Goal: Task Accomplishment & Management: Manage account settings

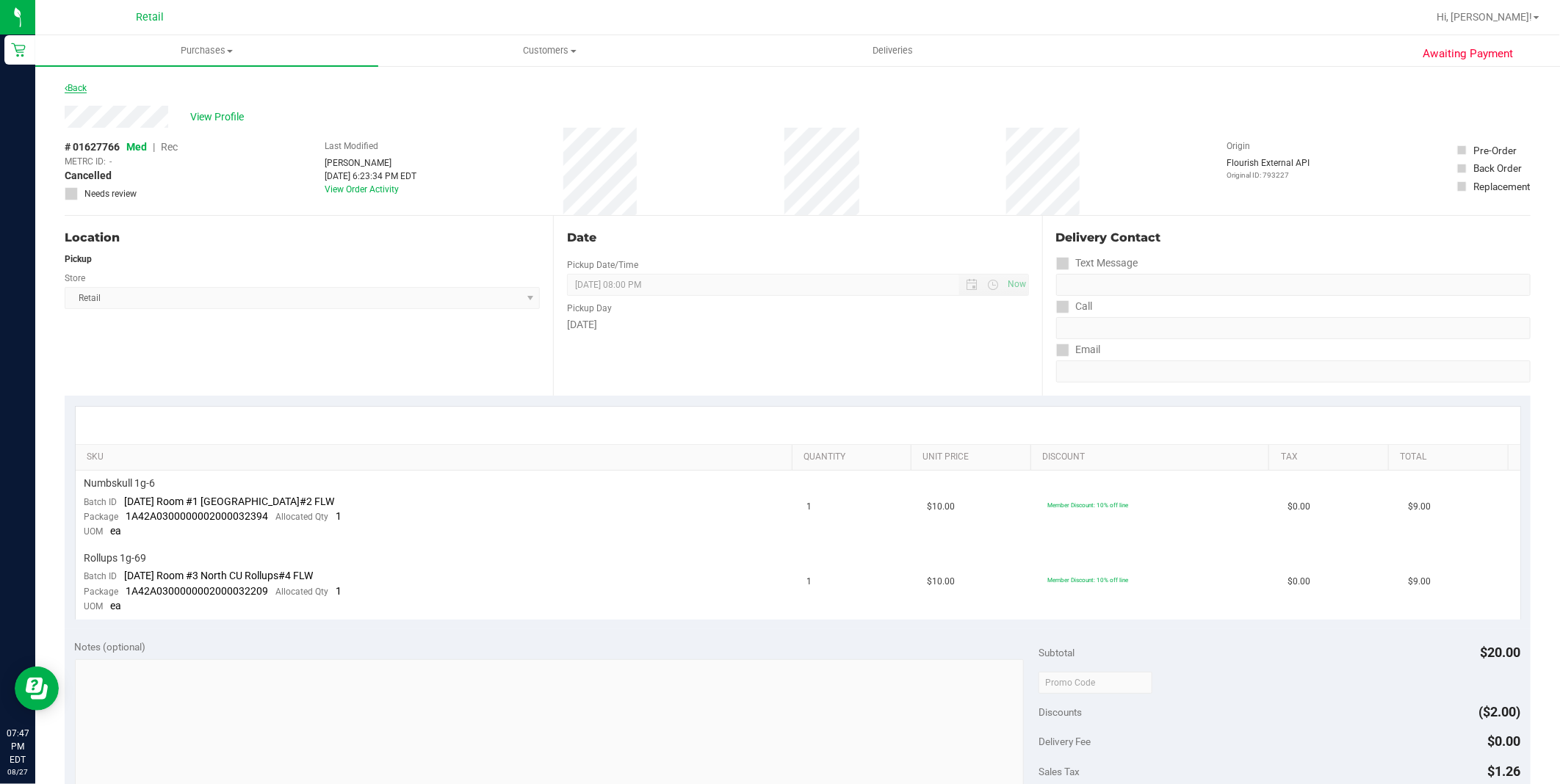
click at [79, 83] on link "Back" at bounding box center [75, 87] width 22 height 10
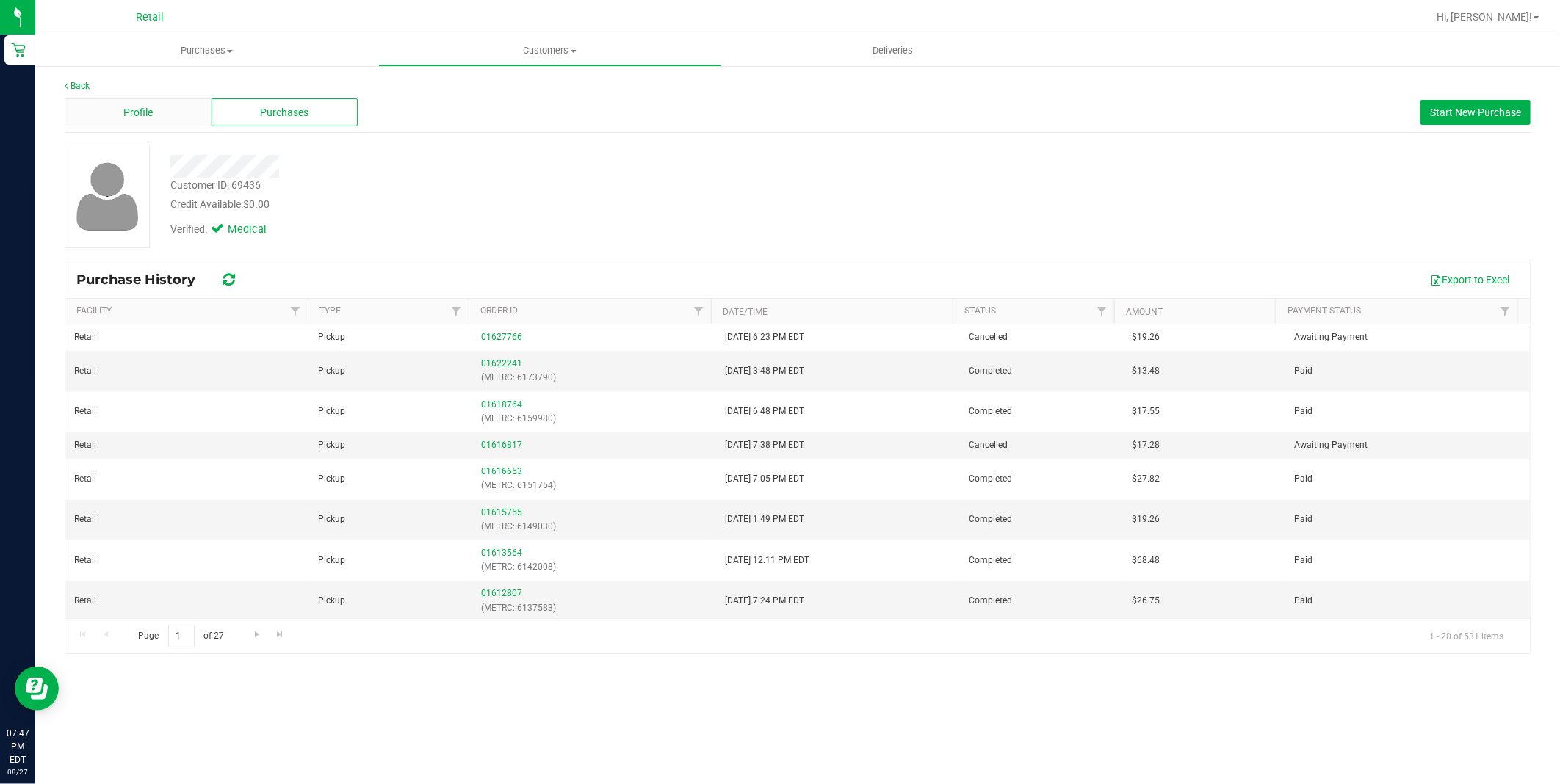
click at [122, 110] on div "Profile" at bounding box center [138, 113] width 147 height 28
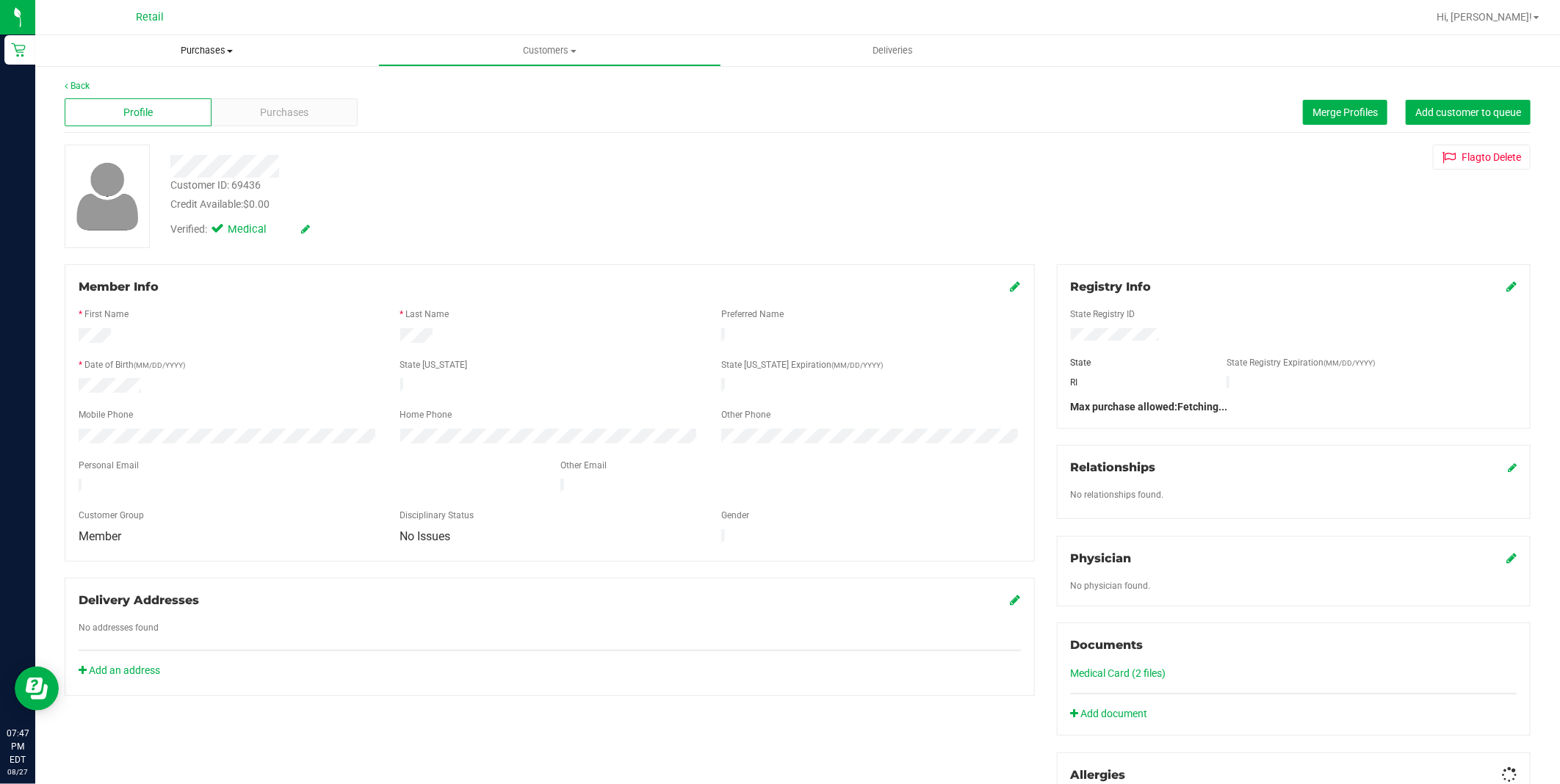
click at [188, 54] on span "Purchases" at bounding box center [207, 51] width 343 height 13
click at [125, 83] on span "Summary of purchases" at bounding box center [111, 88] width 150 height 12
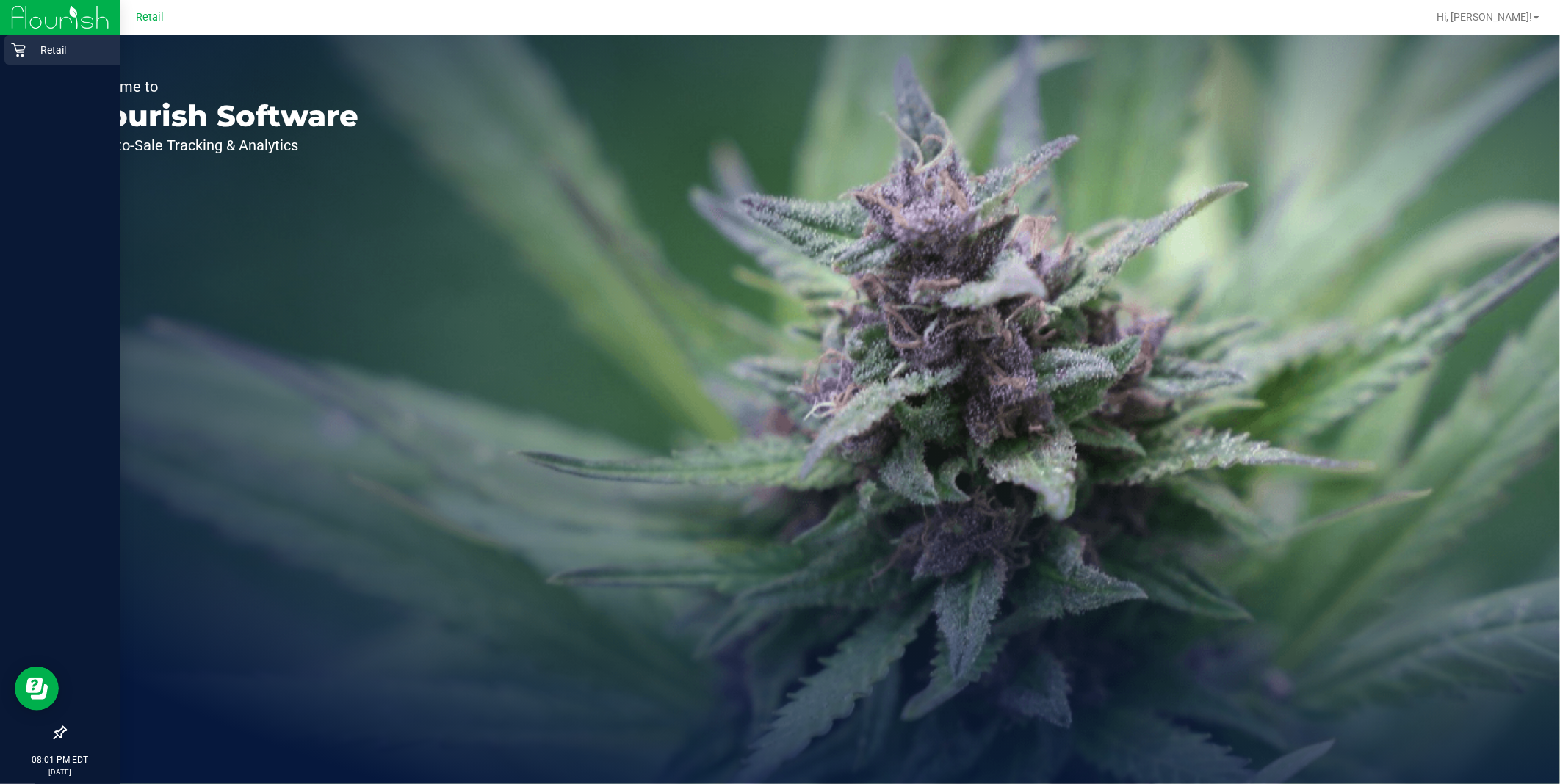
click at [23, 47] on icon at bounding box center [19, 50] width 15 height 15
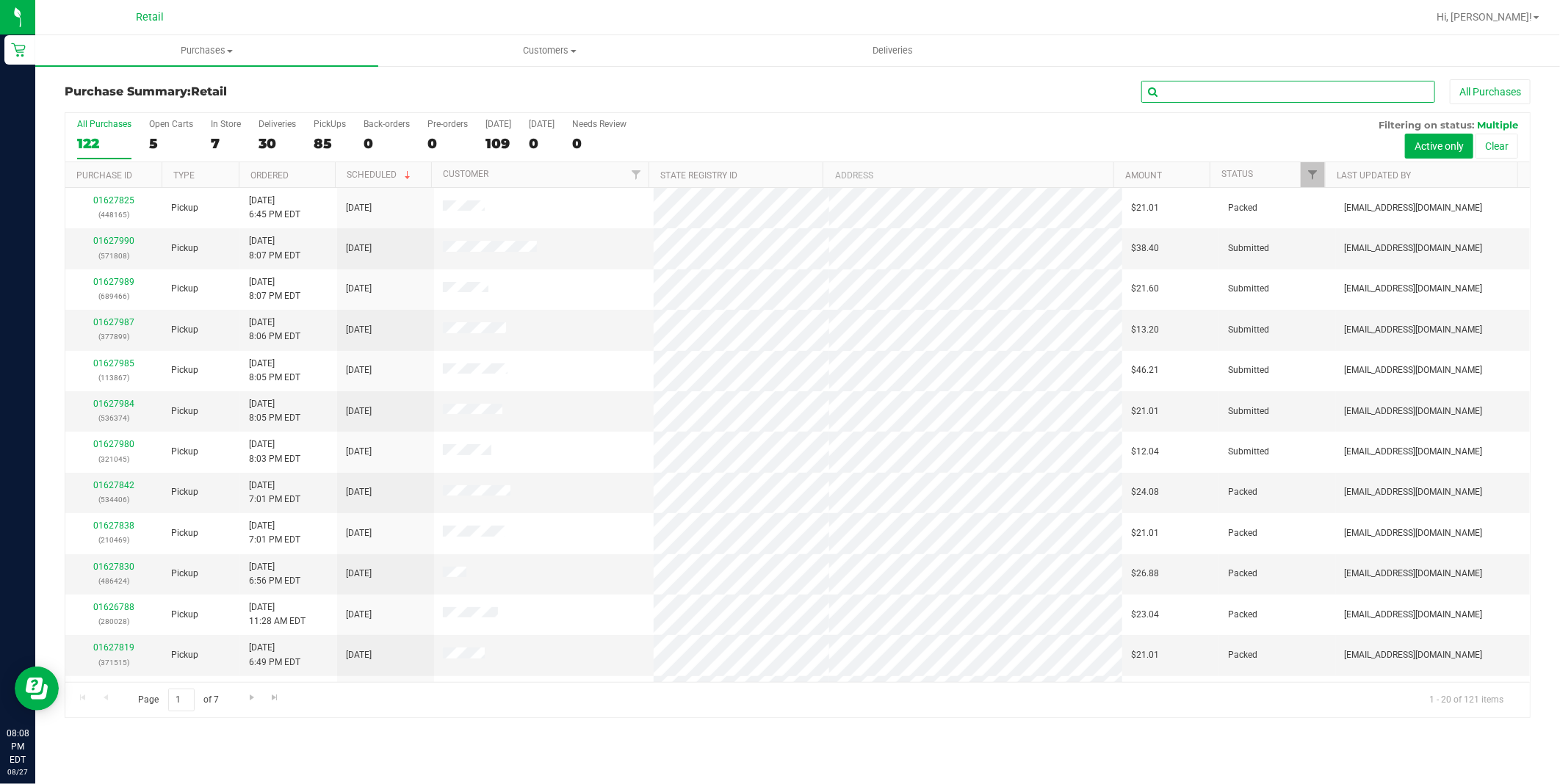
click at [1242, 93] on input "text" at bounding box center [1287, 91] width 294 height 22
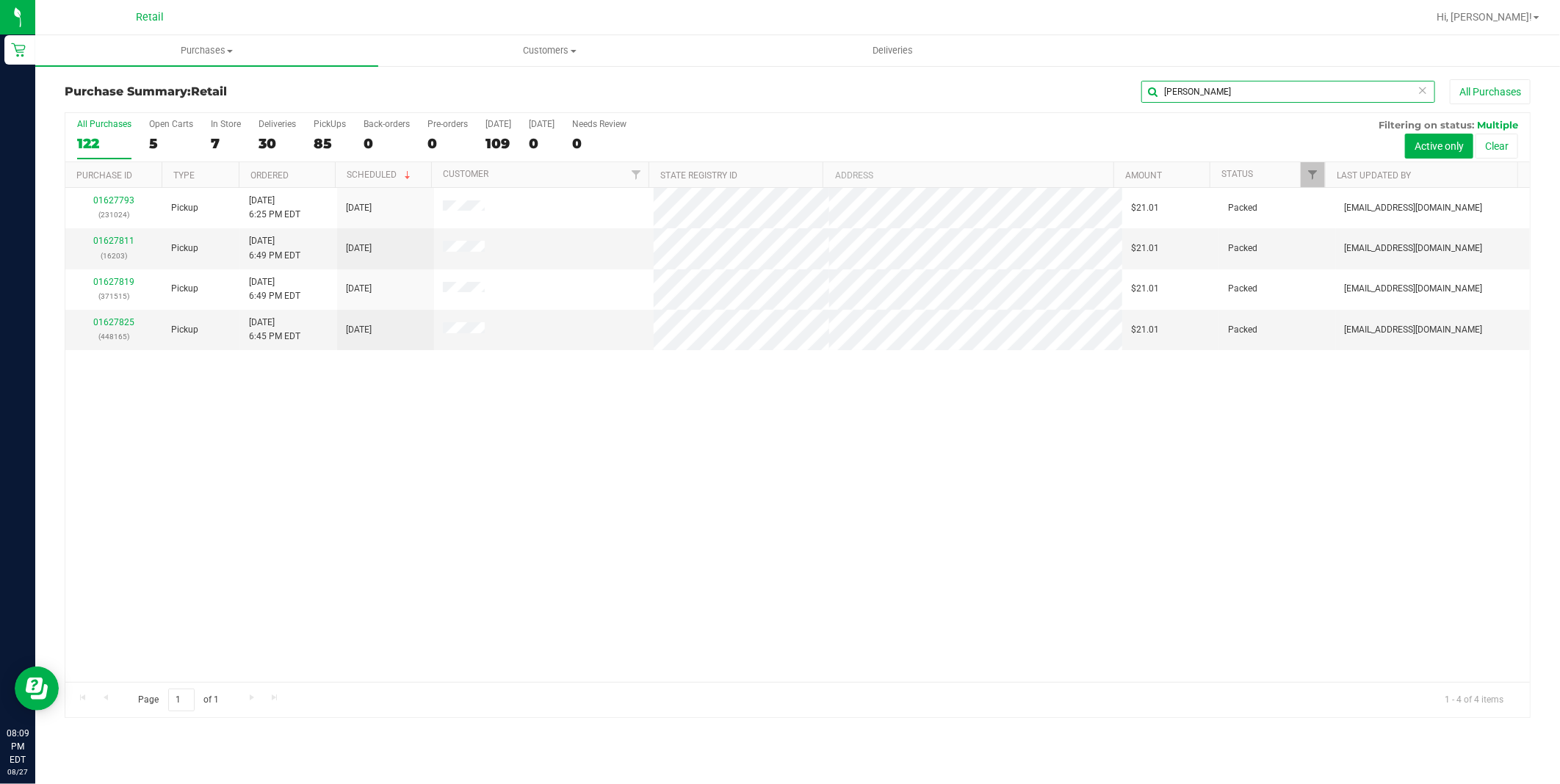
type input "rodi baker"
click at [129, 239] on link "01627811" at bounding box center [114, 240] width 41 height 10
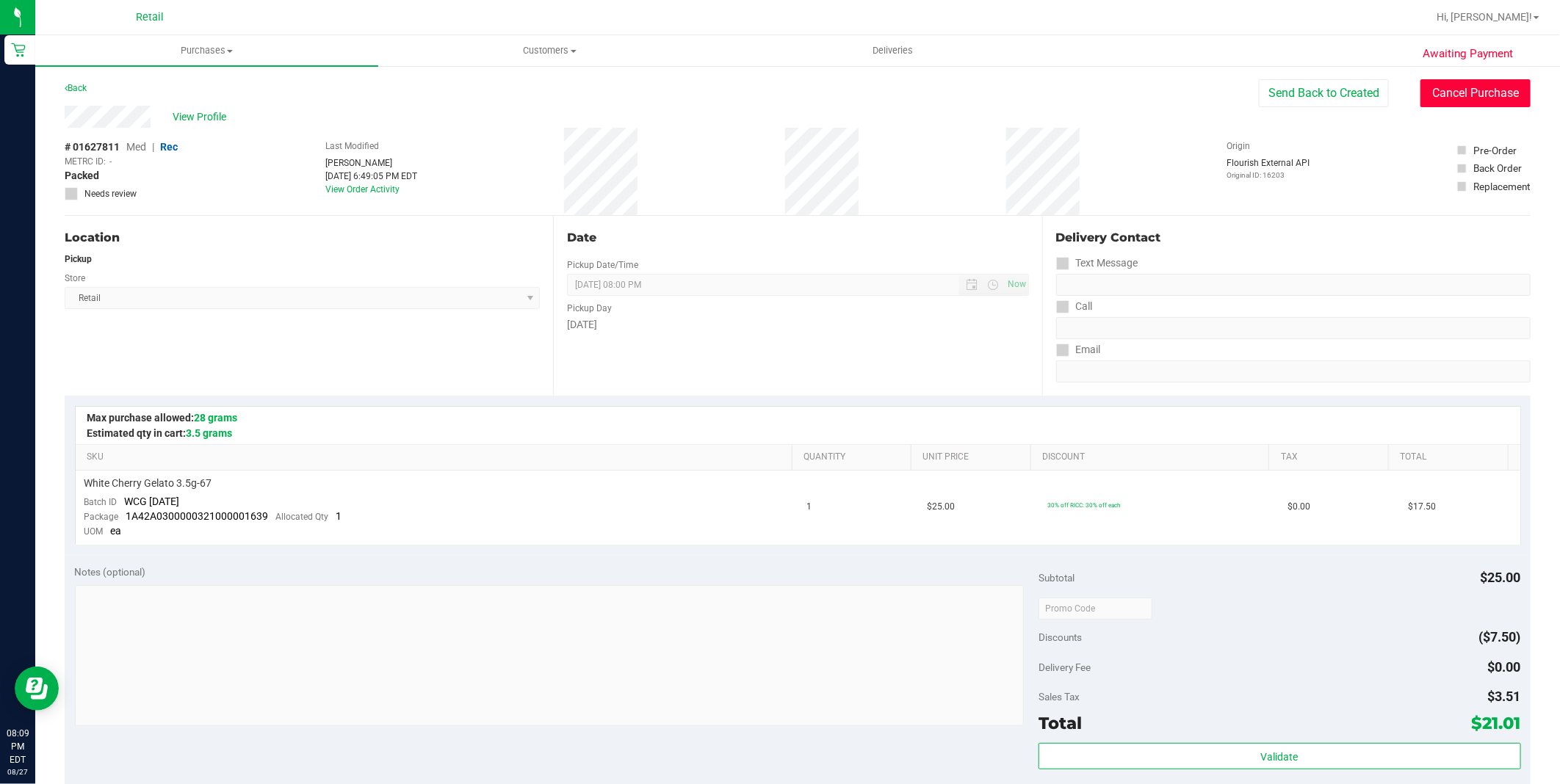
click at [1477, 93] on button "Cancel Purchase" at bounding box center [1475, 94] width 110 height 28
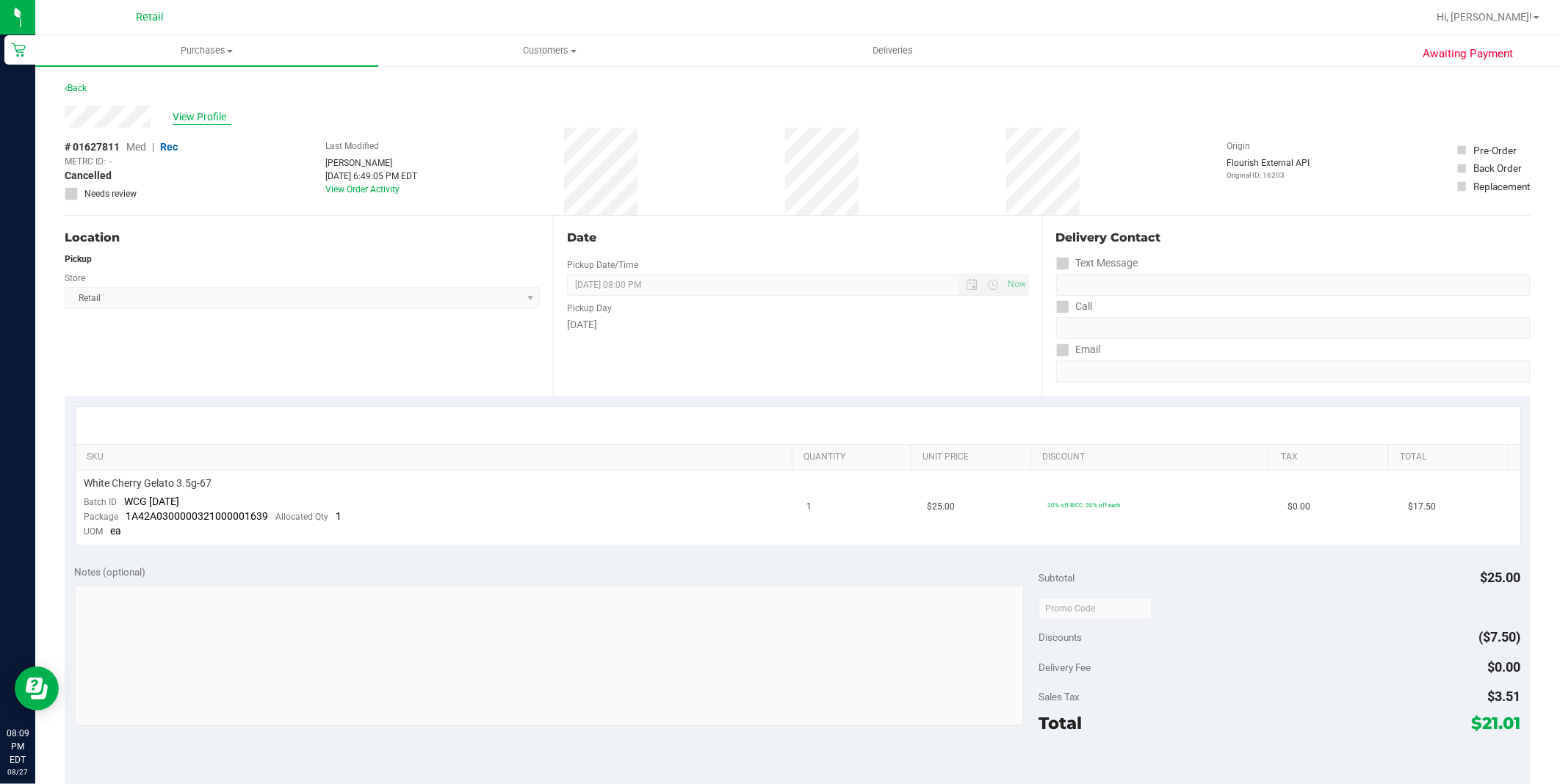
click at [204, 116] on span "View Profile" at bounding box center [202, 117] width 59 height 15
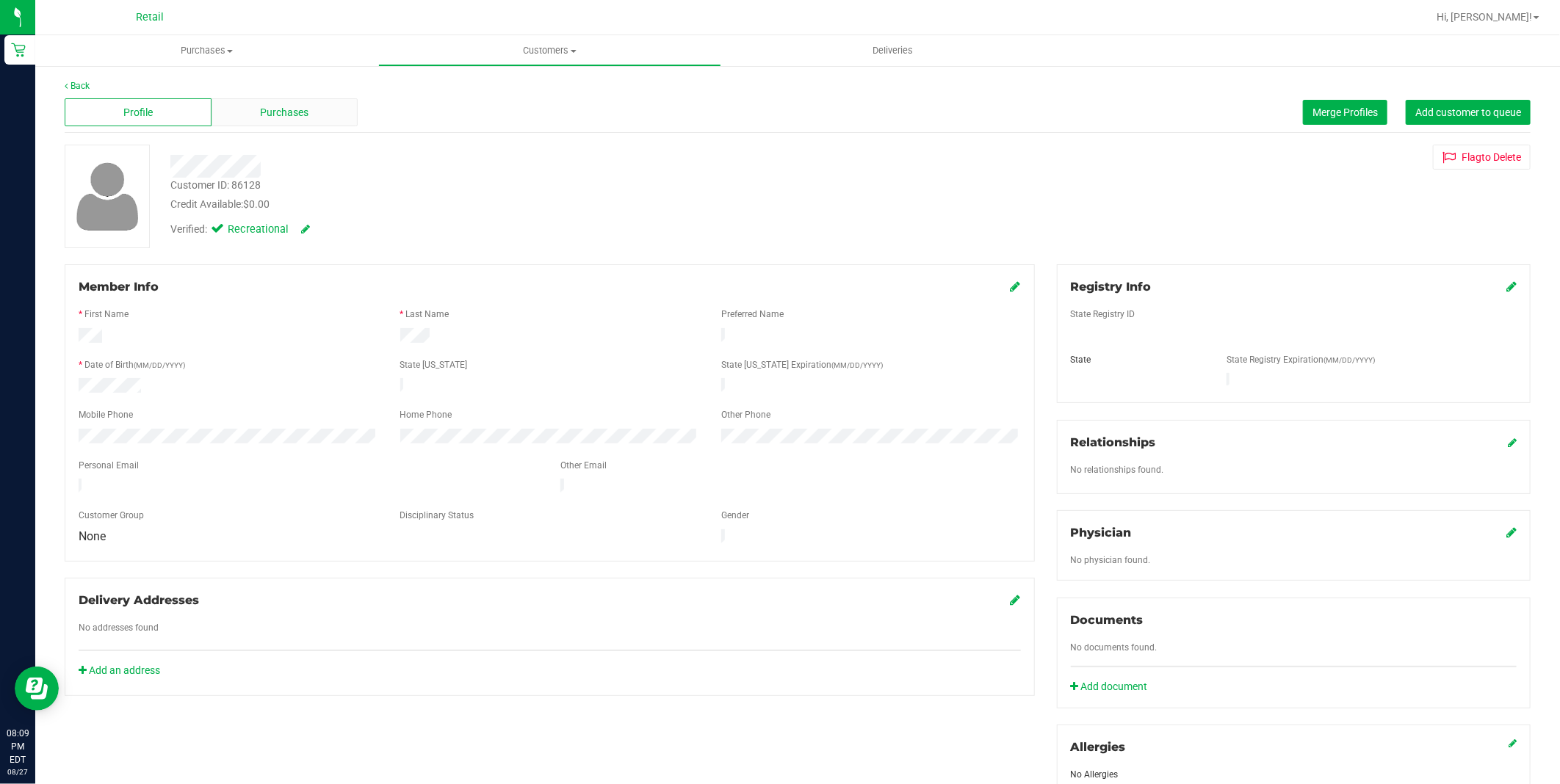
click at [306, 105] on div "Purchases" at bounding box center [284, 113] width 147 height 28
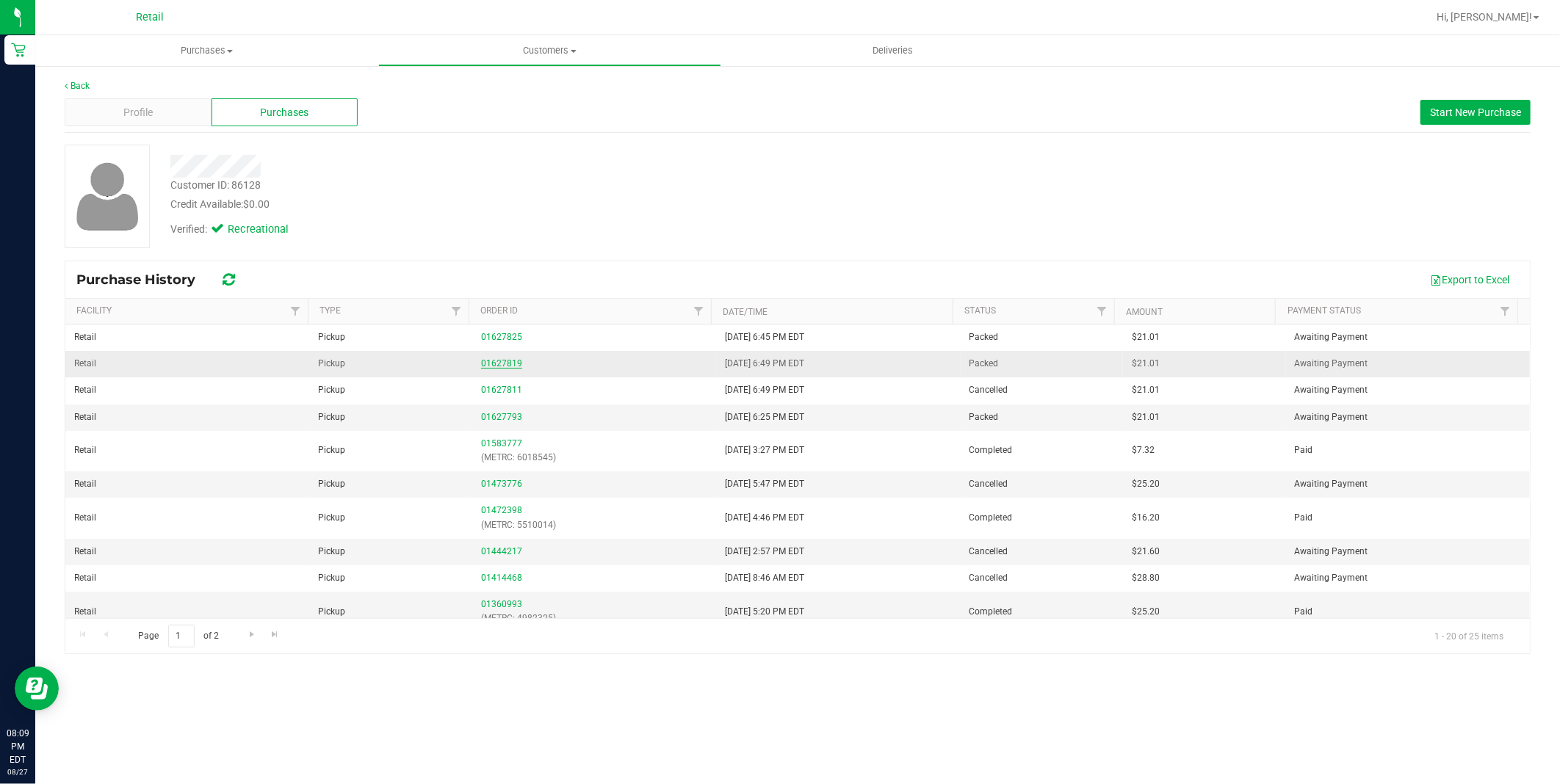
click at [506, 360] on link "01627819" at bounding box center [502, 363] width 41 height 10
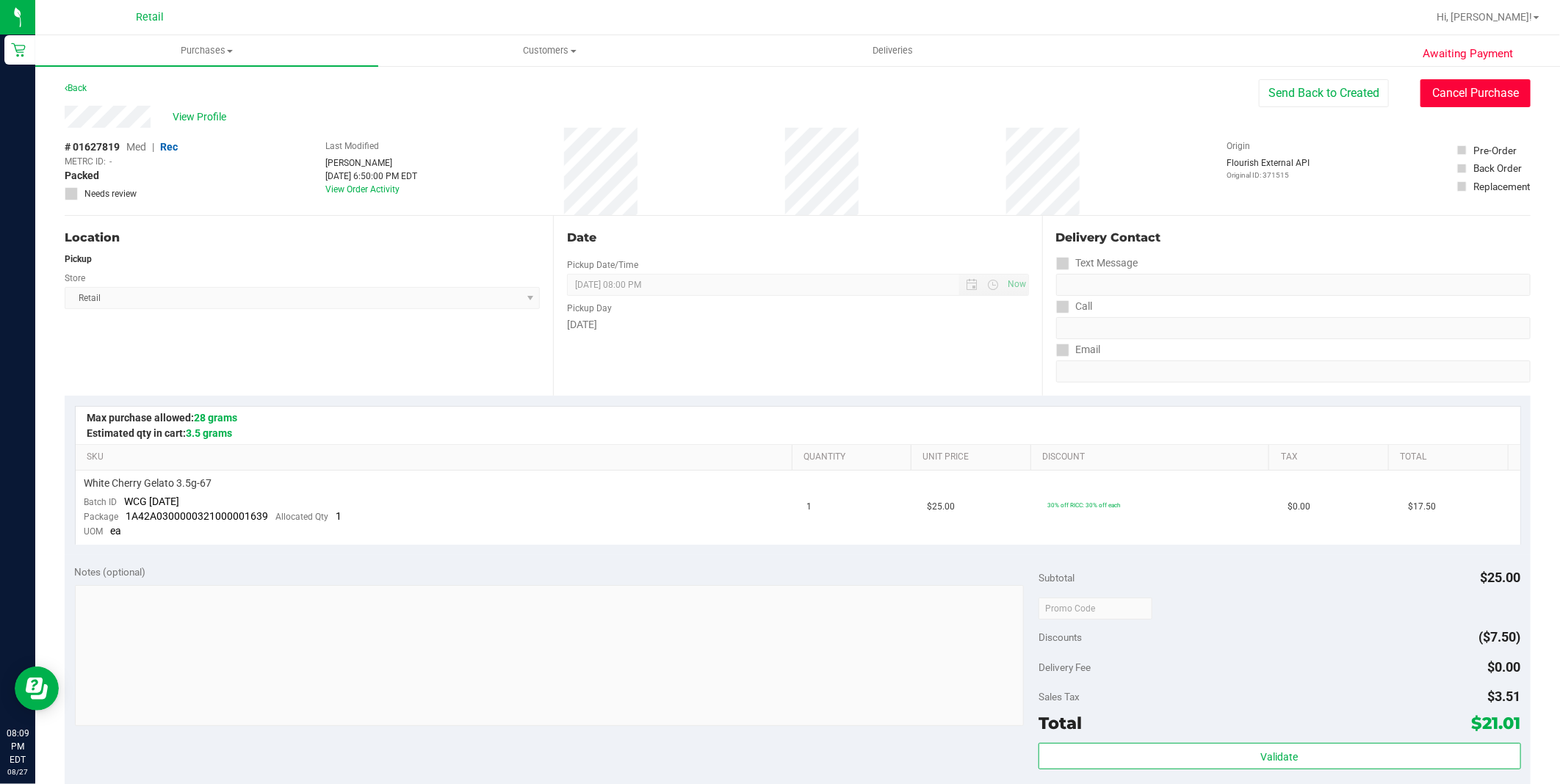
click at [1460, 99] on button "Cancel Purchase" at bounding box center [1475, 94] width 110 height 28
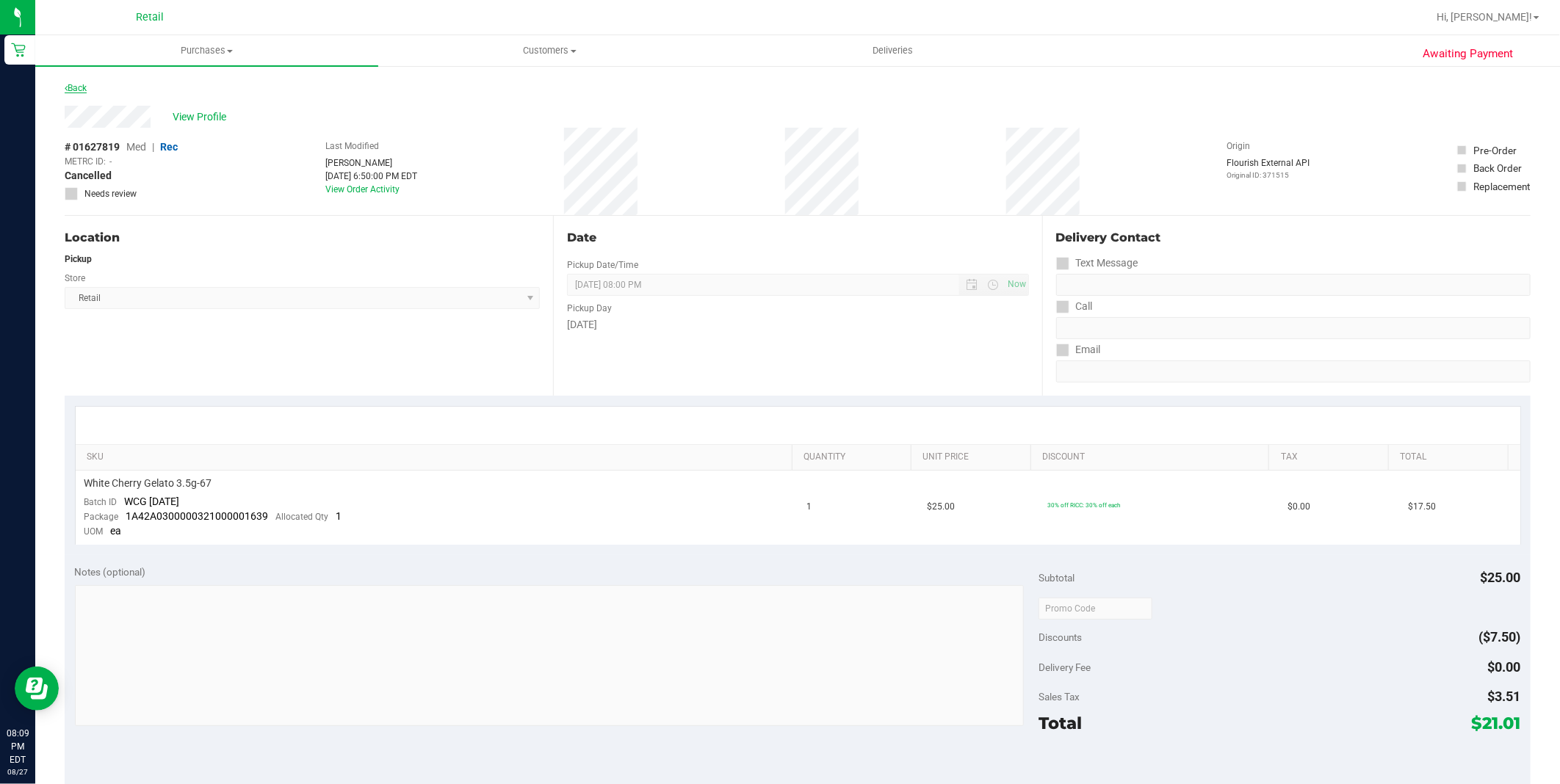
click at [76, 88] on link "Back" at bounding box center [75, 87] width 22 height 10
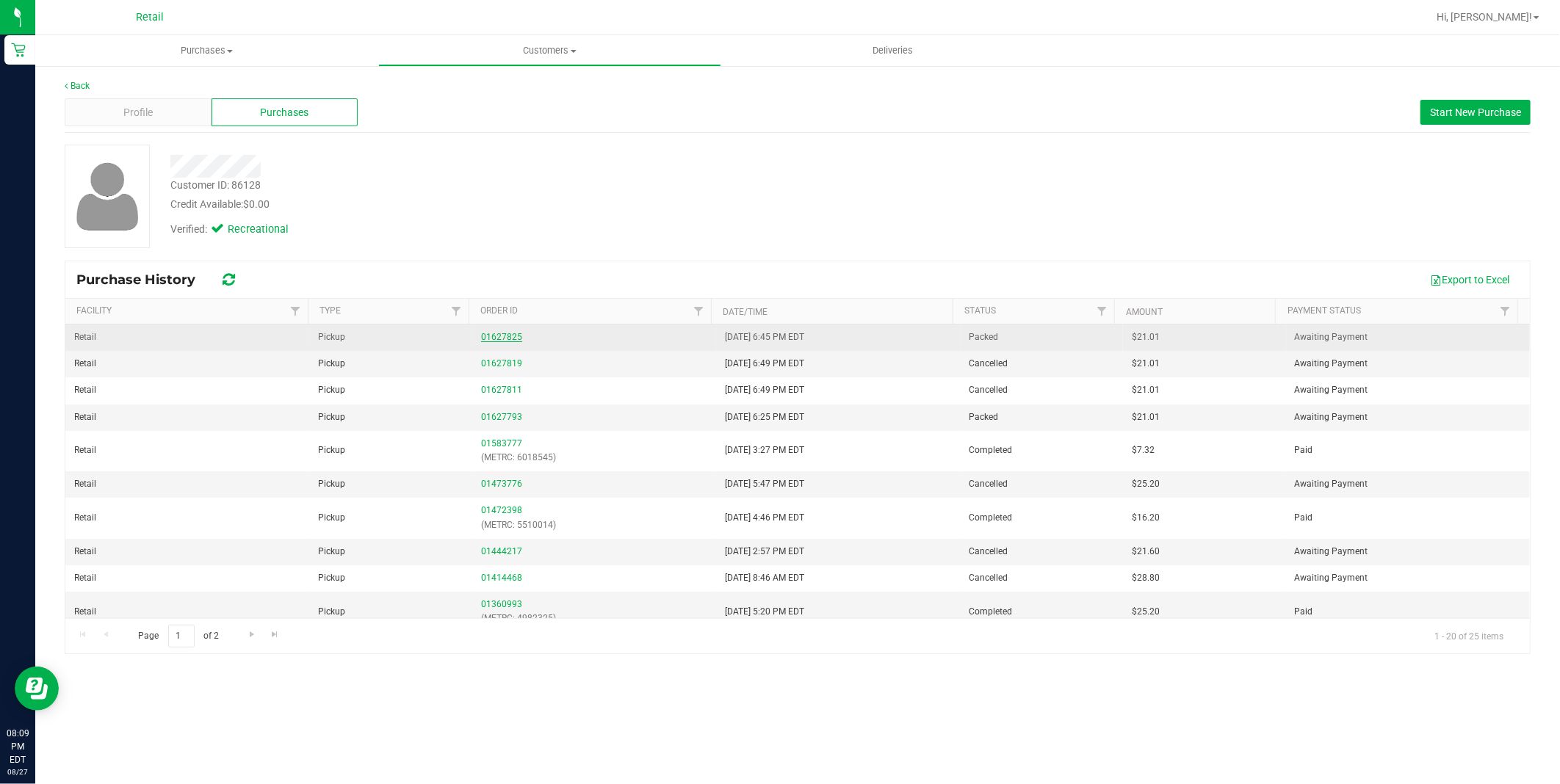
click at [511, 337] on link "01627825" at bounding box center [502, 337] width 41 height 10
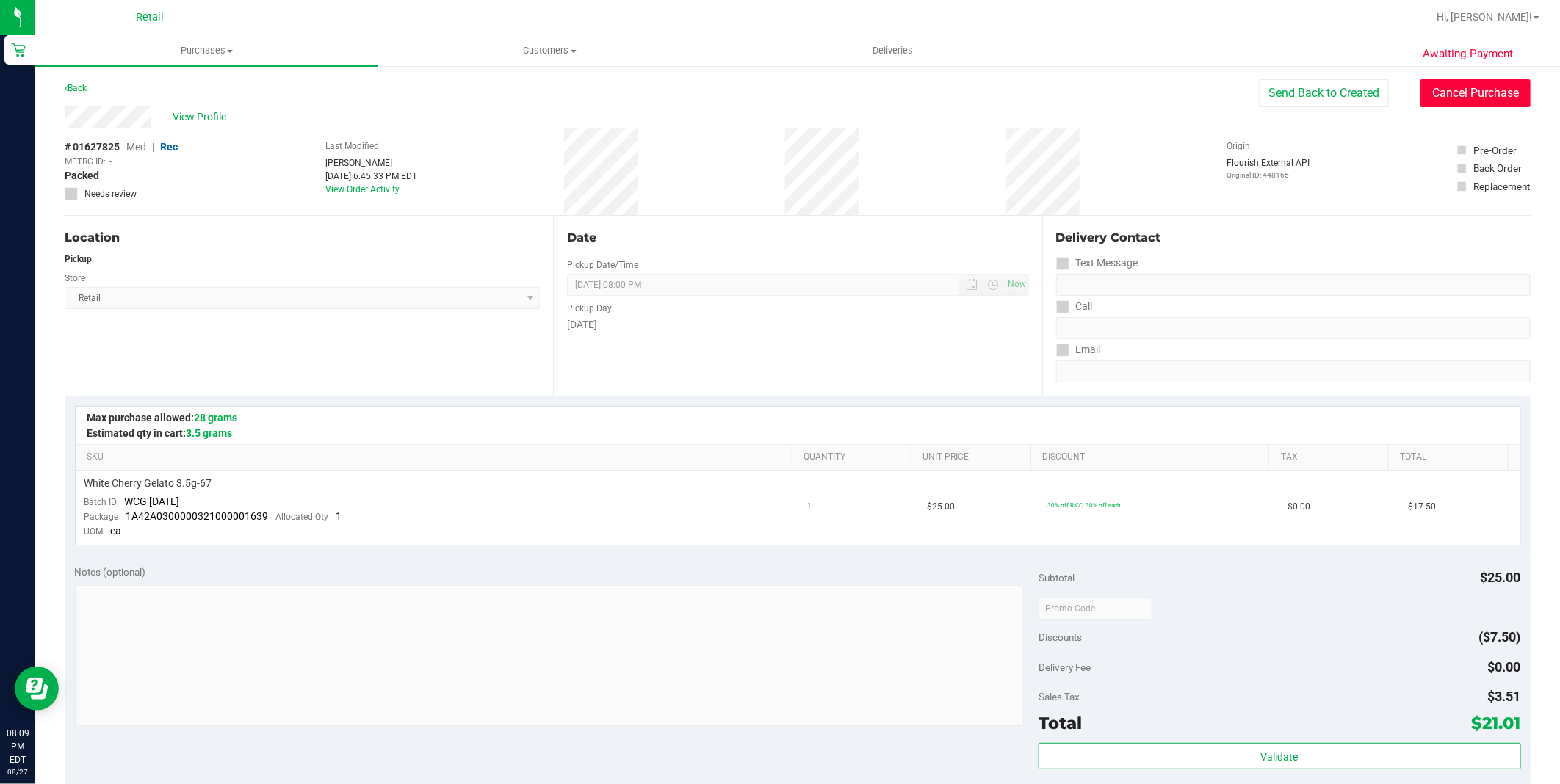
click at [1462, 103] on button "Cancel Purchase" at bounding box center [1475, 94] width 110 height 28
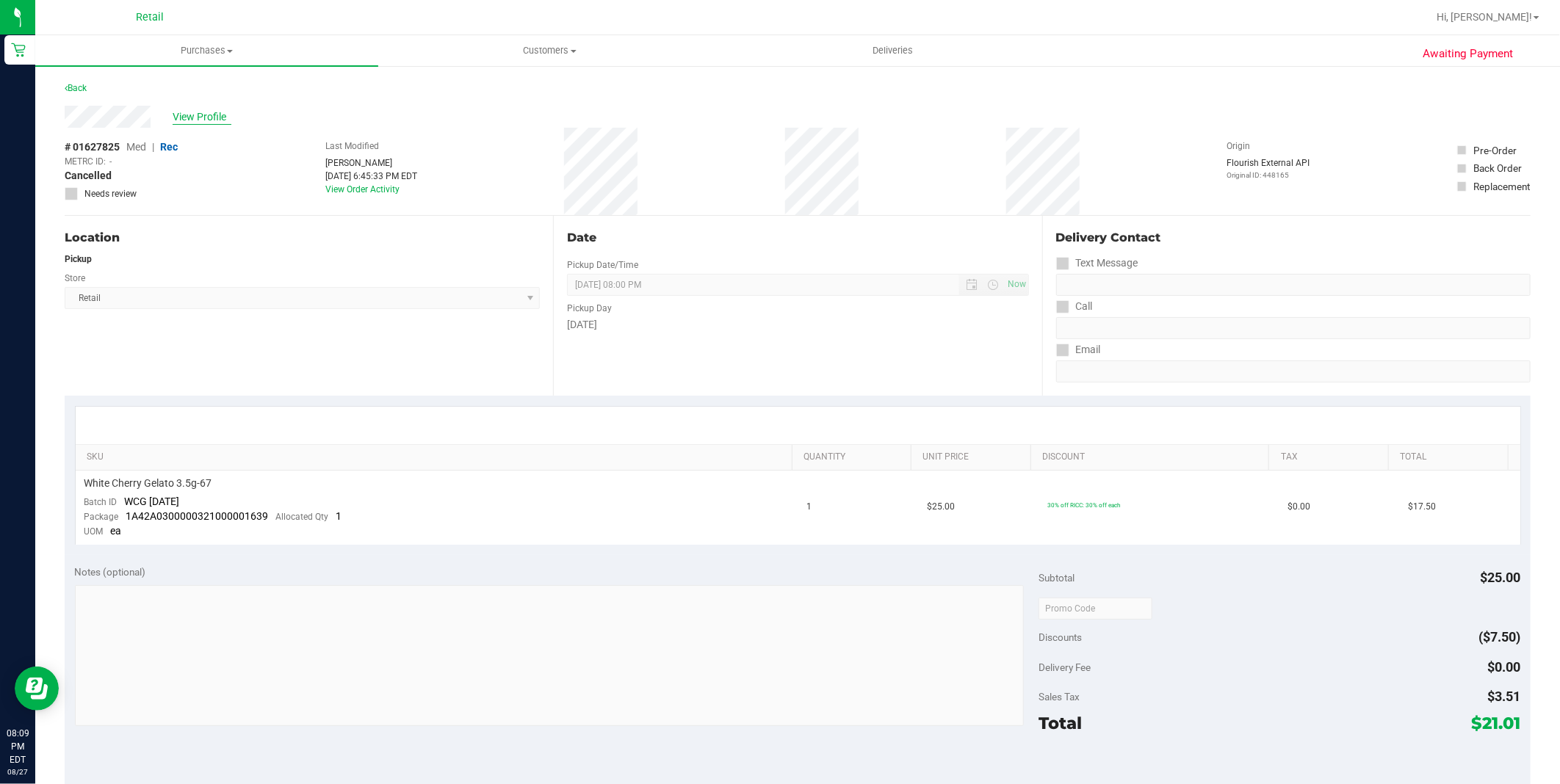
click at [204, 120] on span "View Profile" at bounding box center [202, 117] width 59 height 15
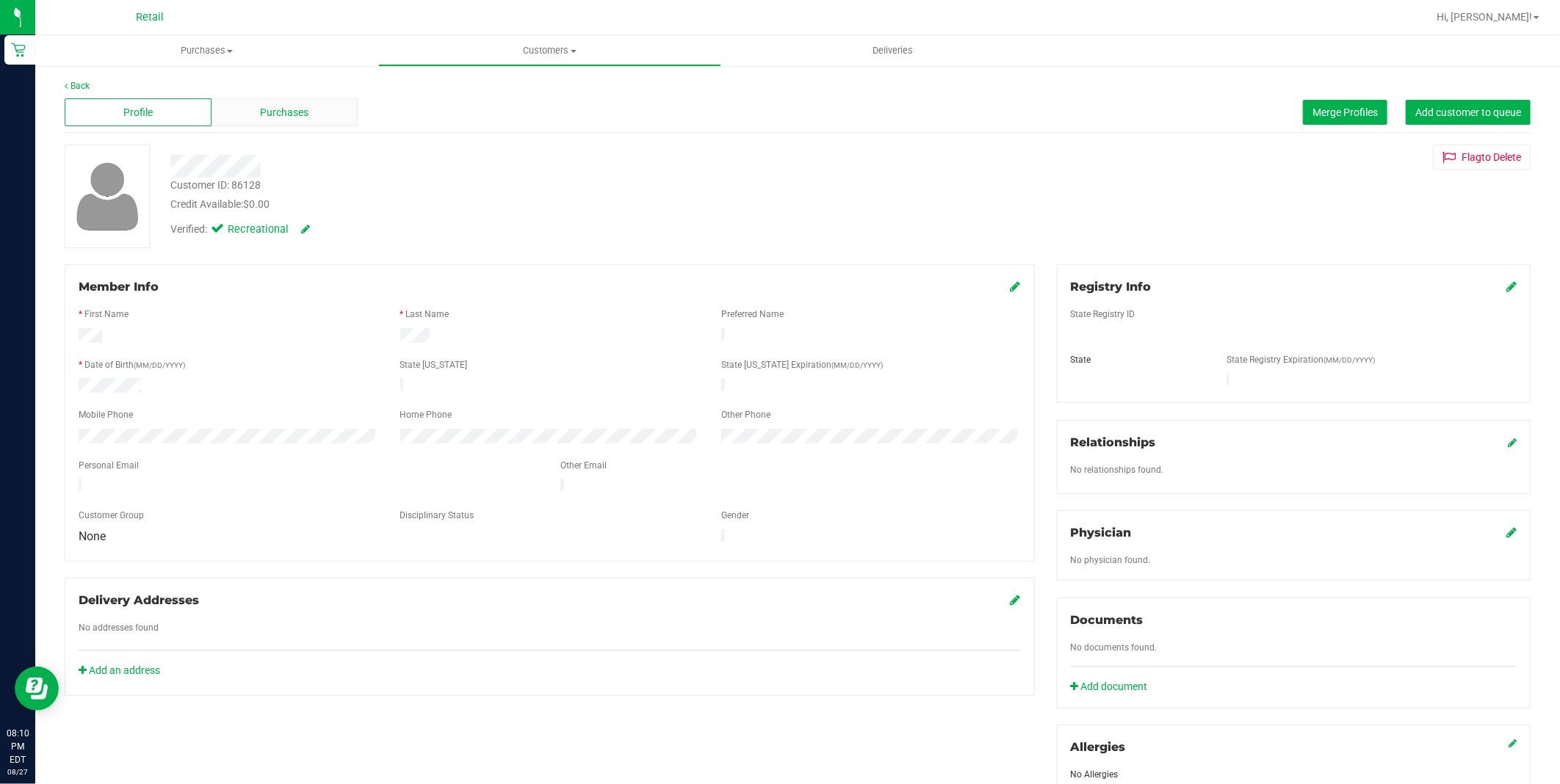
click at [303, 103] on div "Purchases" at bounding box center [284, 113] width 147 height 28
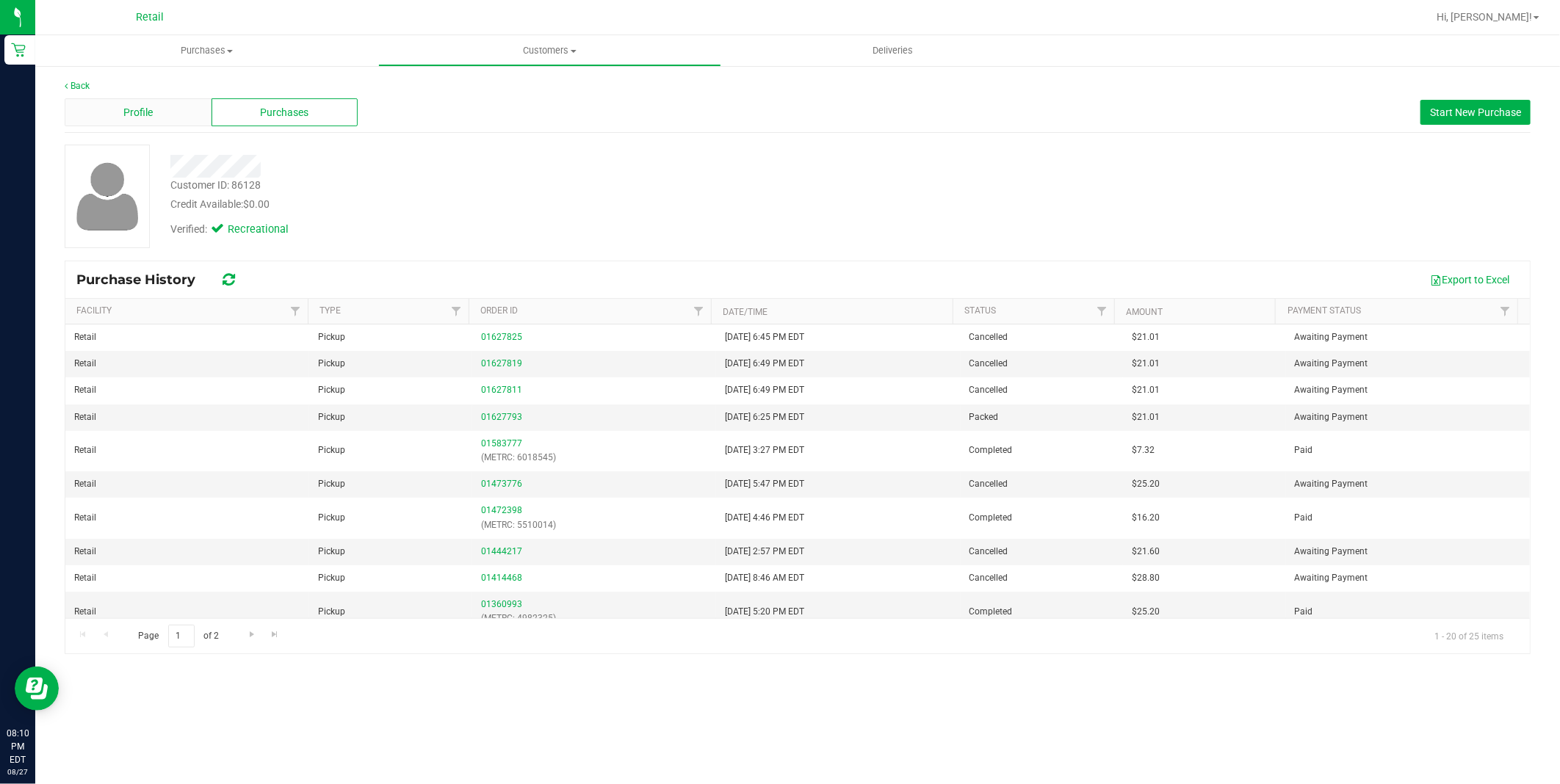
click at [166, 112] on div "Profile" at bounding box center [138, 113] width 147 height 28
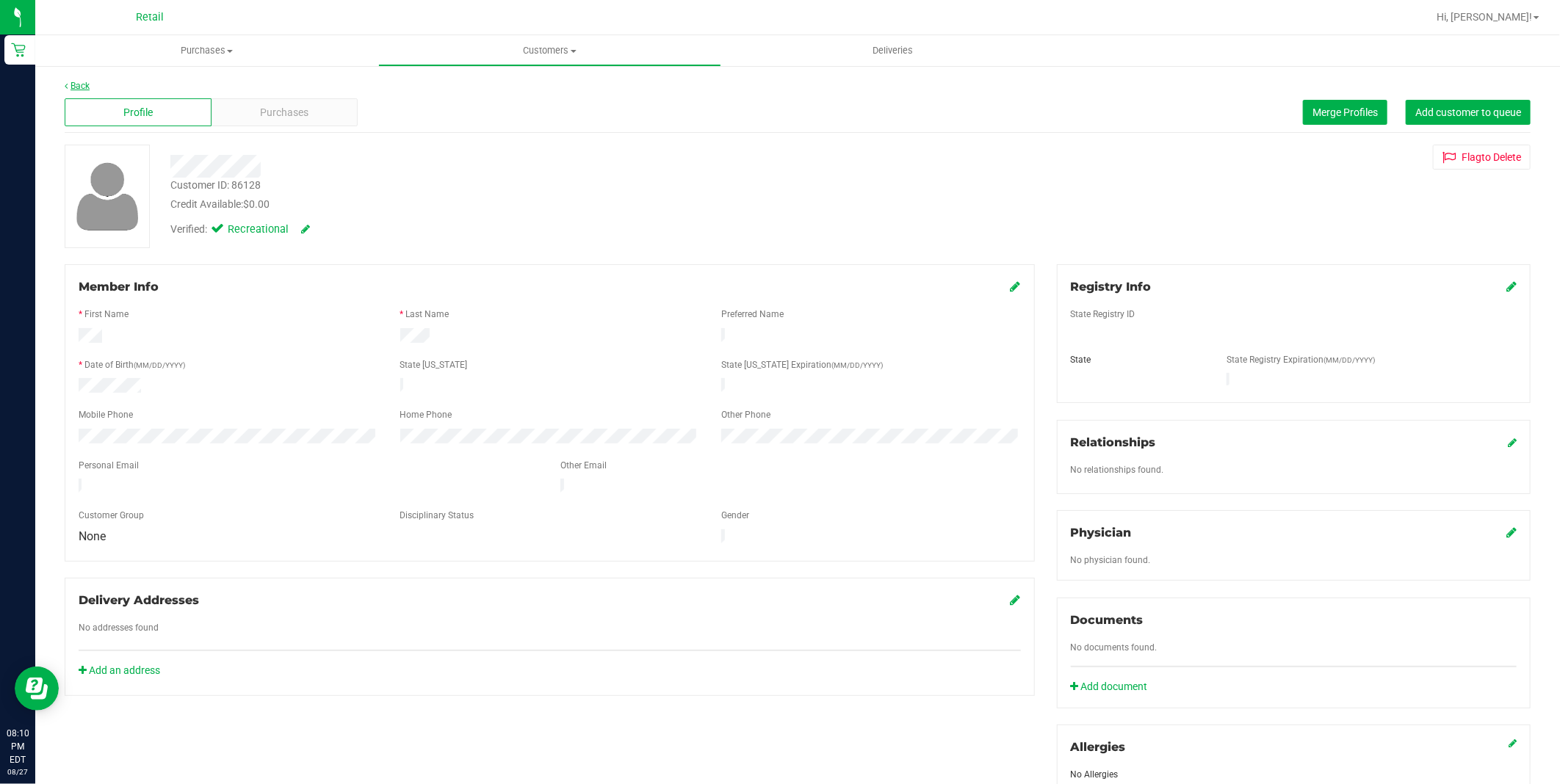
click at [83, 85] on link "Back" at bounding box center [77, 85] width 25 height 10
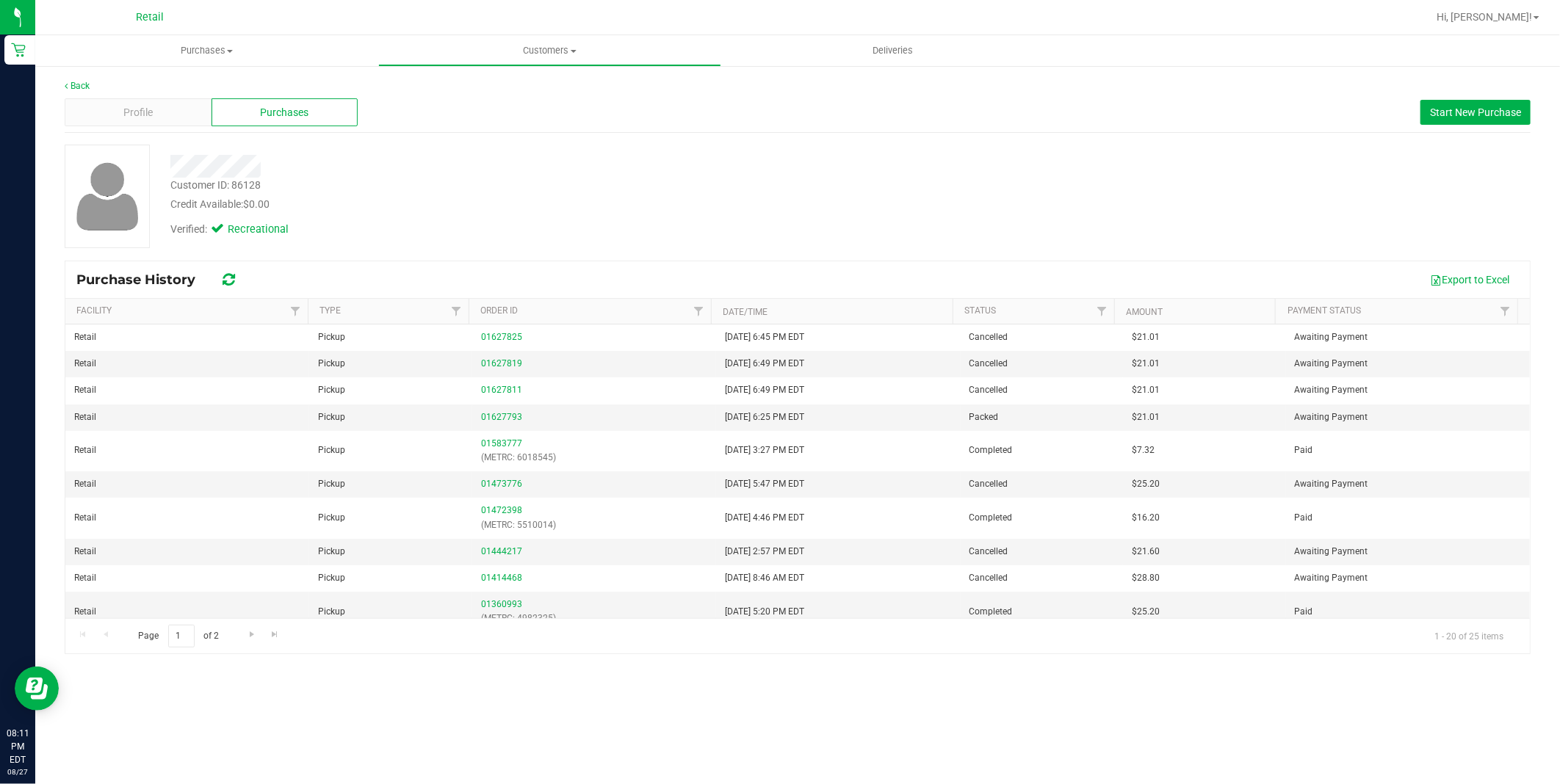
click at [482, 225] on div "Verified: Recreational" at bounding box center [531, 228] width 744 height 32
click at [119, 120] on div "Profile" at bounding box center [138, 113] width 147 height 28
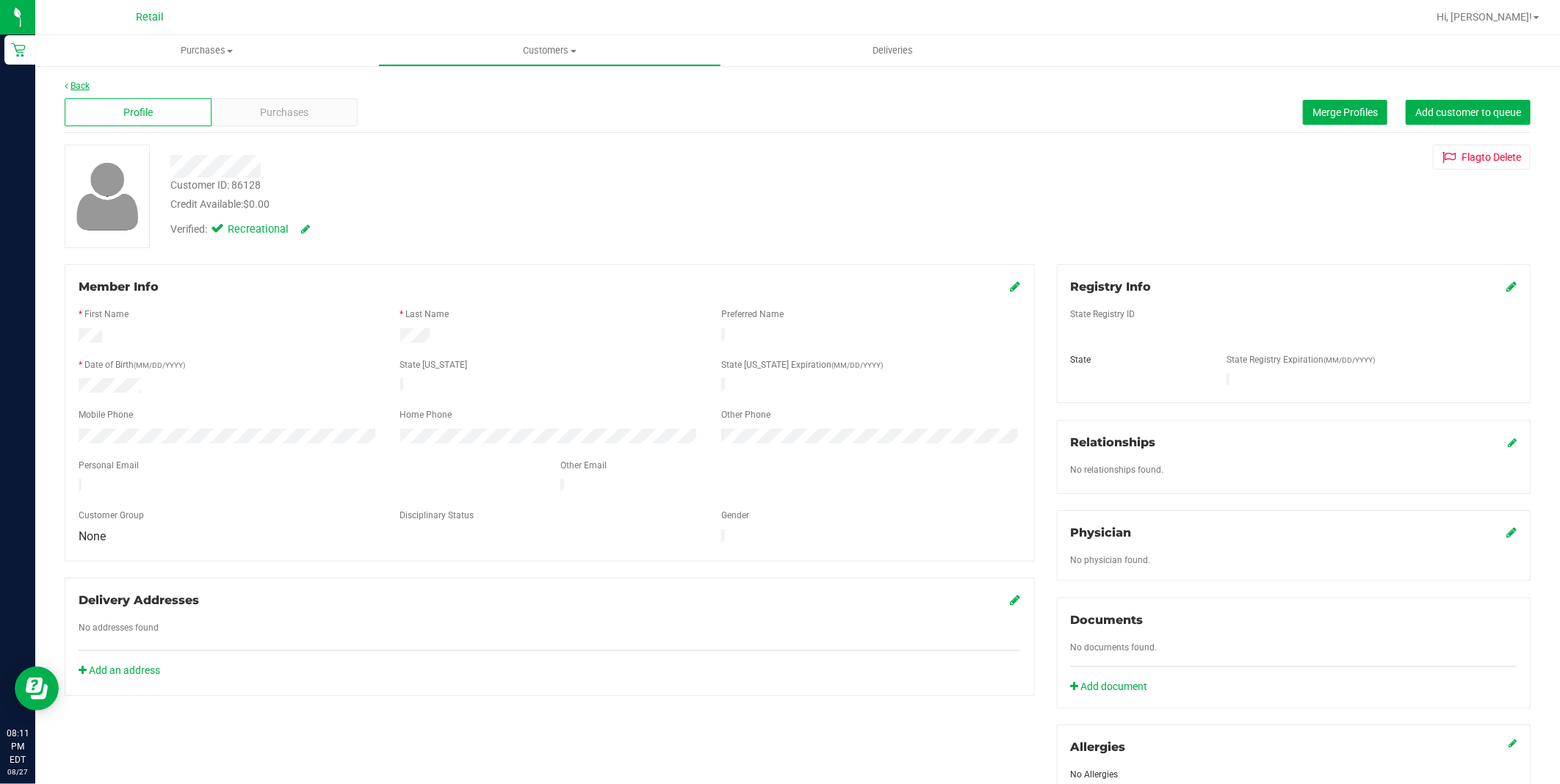
click at [88, 84] on link "Back" at bounding box center [77, 85] width 25 height 10
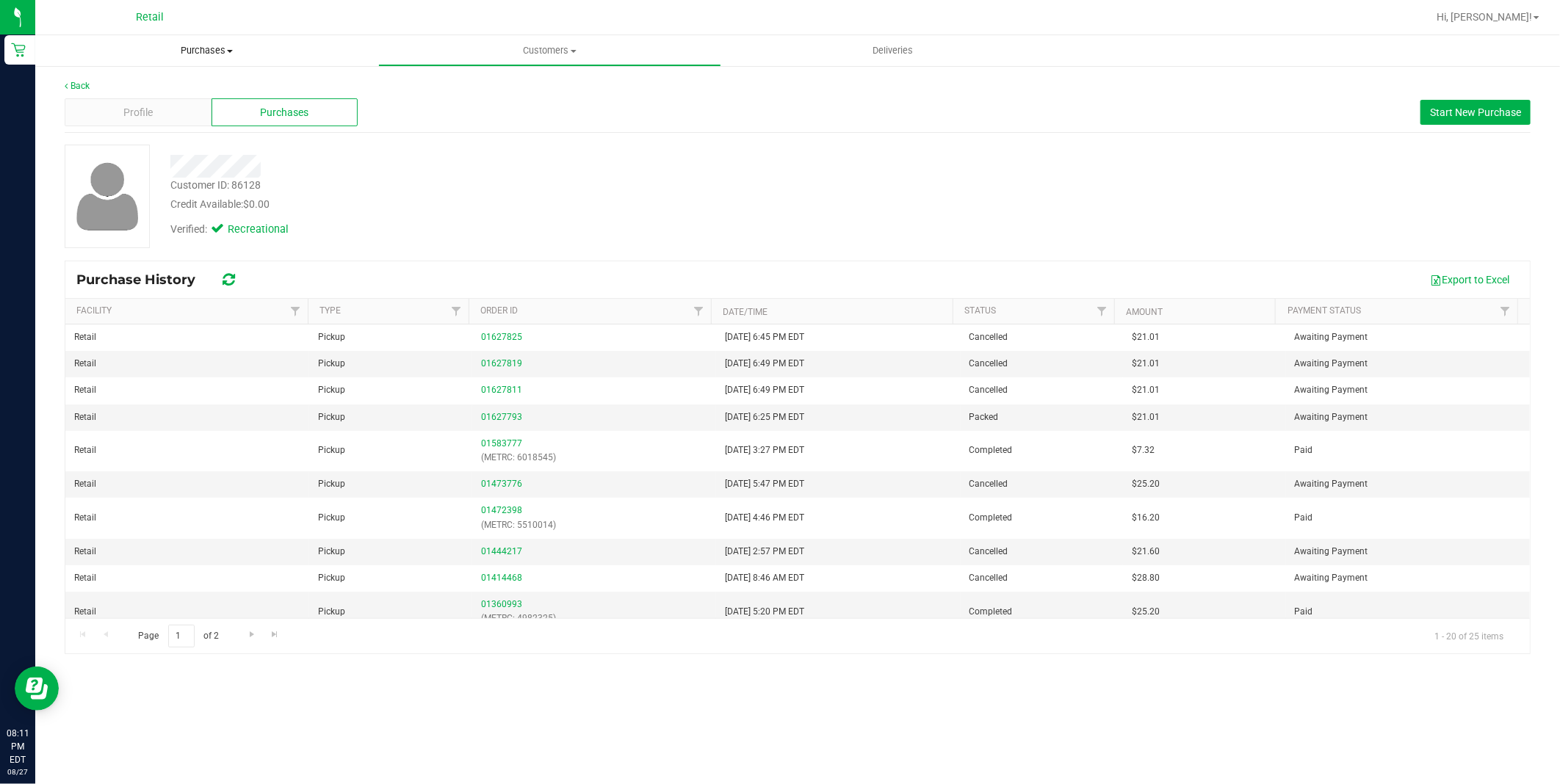
click at [178, 45] on span "Purchases" at bounding box center [207, 51] width 343 height 13
click at [109, 86] on span "Summary of purchases" at bounding box center [111, 88] width 150 height 12
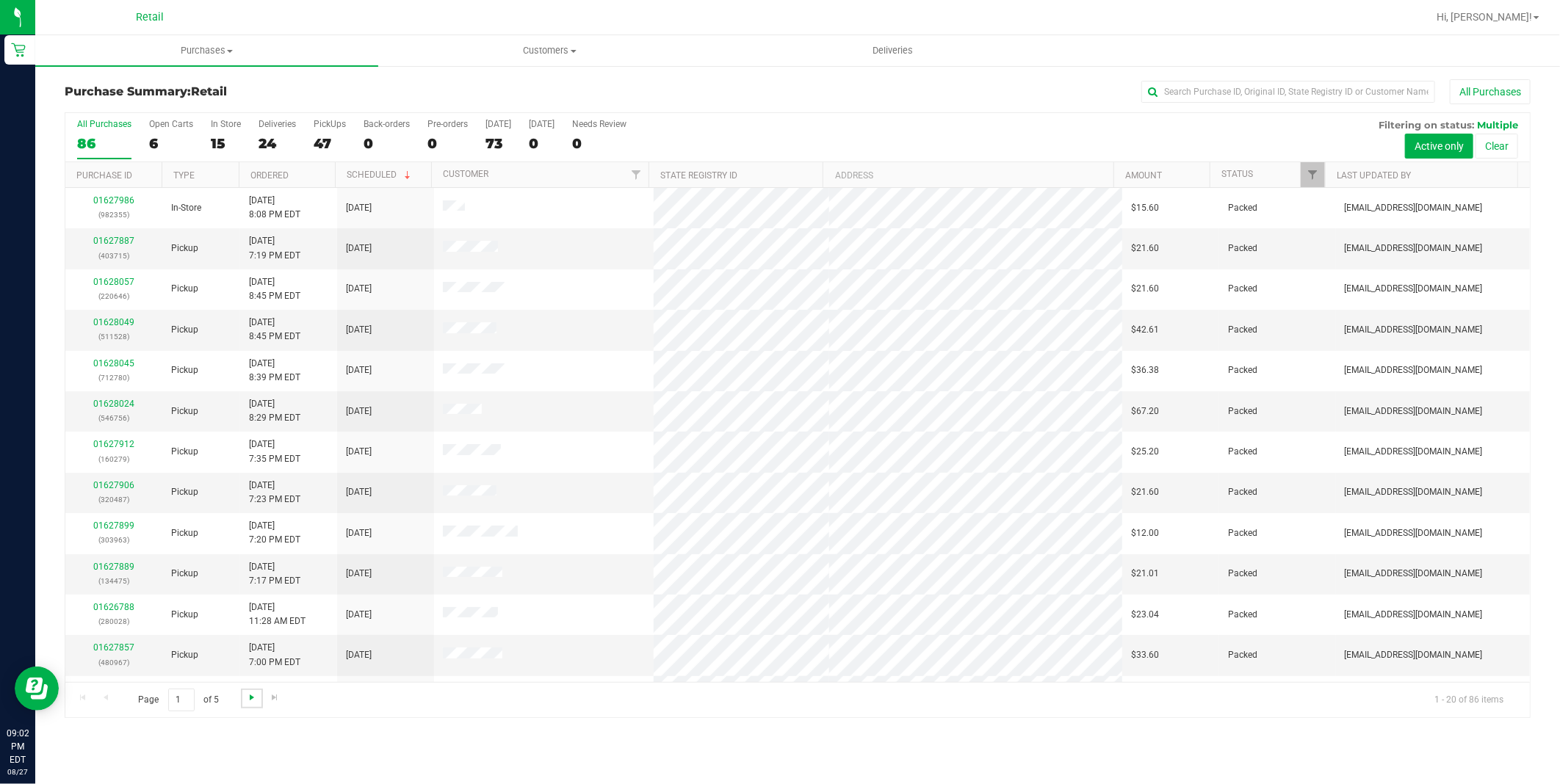
click at [246, 703] on span "Go to the next page" at bounding box center [251, 697] width 12 height 12
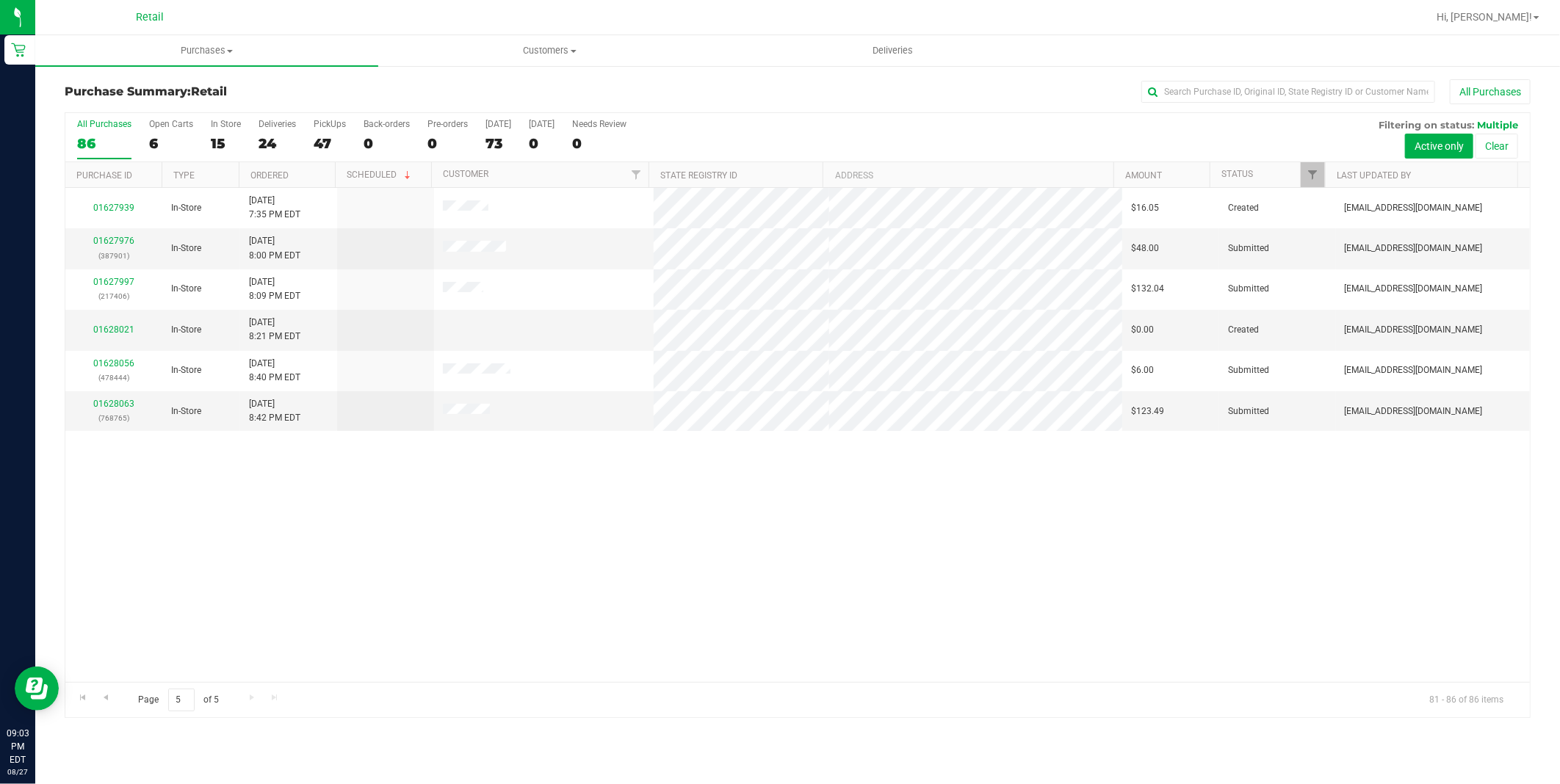
click at [98, 135] on div "86" at bounding box center [104, 143] width 54 height 17
click at [0, 0] on input "All Purchases 86" at bounding box center [0, 0] width 0 height 0
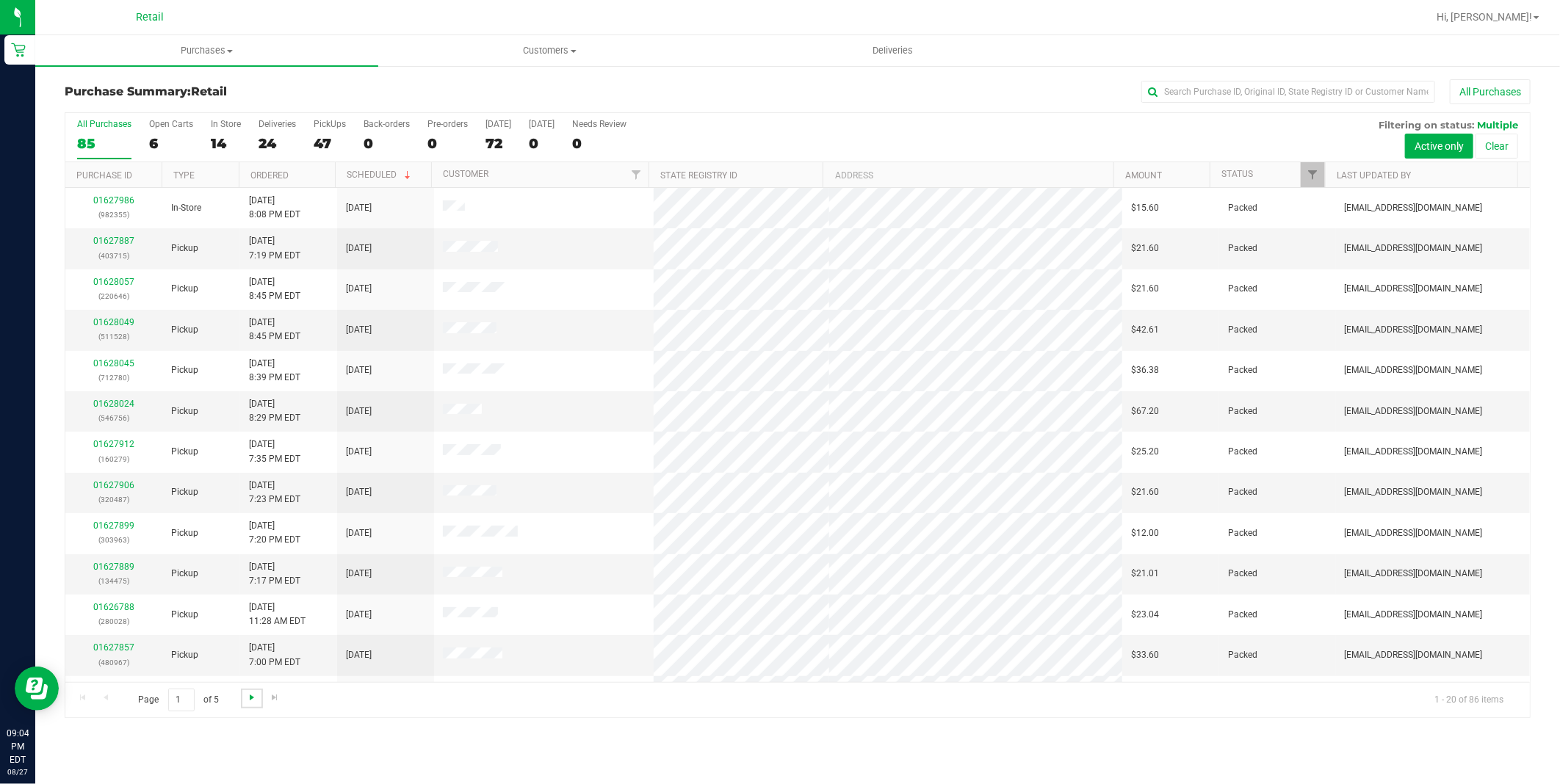
click at [249, 696] on span "Go to the next page" at bounding box center [251, 697] width 12 height 12
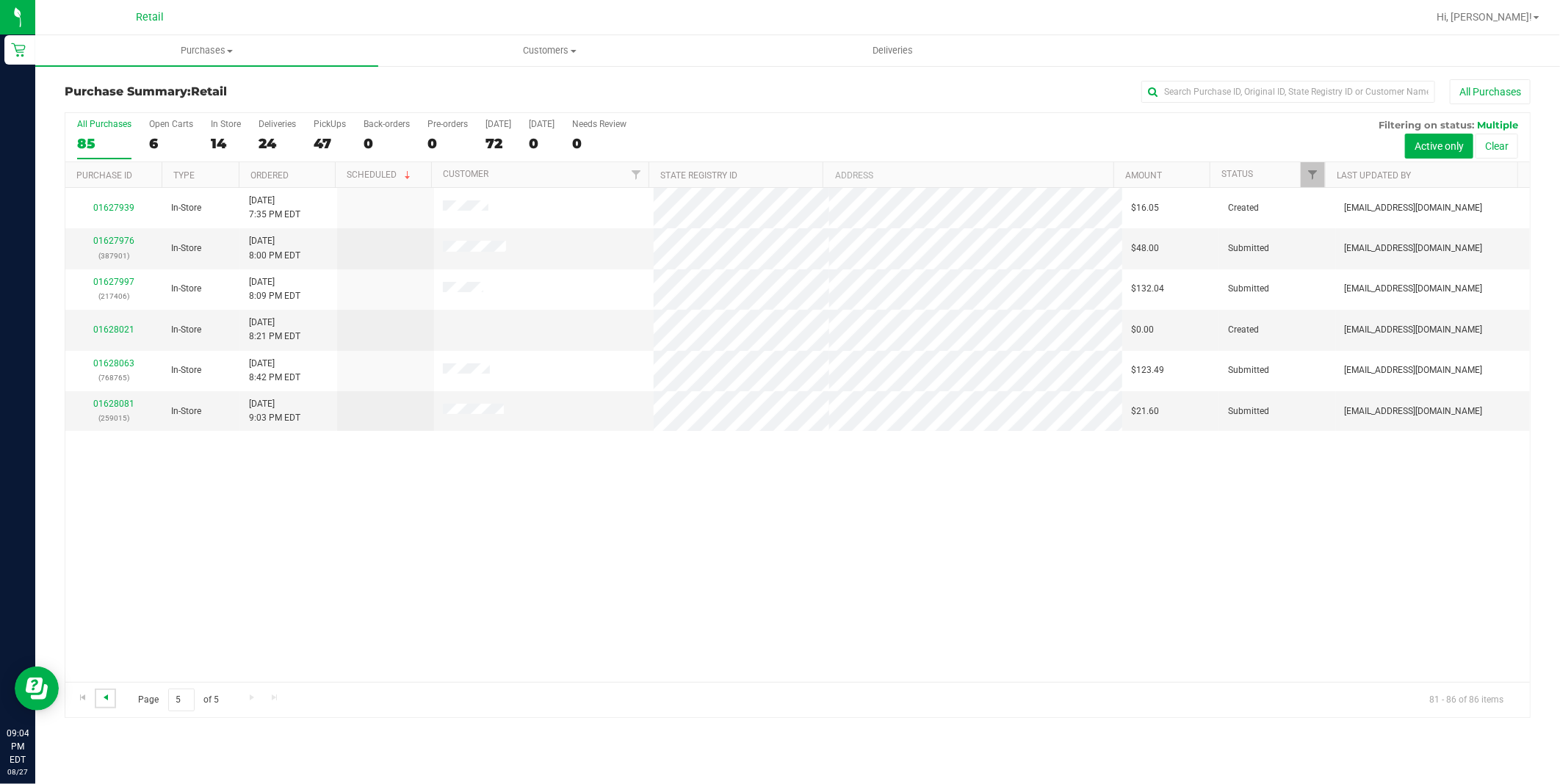
click at [100, 696] on span "Go to the previous page" at bounding box center [105, 697] width 12 height 12
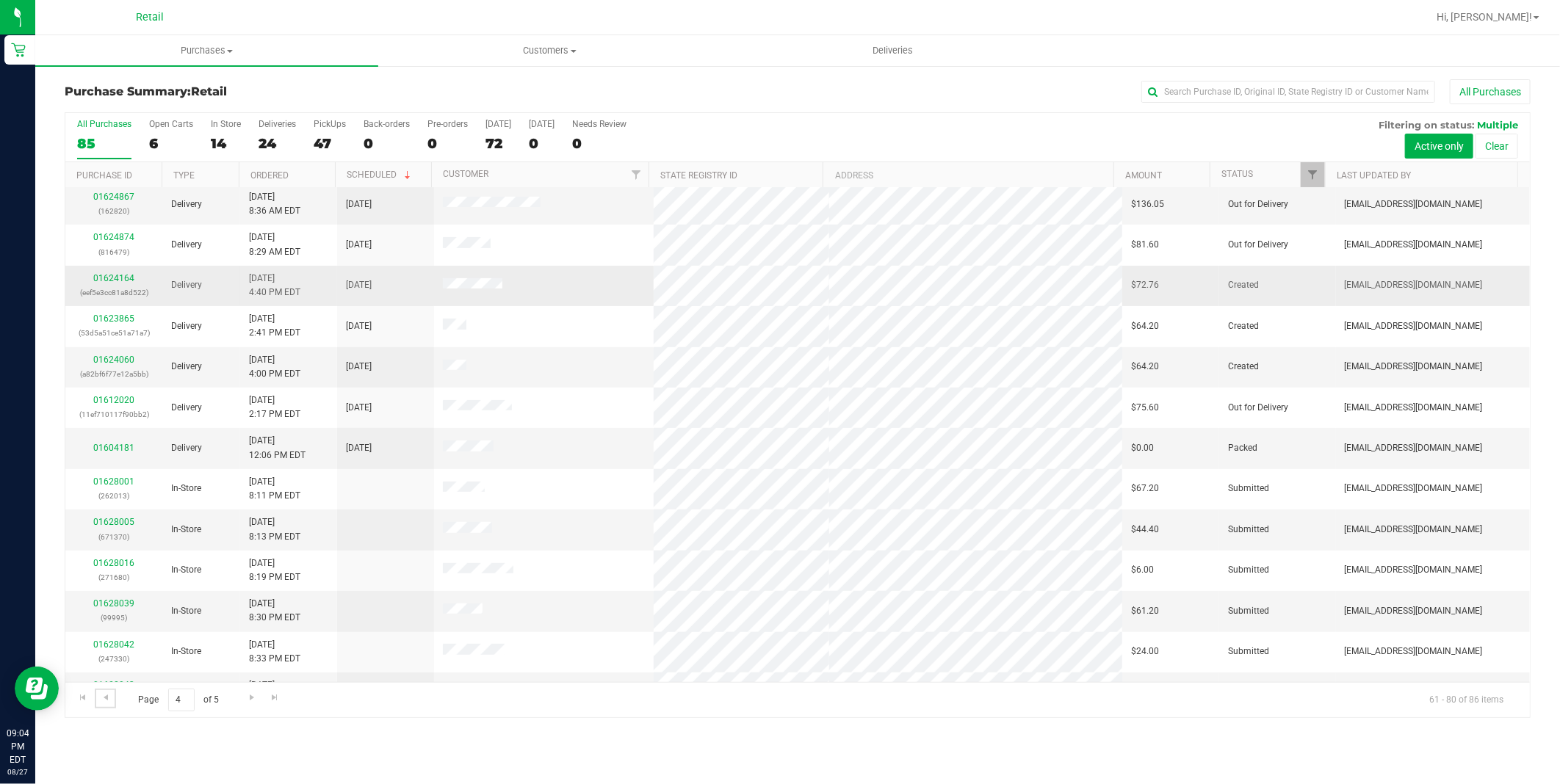
scroll to position [319, 0]
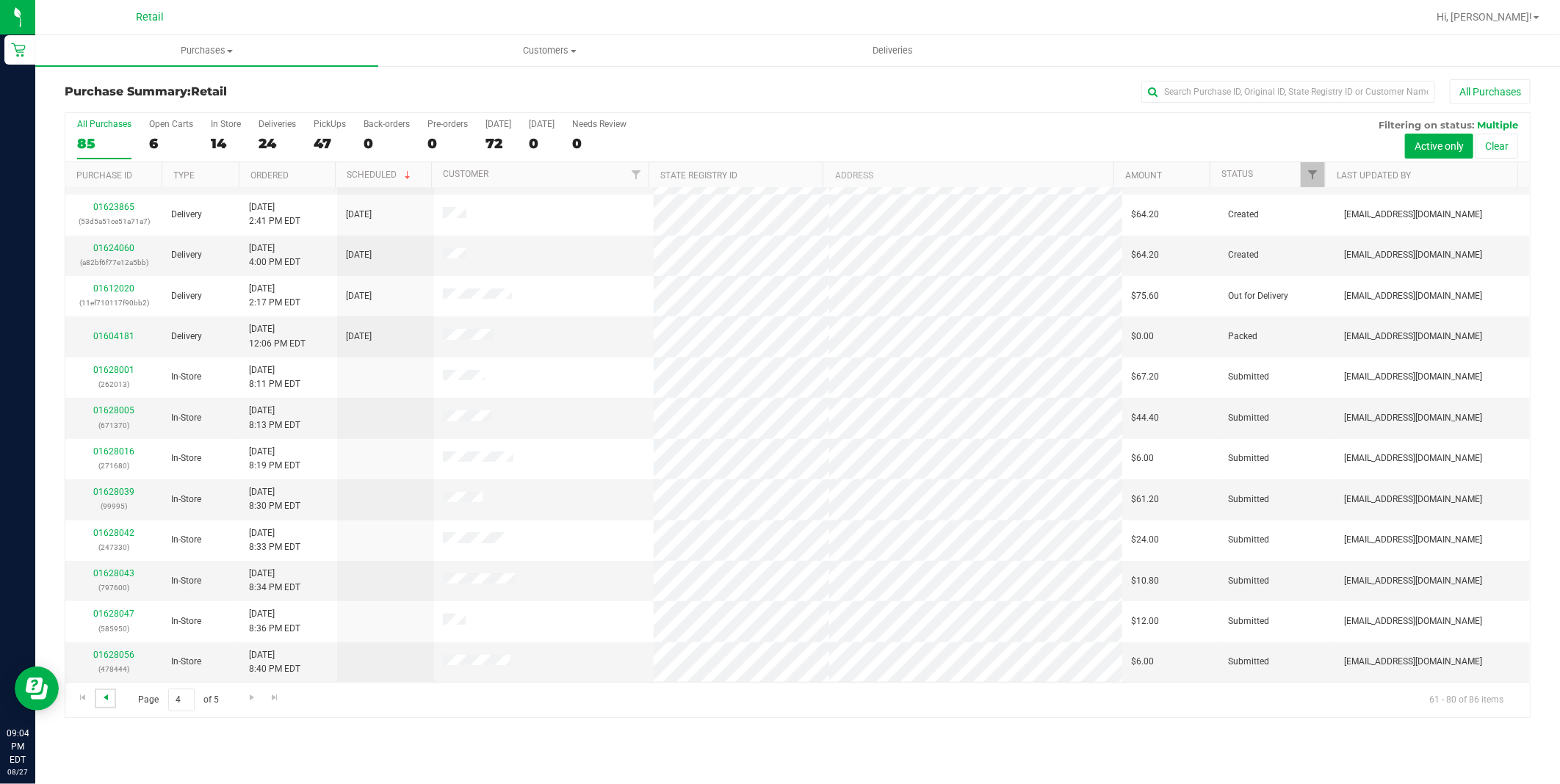
click at [103, 701] on span "Go to the previous page" at bounding box center [105, 697] width 12 height 12
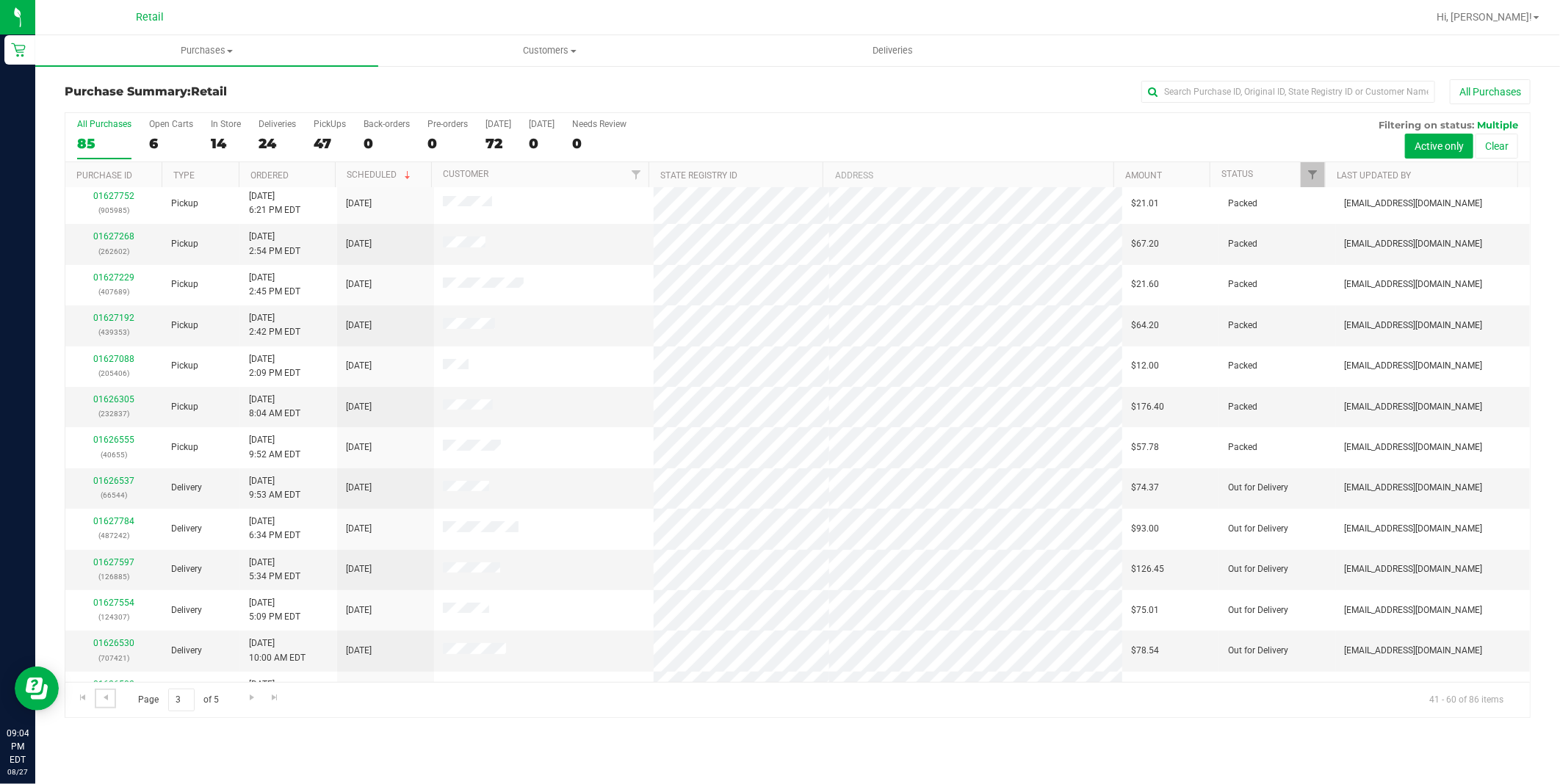
scroll to position [0, 0]
click at [108, 698] on span "Go to the previous page" at bounding box center [105, 697] width 12 height 12
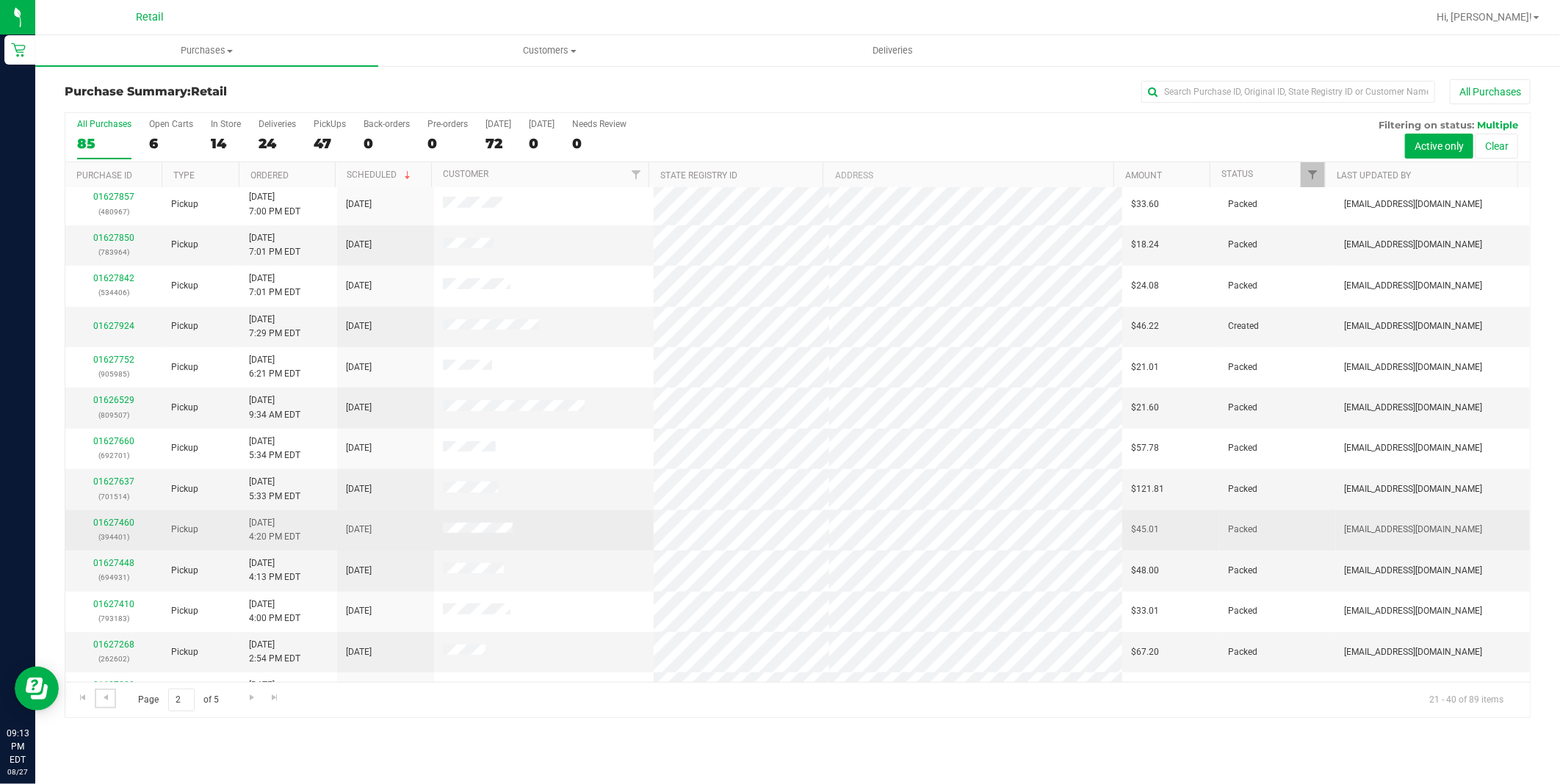
scroll to position [319, 0]
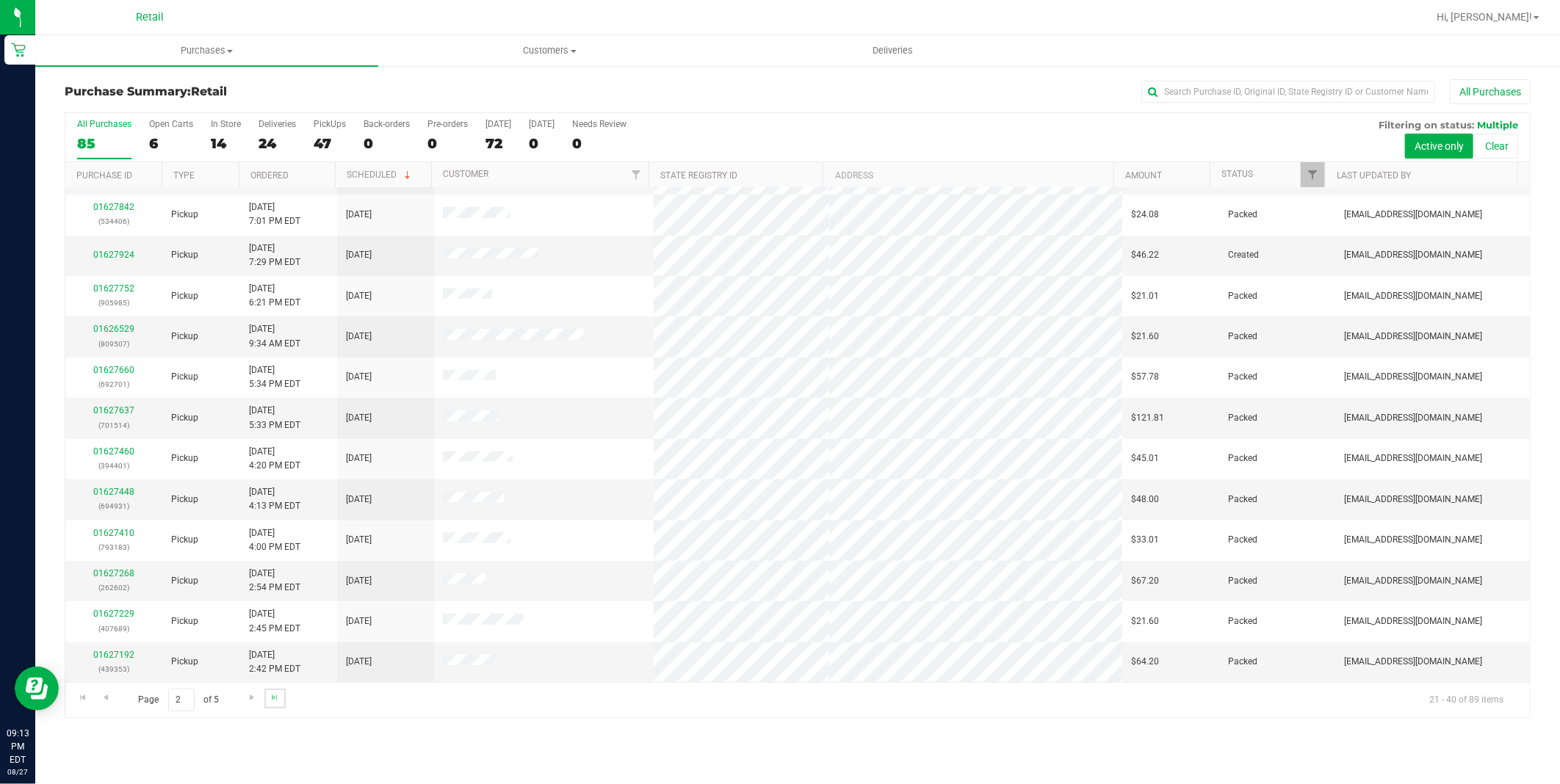
click at [265, 702] on link "Go to the last page" at bounding box center [275, 698] width 22 height 20
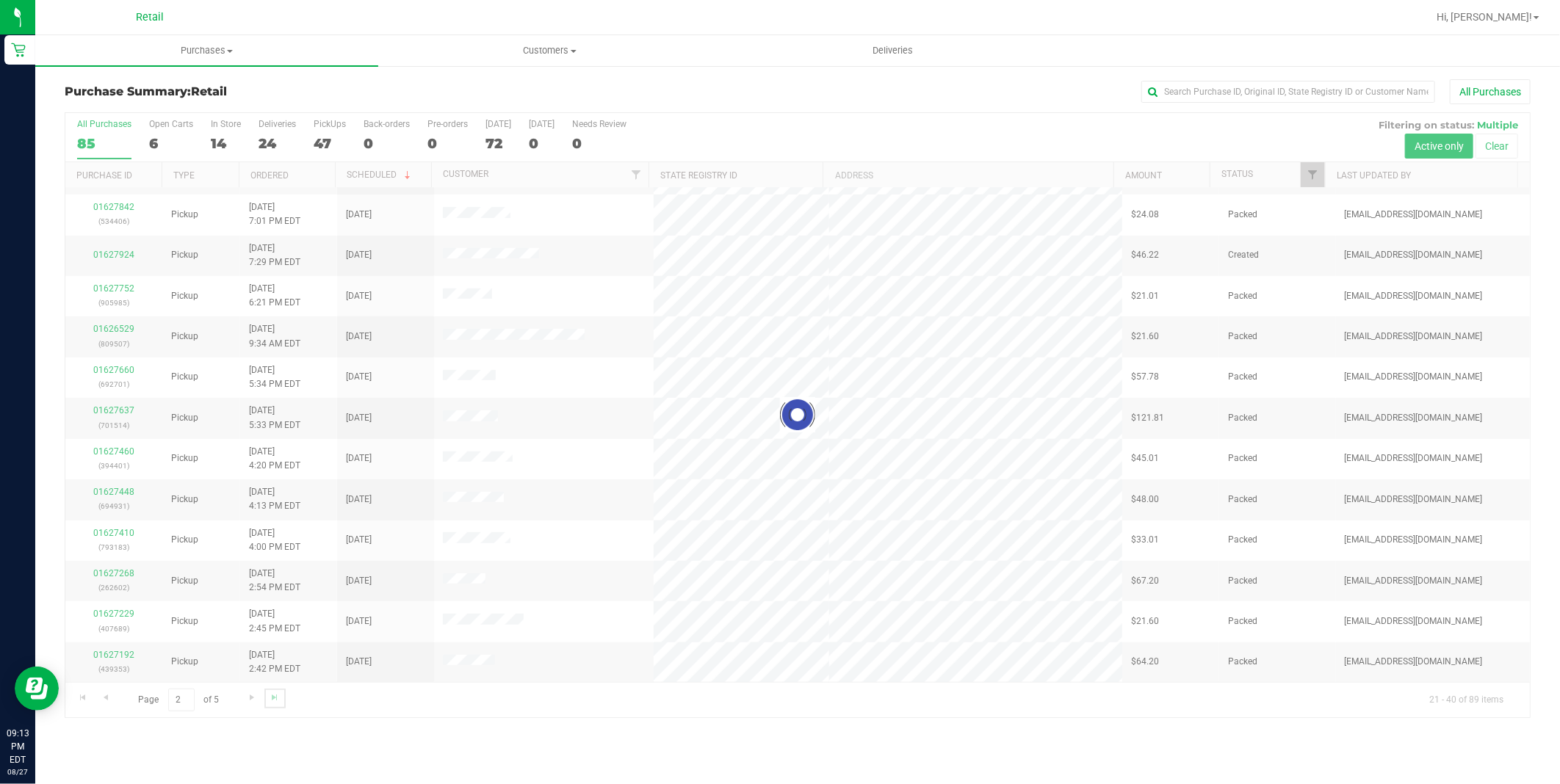
scroll to position [0, 0]
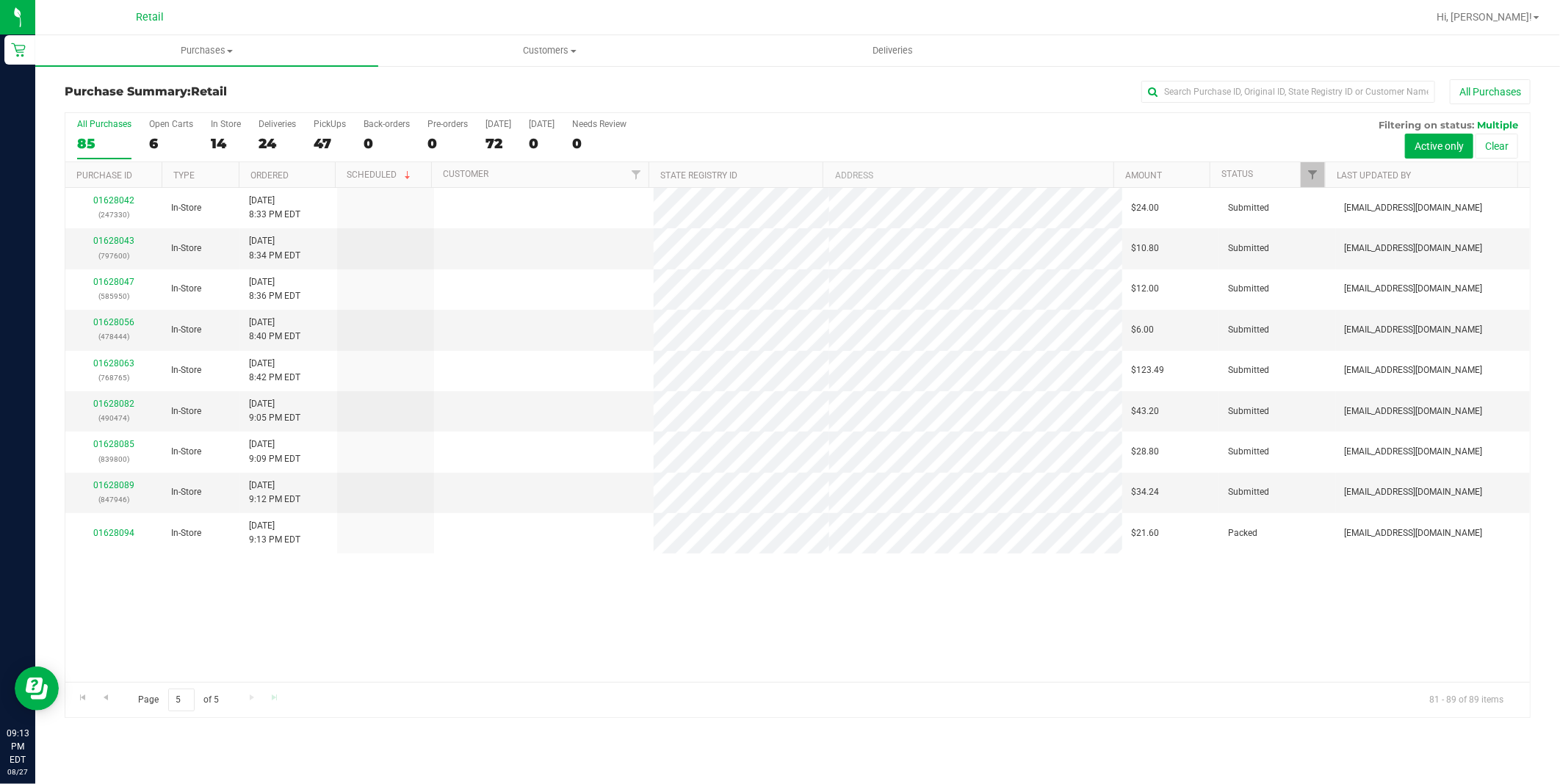
click at [251, 696] on div "Page 5 of 5 81 - 89 of 89 items" at bounding box center [797, 700] width 1464 height 36
click at [110, 695] on span "Go to the previous page" at bounding box center [105, 697] width 12 height 12
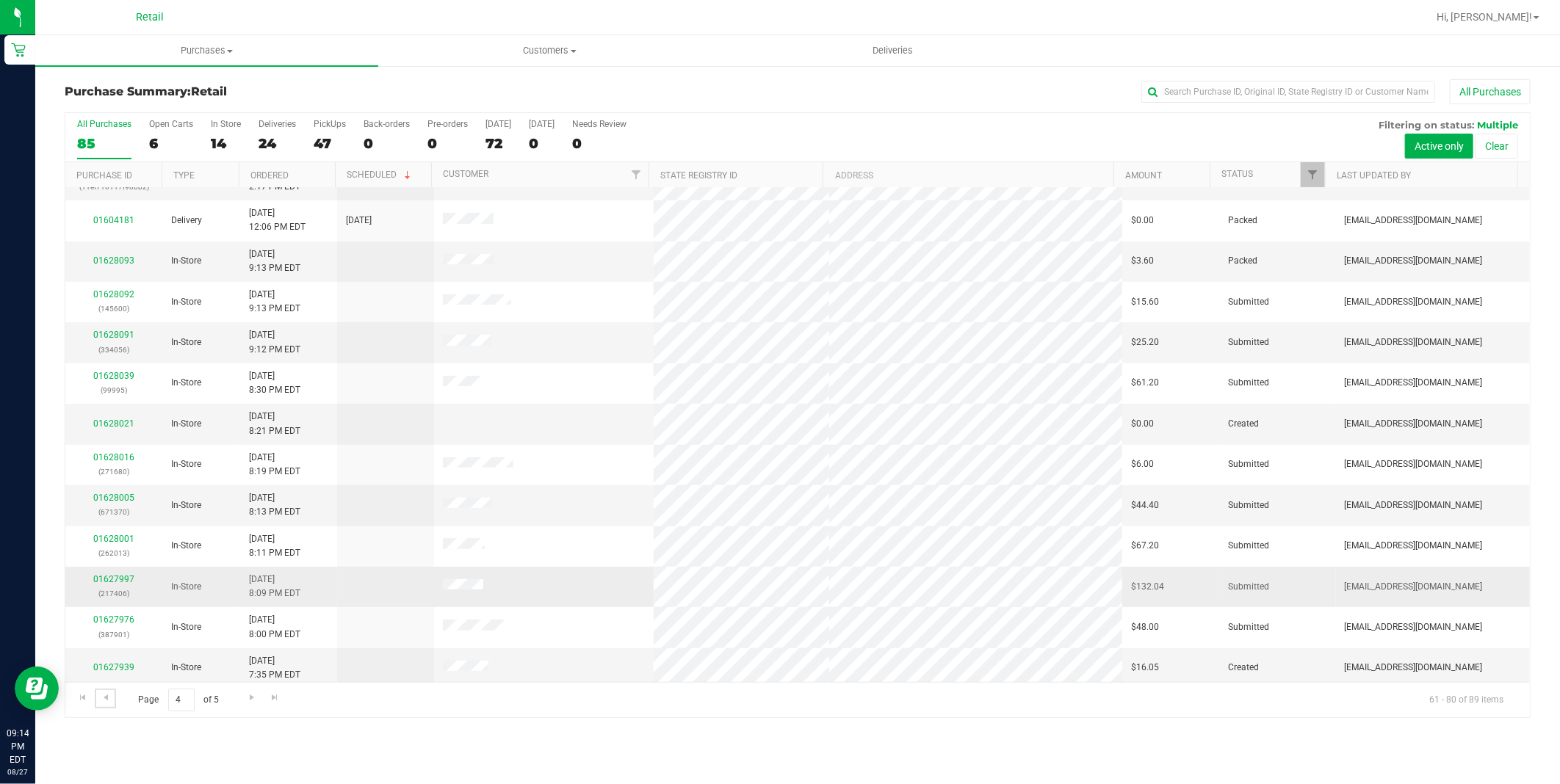
scroll to position [319, 0]
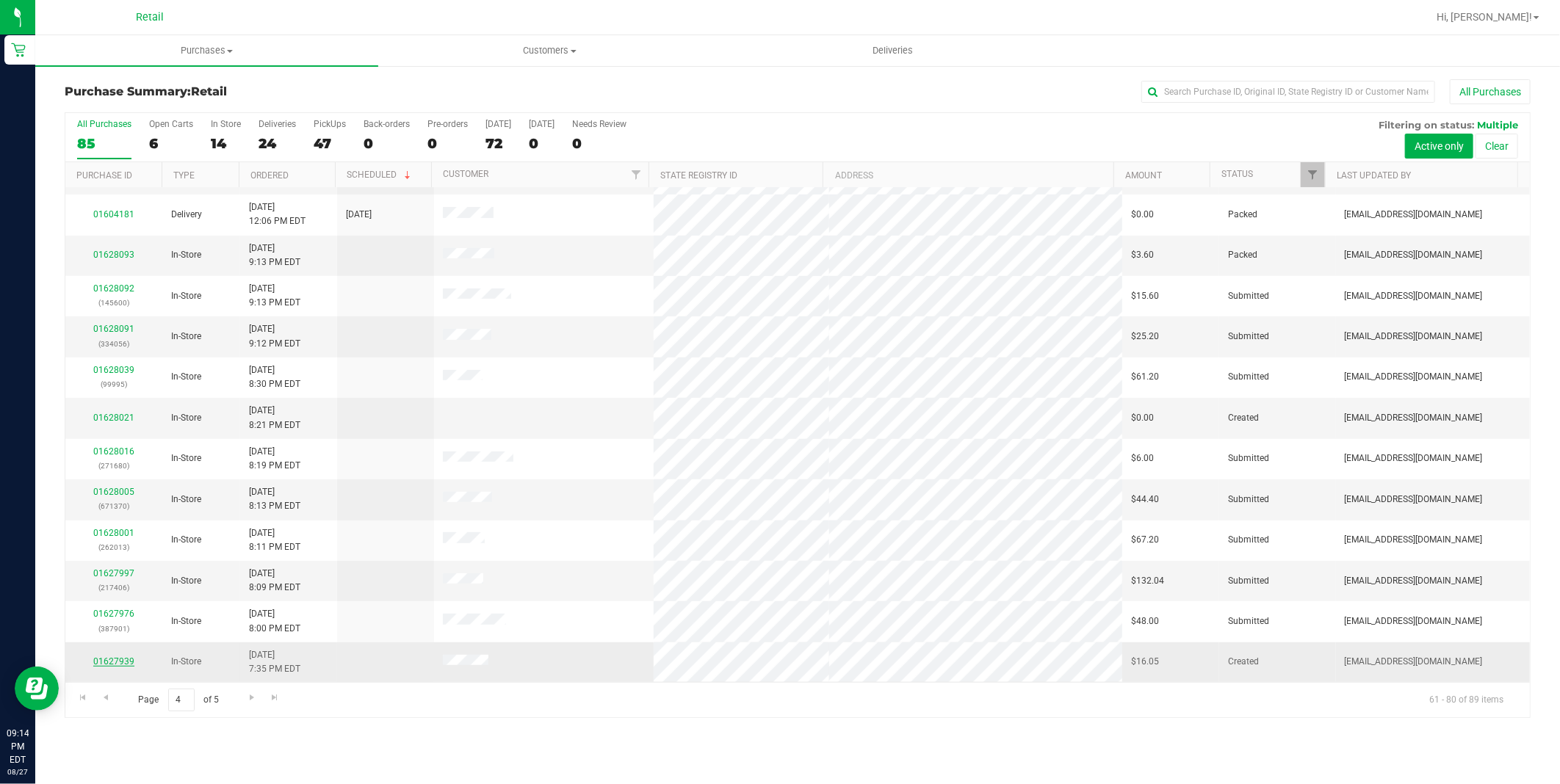
click at [106, 661] on link "01627939" at bounding box center [114, 661] width 41 height 10
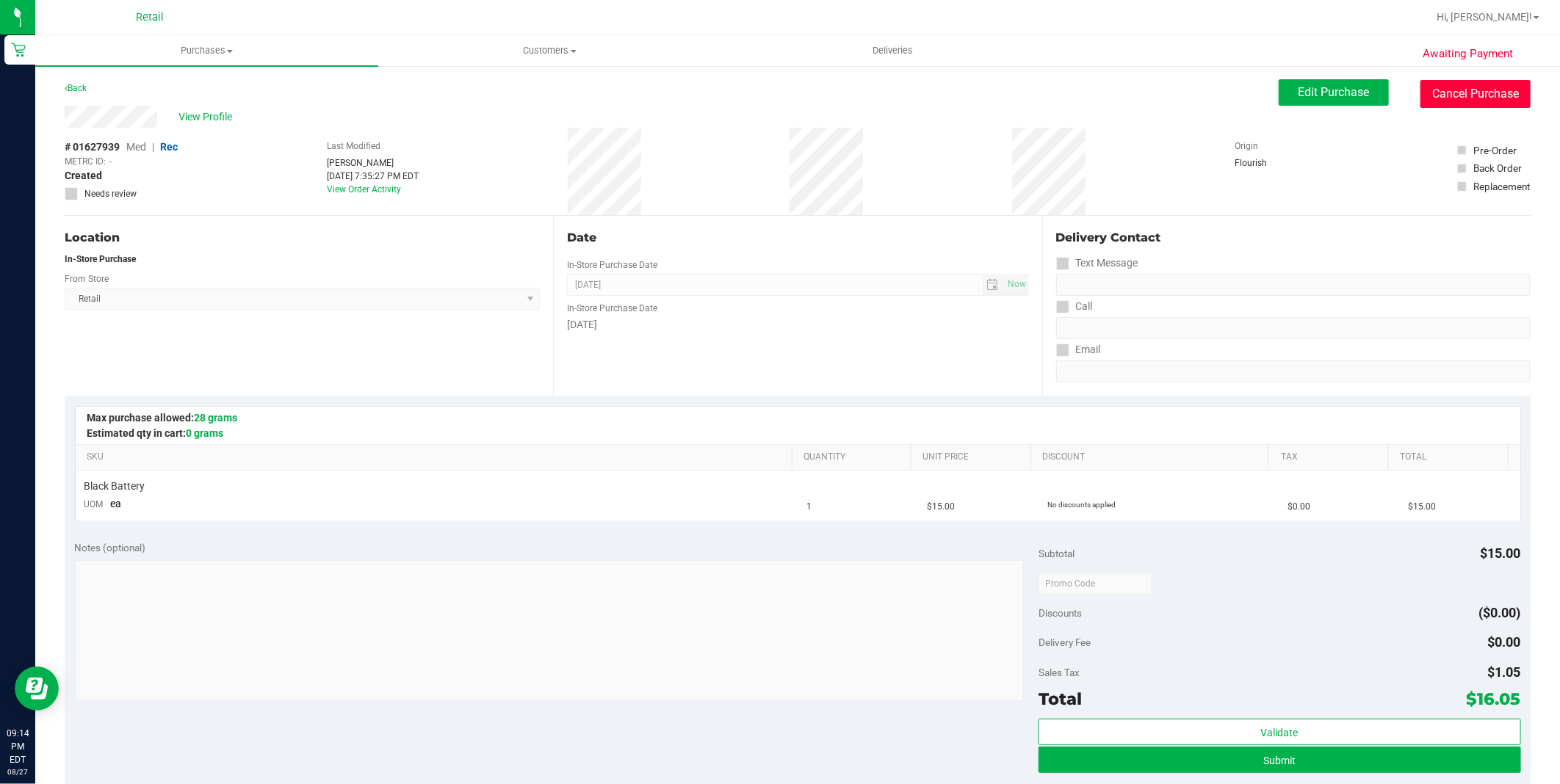
click at [1460, 93] on button "Cancel Purchase" at bounding box center [1475, 94] width 110 height 28
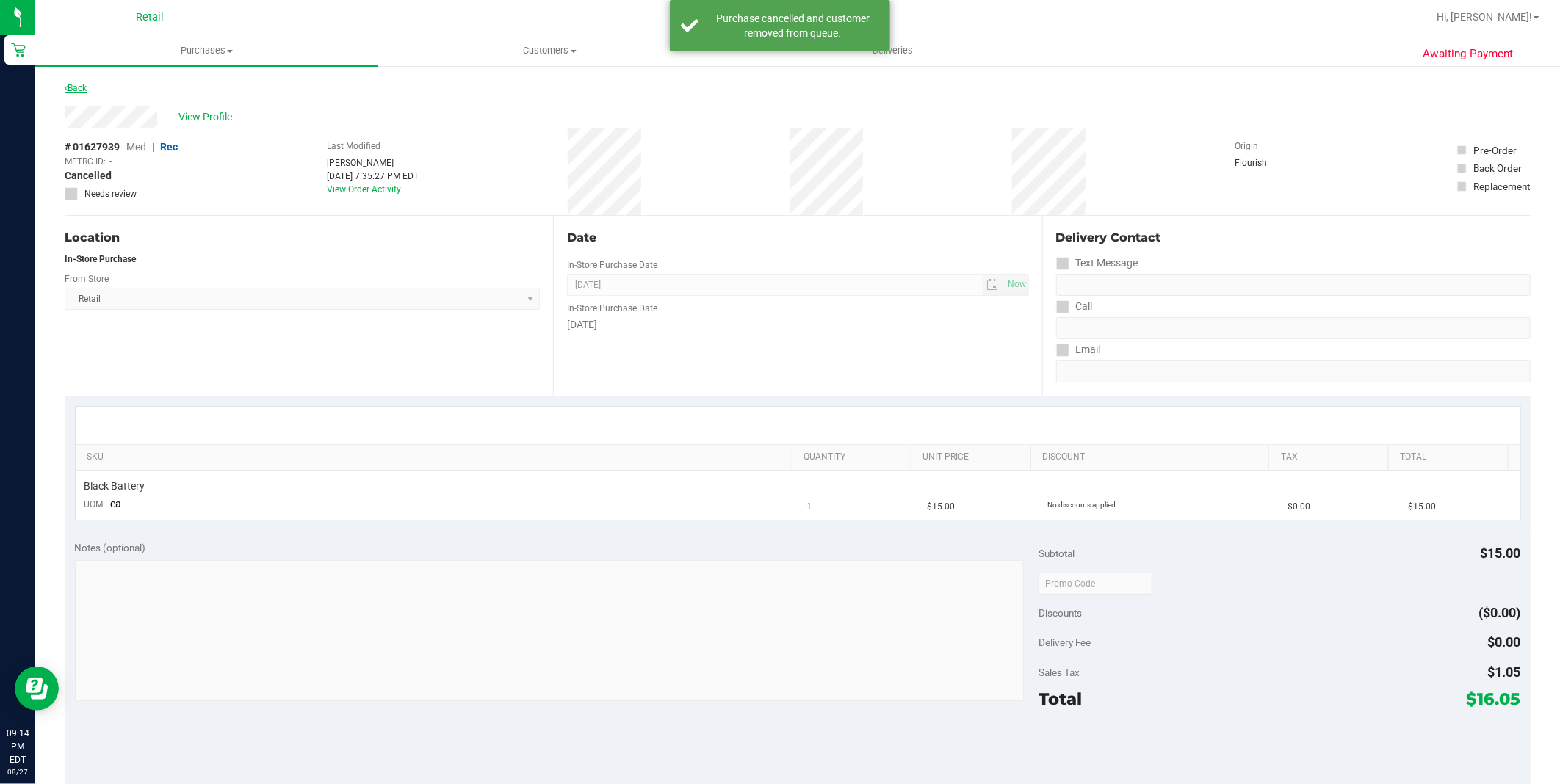
click at [86, 86] on link "Back" at bounding box center [75, 87] width 22 height 10
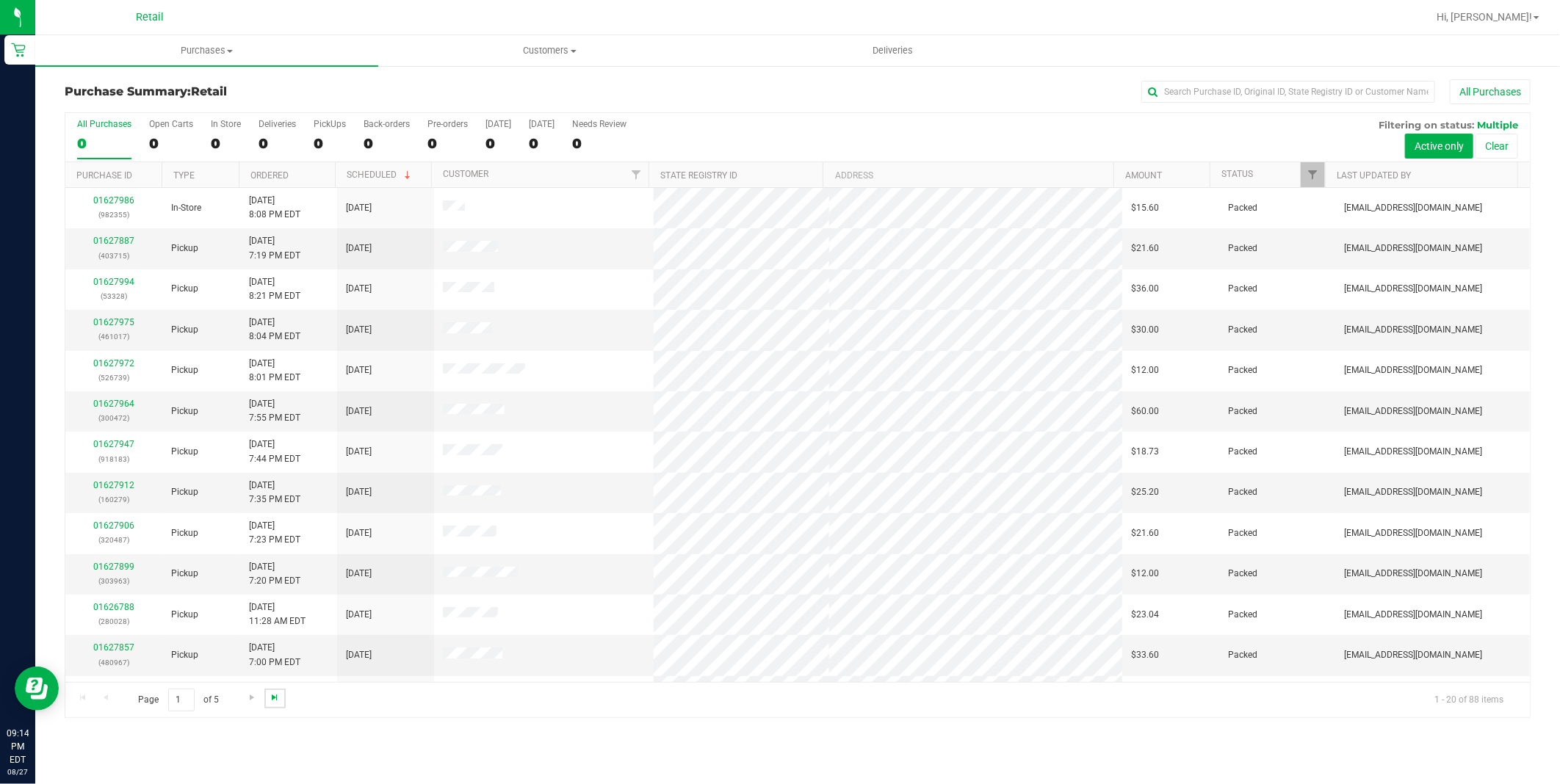
click at [272, 696] on span "Go to the last page" at bounding box center [274, 697] width 12 height 12
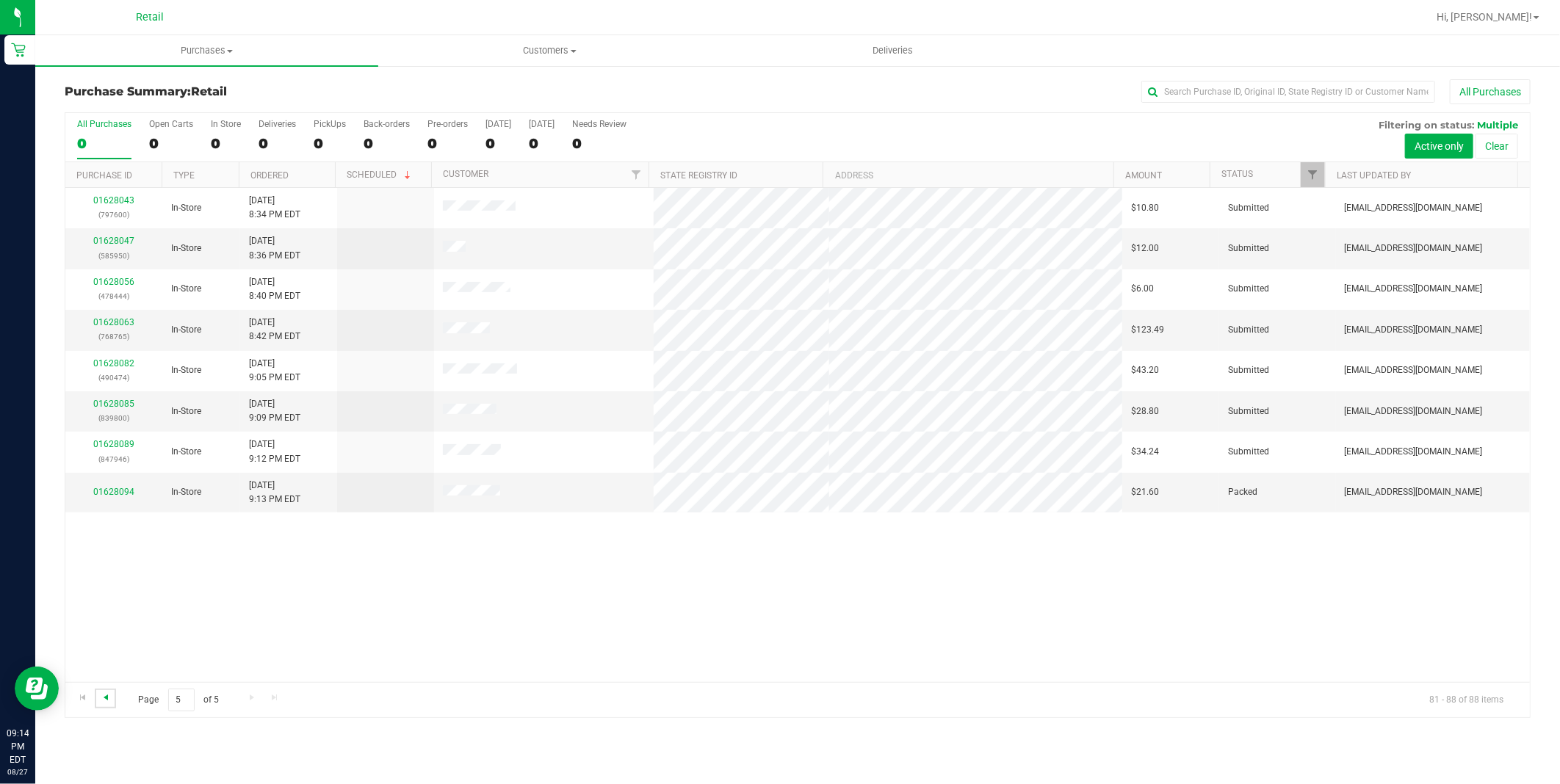
click at [103, 698] on span "Go to the previous page" at bounding box center [105, 697] width 12 height 12
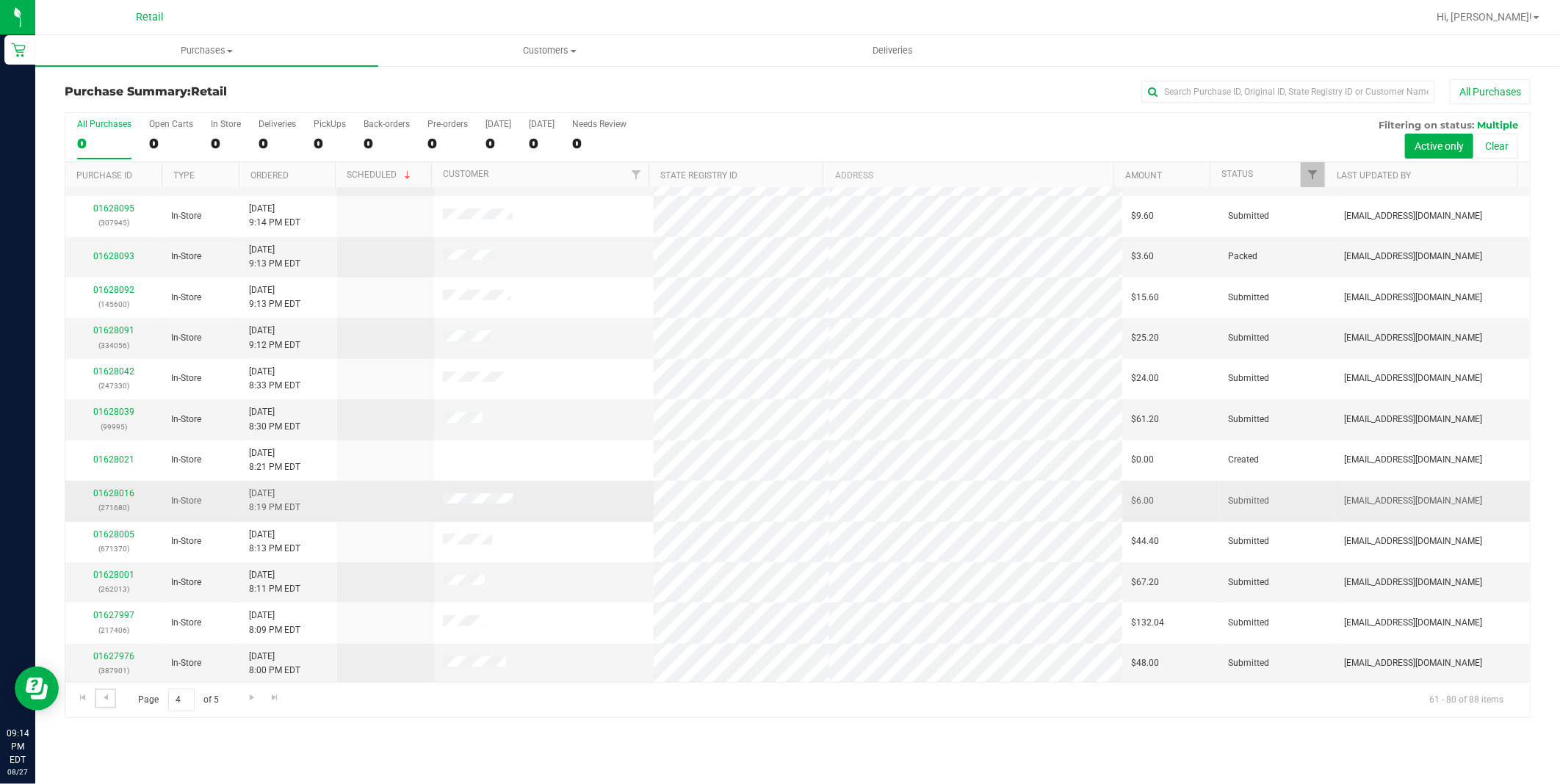
scroll to position [319, 0]
click at [115, 652] on link "01627976" at bounding box center [114, 655] width 41 height 10
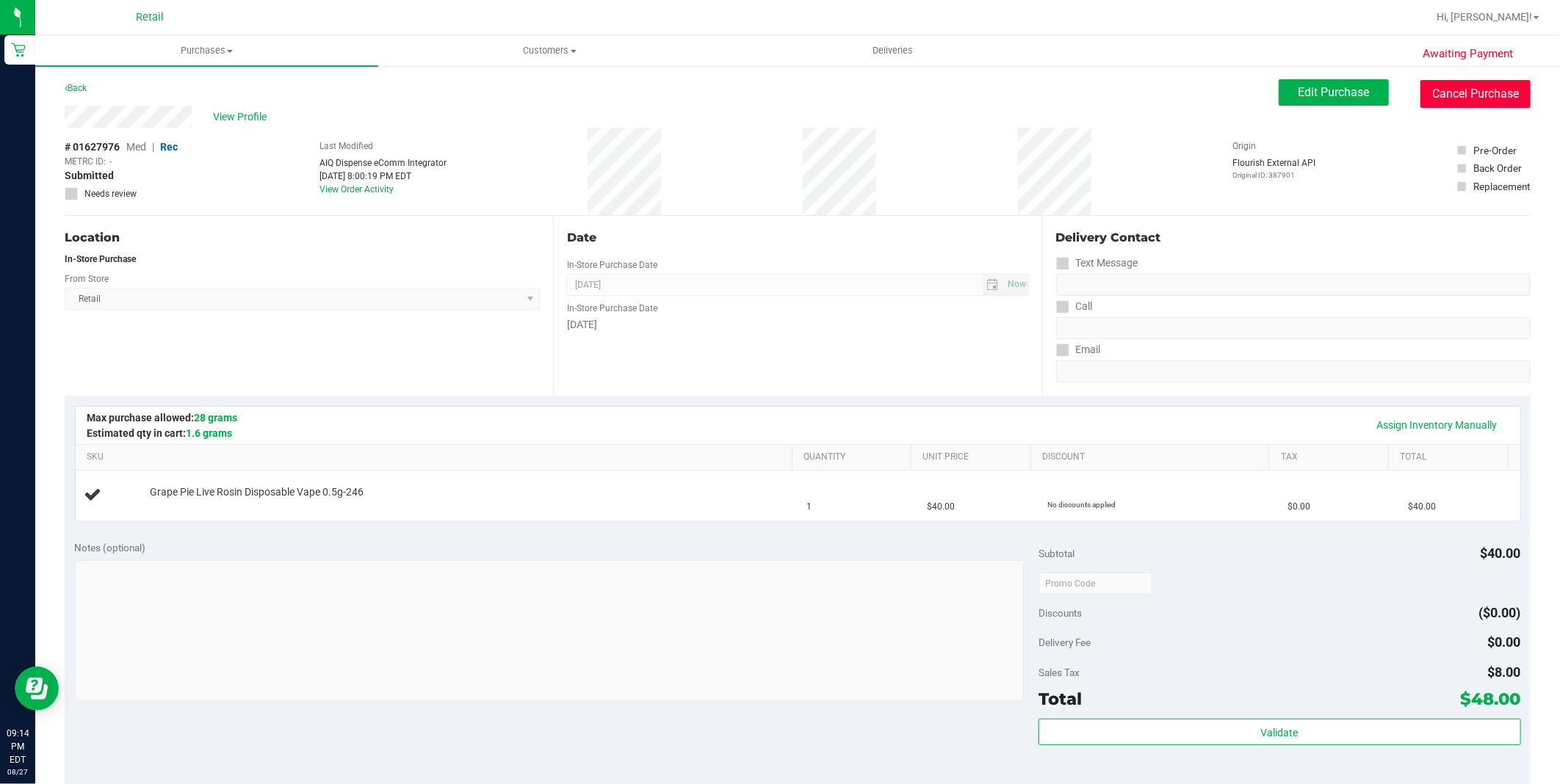
click at [1442, 93] on button "Cancel Purchase" at bounding box center [1475, 94] width 110 height 28
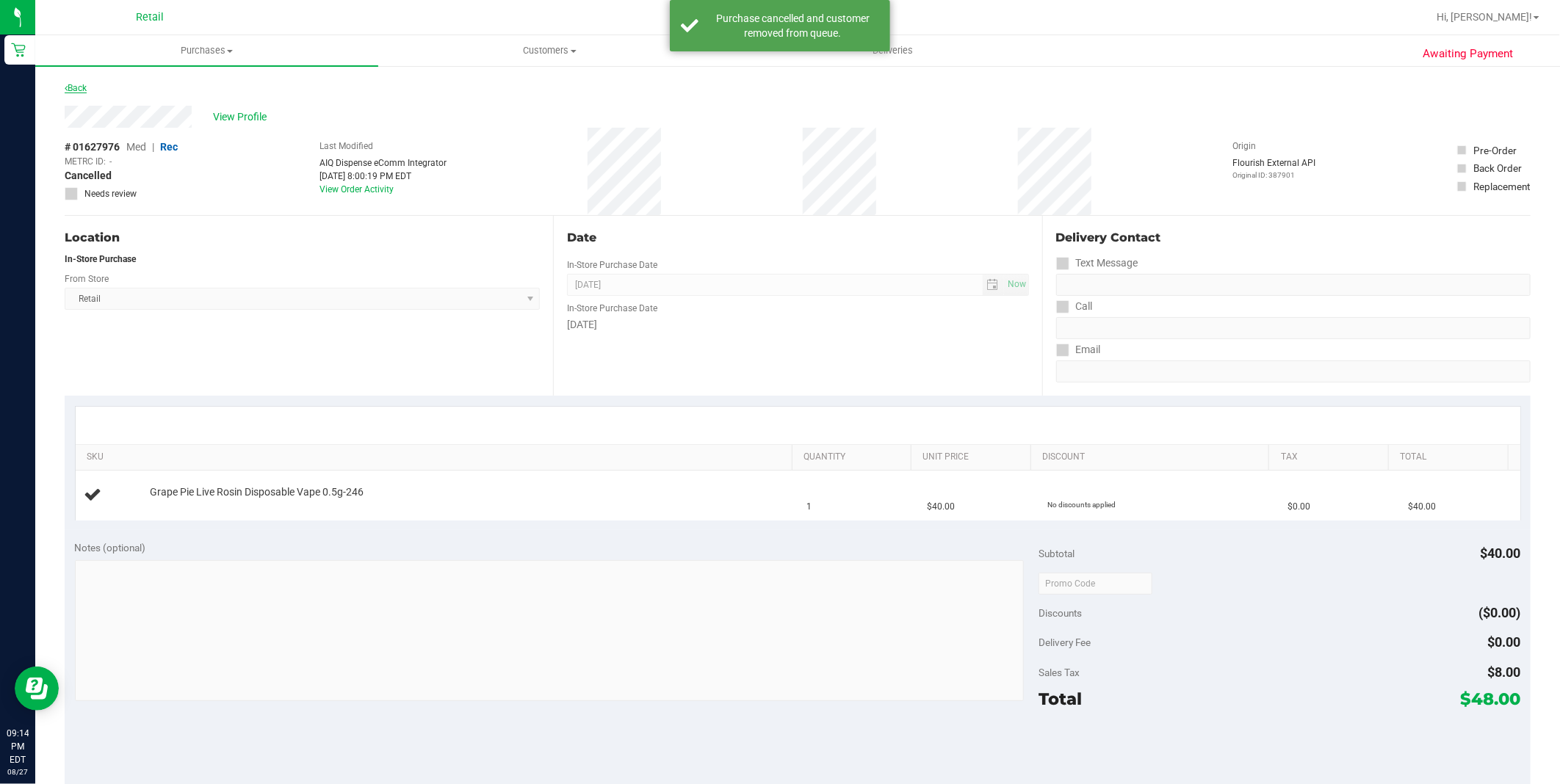
click at [76, 89] on link "Back" at bounding box center [75, 87] width 22 height 10
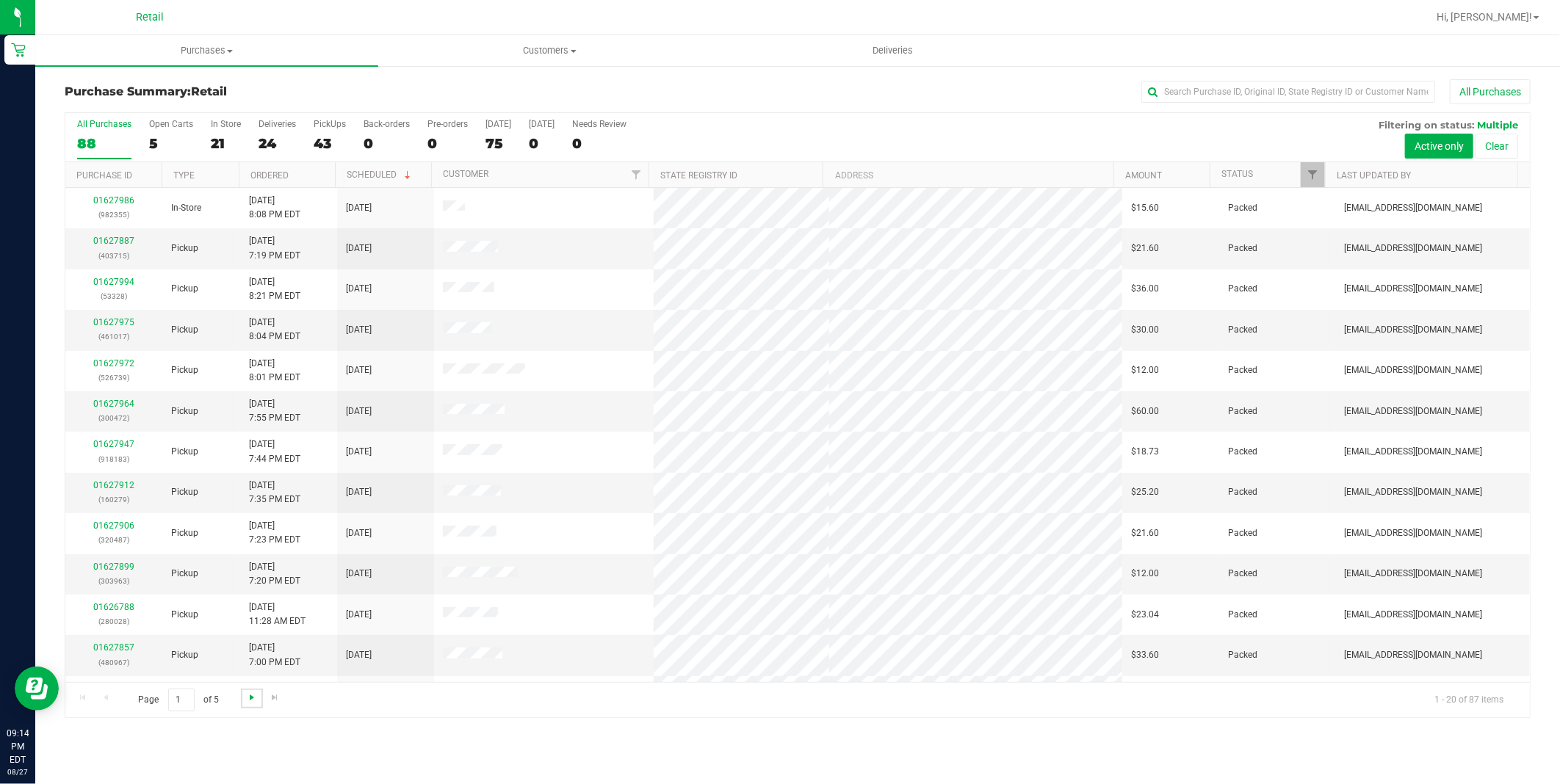
click at [255, 695] on span "Go to the next page" at bounding box center [251, 697] width 12 height 12
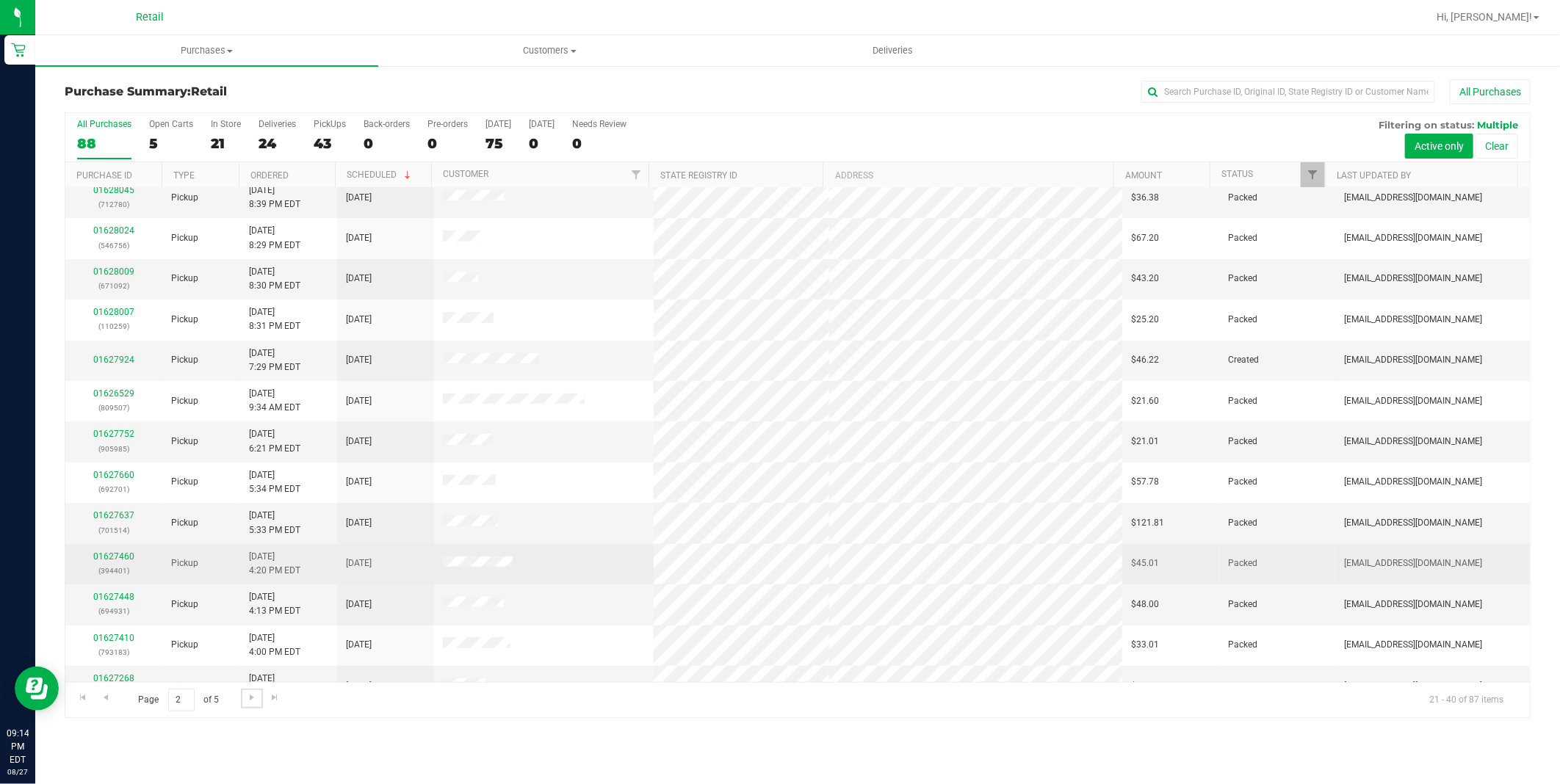
scroll to position [319, 0]
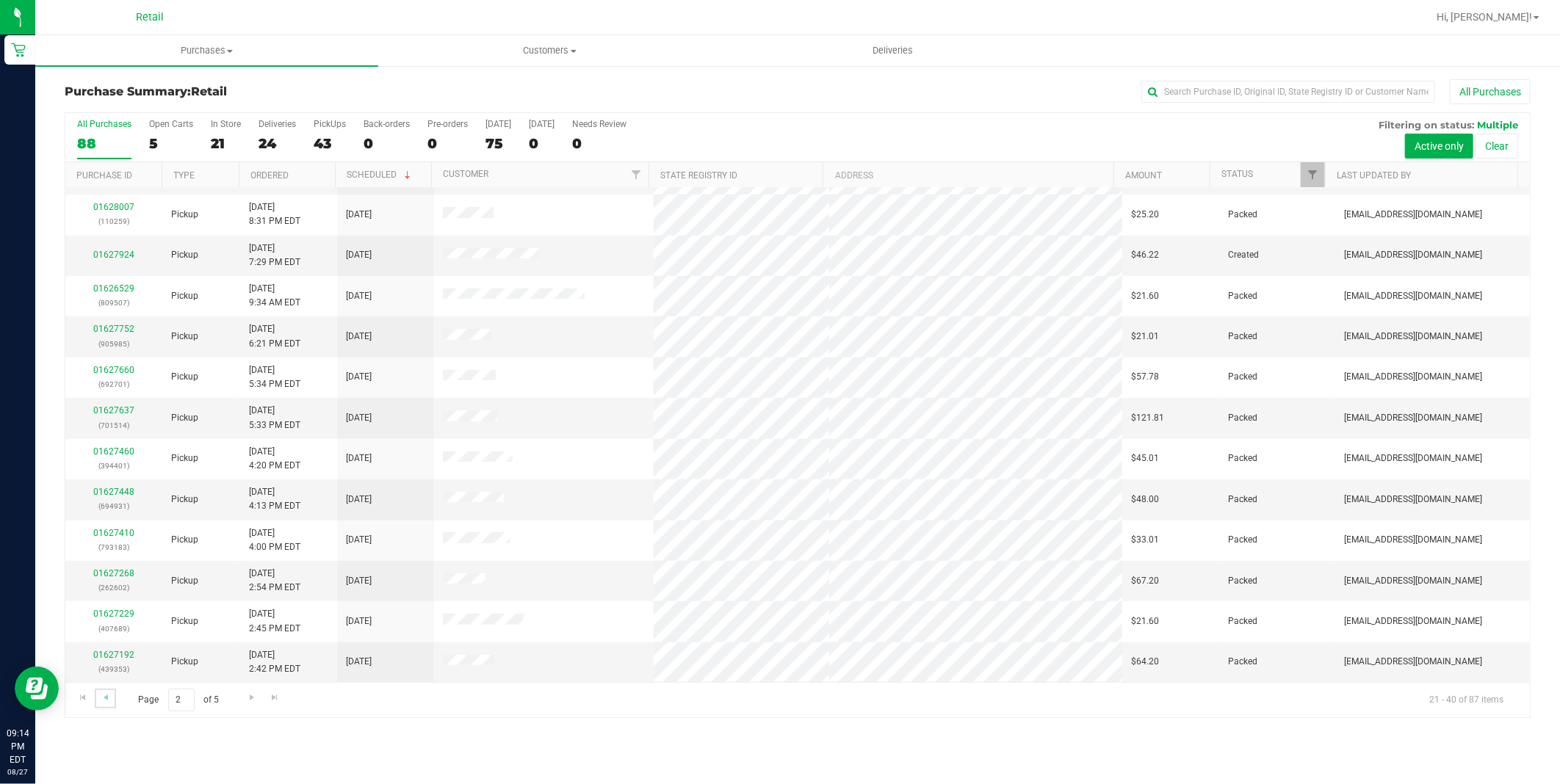
click at [97, 700] on link "Go to the previous page" at bounding box center [105, 698] width 22 height 20
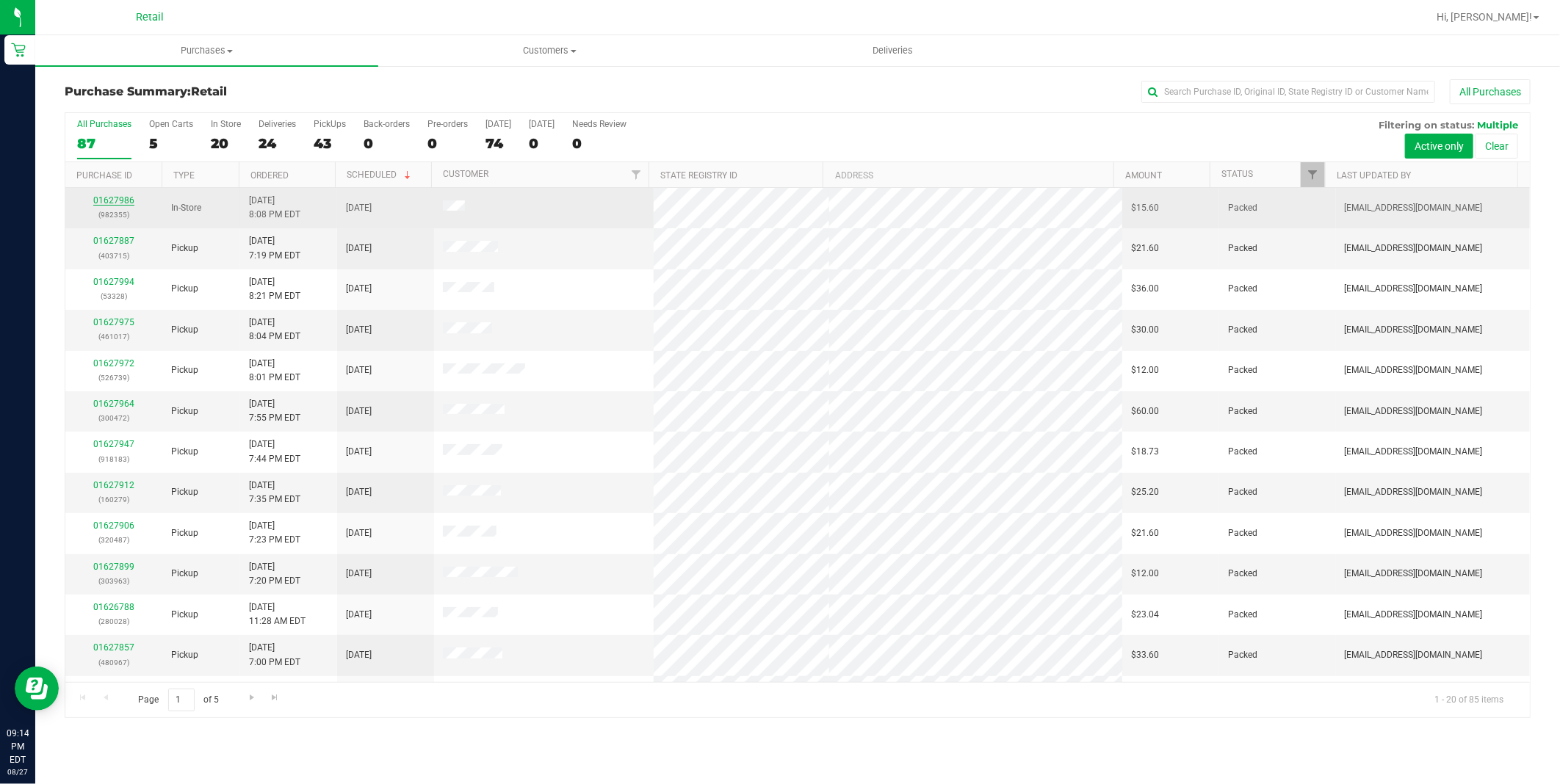
click at [120, 198] on link "01627986" at bounding box center [114, 200] width 41 height 10
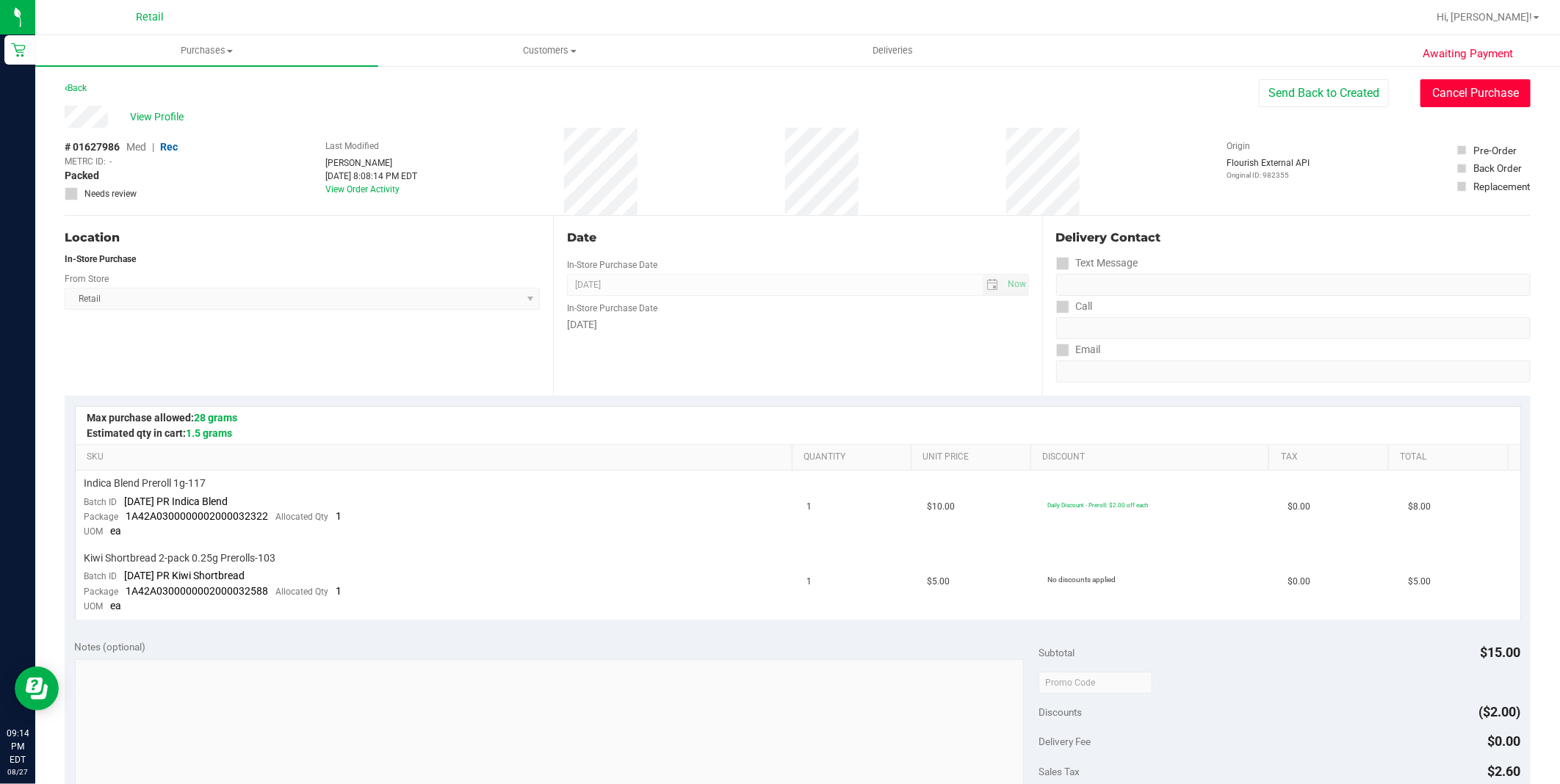
click at [1475, 99] on button "Cancel Purchase" at bounding box center [1475, 94] width 110 height 28
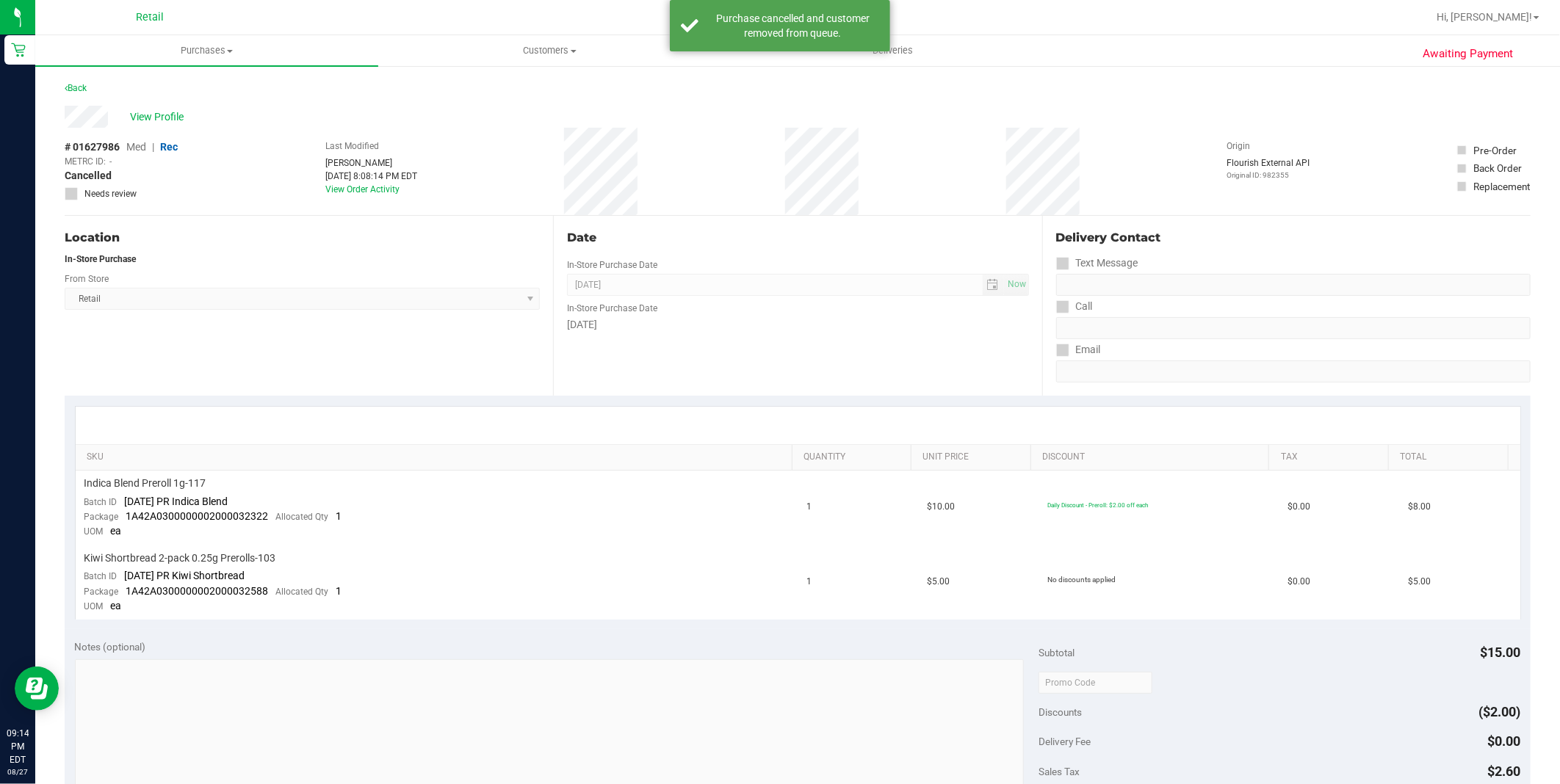
click at [93, 81] on div "Back" at bounding box center [797, 93] width 1465 height 26
click at [86, 83] on link "Back" at bounding box center [75, 87] width 22 height 10
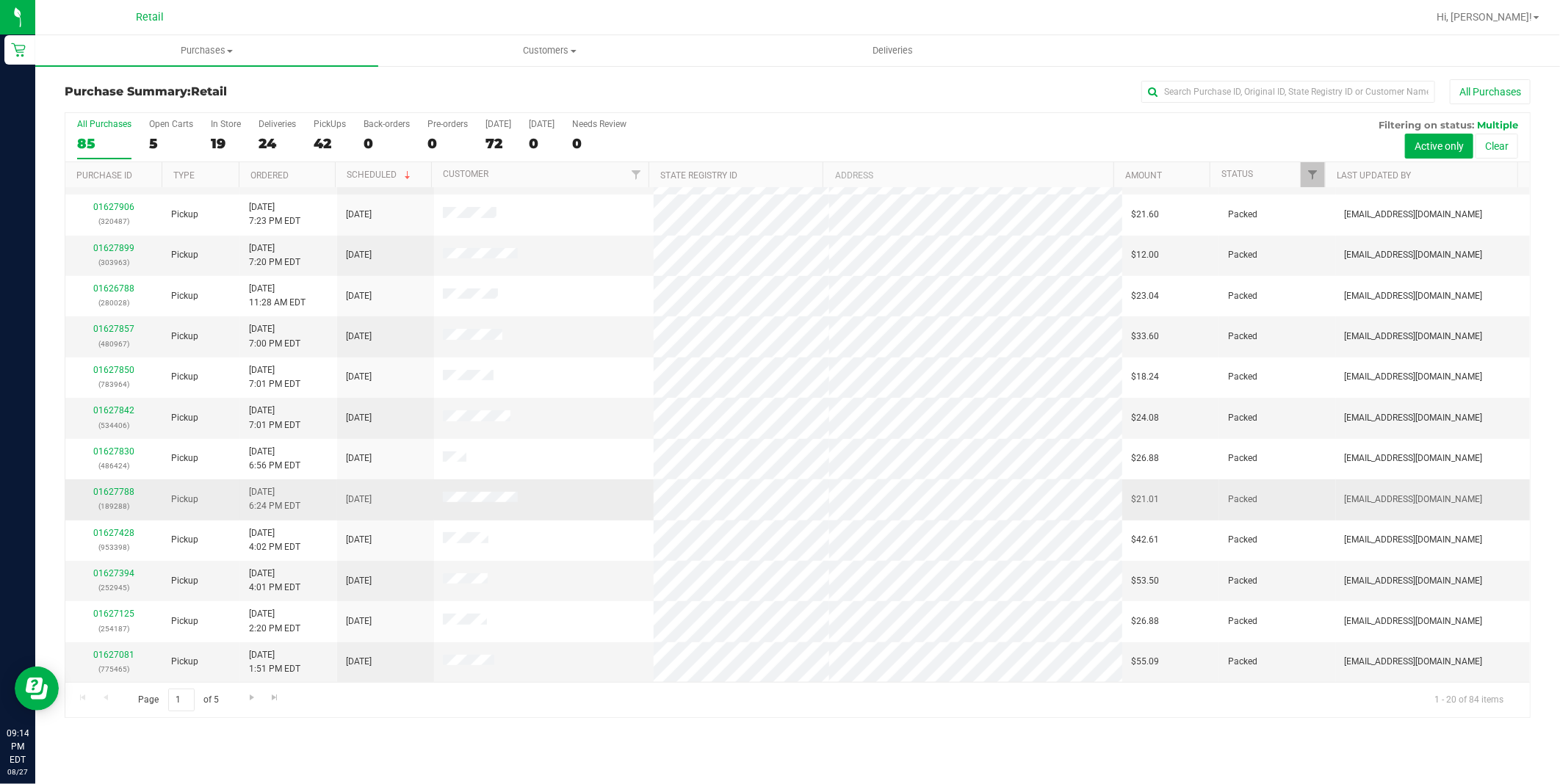
scroll to position [319, 0]
click at [255, 694] on span "Go to the next page" at bounding box center [251, 697] width 12 height 12
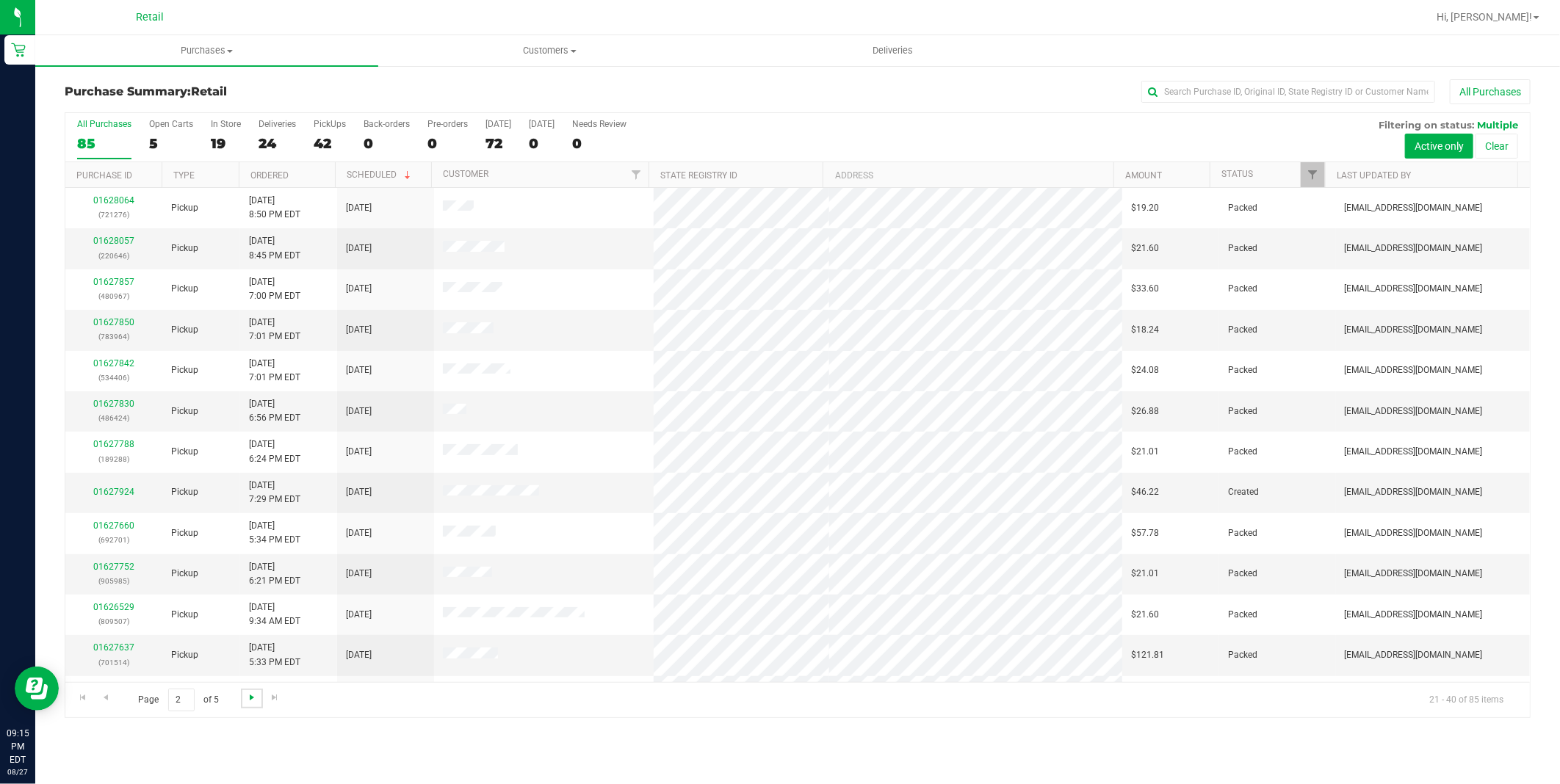
click at [252, 701] on span "Go to the next page" at bounding box center [251, 697] width 12 height 12
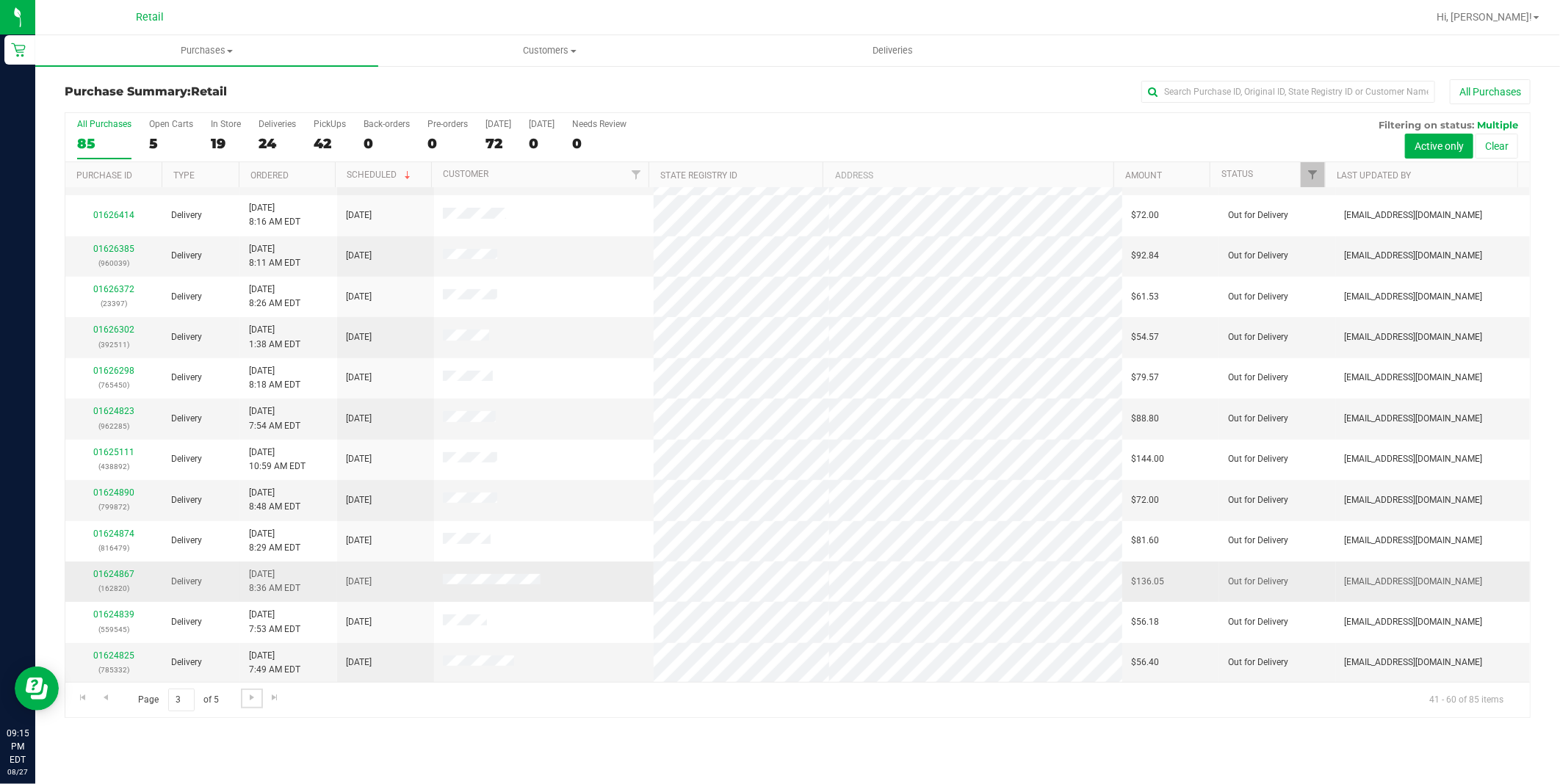
scroll to position [319, 0]
click at [255, 695] on span "Go to the next page" at bounding box center [251, 697] width 12 height 12
click at [120, 656] on link "01627997" at bounding box center [114, 655] width 41 height 10
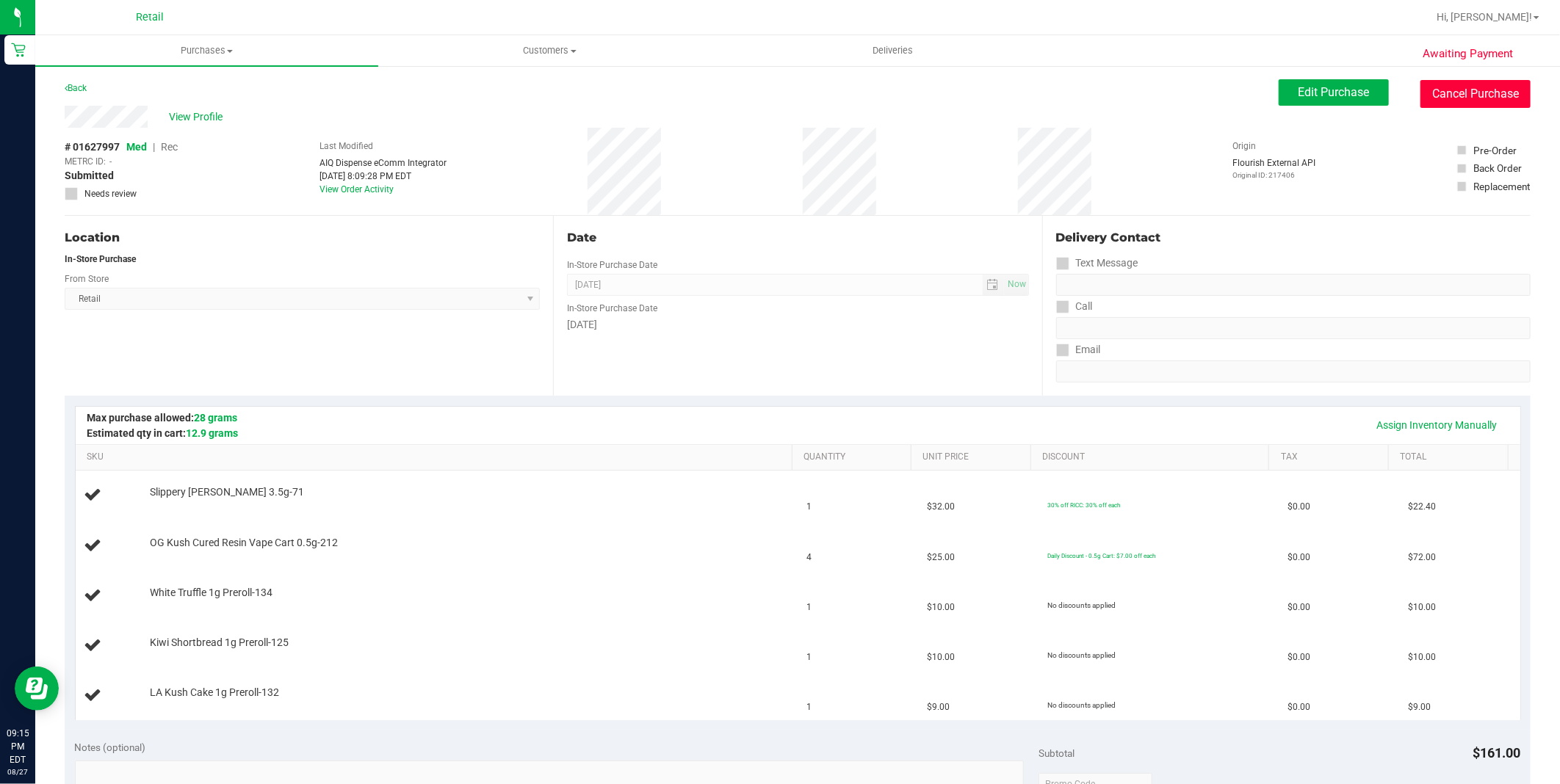
click at [1458, 91] on button "Cancel Purchase" at bounding box center [1475, 94] width 110 height 28
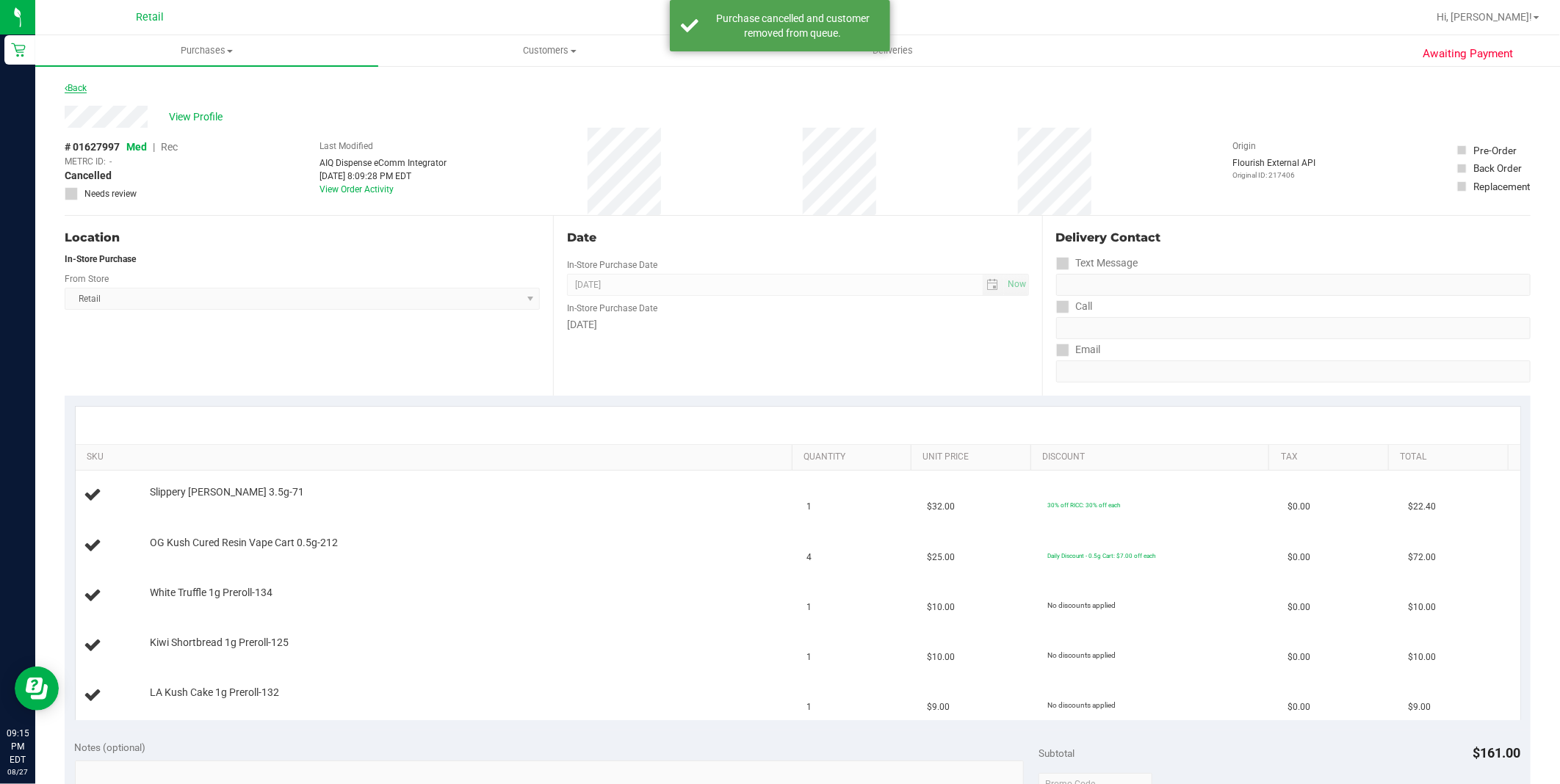
click at [71, 89] on link "Back" at bounding box center [75, 87] width 22 height 10
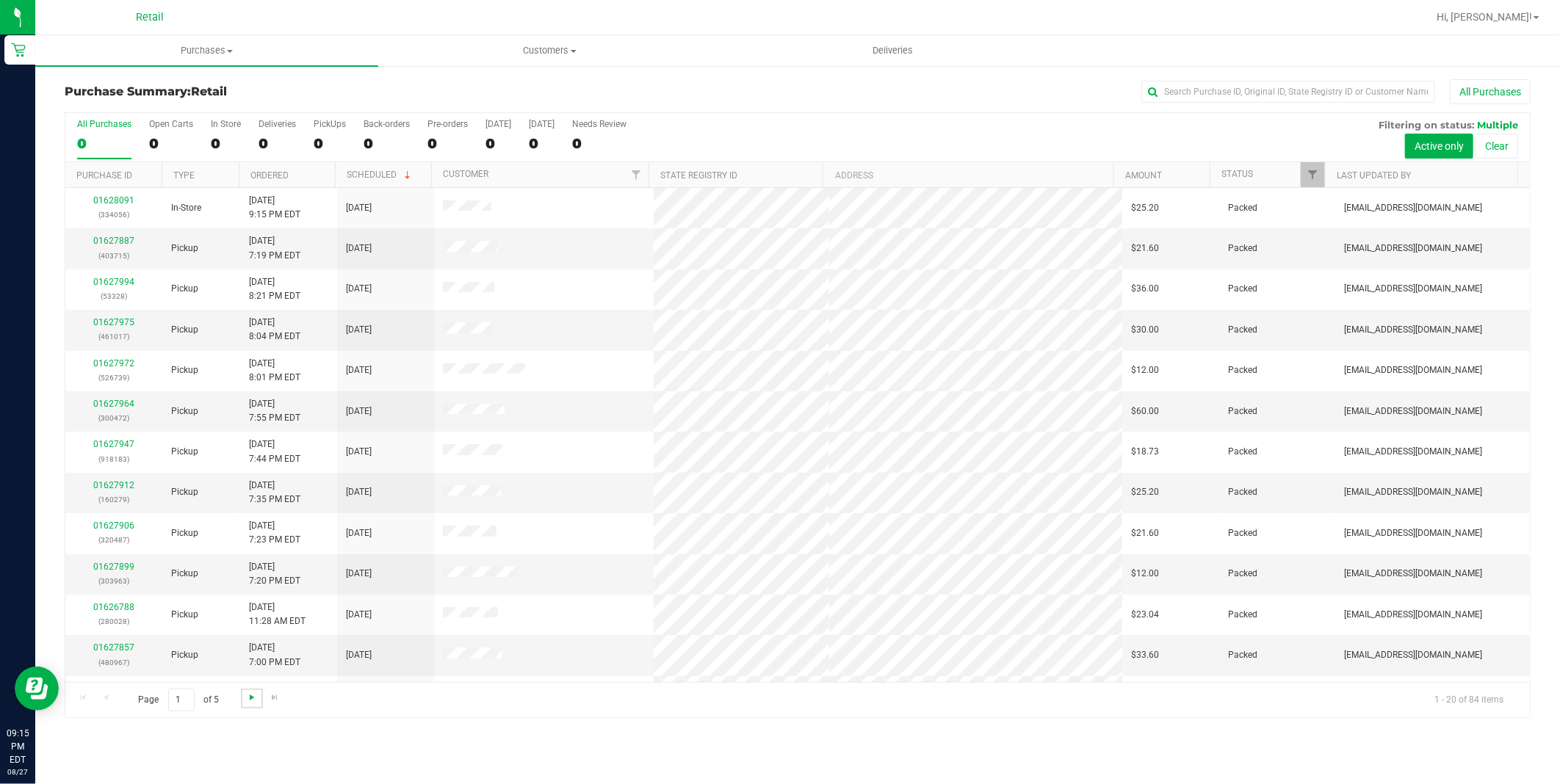
click at [248, 692] on span "Go to the next page" at bounding box center [251, 697] width 12 height 12
click at [268, 700] on span "Go to the last page" at bounding box center [274, 697] width 12 height 12
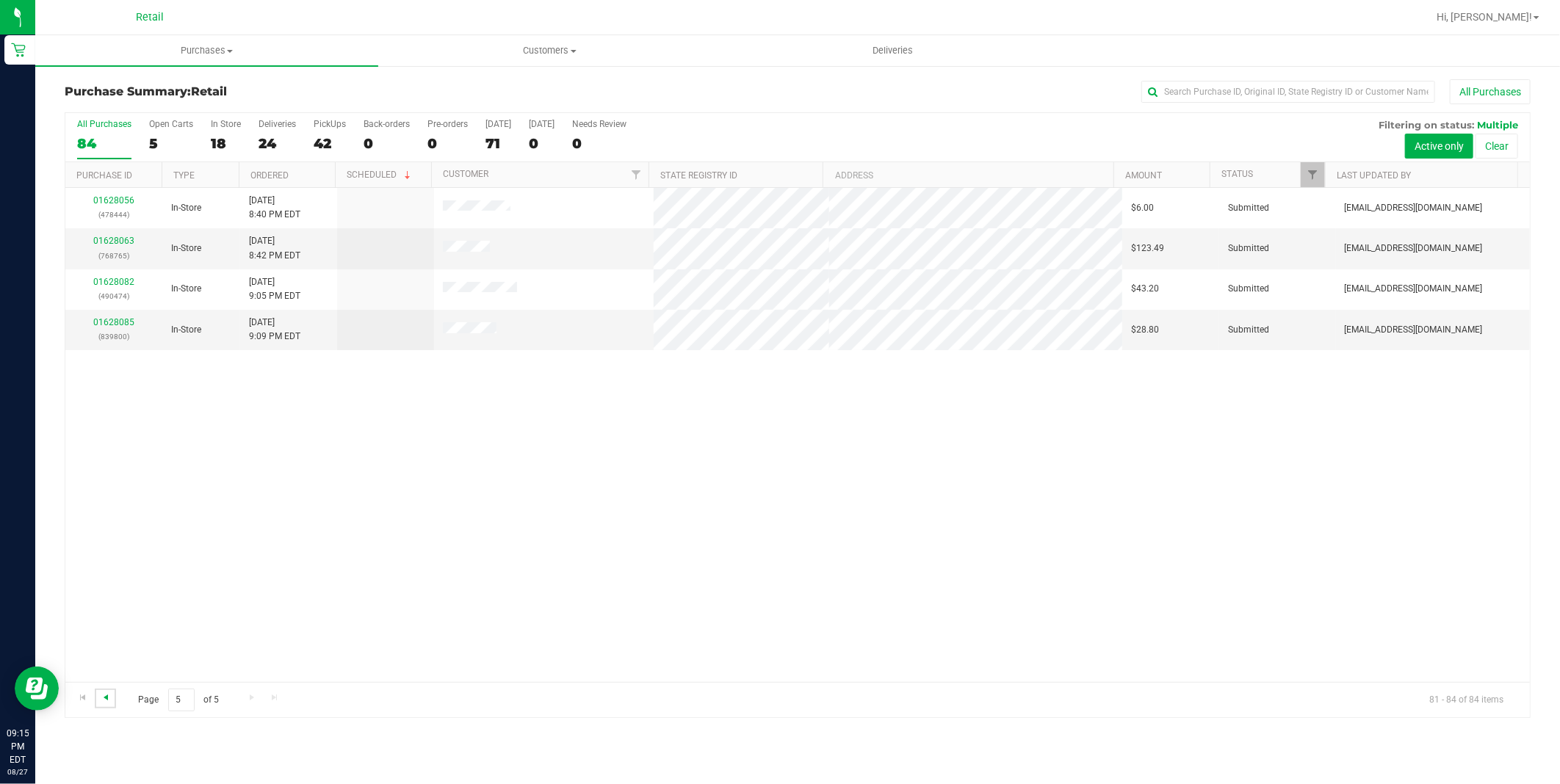
click at [99, 700] on span "Go to the previous page" at bounding box center [105, 697] width 12 height 12
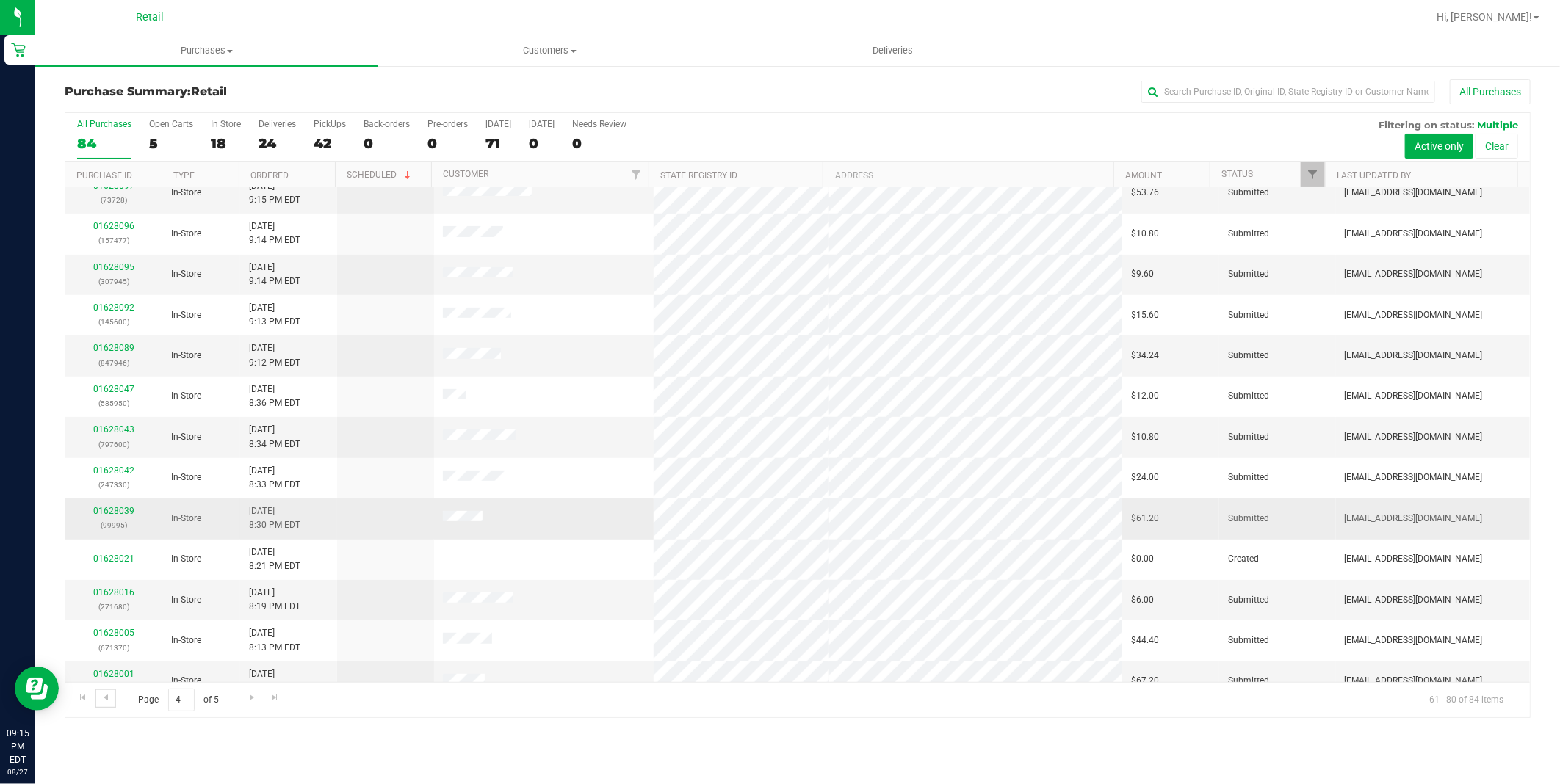
scroll to position [319, 0]
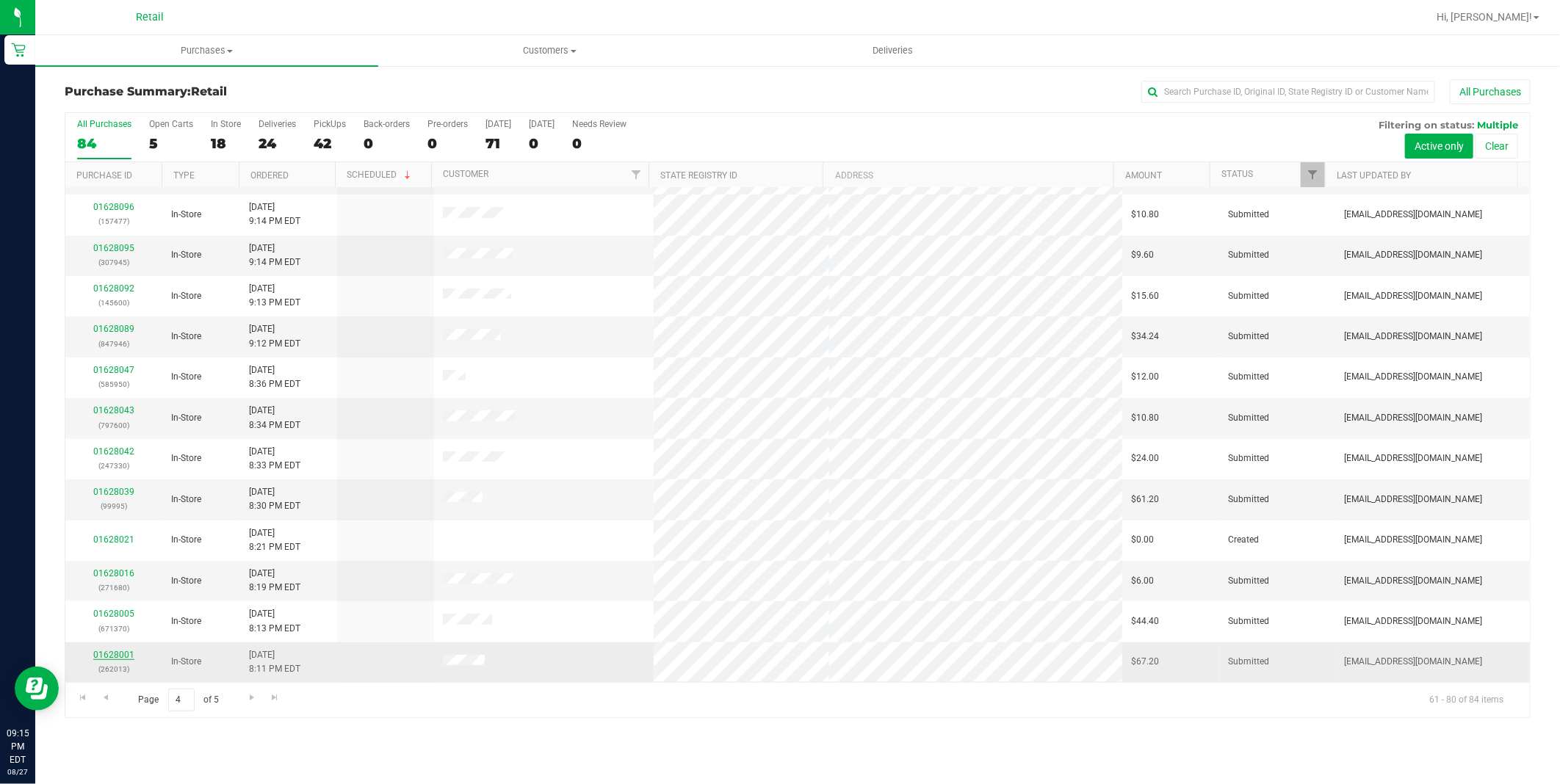
click at [129, 651] on link "01628001" at bounding box center [114, 655] width 41 height 10
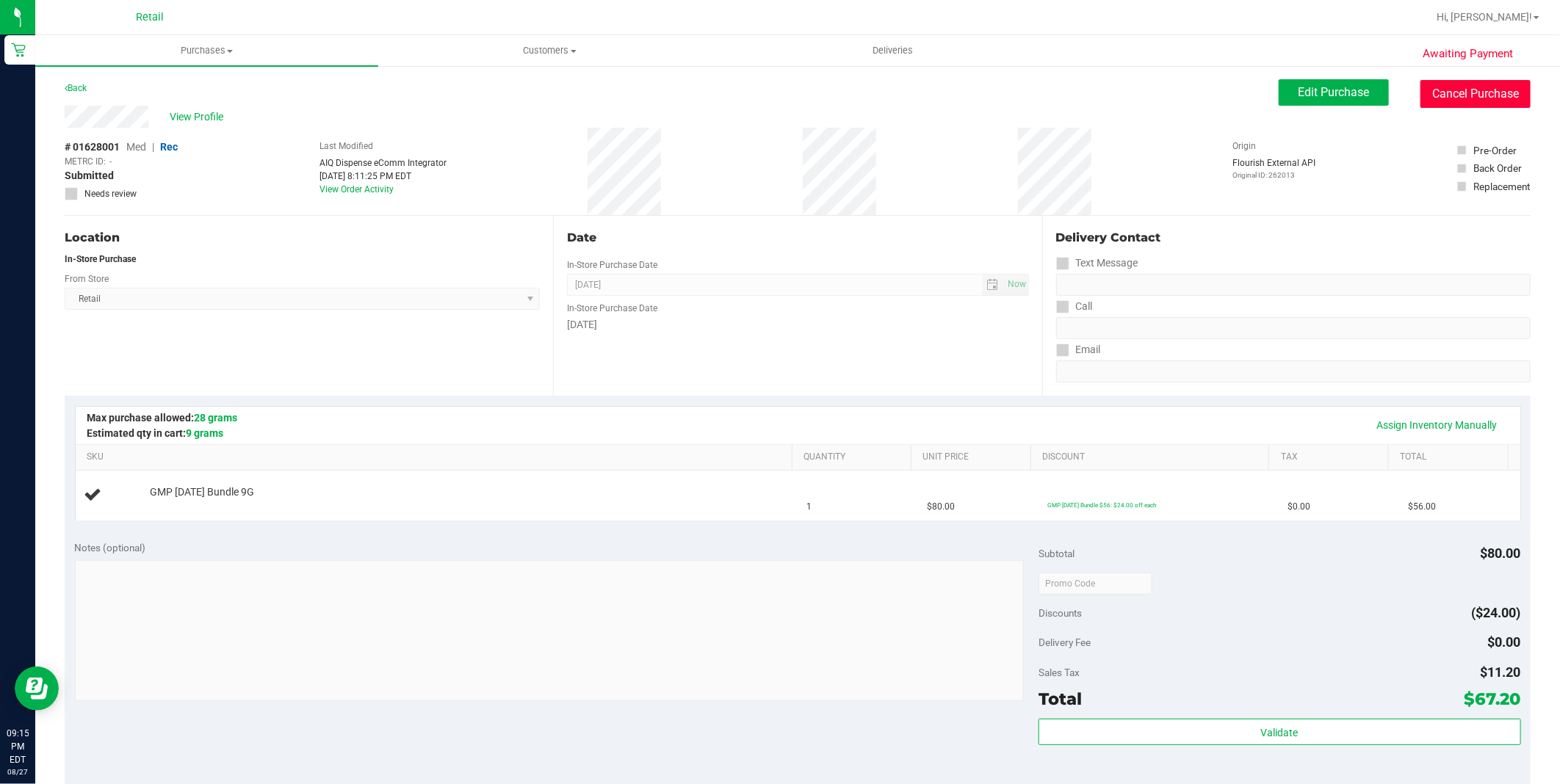
click at [1469, 89] on button "Cancel Purchase" at bounding box center [1475, 94] width 110 height 28
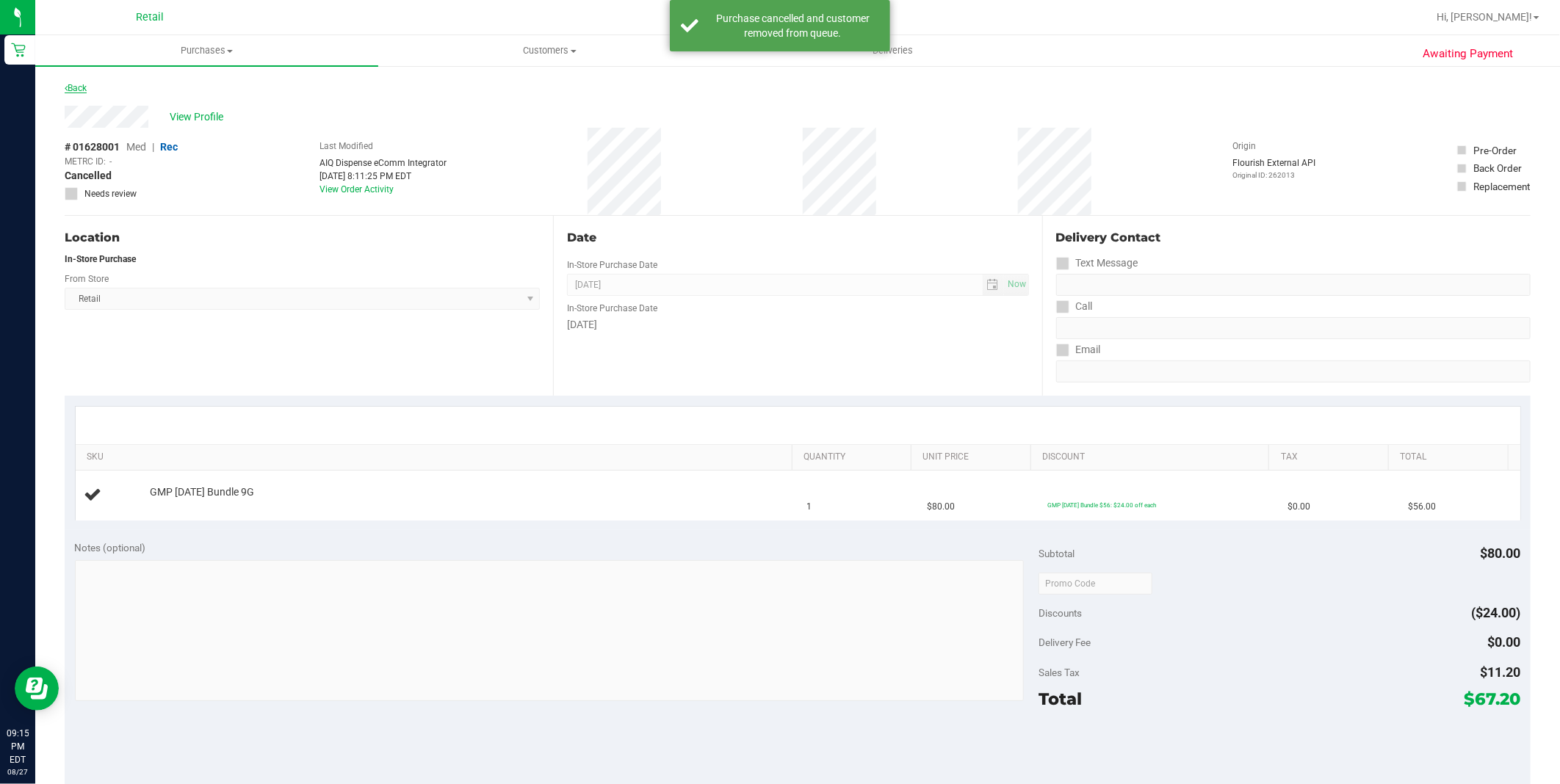
click at [83, 86] on link "Back" at bounding box center [75, 87] width 22 height 10
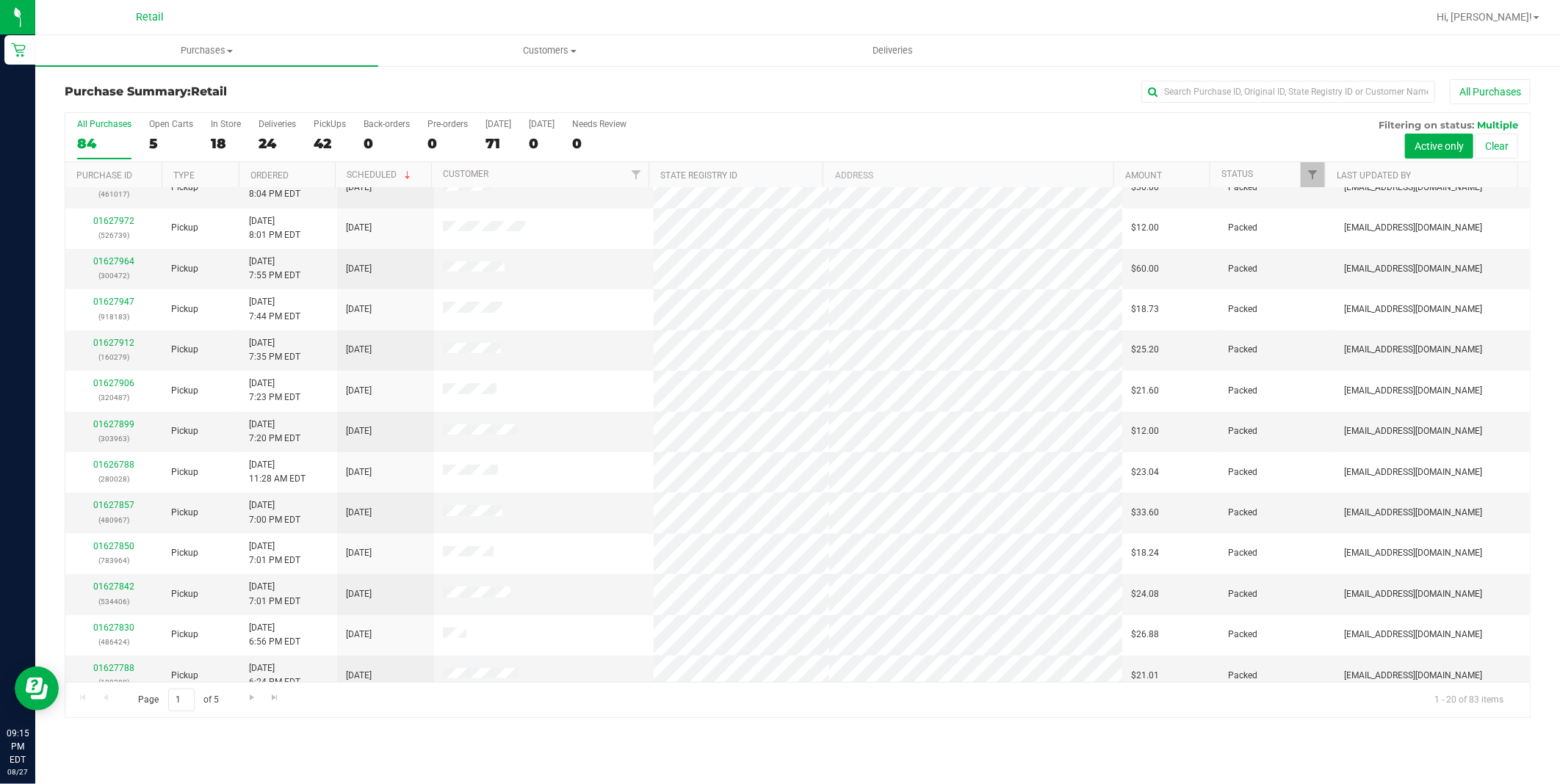
scroll to position [319, 0]
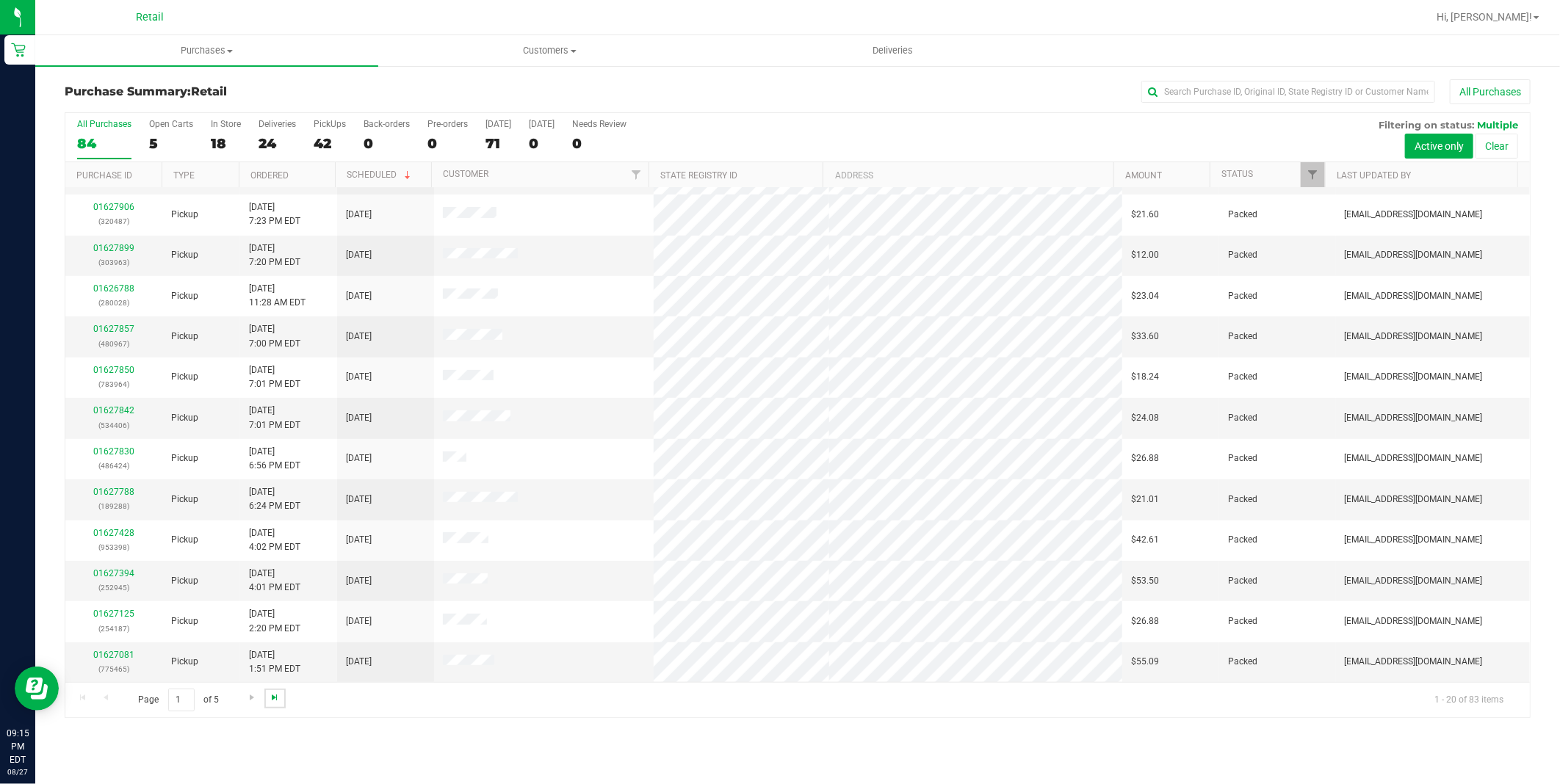
click at [272, 702] on span "Go to the last page" at bounding box center [274, 697] width 12 height 12
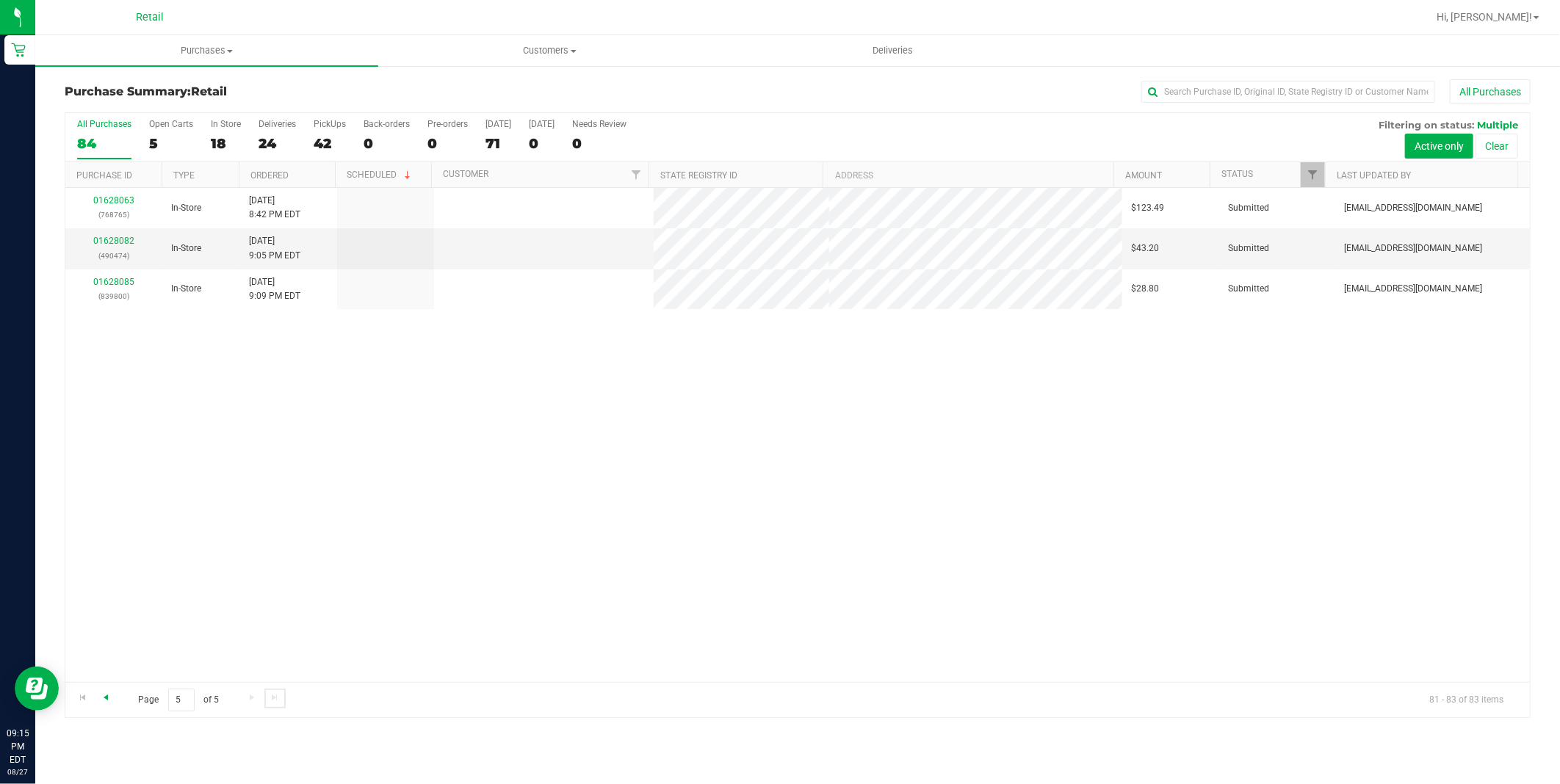
scroll to position [0, 0]
click at [107, 698] on span "Go to the previous page" at bounding box center [105, 697] width 12 height 12
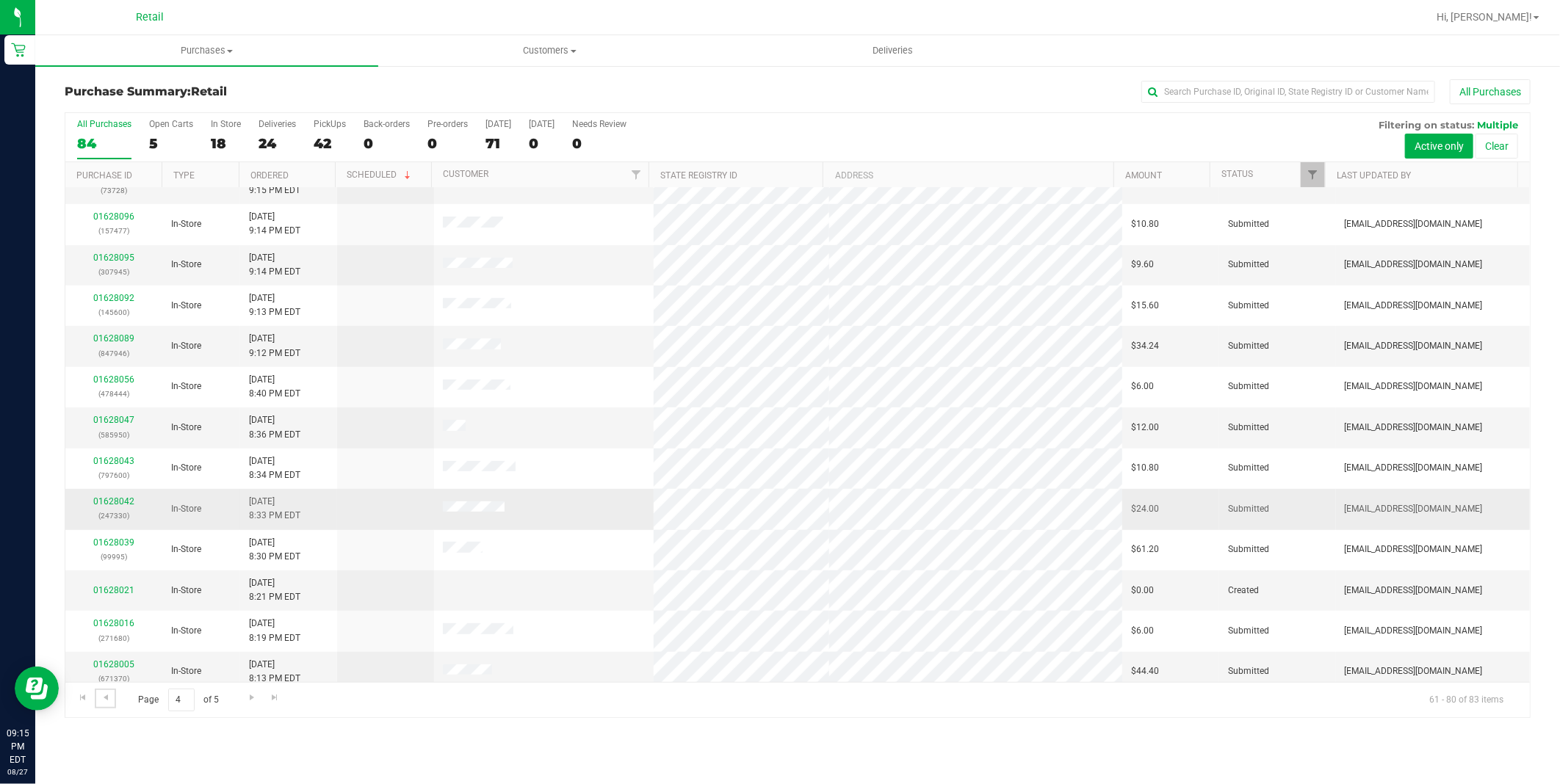
scroll to position [319, 0]
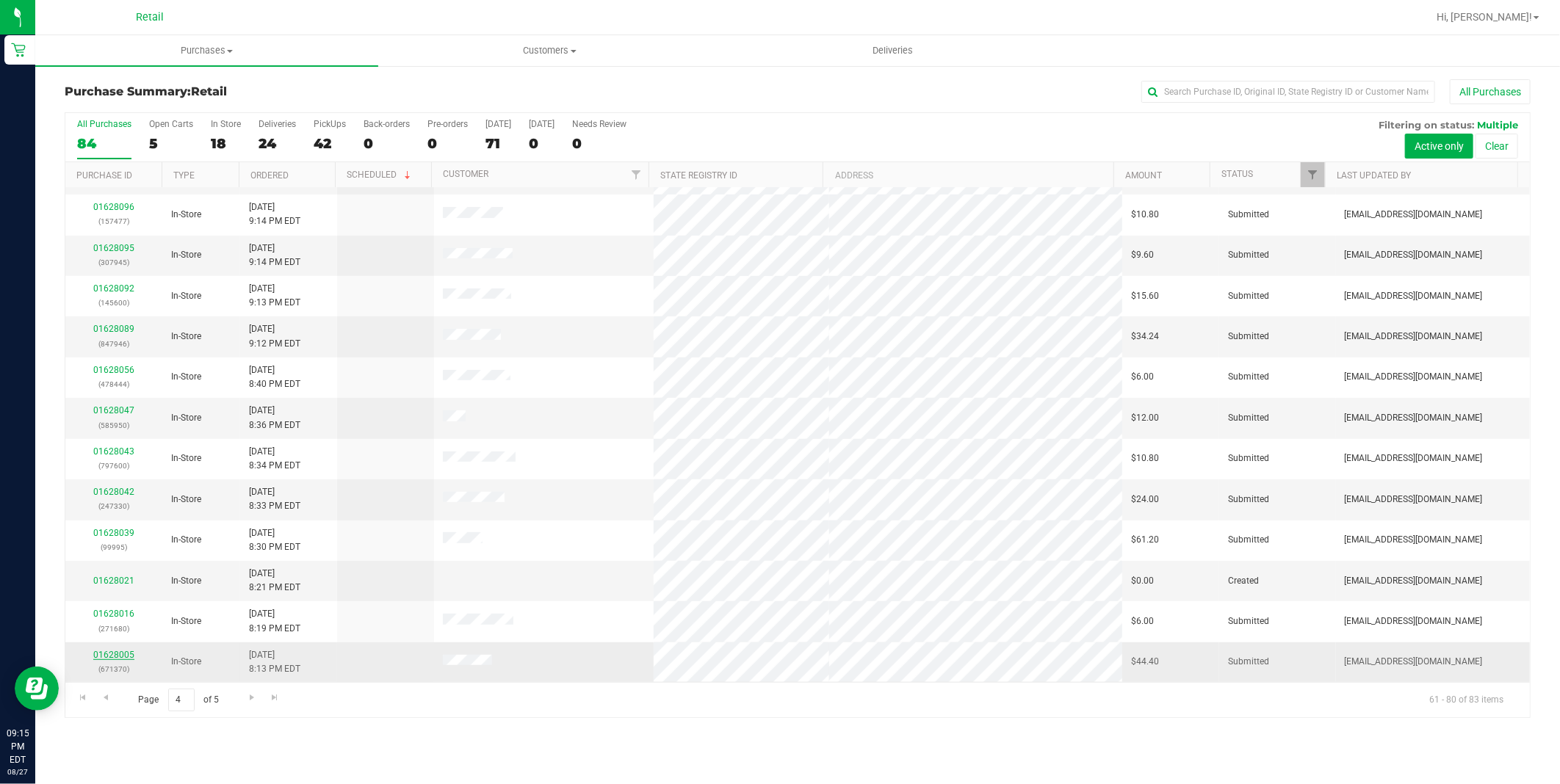
click at [103, 656] on link "01628005" at bounding box center [114, 655] width 41 height 10
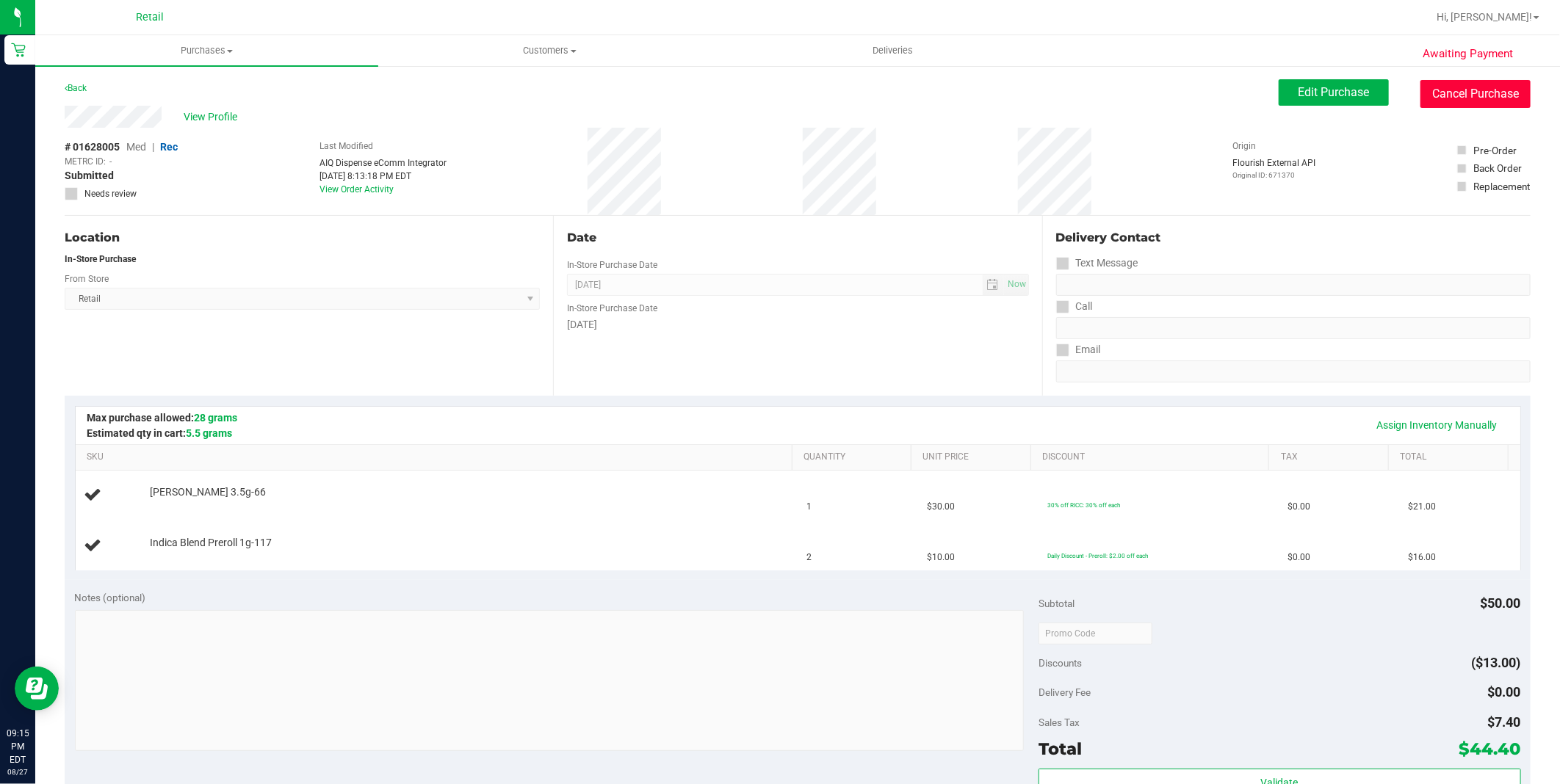
click at [1448, 83] on button "Cancel Purchase" at bounding box center [1475, 94] width 110 height 28
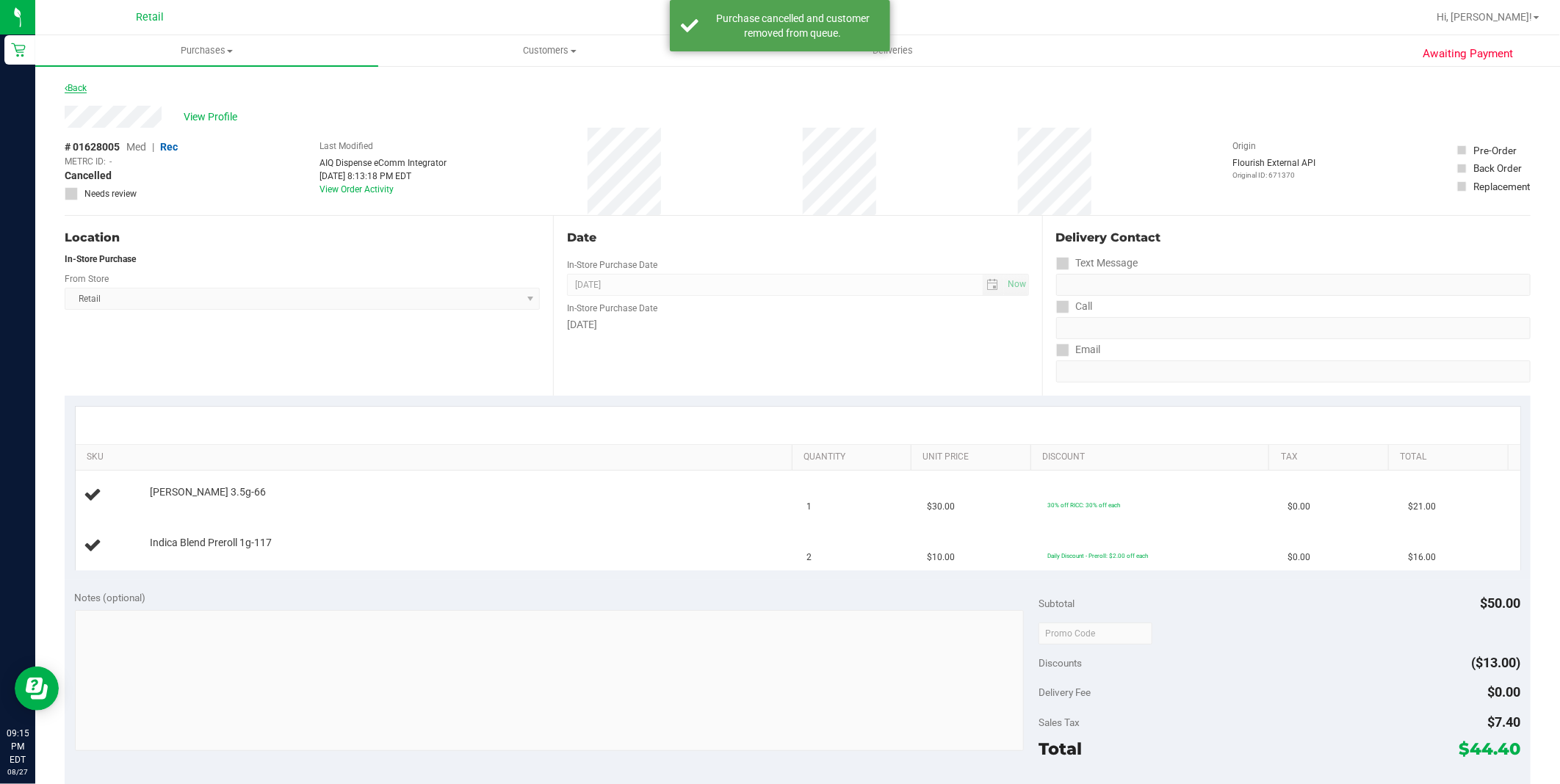
click at [78, 89] on link "Back" at bounding box center [75, 87] width 22 height 10
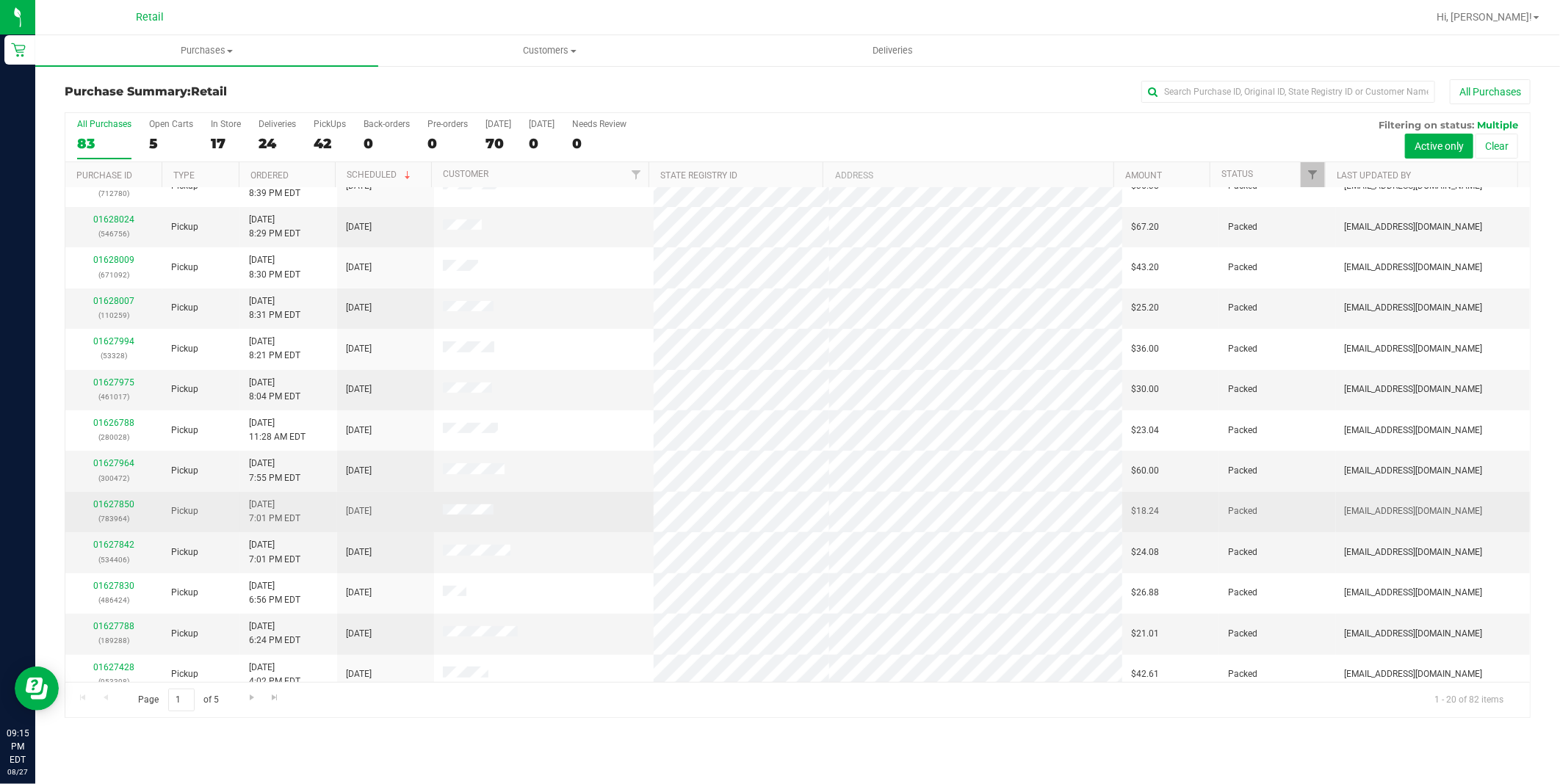
scroll to position [319, 0]
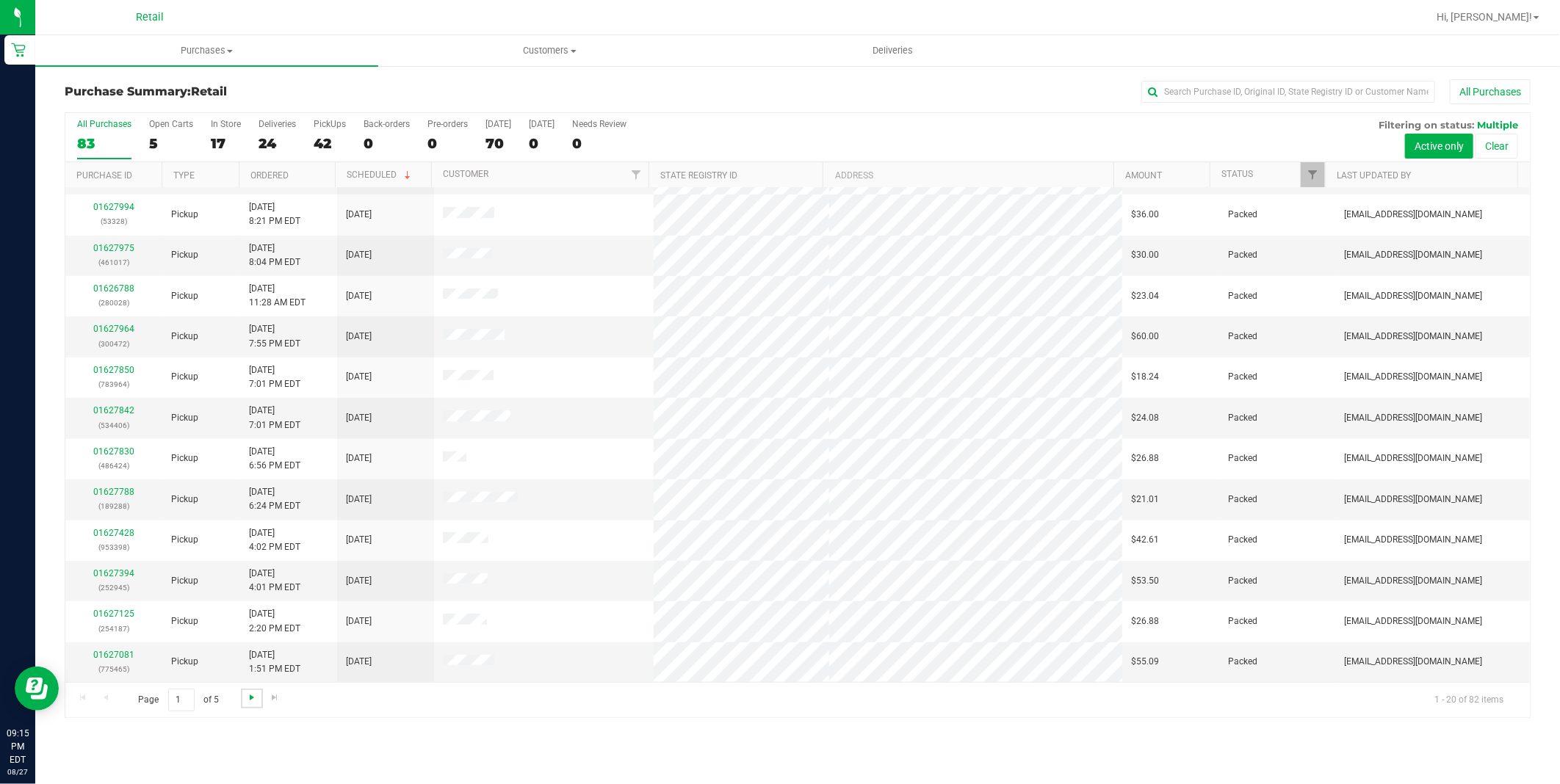
click at [248, 692] on span "Go to the next page" at bounding box center [251, 697] width 12 height 12
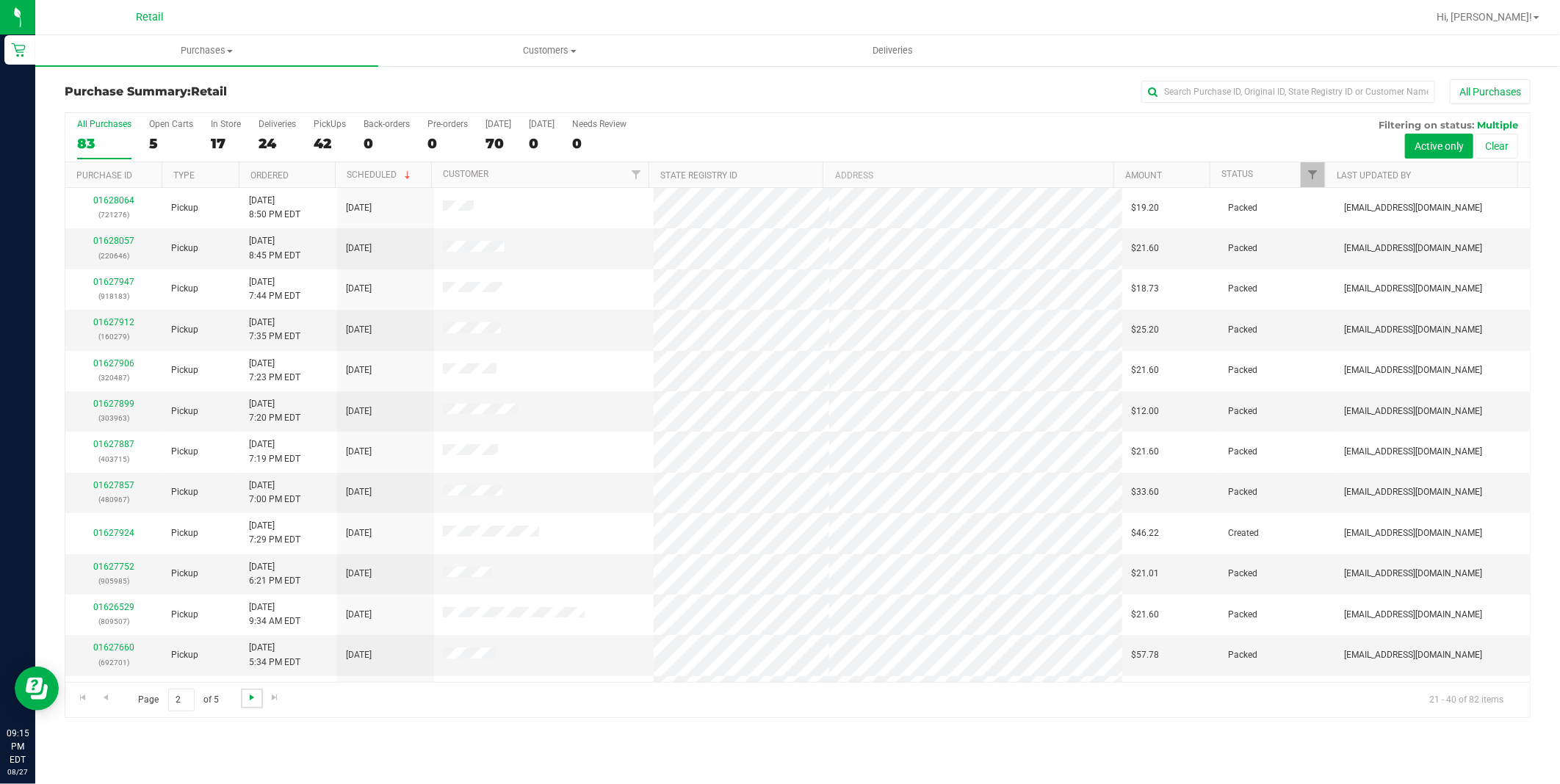
click at [248, 692] on span "Go to the next page" at bounding box center [251, 697] width 12 height 12
click at [265, 698] on link "Go to the last page" at bounding box center [275, 698] width 22 height 20
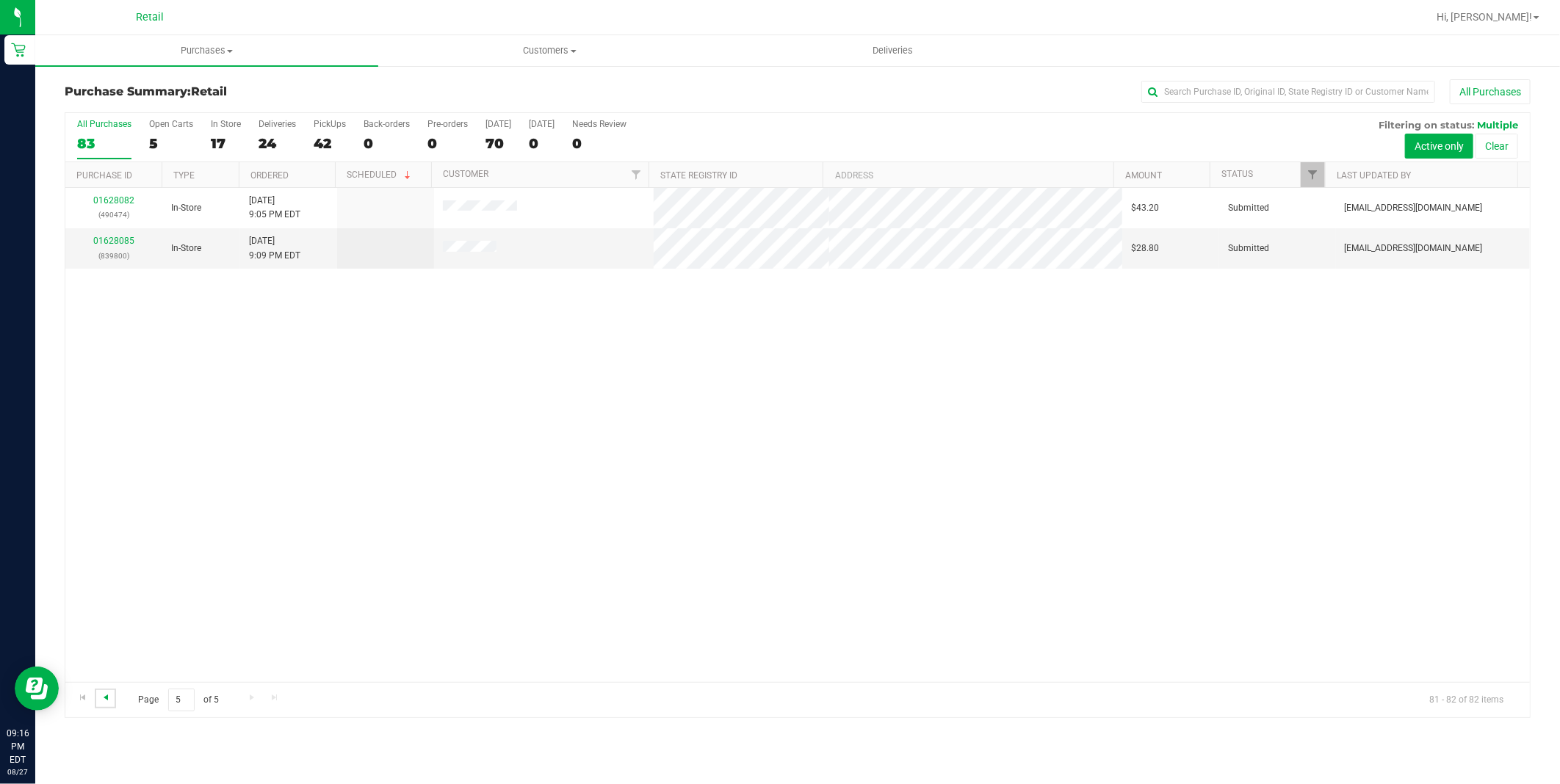
click at [110, 694] on span "Go to the previous page" at bounding box center [105, 697] width 12 height 12
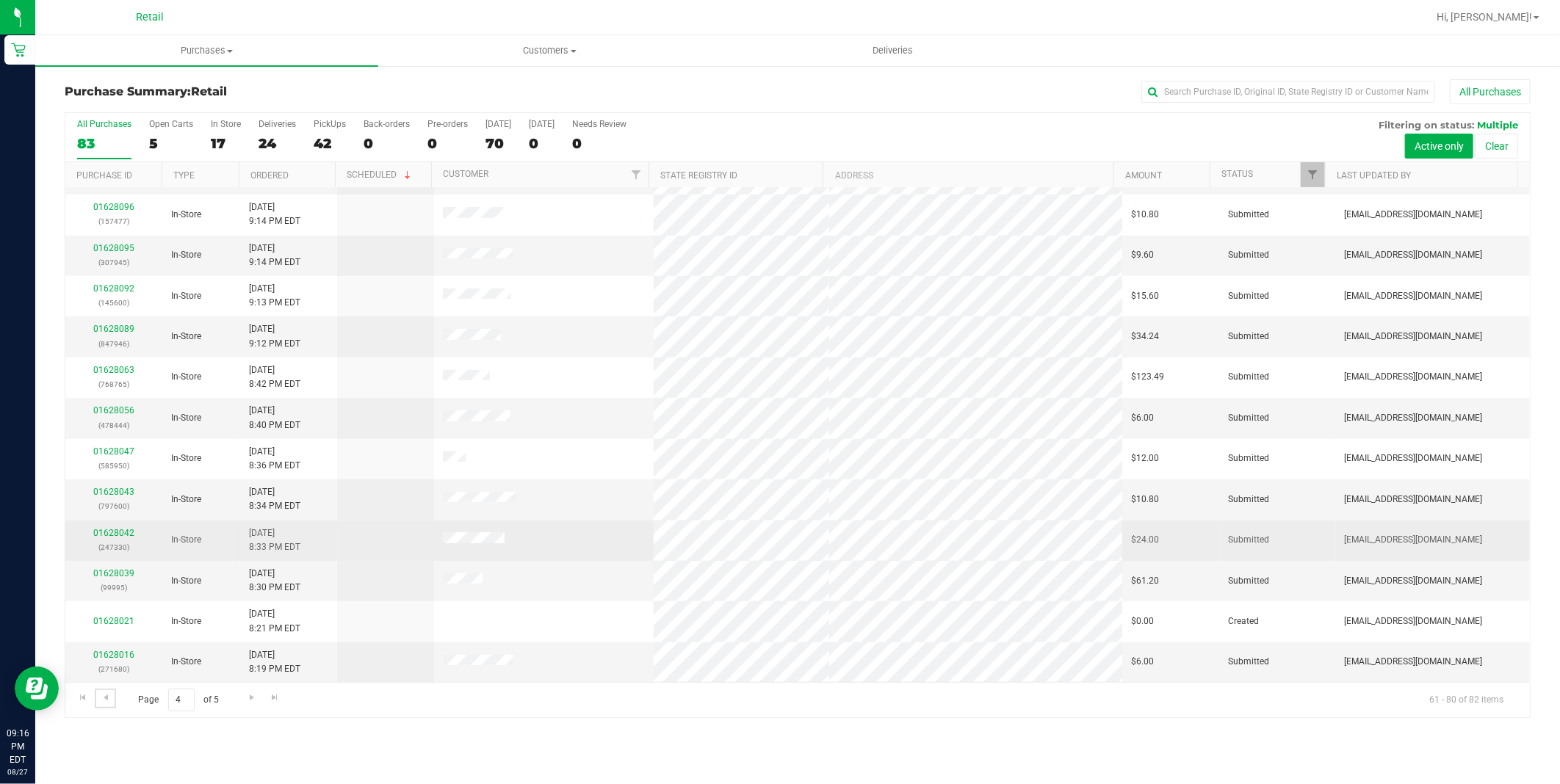
scroll to position [319, 0]
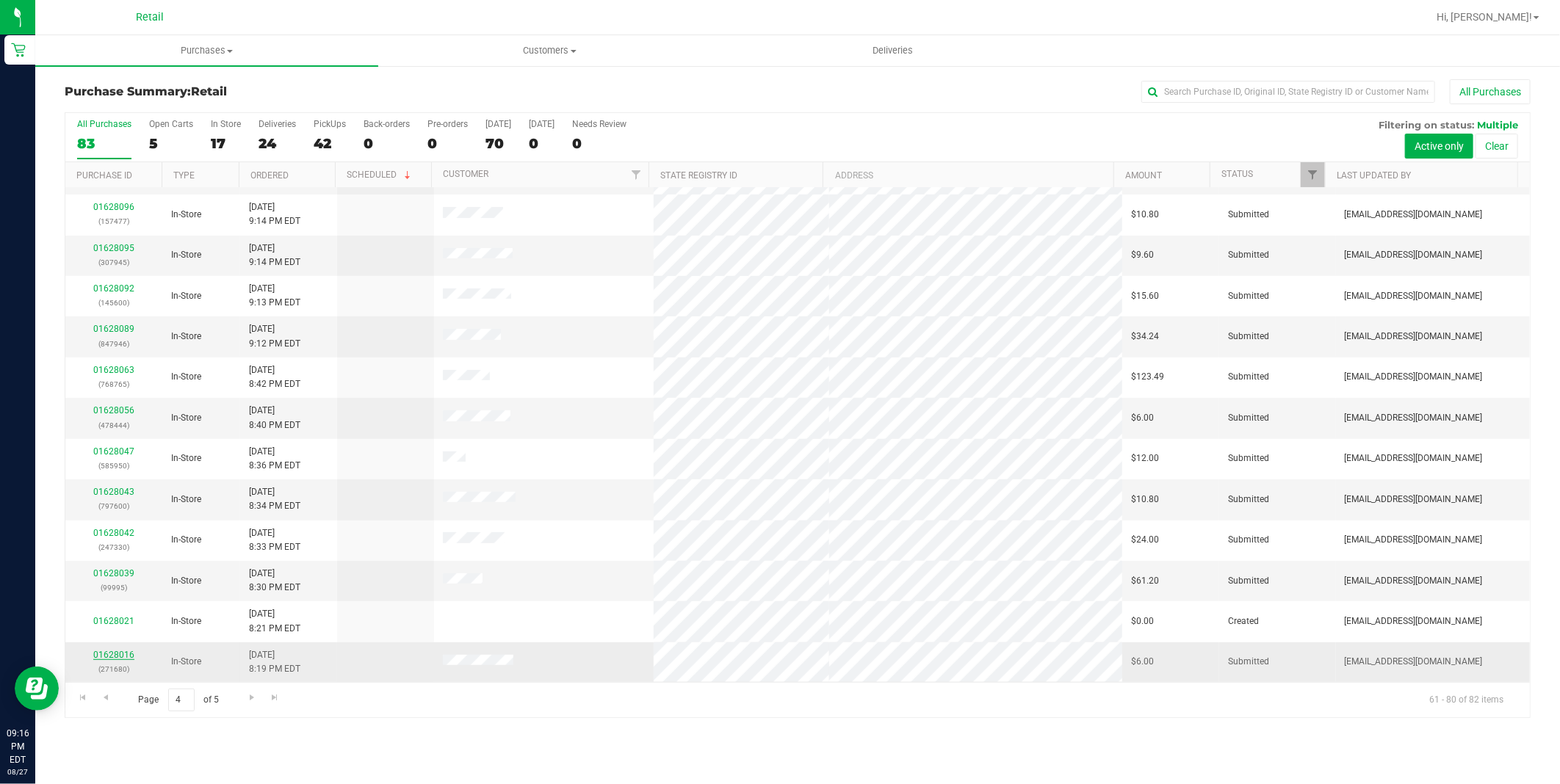
click at [122, 654] on link "01628016" at bounding box center [114, 655] width 41 height 10
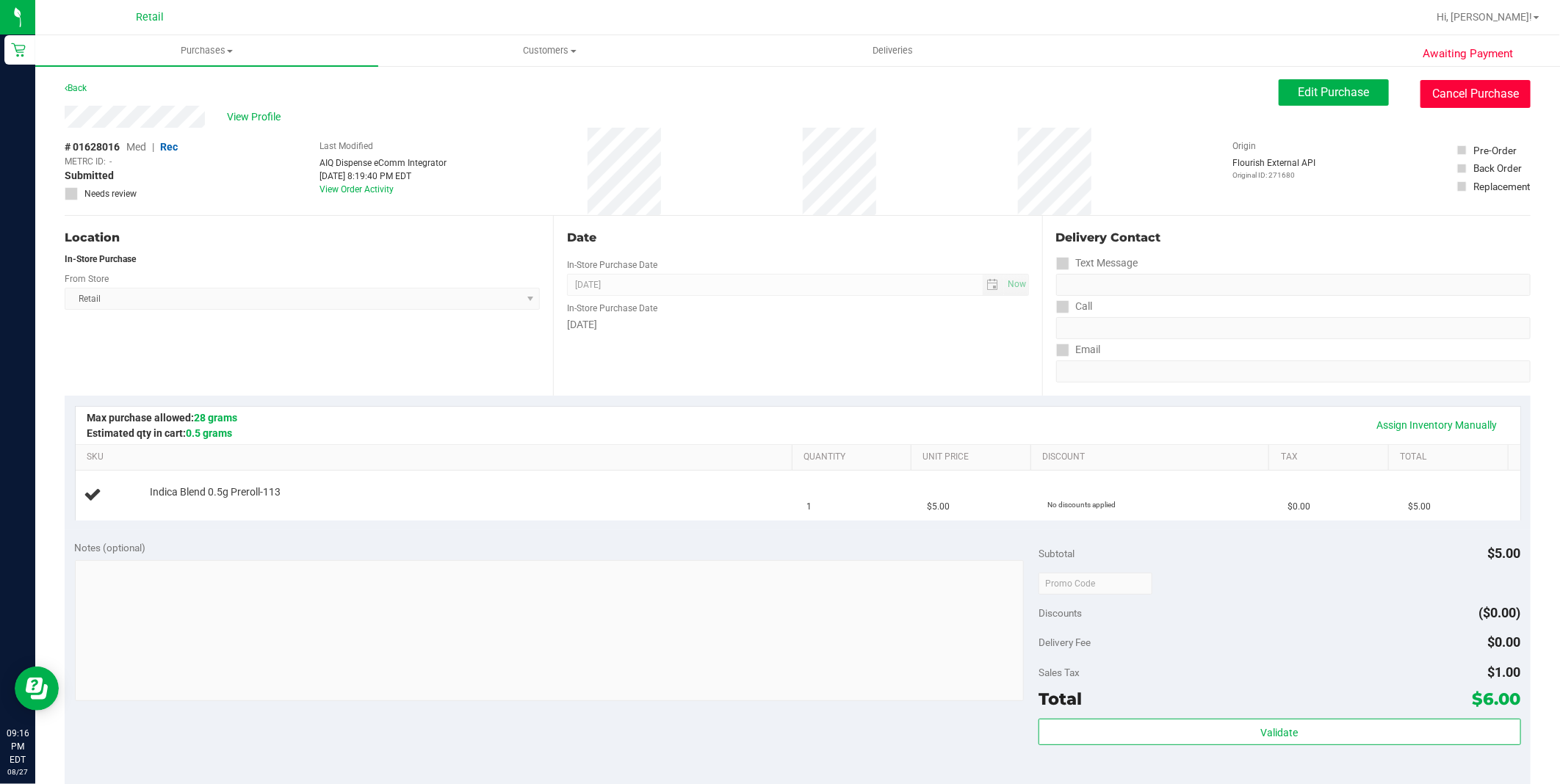
click at [1454, 86] on button "Cancel Purchase" at bounding box center [1475, 94] width 110 height 28
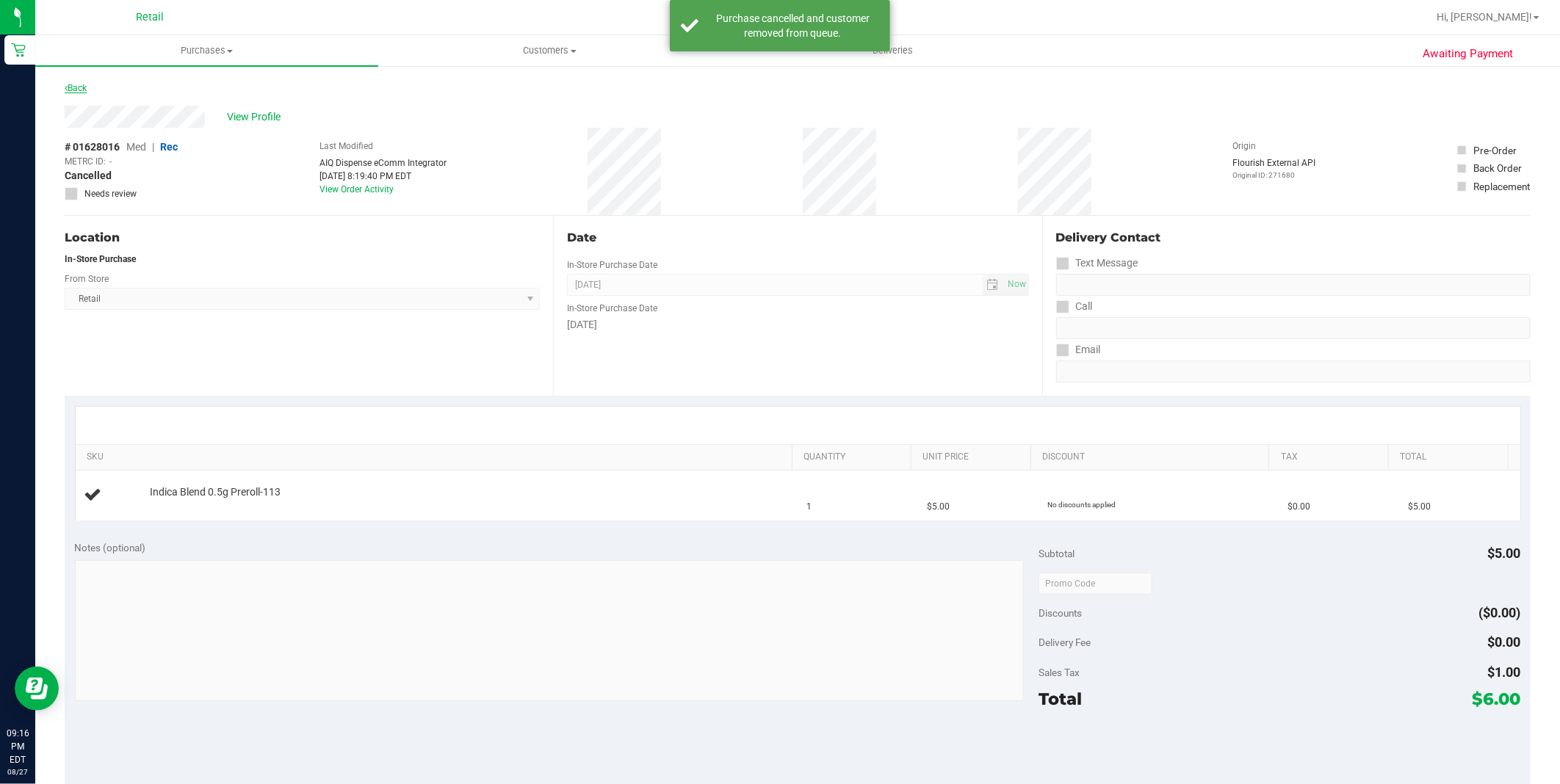
click at [82, 83] on link "Back" at bounding box center [75, 87] width 22 height 10
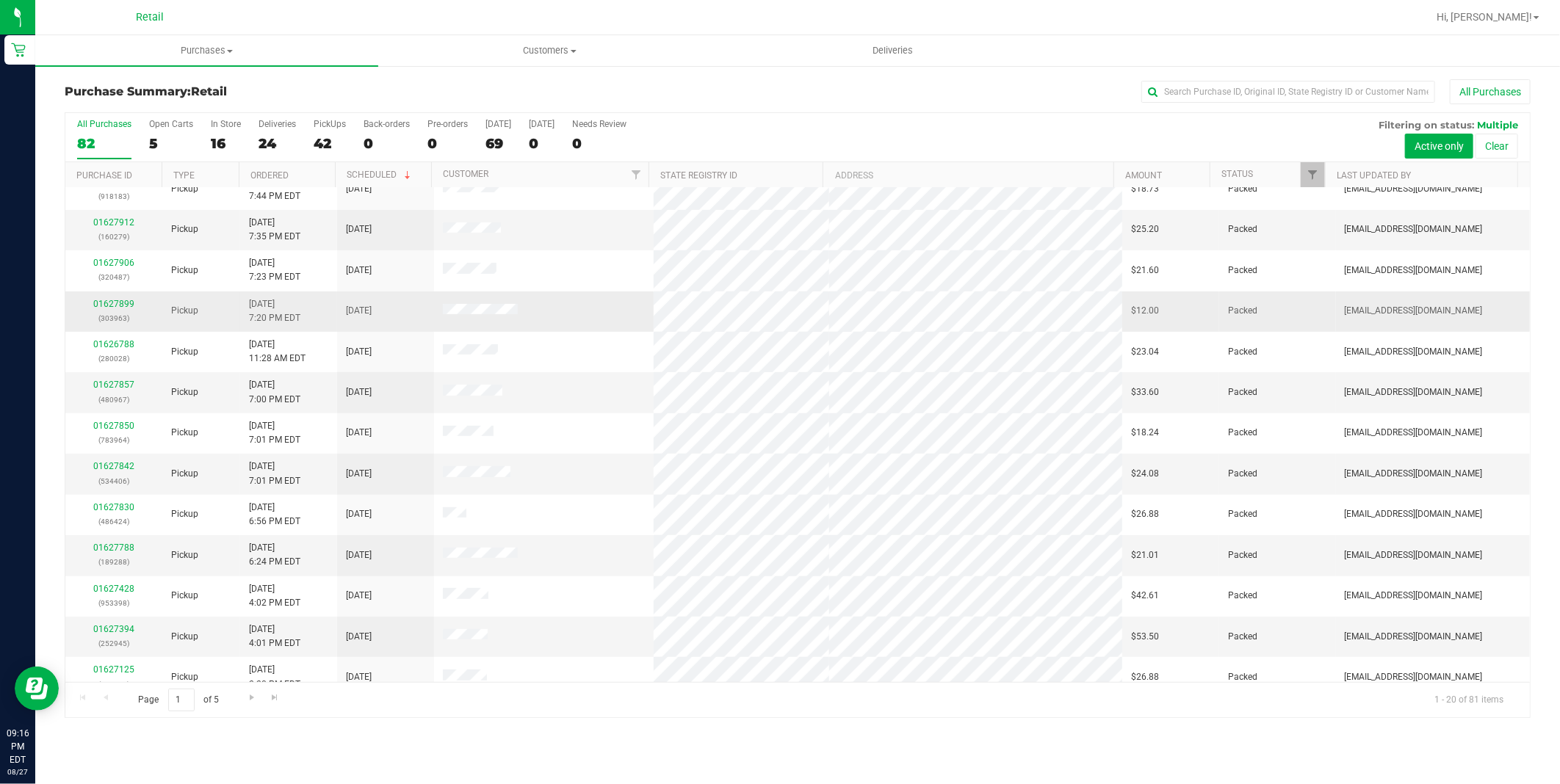
scroll to position [319, 0]
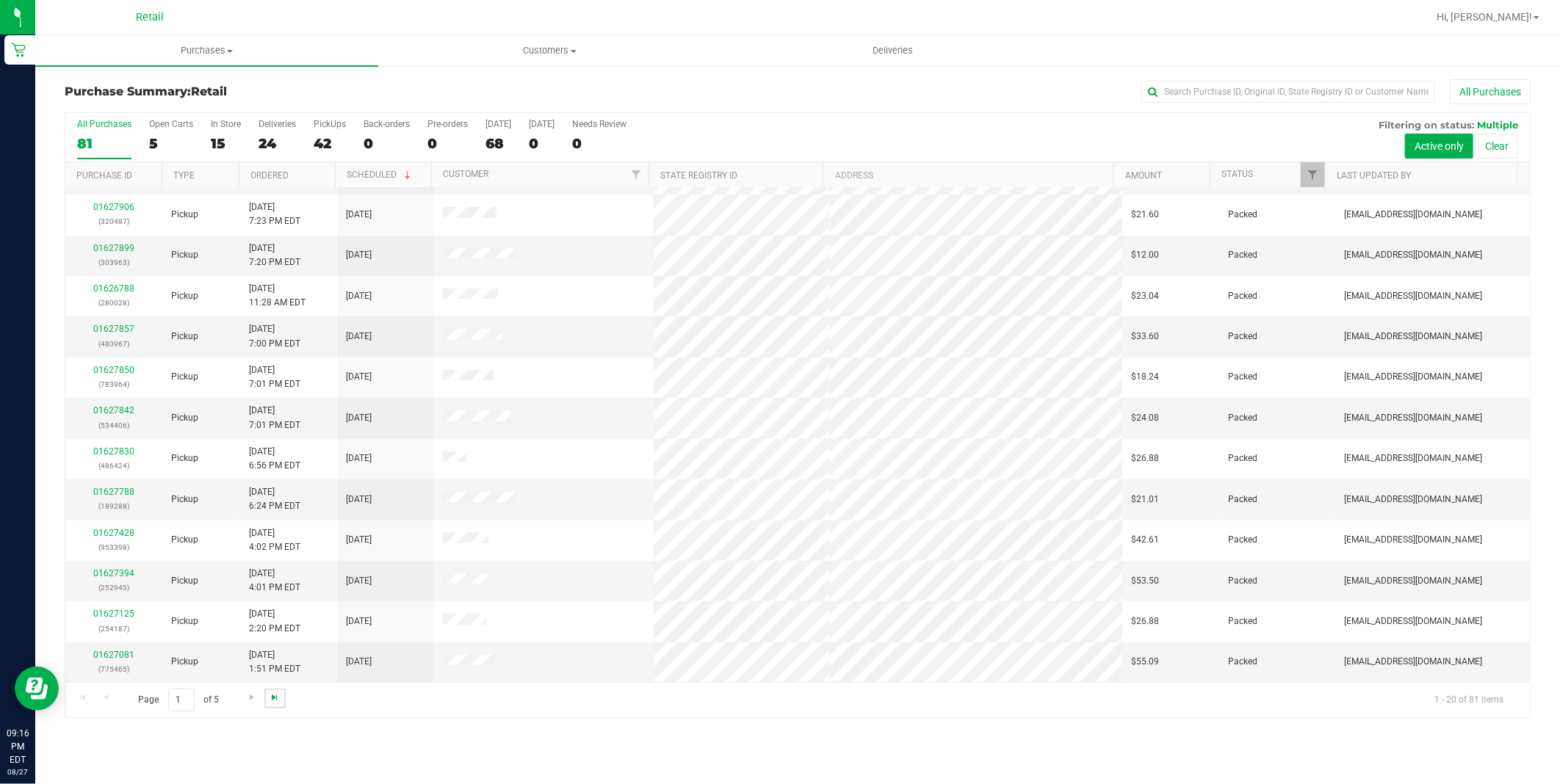
click at [268, 700] on span "Go to the last page" at bounding box center [274, 697] width 12 height 12
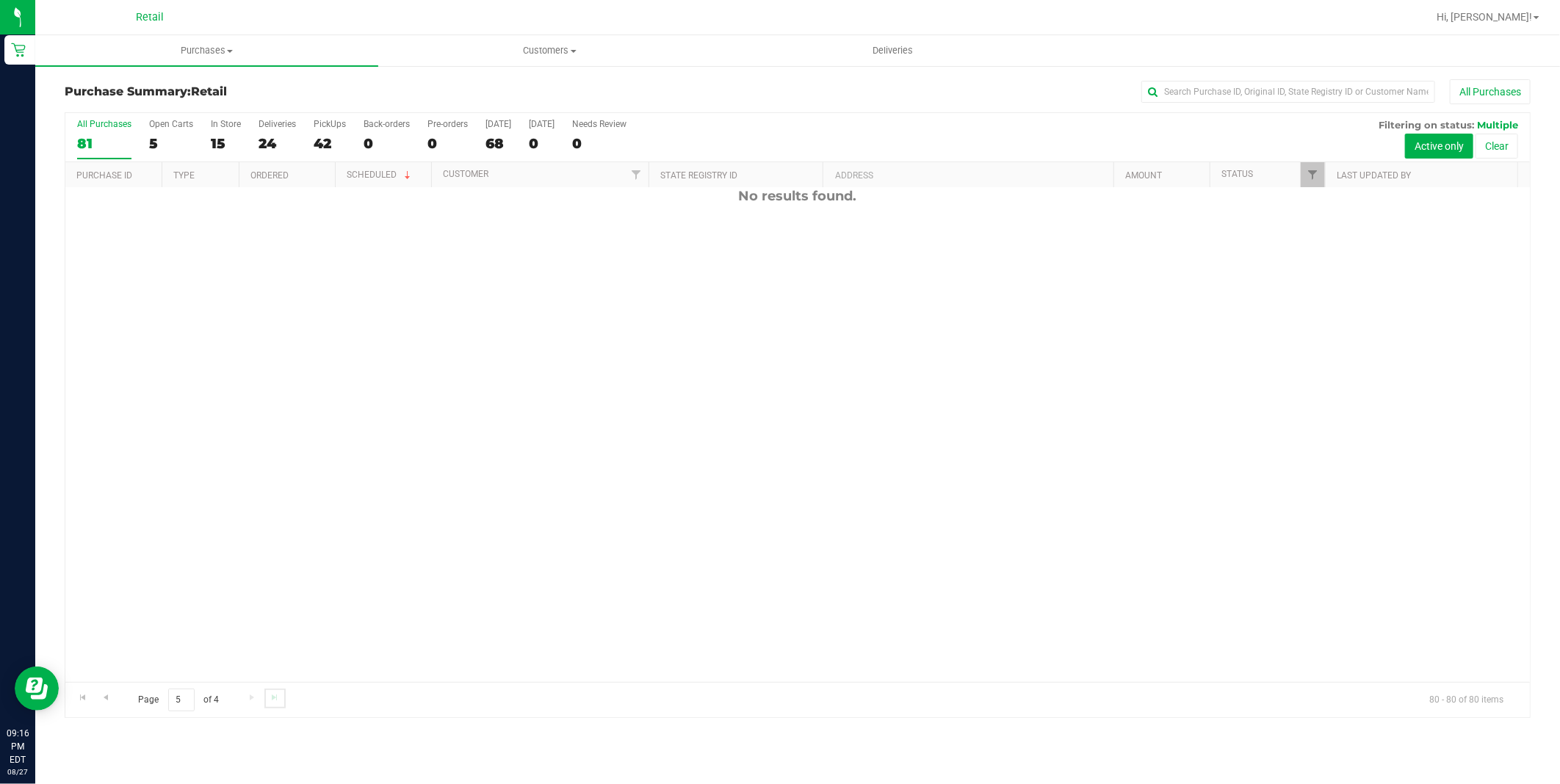
scroll to position [0, 0]
click at [99, 702] on span "Go to the previous page" at bounding box center [105, 697] width 12 height 12
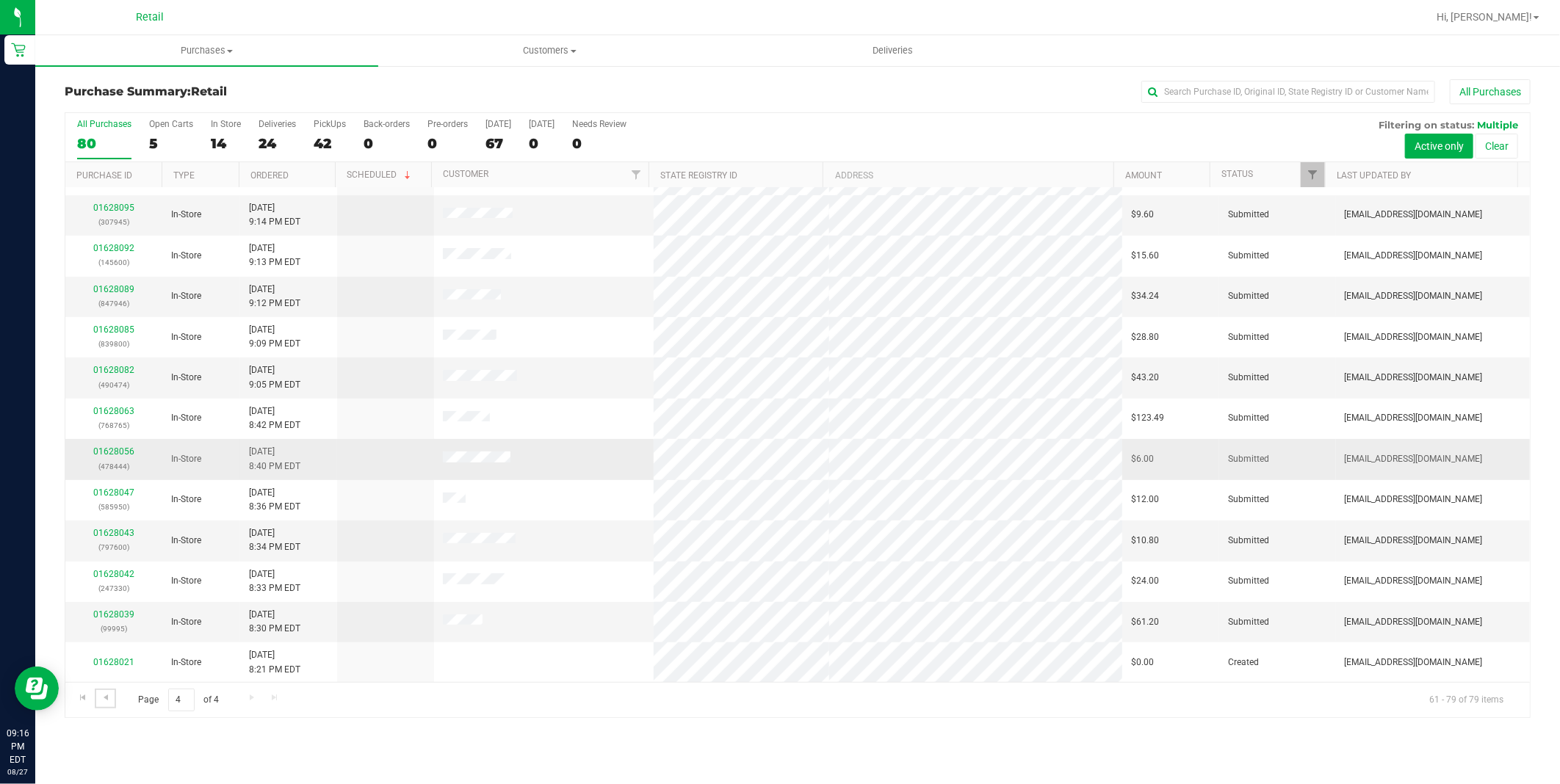
scroll to position [279, 0]
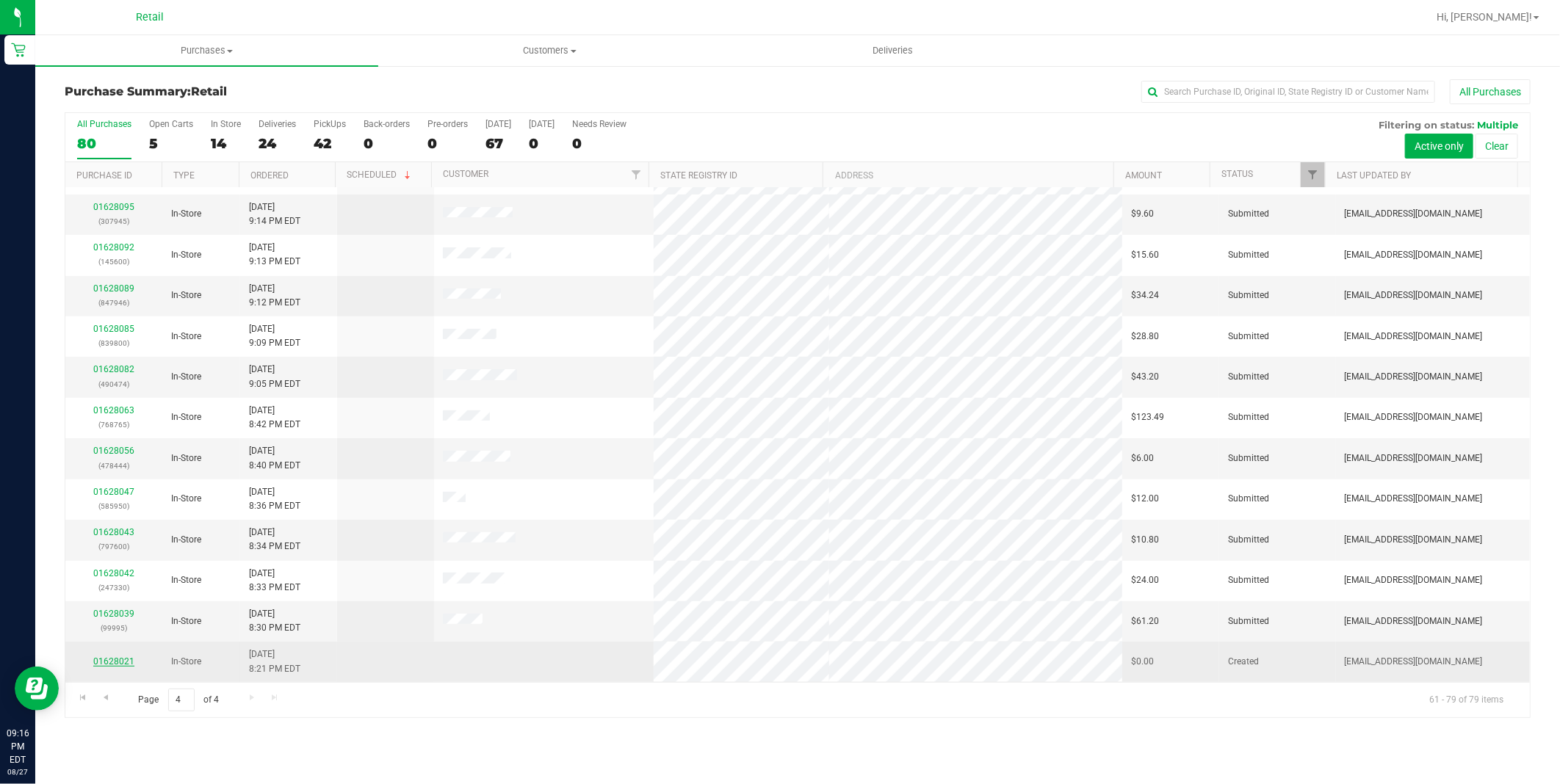
click at [110, 661] on link "01628021" at bounding box center [114, 661] width 41 height 10
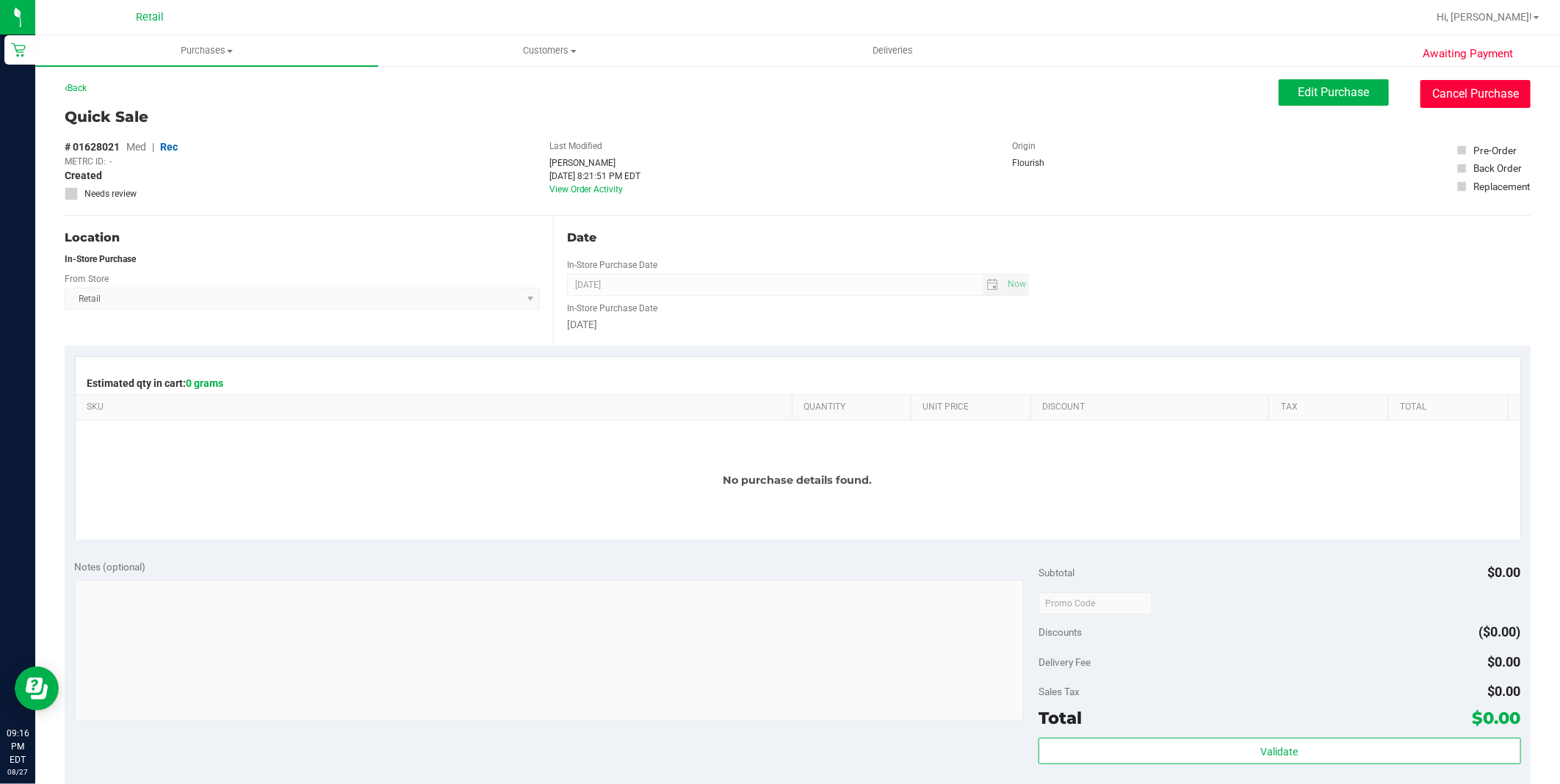
click at [1483, 83] on button "Cancel Purchase" at bounding box center [1475, 94] width 110 height 28
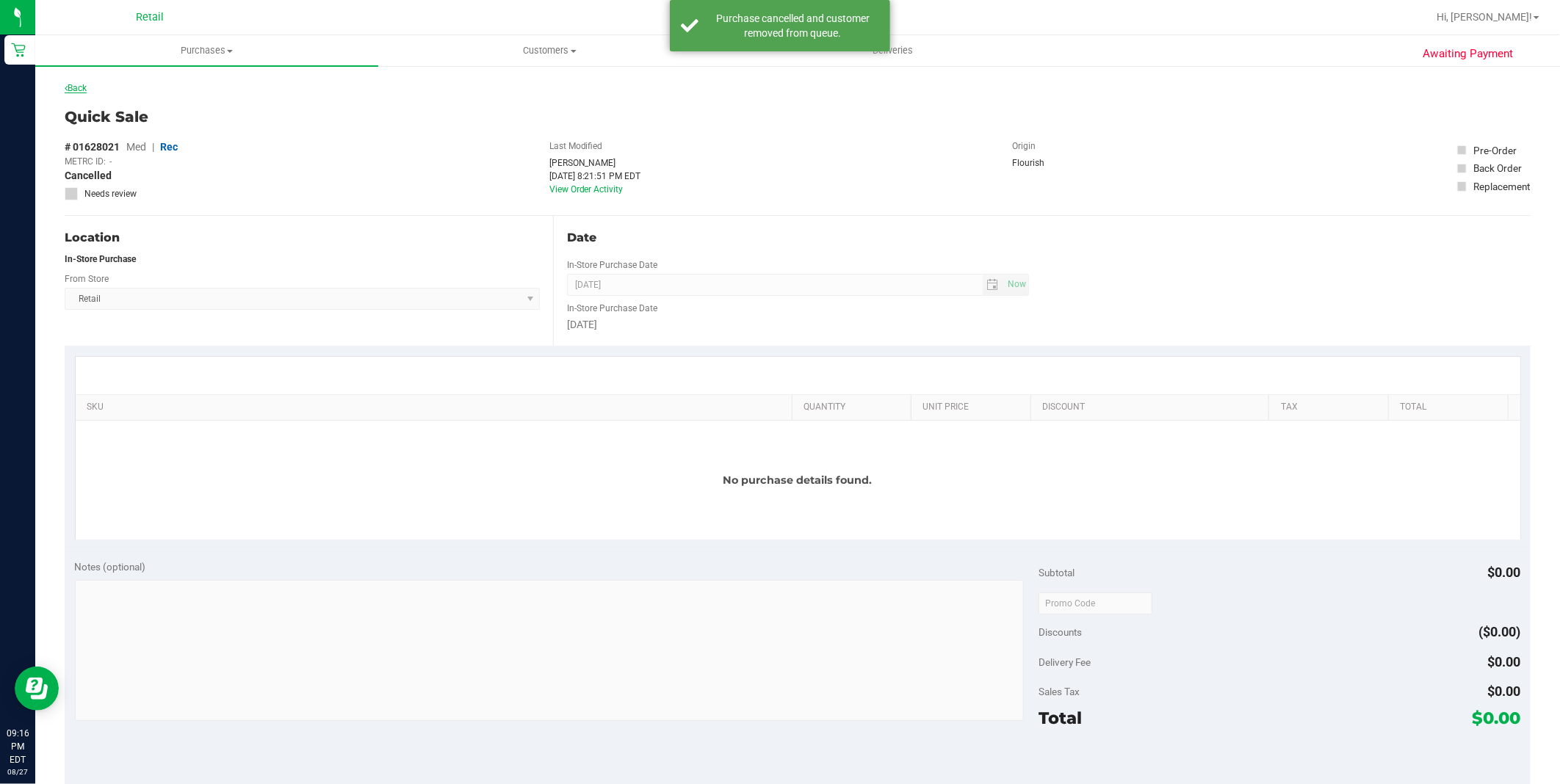
click at [76, 89] on link "Back" at bounding box center [75, 87] width 22 height 10
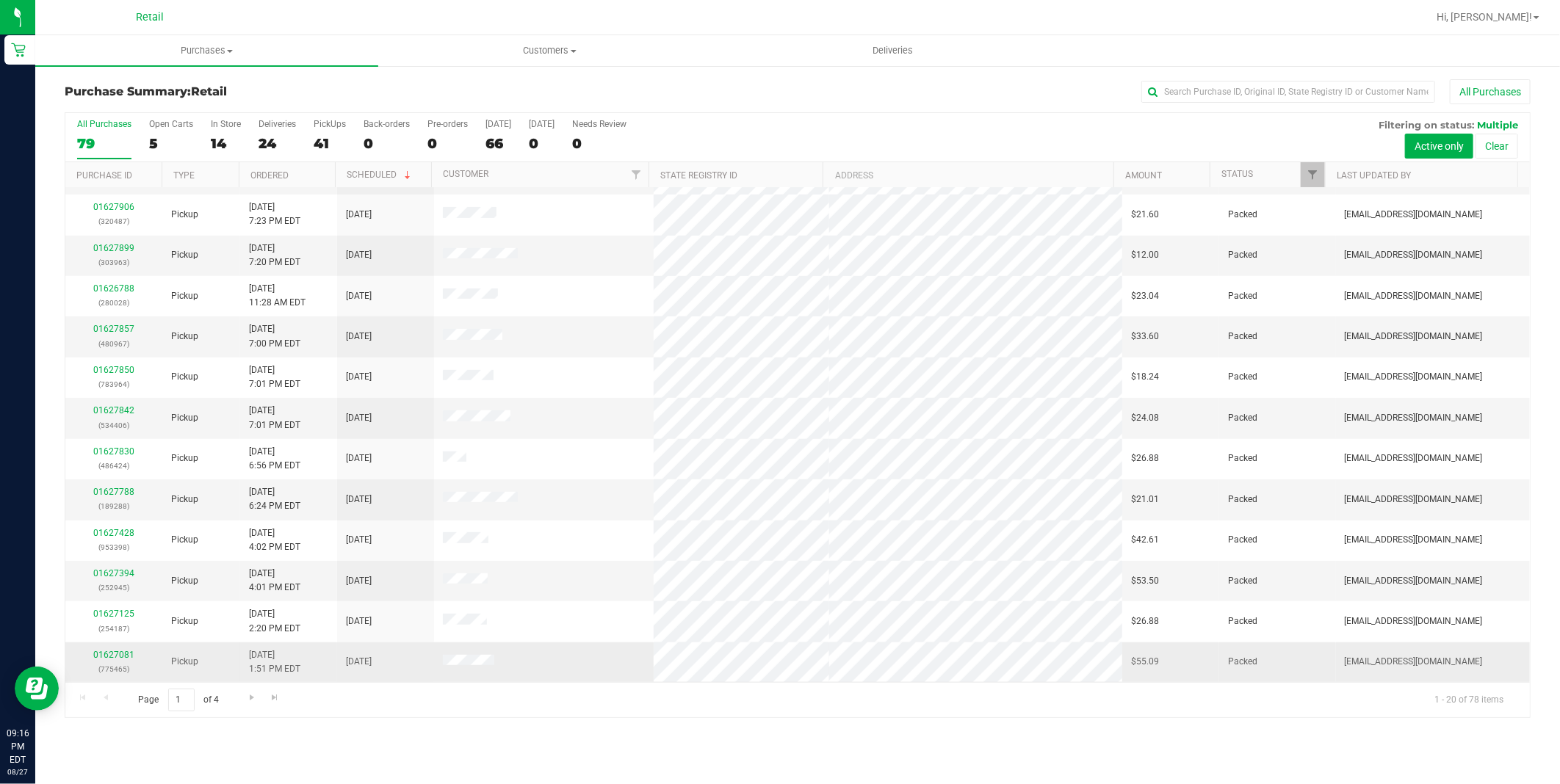
scroll to position [319, 0]
click at [251, 694] on span "Go to the next page" at bounding box center [251, 697] width 12 height 12
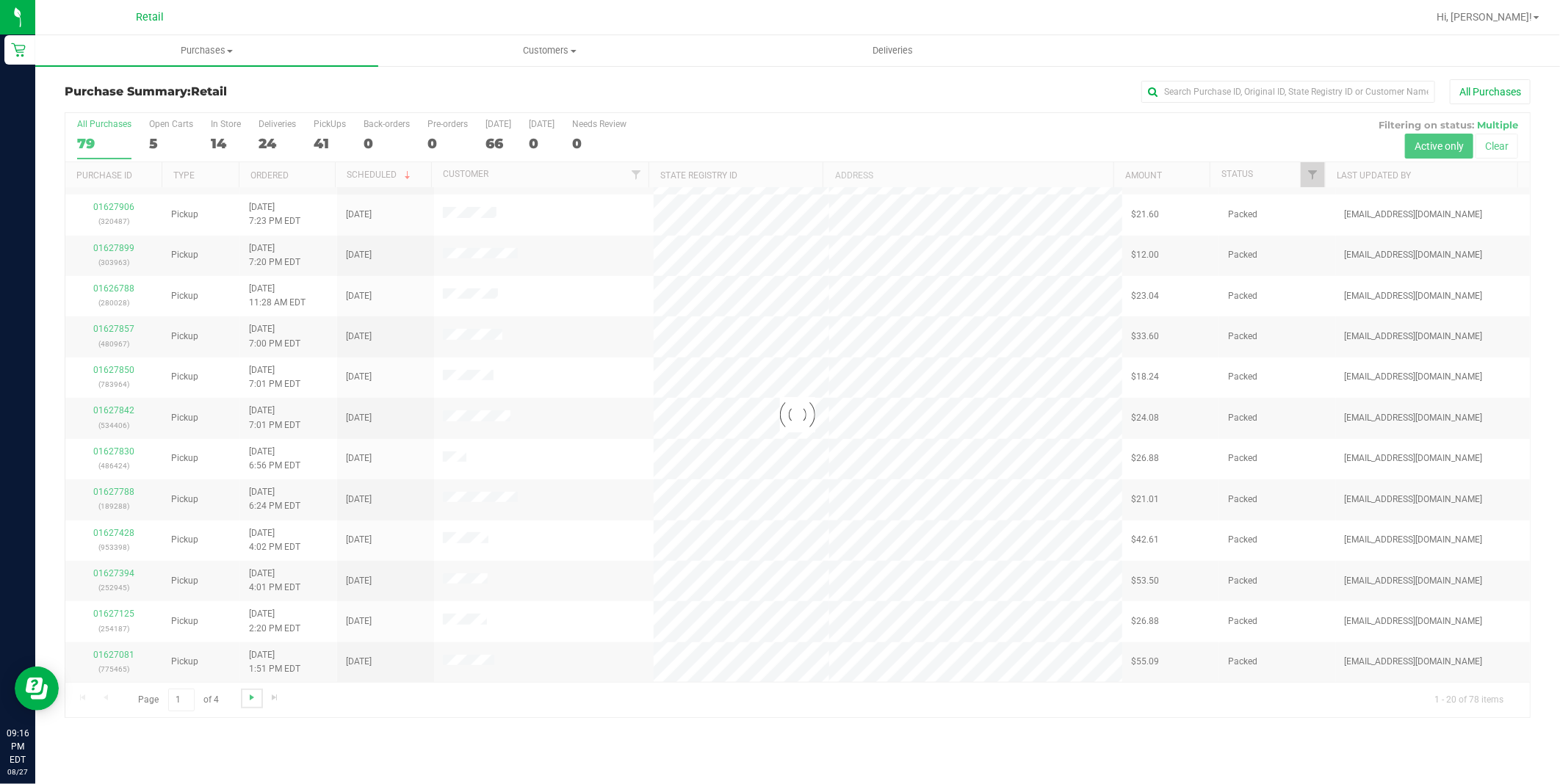
scroll to position [0, 0]
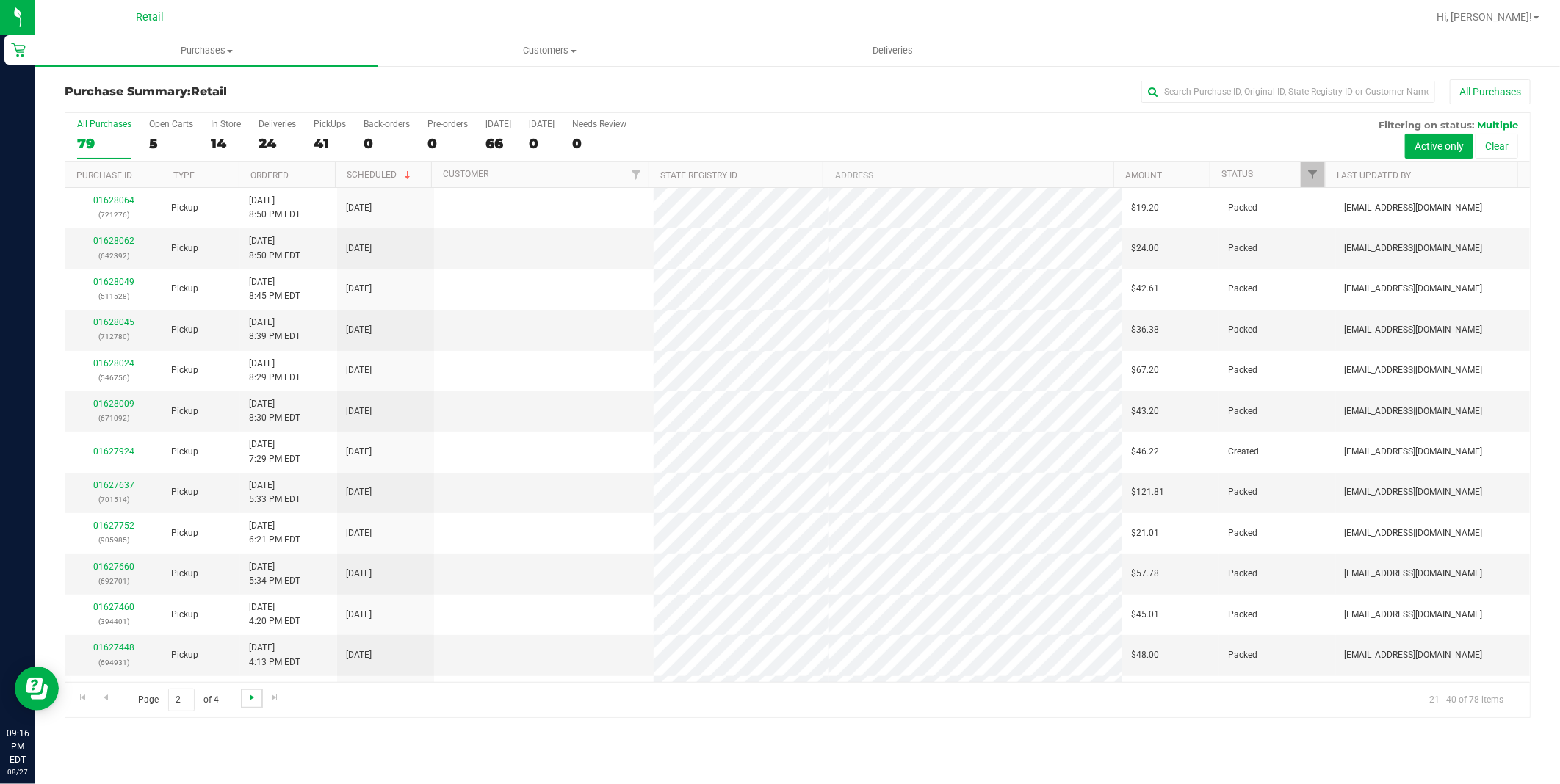
click at [251, 694] on span "Go to the next page" at bounding box center [251, 697] width 12 height 12
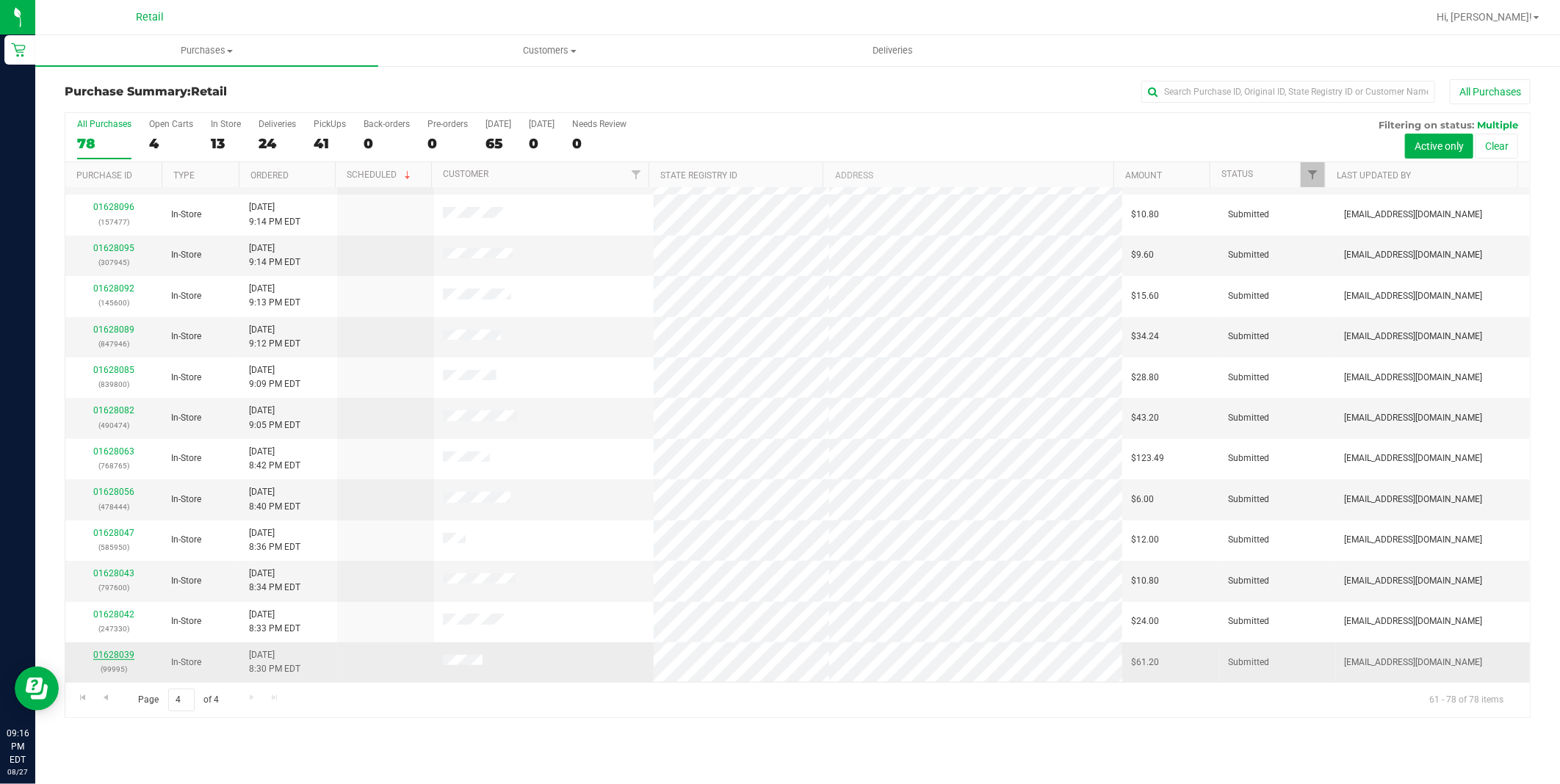
click at [118, 654] on link "01628039" at bounding box center [114, 655] width 41 height 10
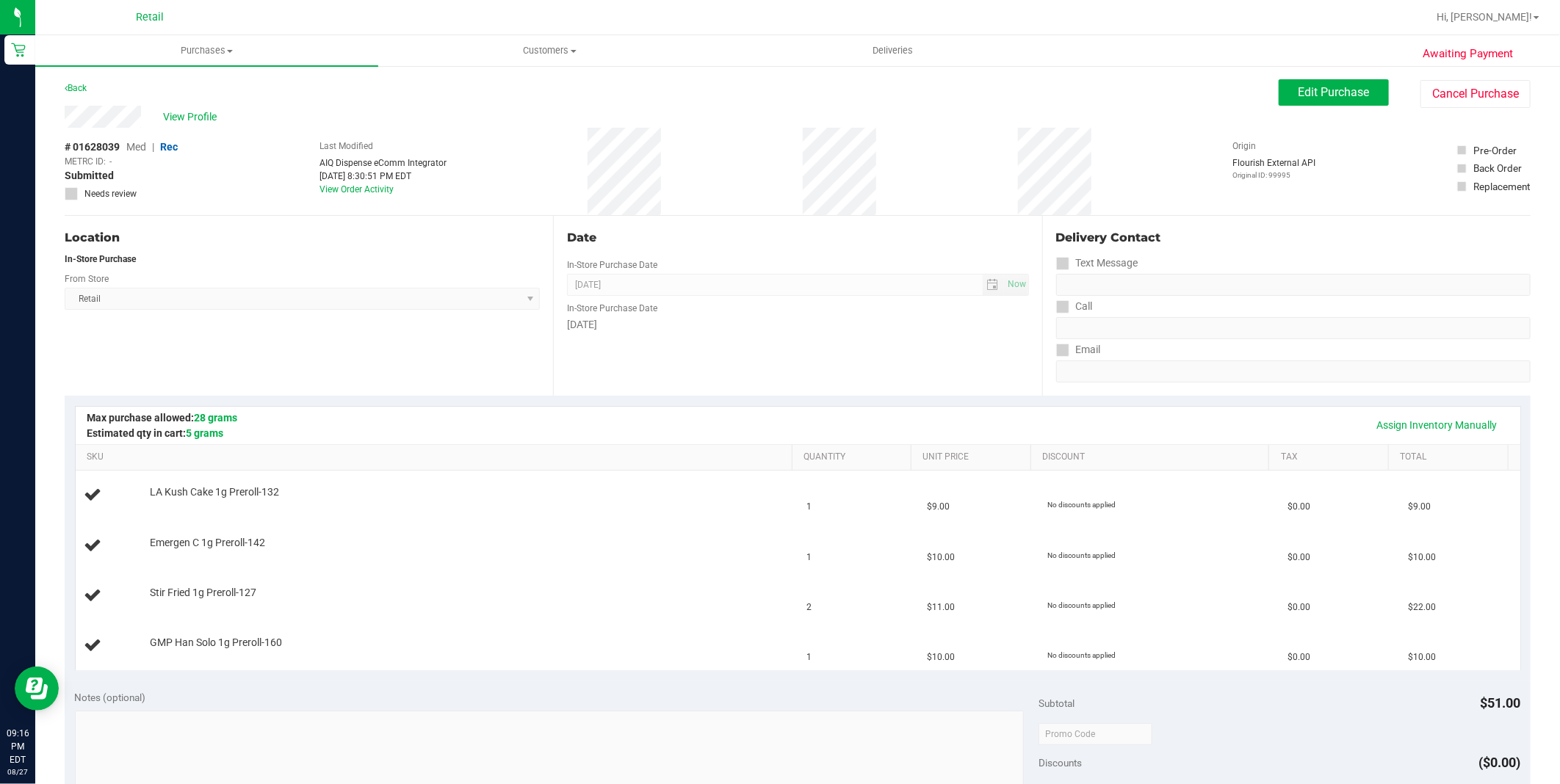
click at [1492, 76] on div "Awaiting Payment Back Edit Purchase Cancel Purchase View Profile # 01628039 Med…" at bounding box center [797, 690] width 1524 height 1252
click at [1482, 84] on button "Cancel Purchase" at bounding box center [1475, 94] width 110 height 28
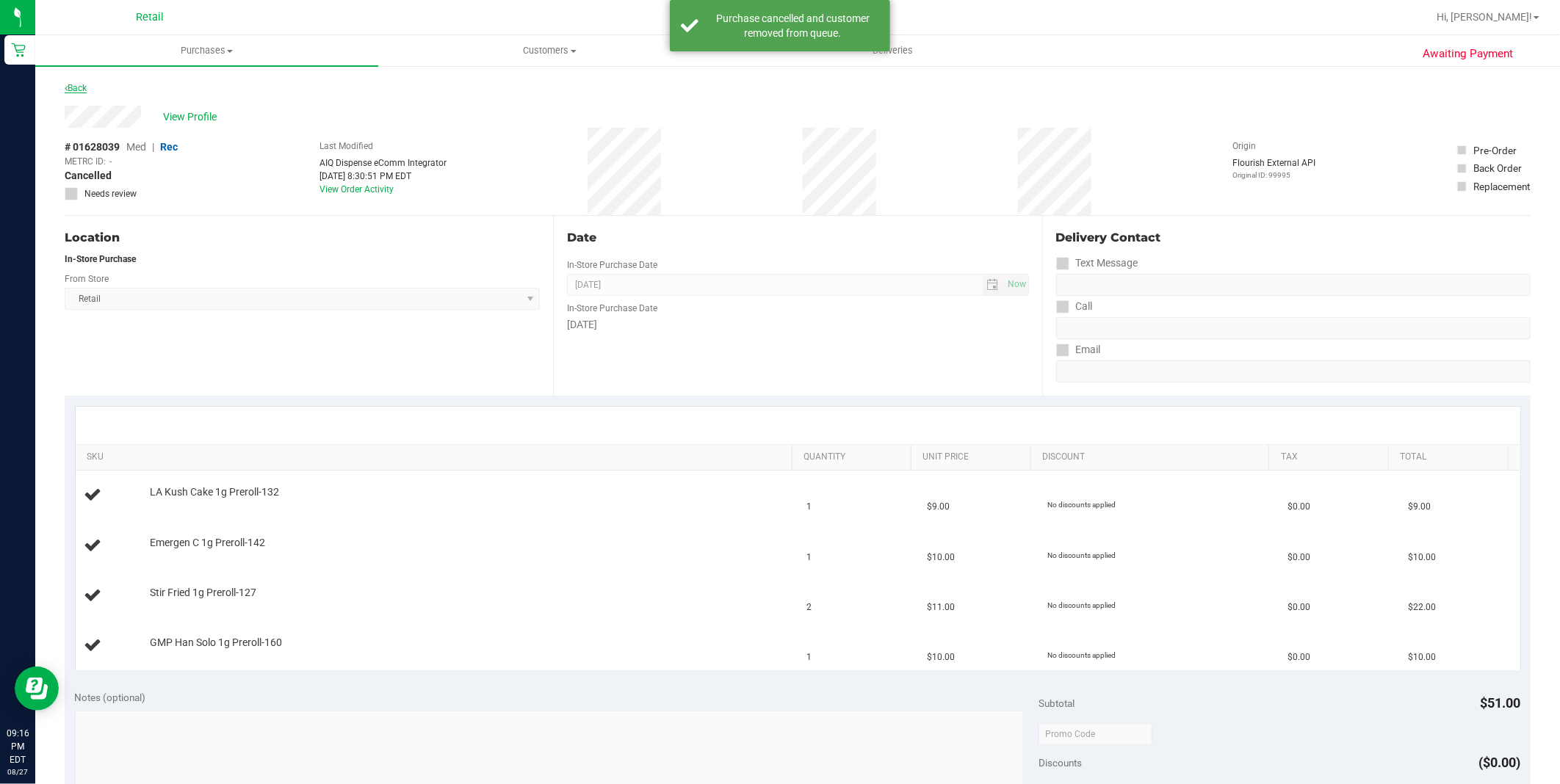
click at [83, 86] on link "Back" at bounding box center [75, 87] width 22 height 10
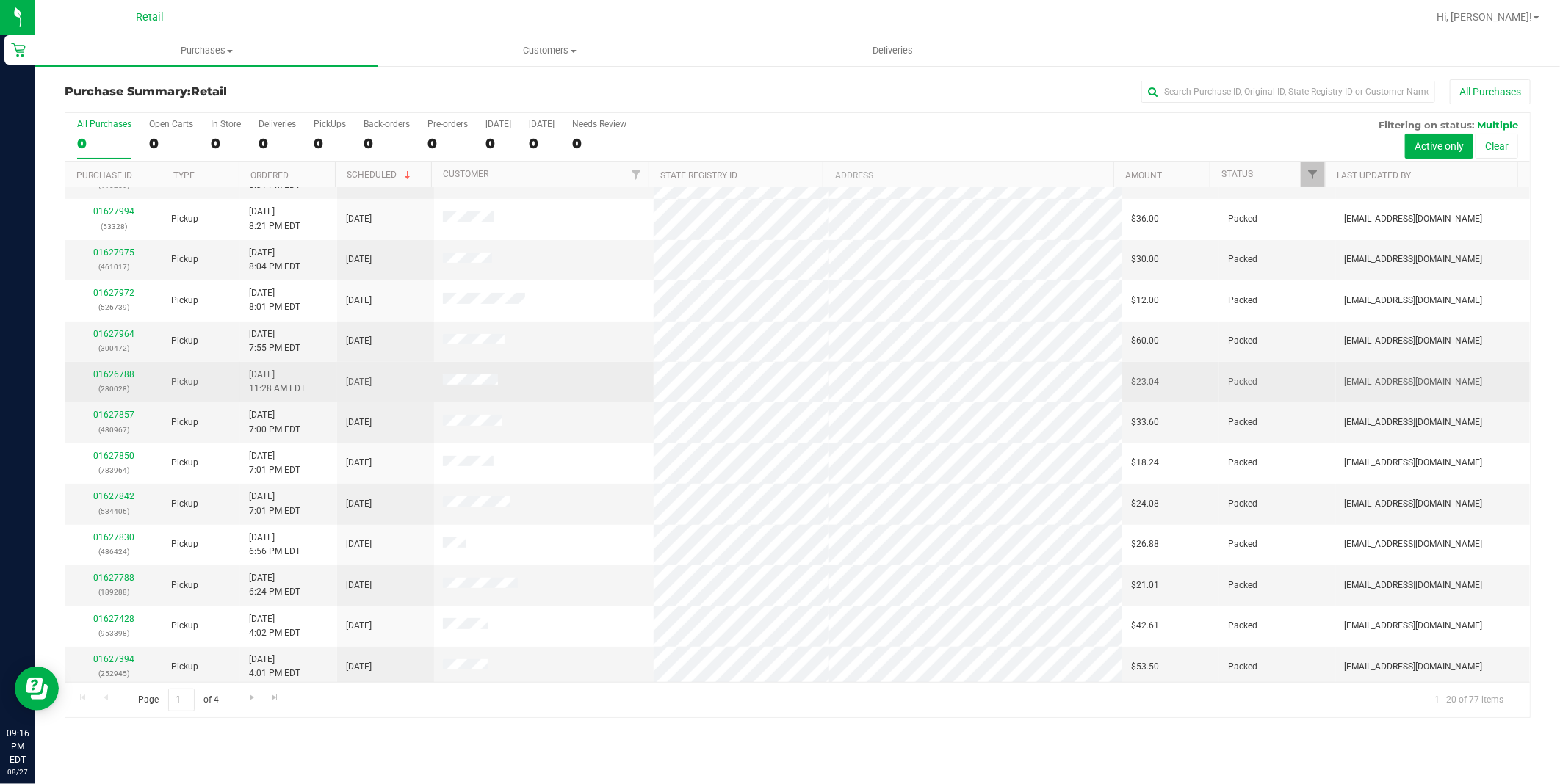
scroll to position [319, 0]
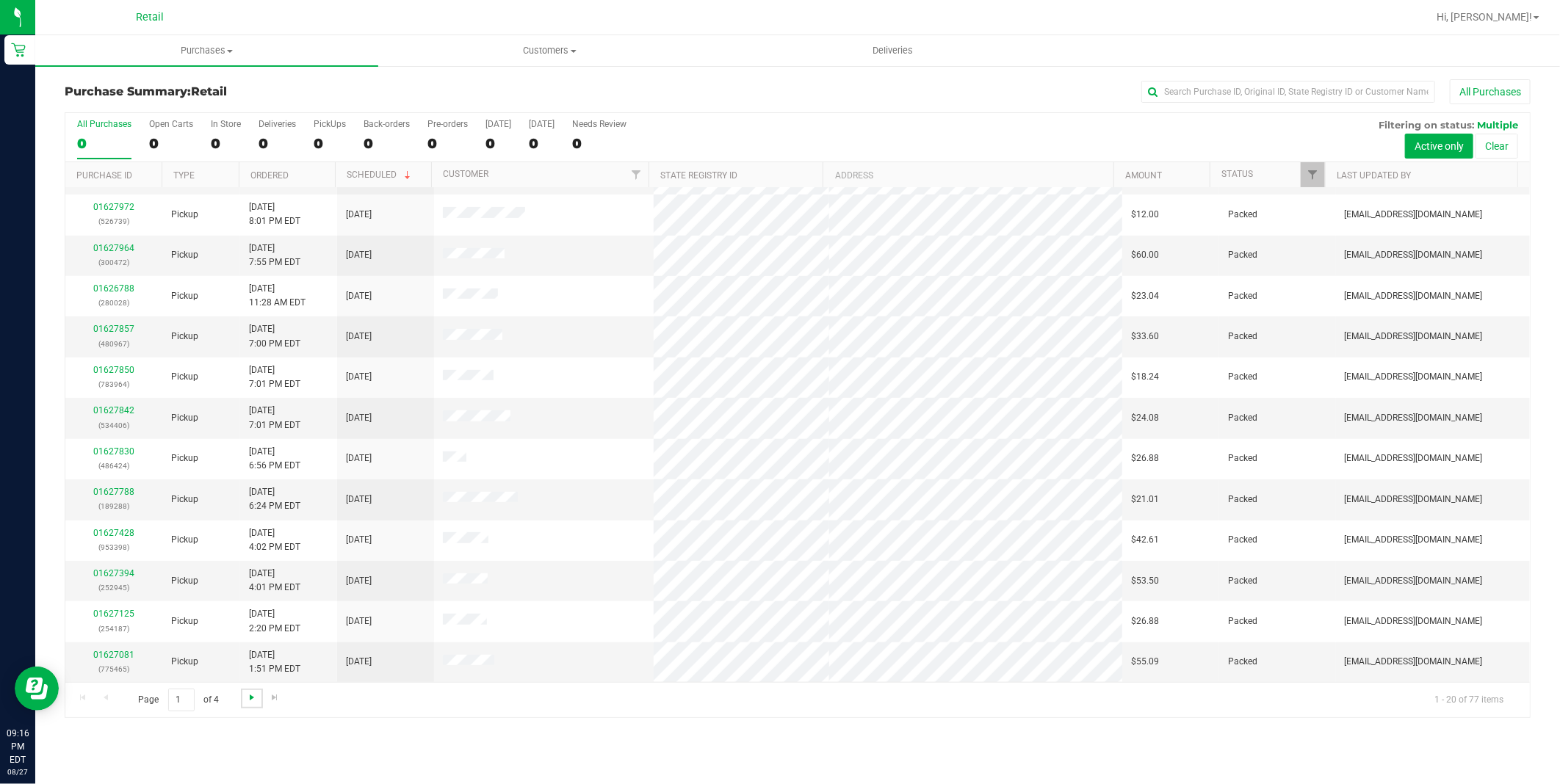
click at [247, 701] on span "Go to the next page" at bounding box center [251, 697] width 12 height 12
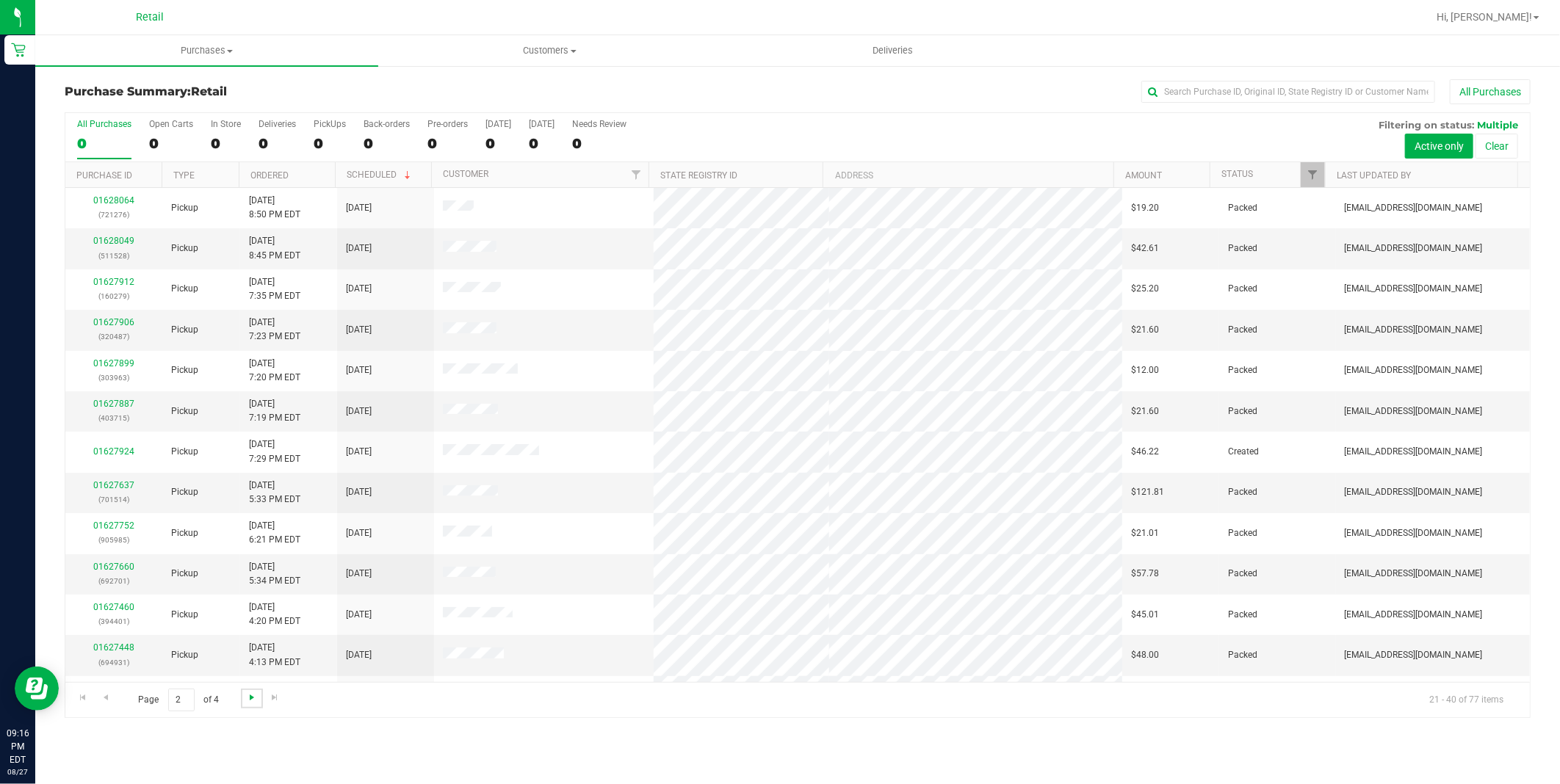
click at [248, 701] on span "Go to the next page" at bounding box center [251, 697] width 12 height 12
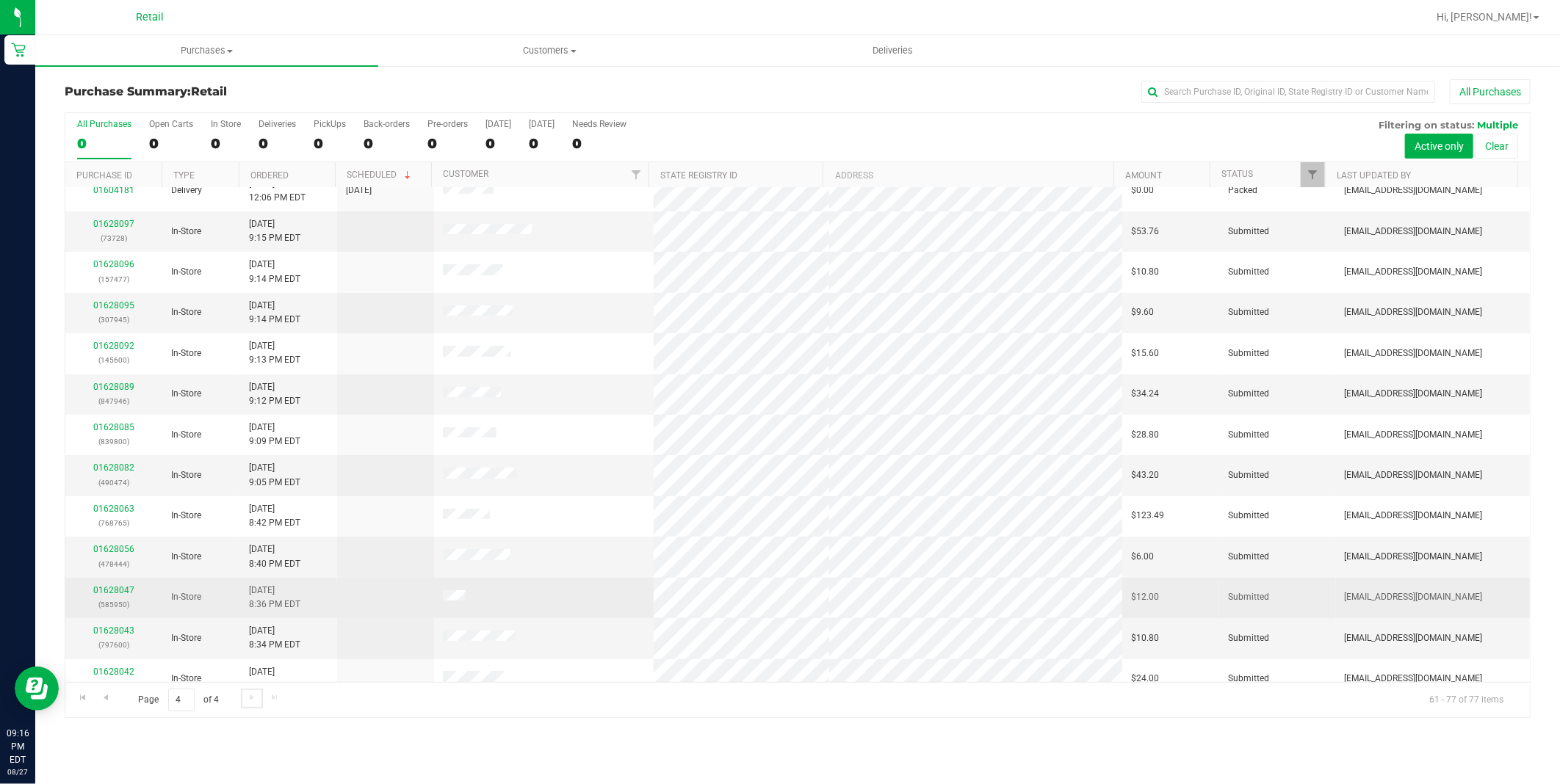
scroll to position [197, 0]
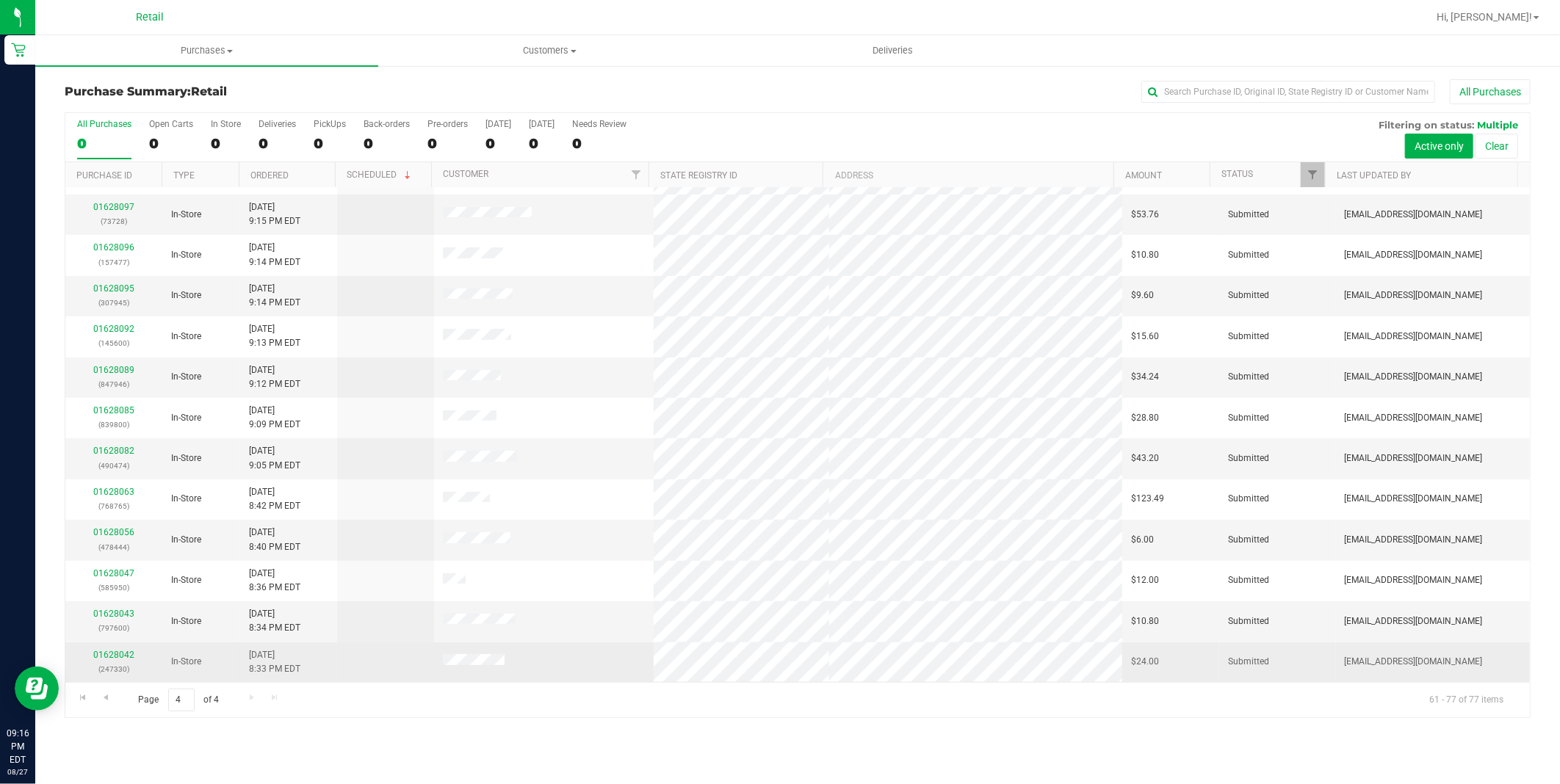
click at [129, 649] on div "01628042 (247330)" at bounding box center [114, 662] width 80 height 28
click at [120, 651] on link "01628042" at bounding box center [114, 655] width 41 height 10
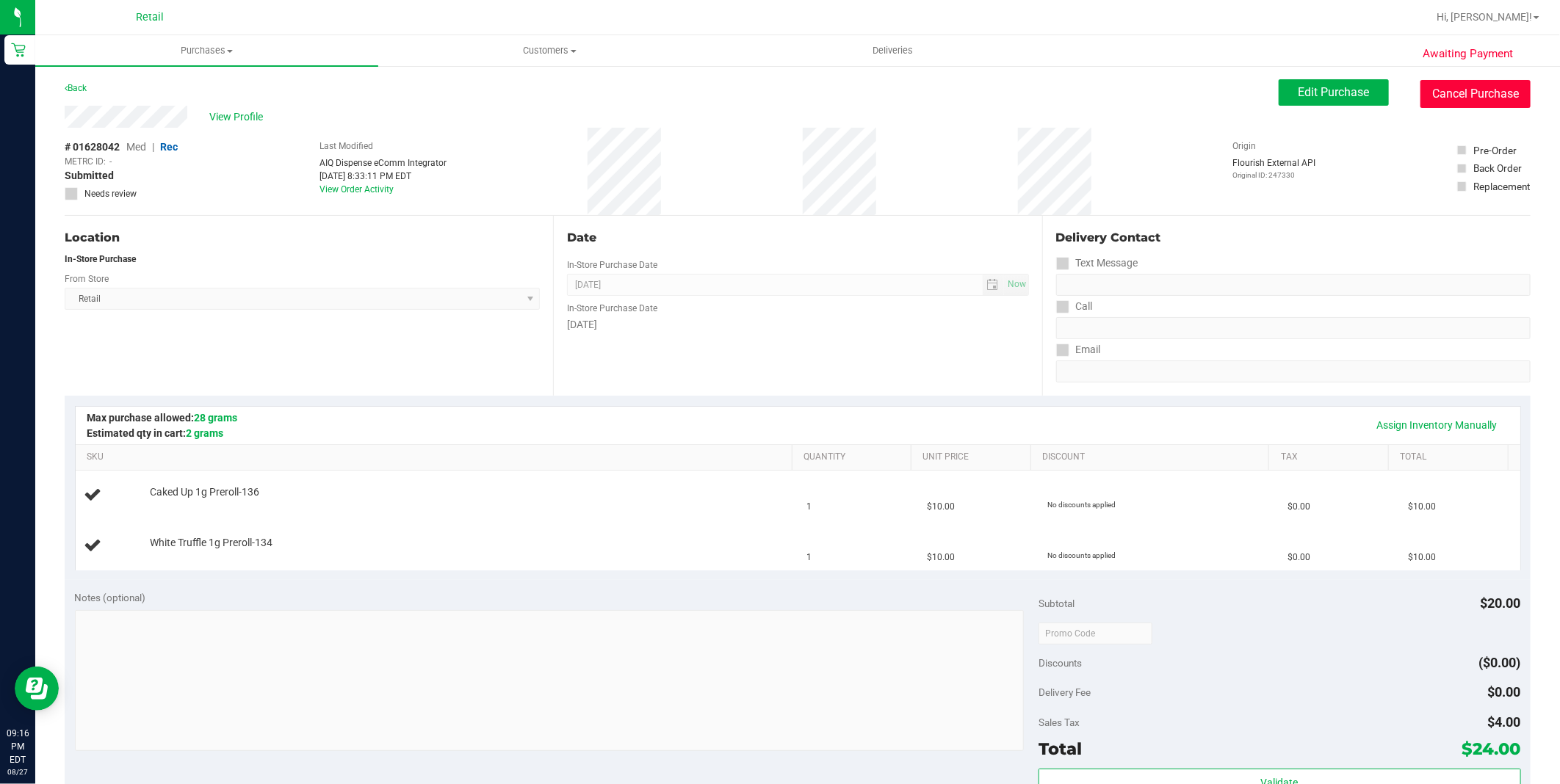
click at [1446, 83] on button "Cancel Purchase" at bounding box center [1475, 94] width 110 height 28
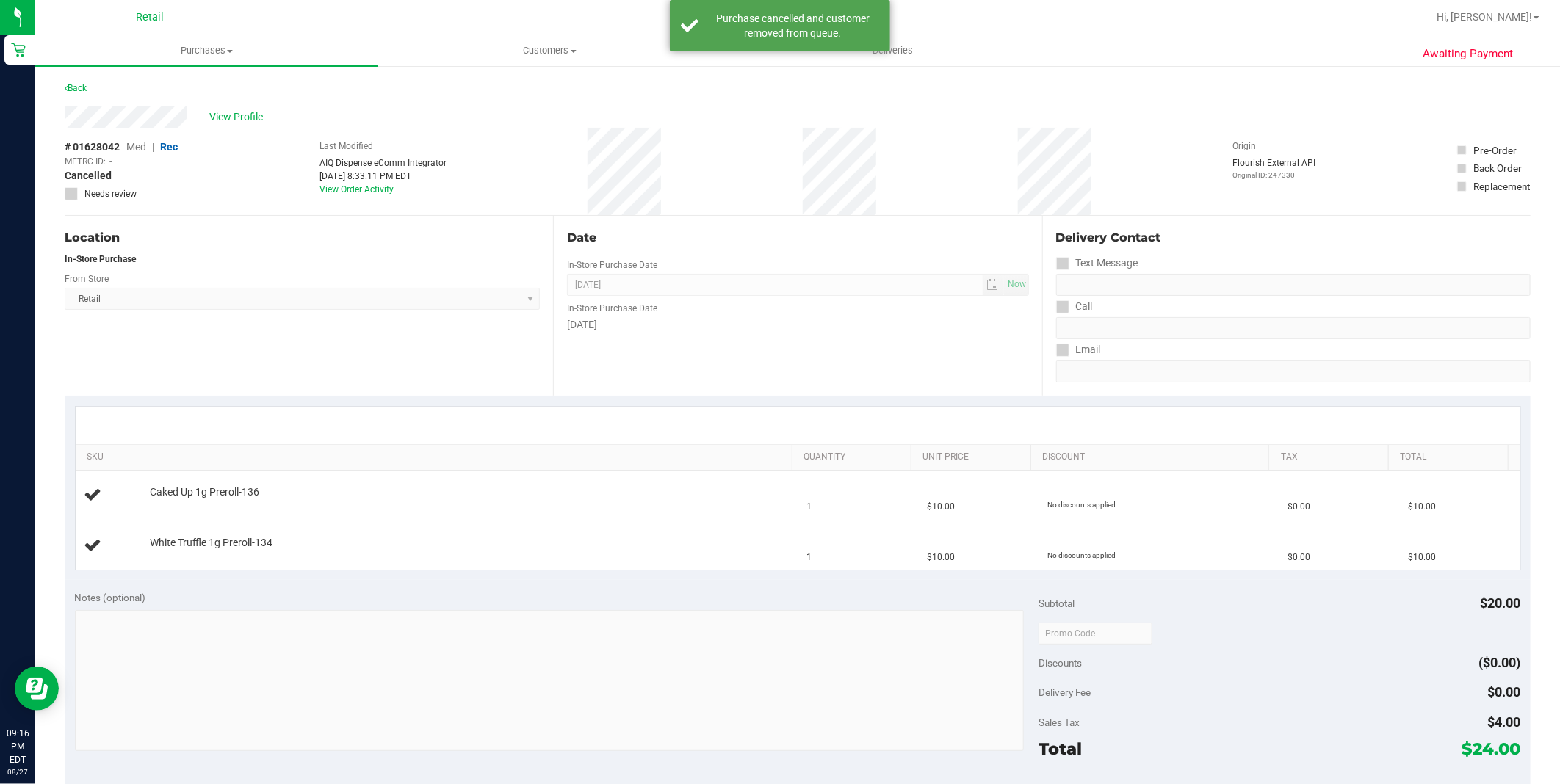
click at [63, 90] on div "Awaiting Payment Back View Profile # 01628042 Med | Rec METRC ID: - Cancelled N…" at bounding box center [797, 640] width 1524 height 1151
click at [78, 86] on link "Back" at bounding box center [75, 87] width 22 height 10
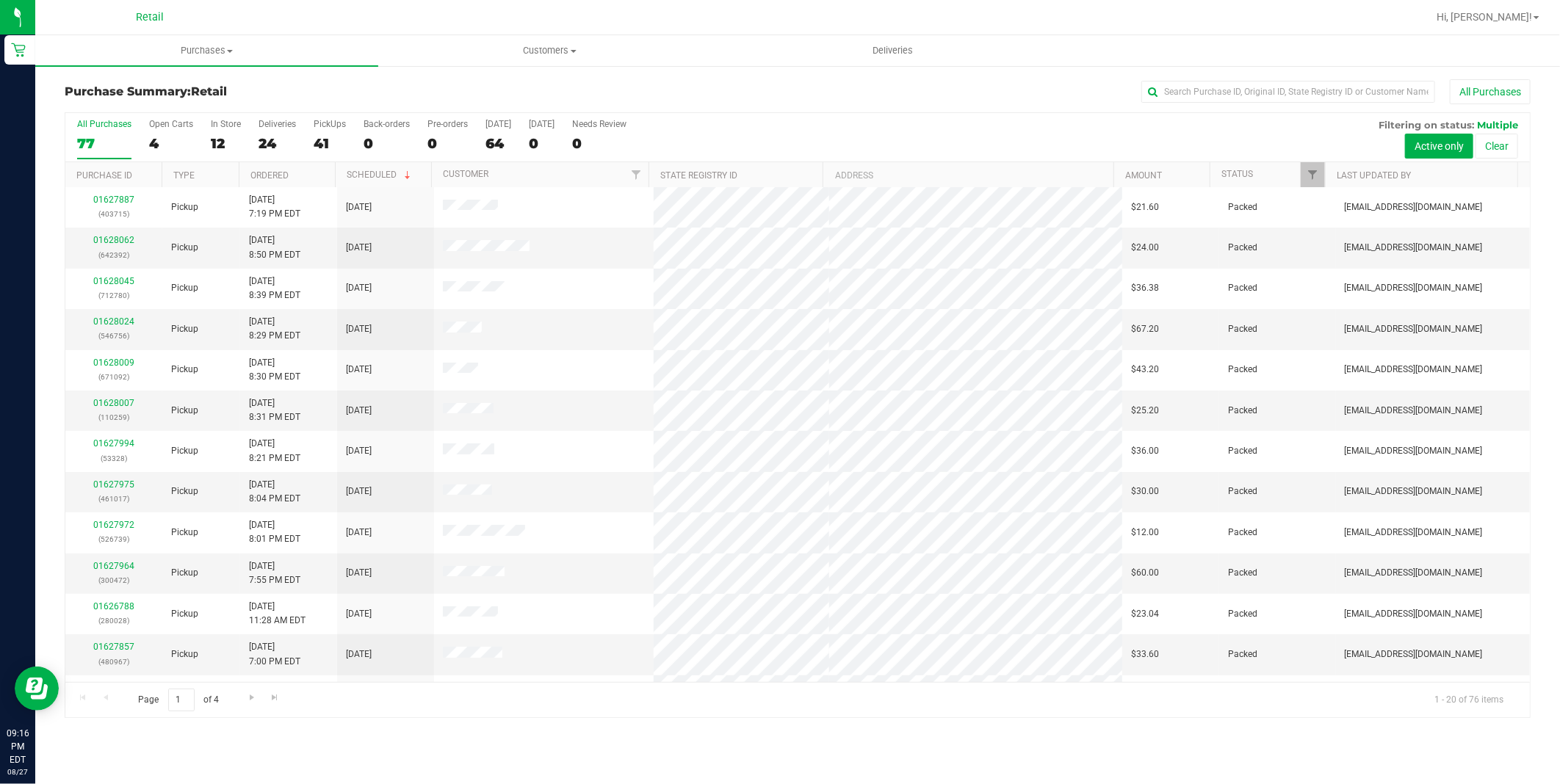
scroll to position [319, 0]
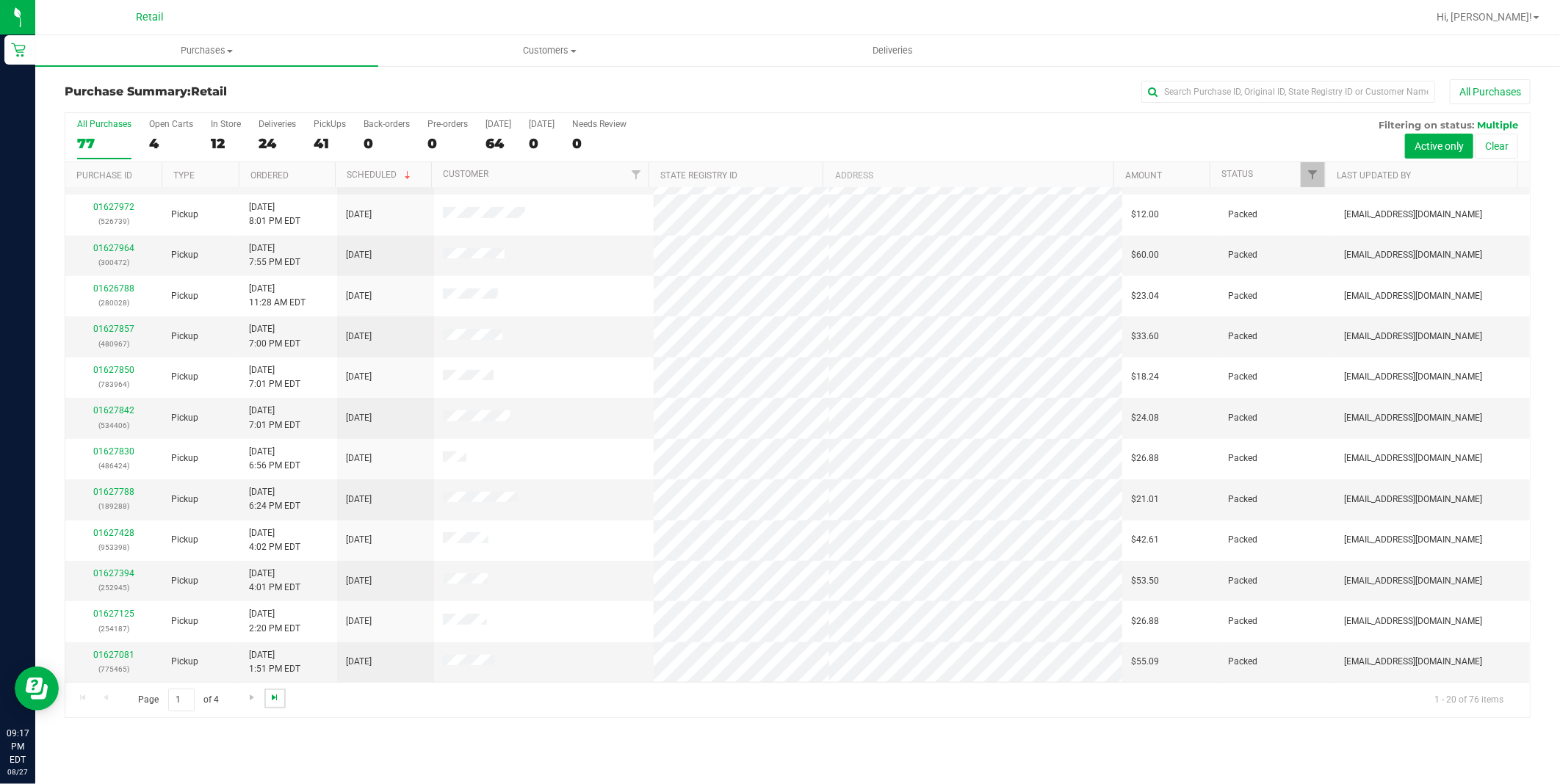
click at [275, 698] on span "Go to the last page" at bounding box center [274, 697] width 12 height 12
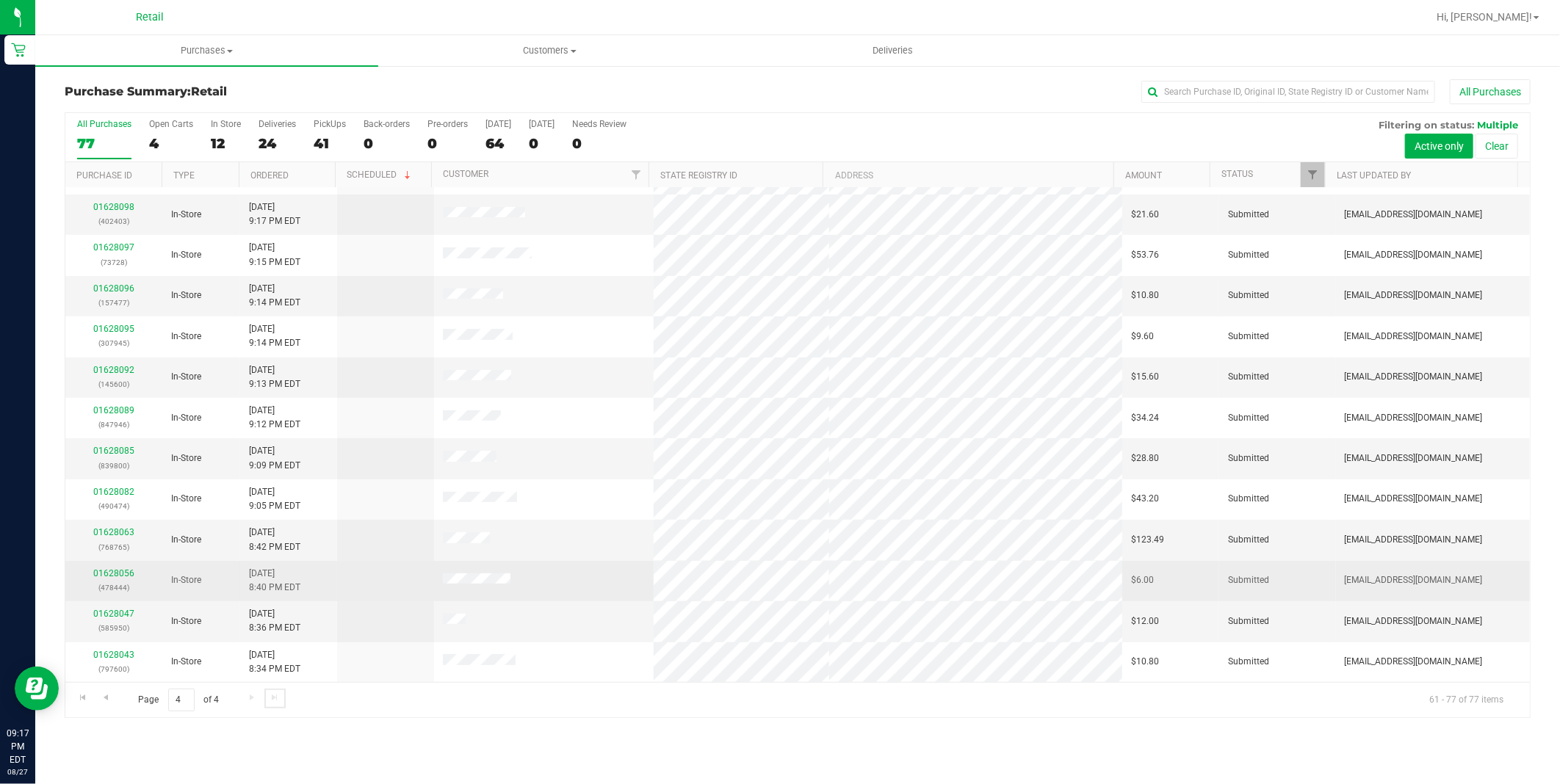
scroll to position [197, 0]
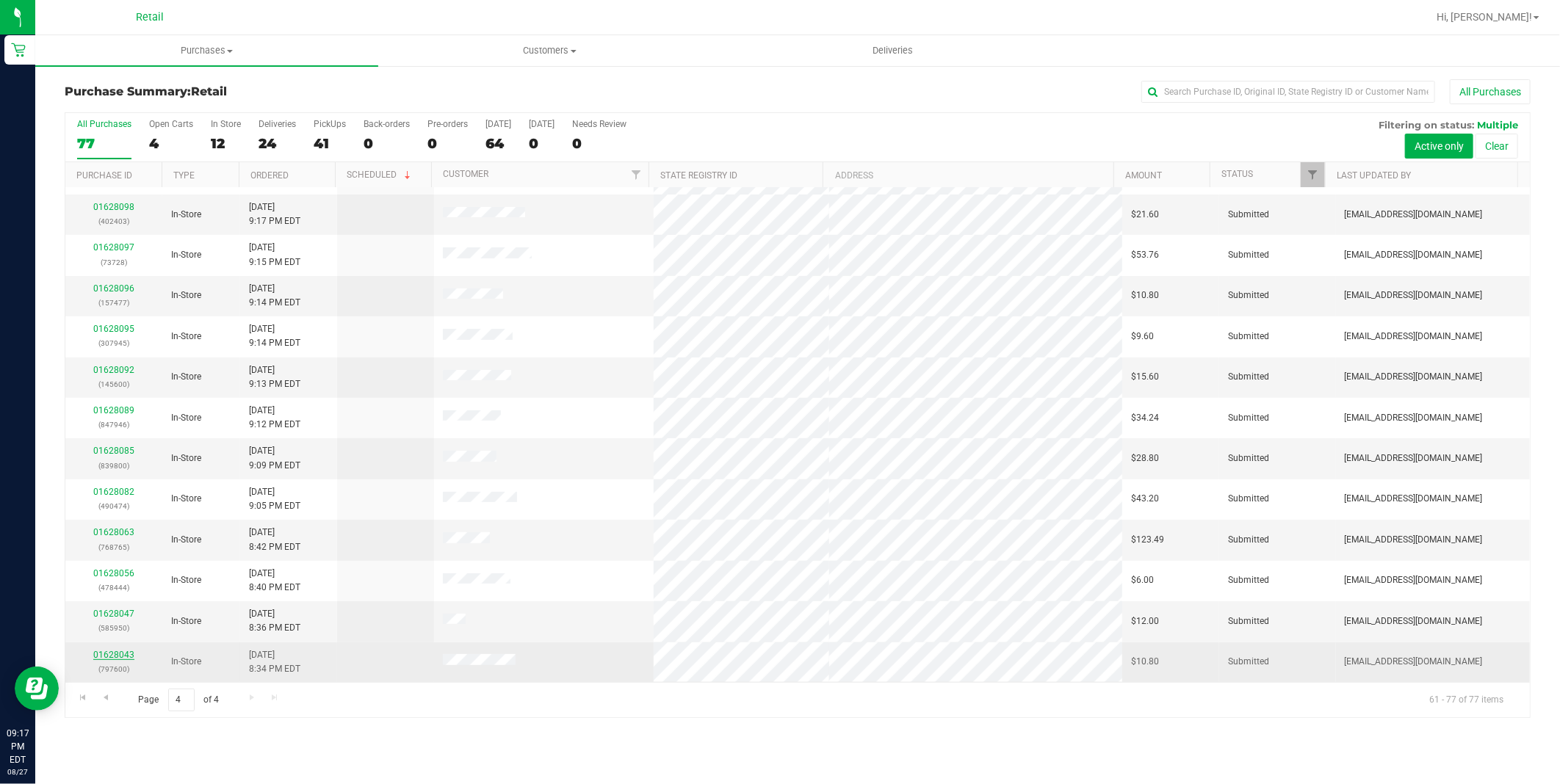
click at [129, 656] on link "01628043" at bounding box center [114, 655] width 41 height 10
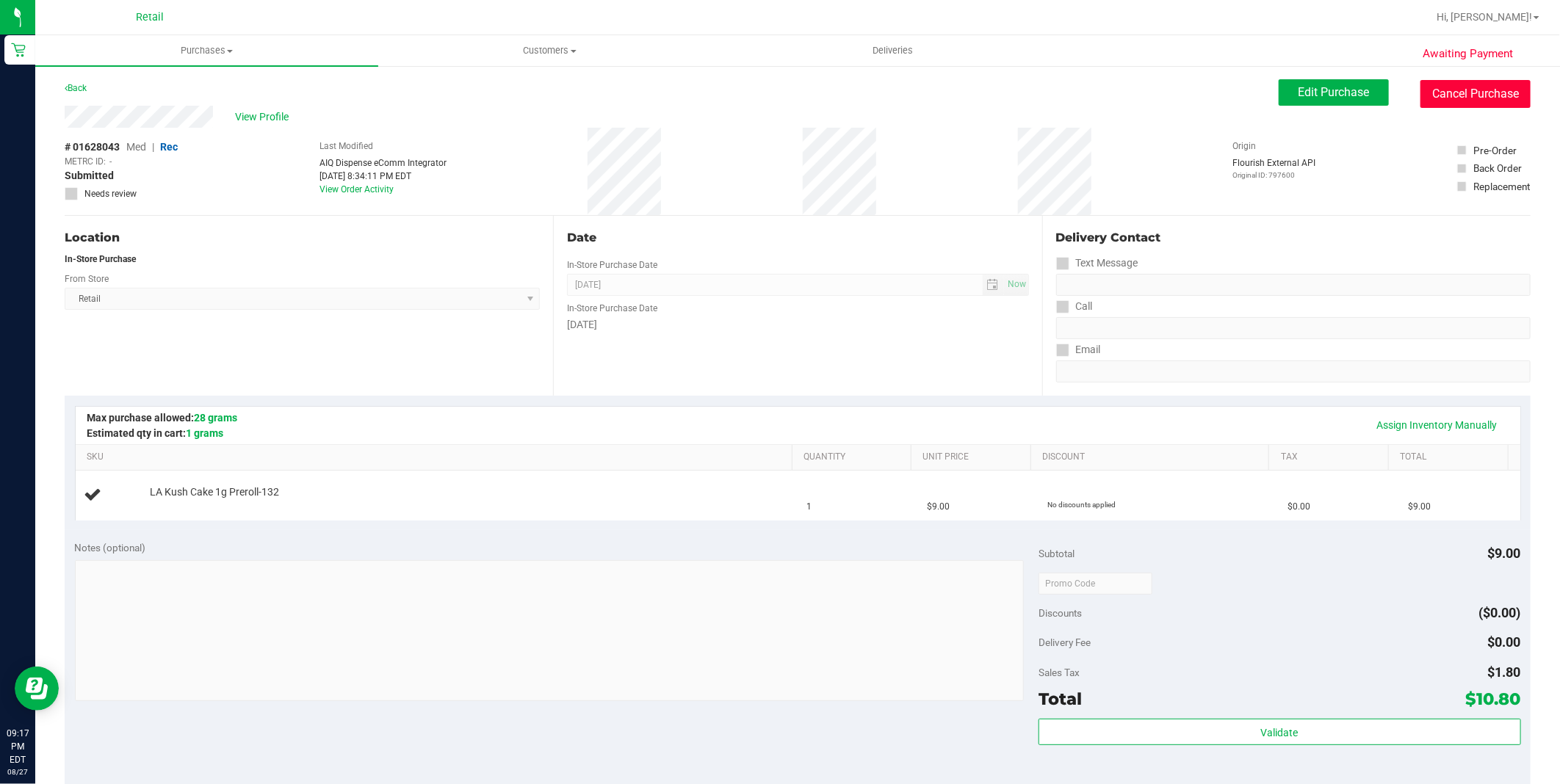
click at [1427, 89] on button "Cancel Purchase" at bounding box center [1475, 94] width 110 height 28
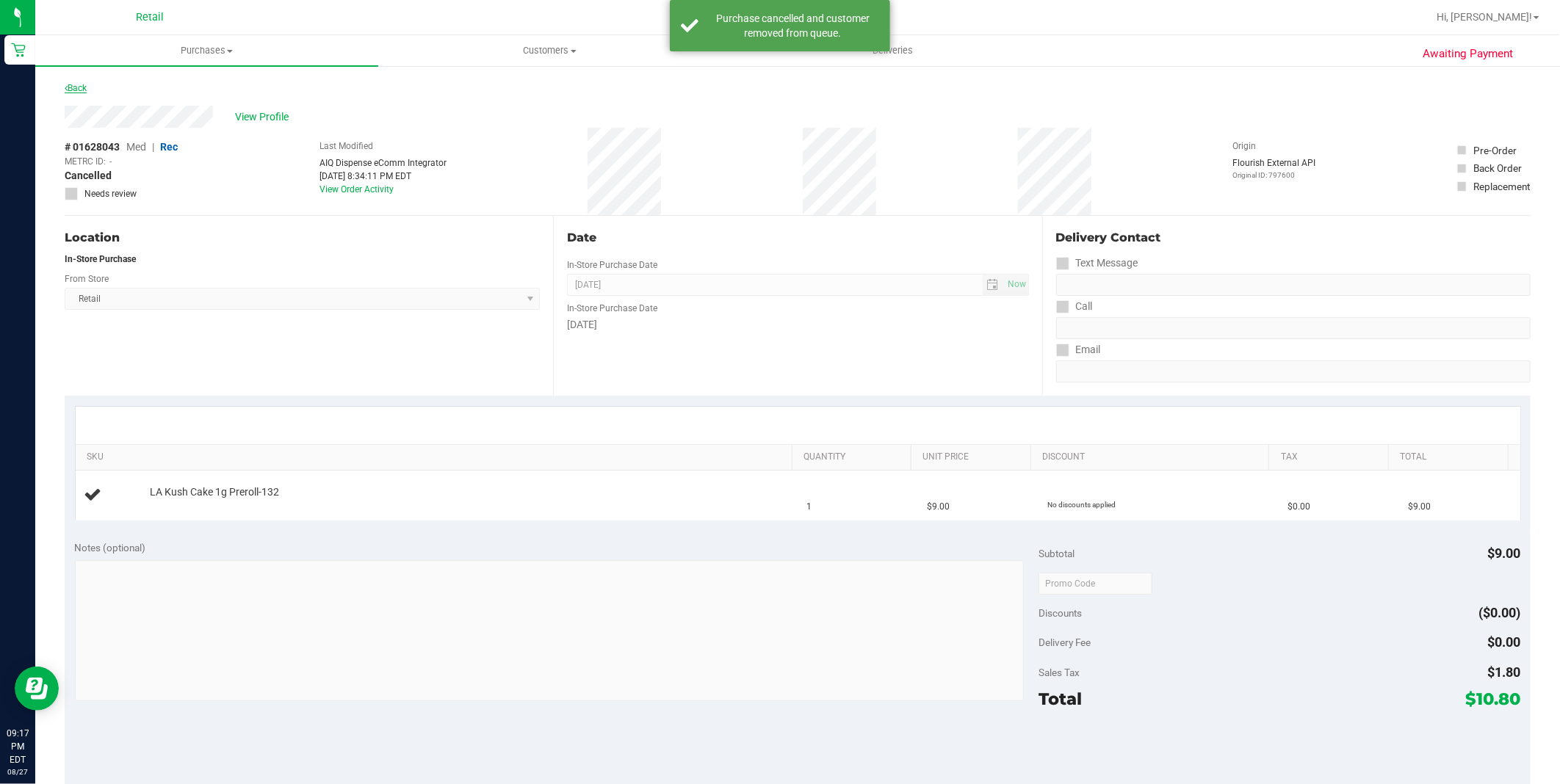
click at [65, 85] on icon at bounding box center [66, 87] width 3 height 8
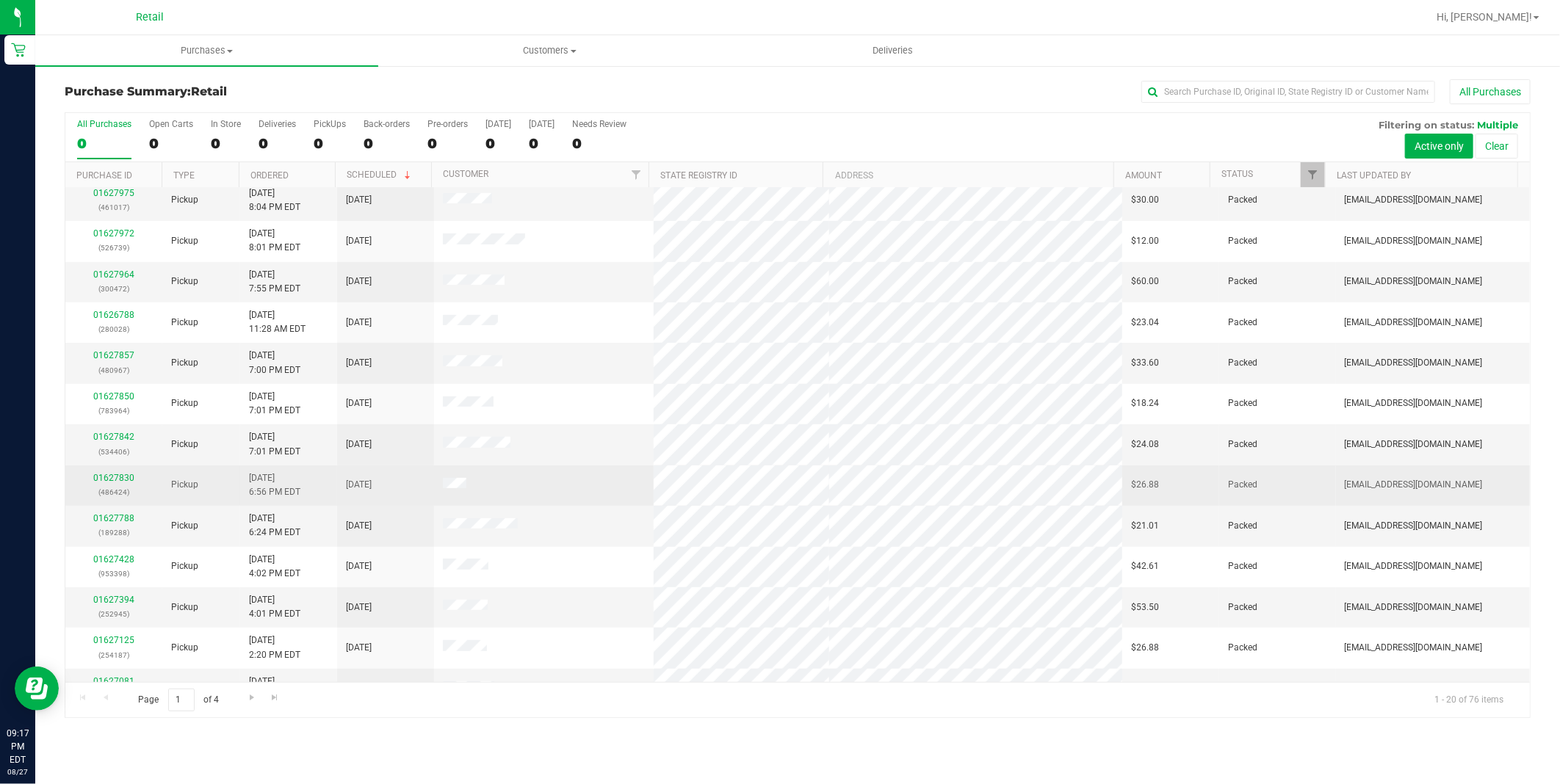
scroll to position [319, 0]
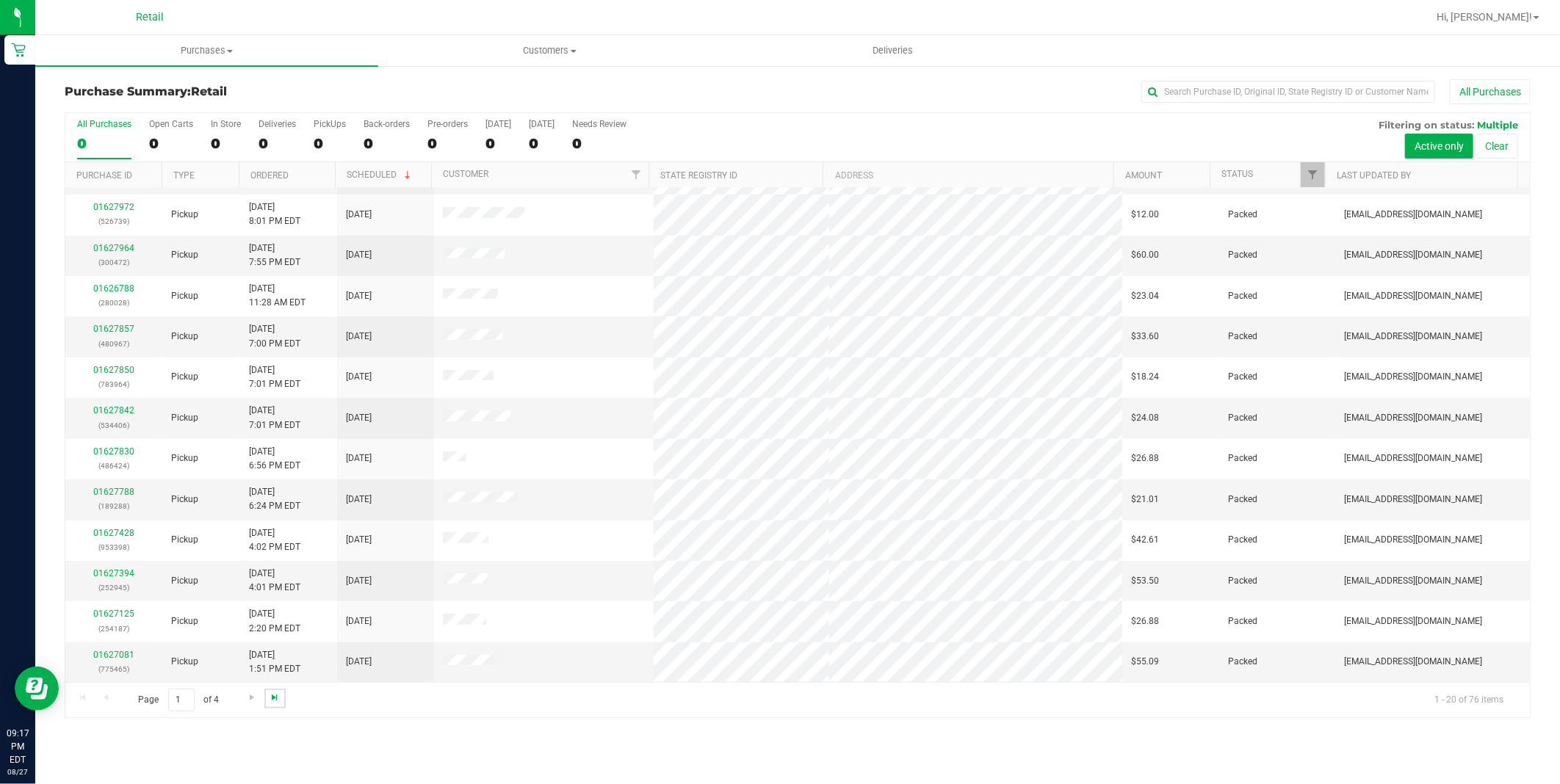
click at [268, 698] on span "Go to the last page" at bounding box center [274, 697] width 12 height 12
click at [267, 699] on div "Page 4 of 4 61 - 76 of 76 items" at bounding box center [797, 700] width 1464 height 36
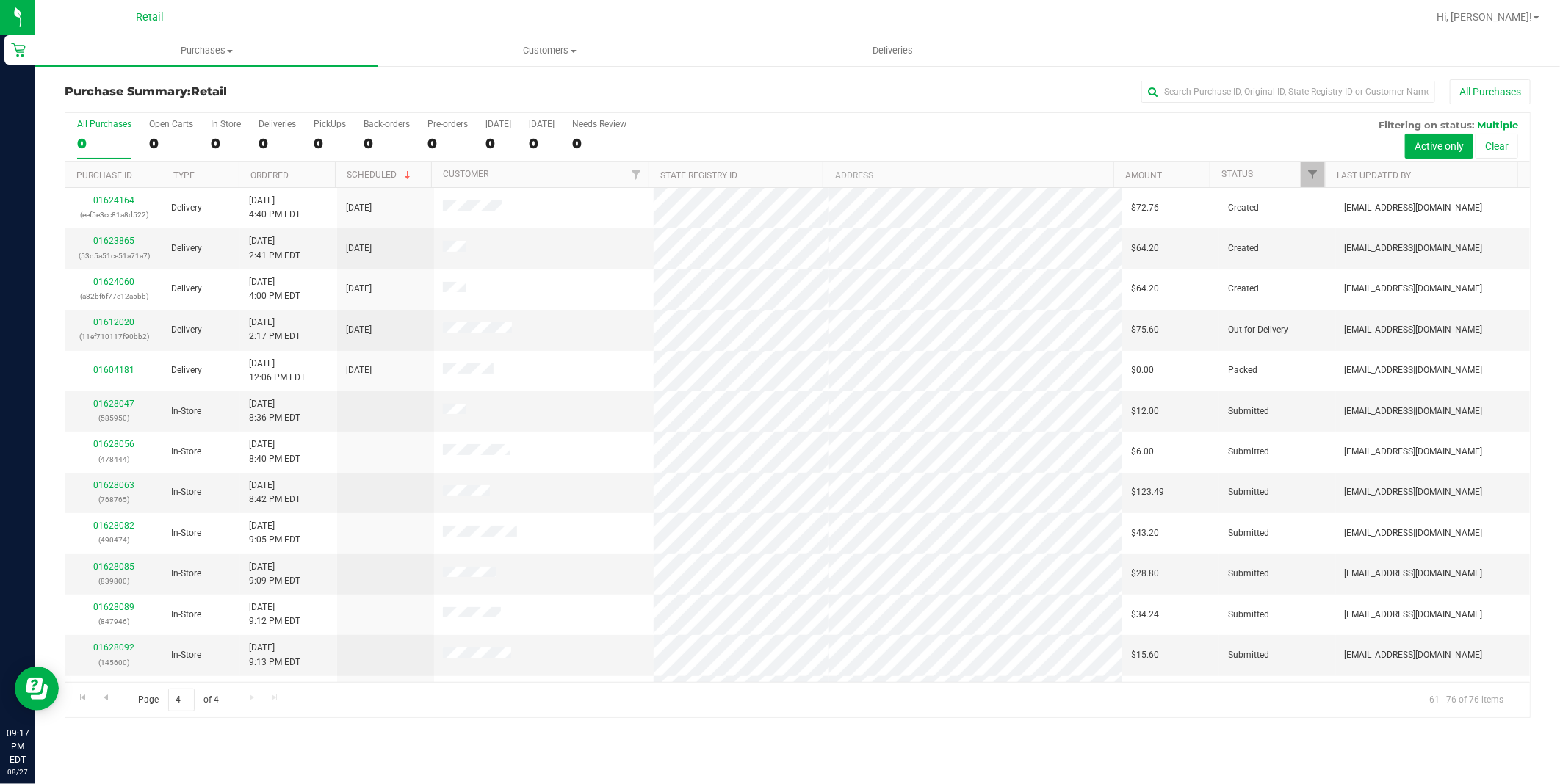
click at [268, 699] on div "Page 4 of 4 61 - 76 of 76 items" at bounding box center [797, 700] width 1464 height 36
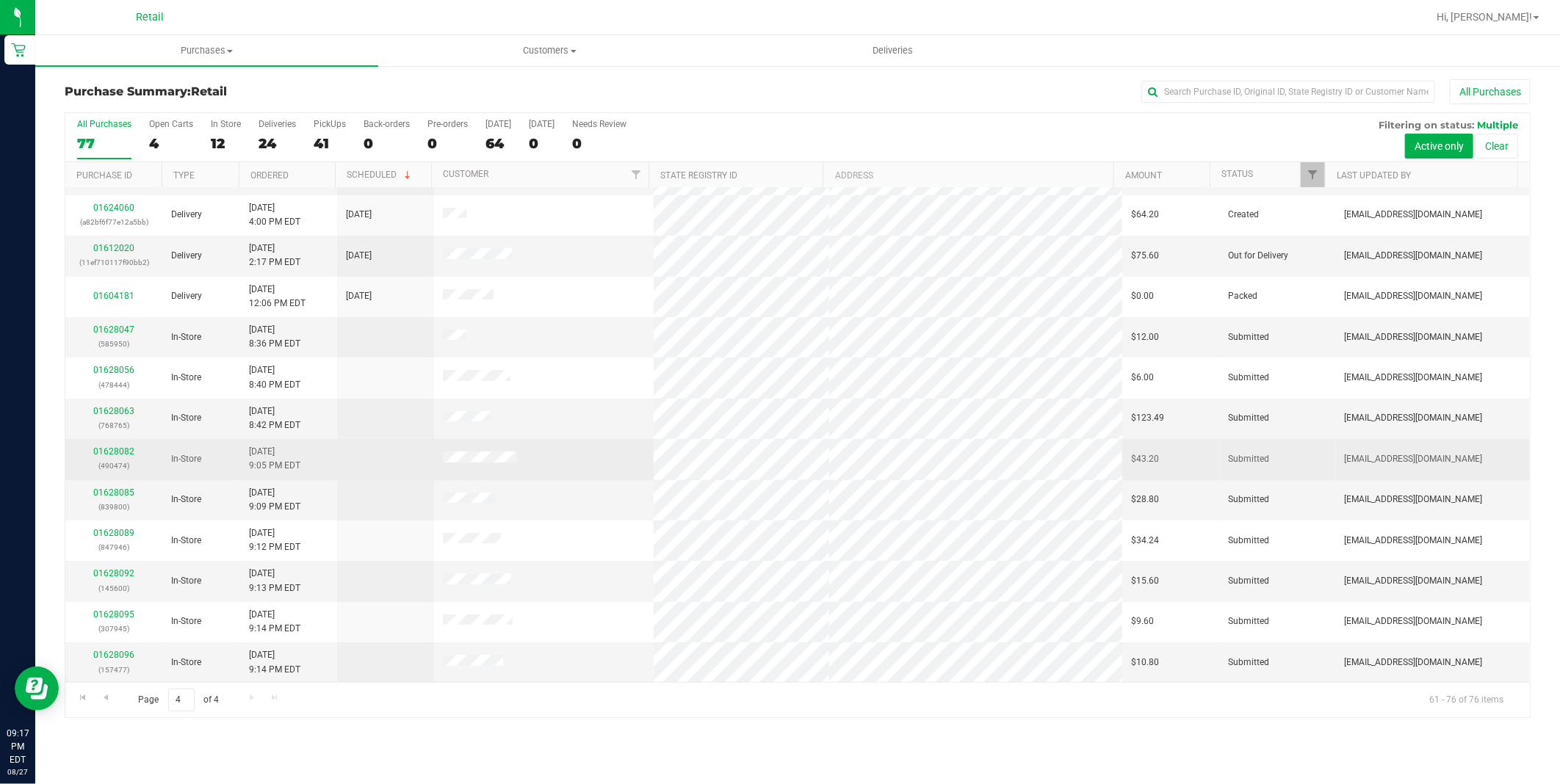
scroll to position [157, 0]
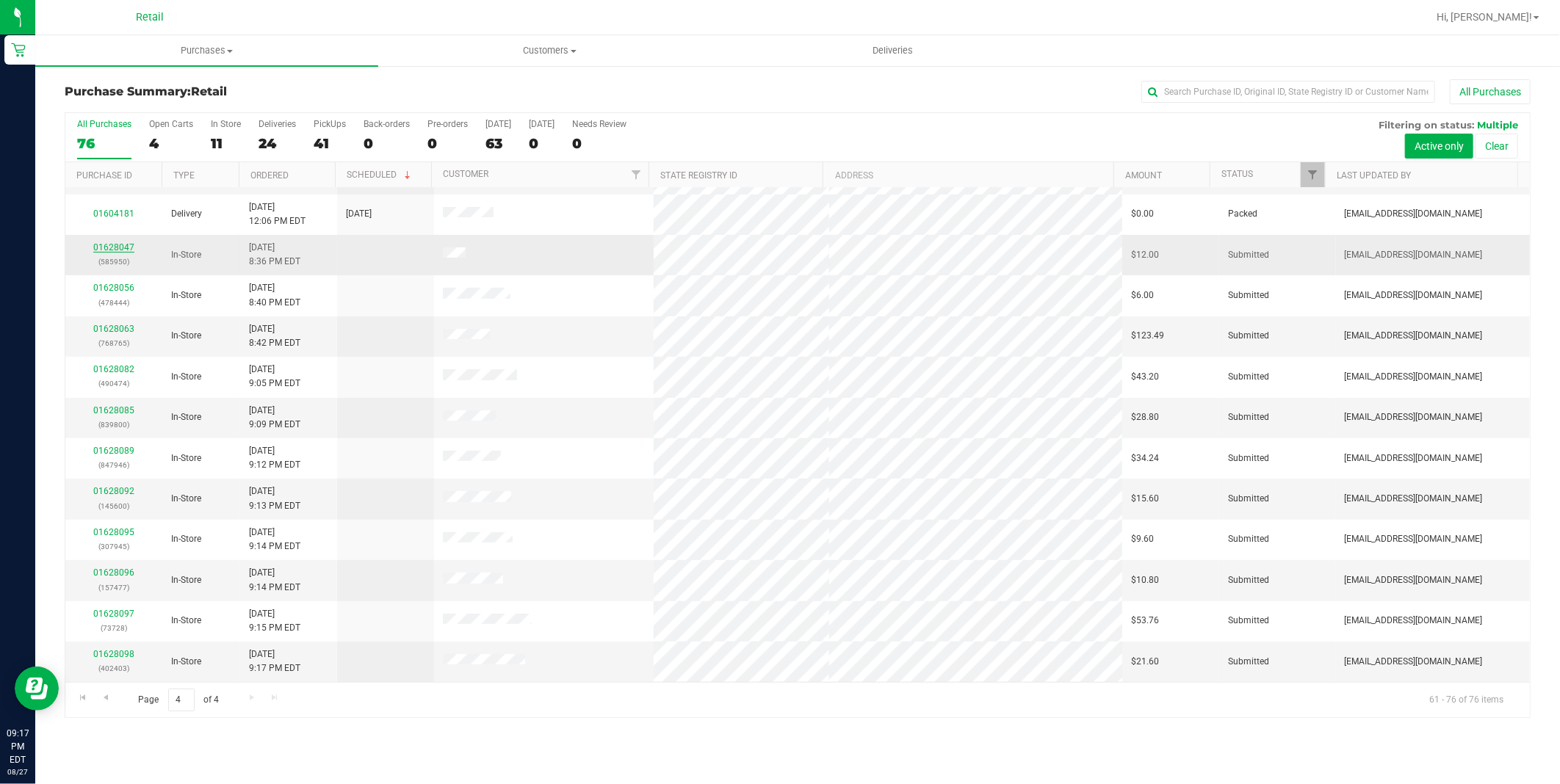
click at [120, 248] on link "01628047" at bounding box center [114, 247] width 41 height 10
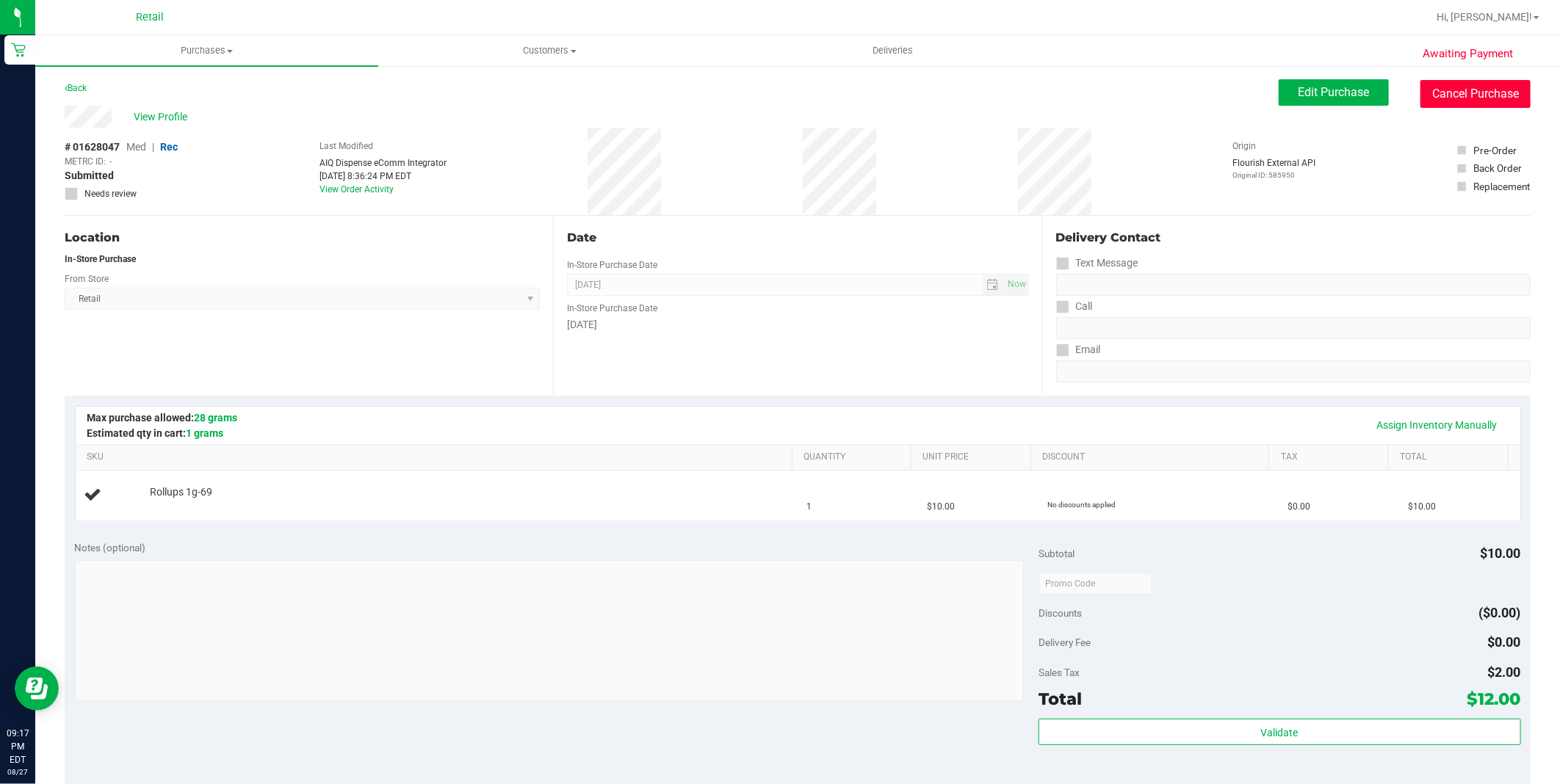
drag, startPoint x: 1467, startPoint y: 88, endPoint x: 841, endPoint y: 101, distance: 626.1
click at [1469, 89] on button "Cancel Purchase" at bounding box center [1475, 94] width 110 height 28
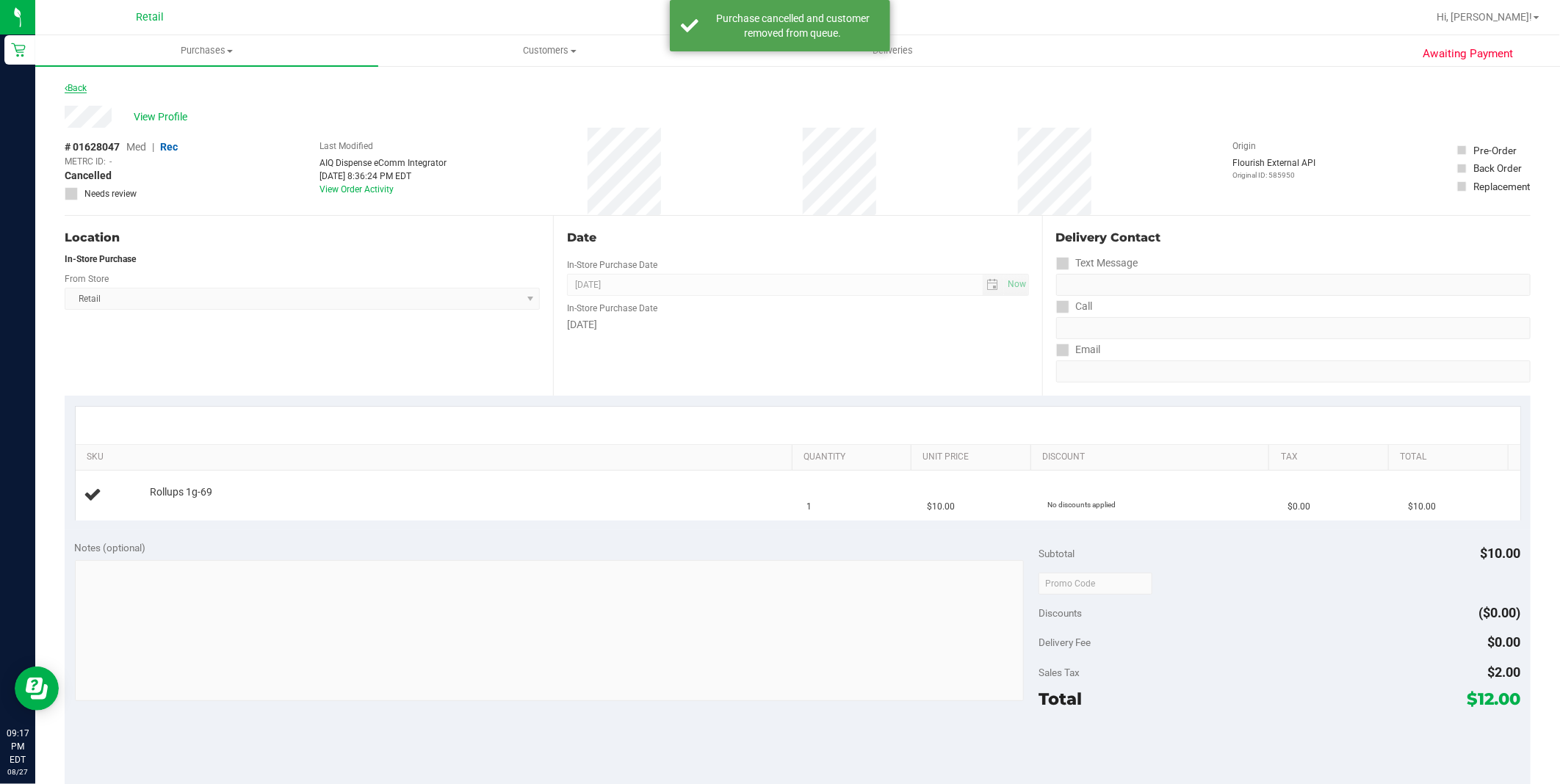
click at [84, 83] on link "Back" at bounding box center [75, 87] width 22 height 10
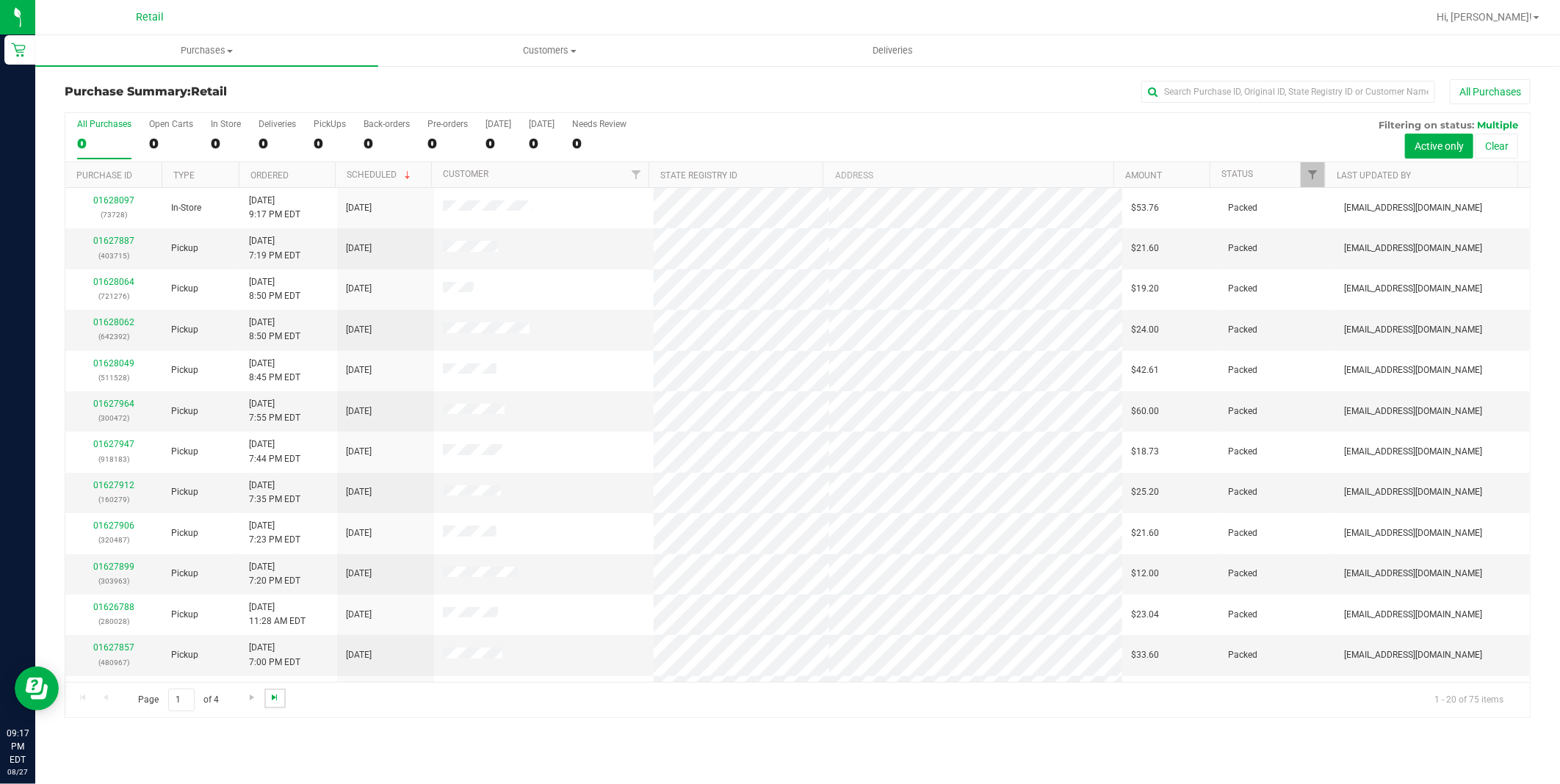
click at [268, 695] on span "Go to the last page" at bounding box center [274, 697] width 12 height 12
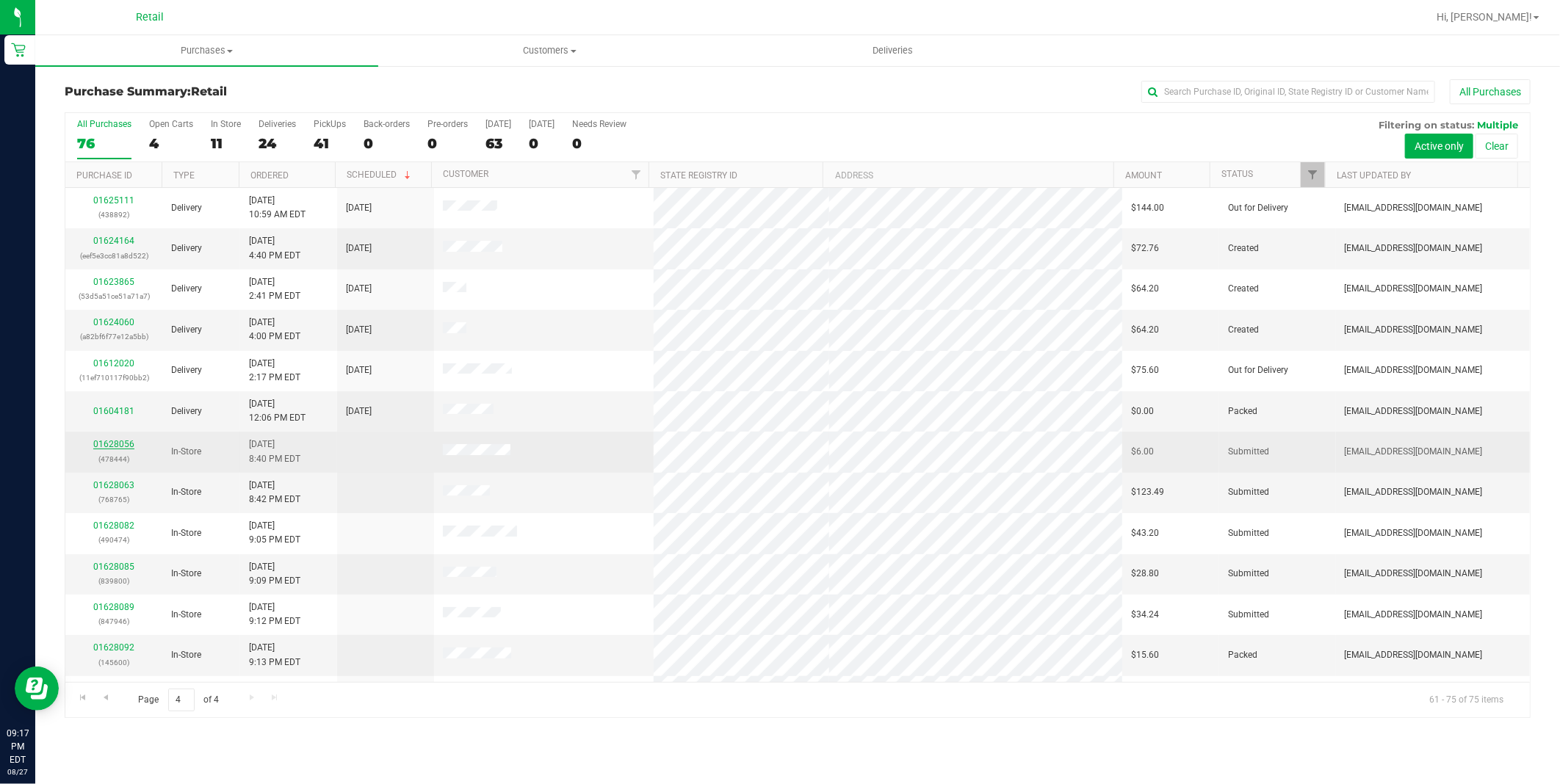
click at [111, 441] on link "01628056" at bounding box center [114, 444] width 41 height 10
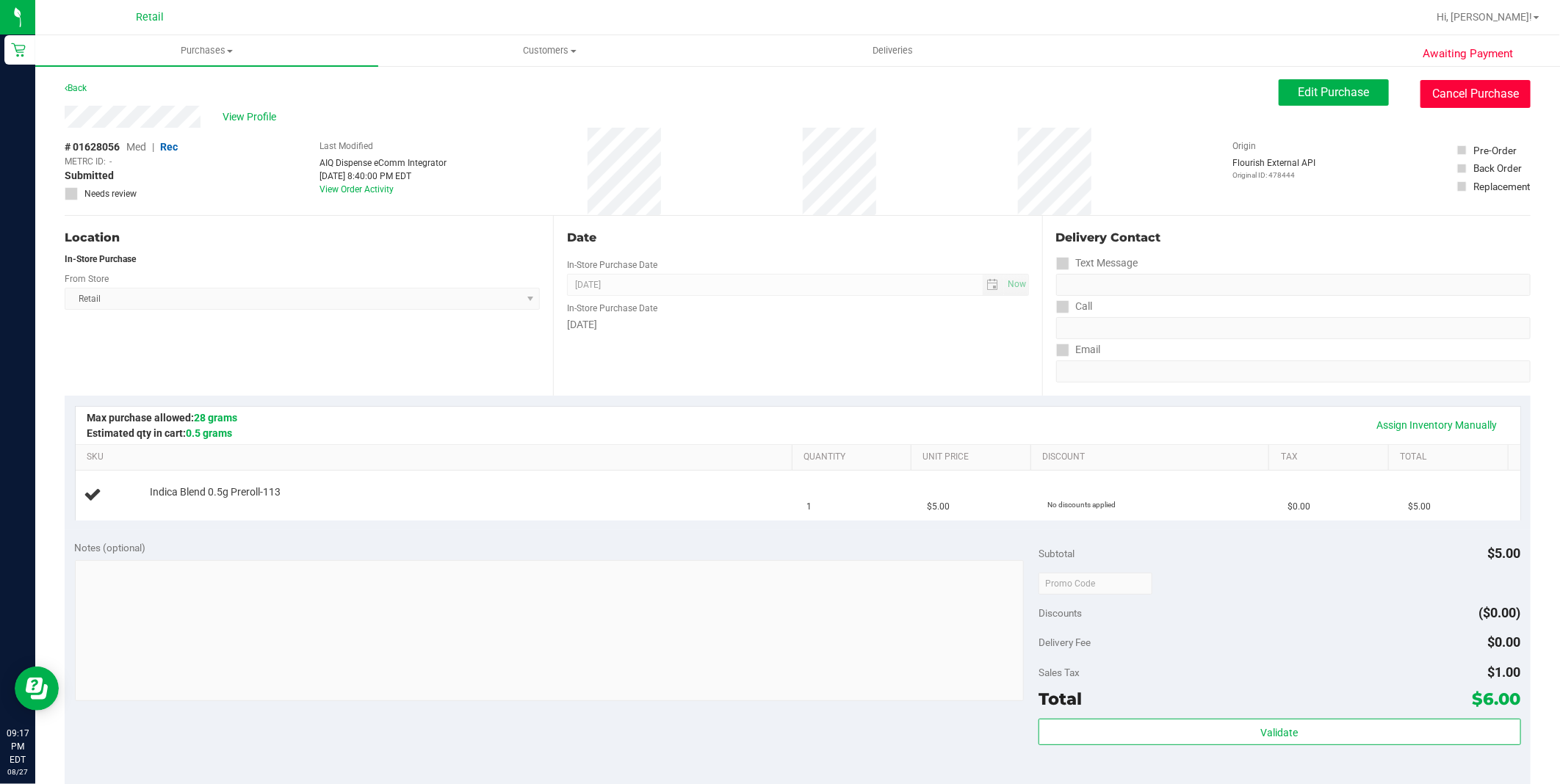
click at [1447, 92] on button "Cancel Purchase" at bounding box center [1475, 94] width 110 height 28
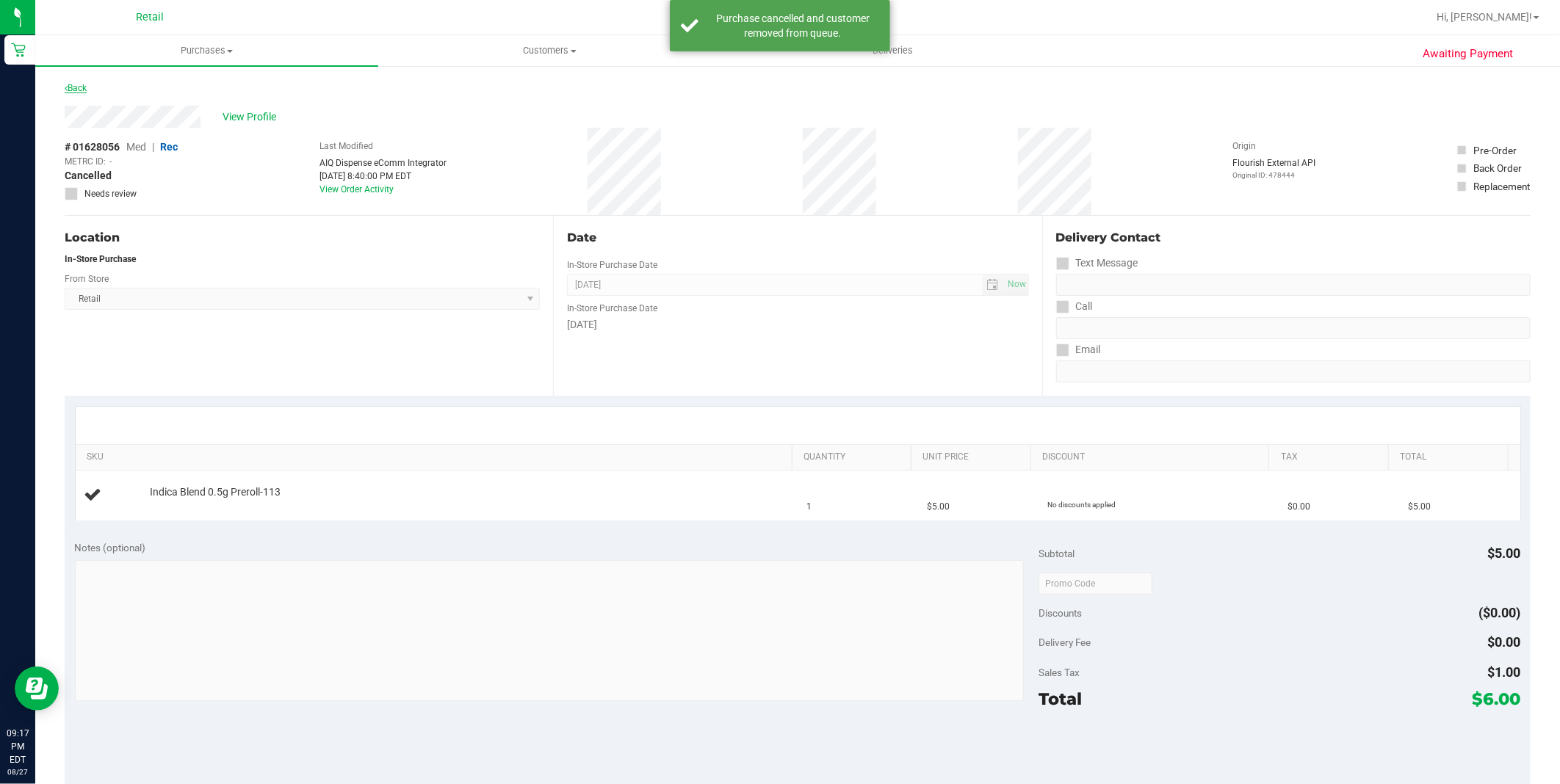
click at [86, 83] on link "Back" at bounding box center [75, 87] width 22 height 10
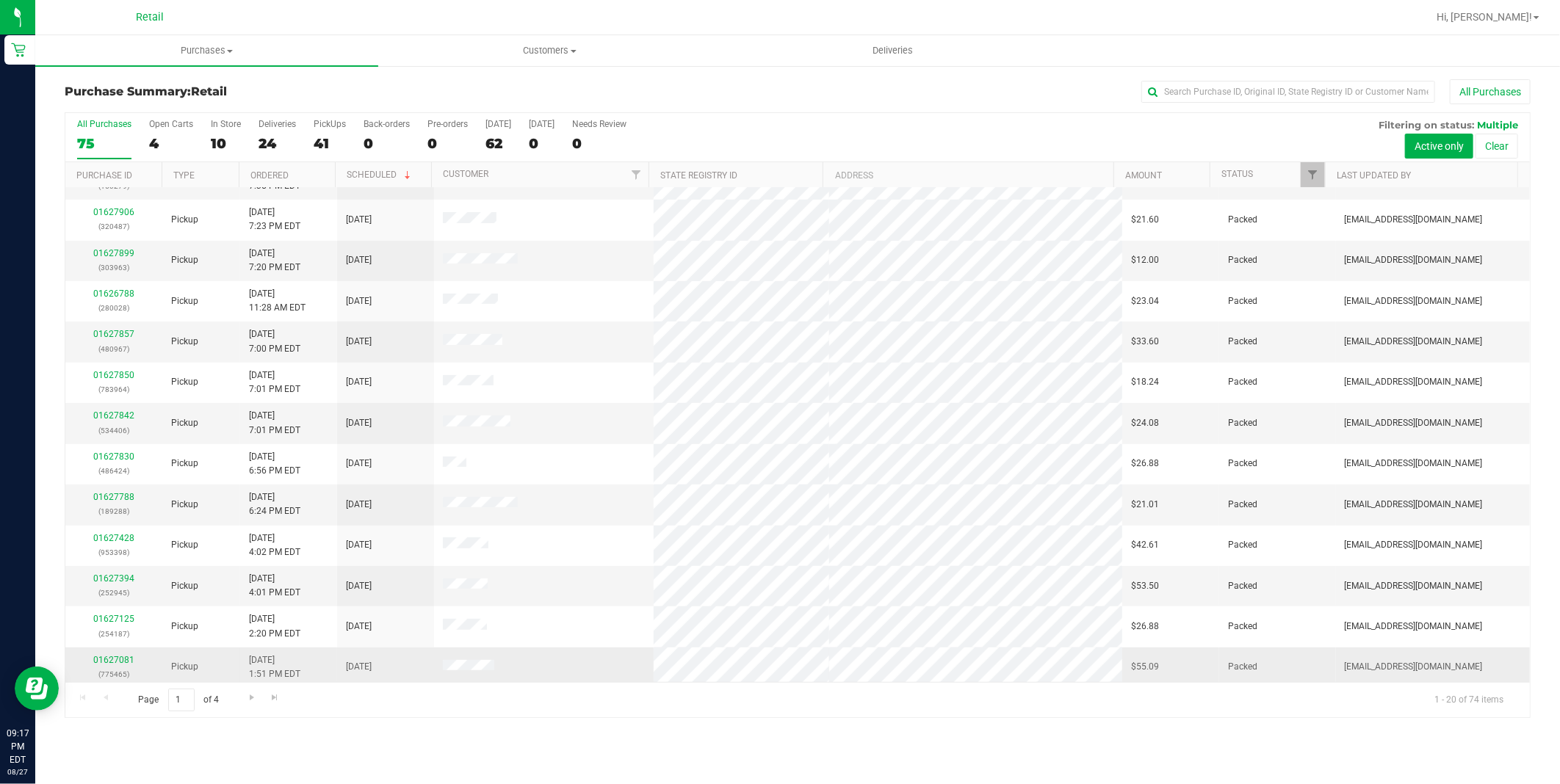
scroll to position [319, 0]
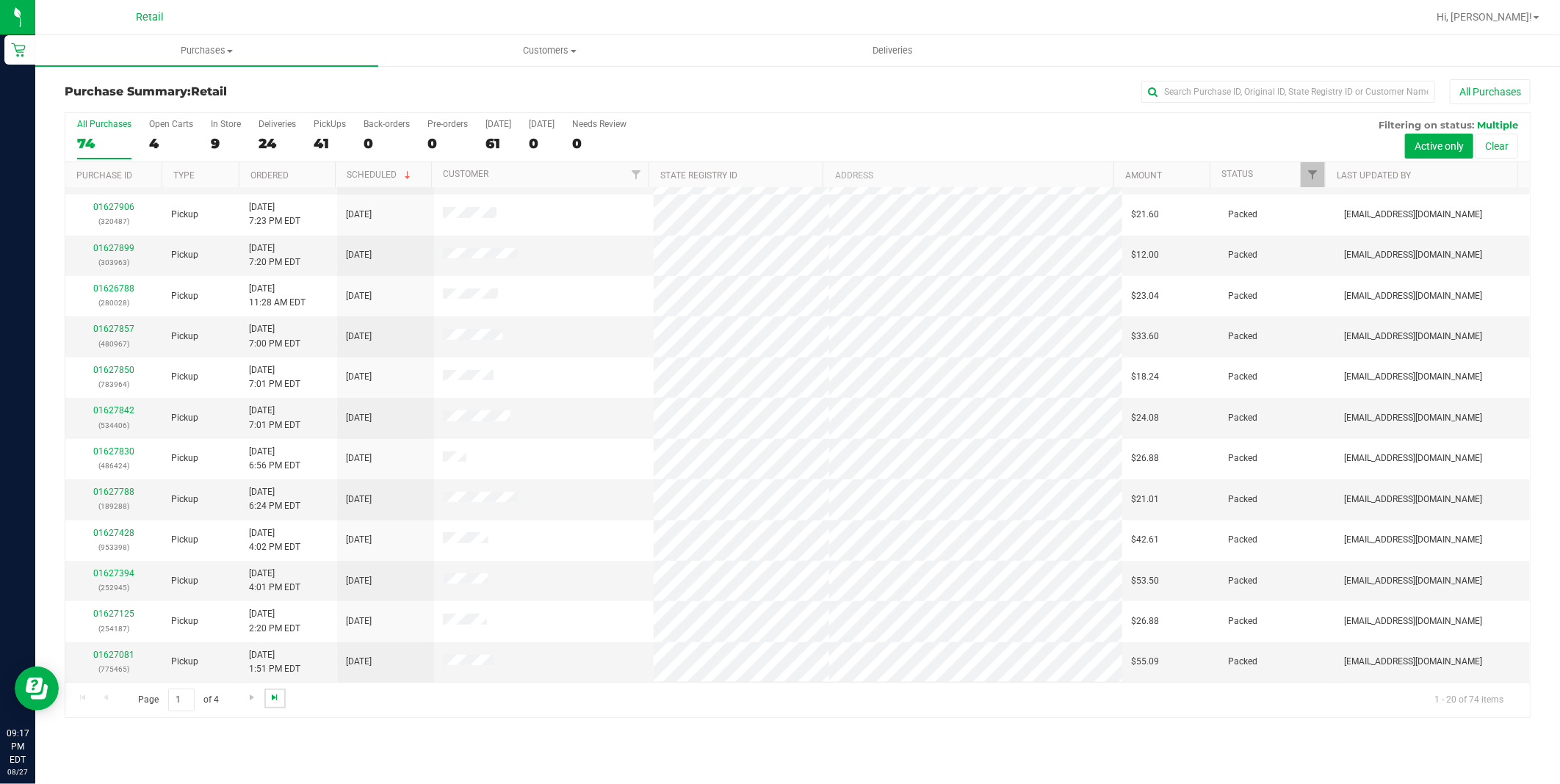
click at [268, 695] on span "Go to the last page" at bounding box center [274, 697] width 12 height 12
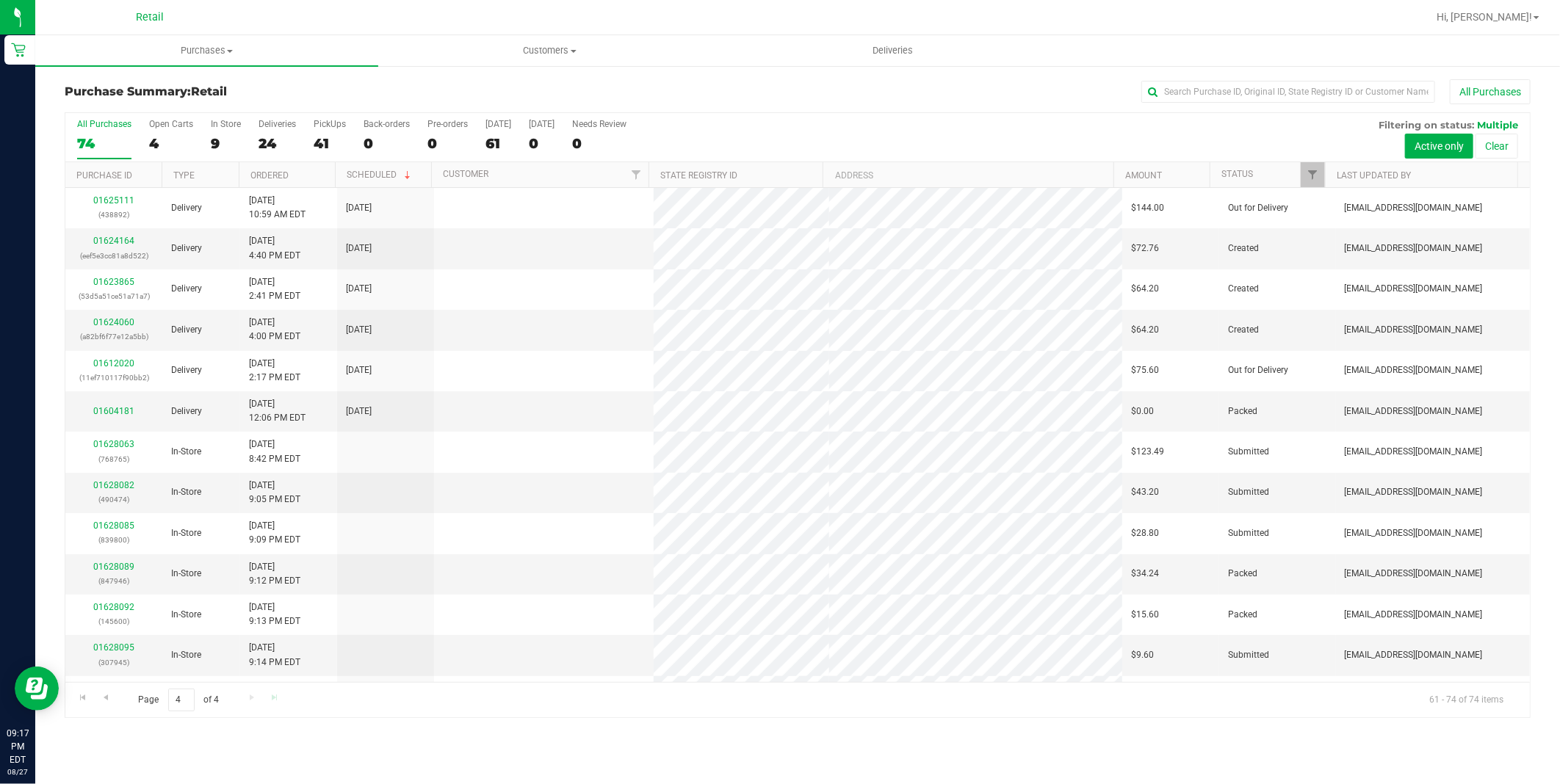
click at [268, 695] on div "Page 4 of 4 61 - 74 of 74 items" at bounding box center [797, 700] width 1464 height 36
click at [272, 701] on span "Go to the last page" at bounding box center [274, 697] width 12 height 12
click at [272, 701] on div "Page 4 of 4 61 - 72 of 72 items" at bounding box center [797, 700] width 1464 height 36
click at [104, 405] on link "01628063" at bounding box center [114, 403] width 41 height 10
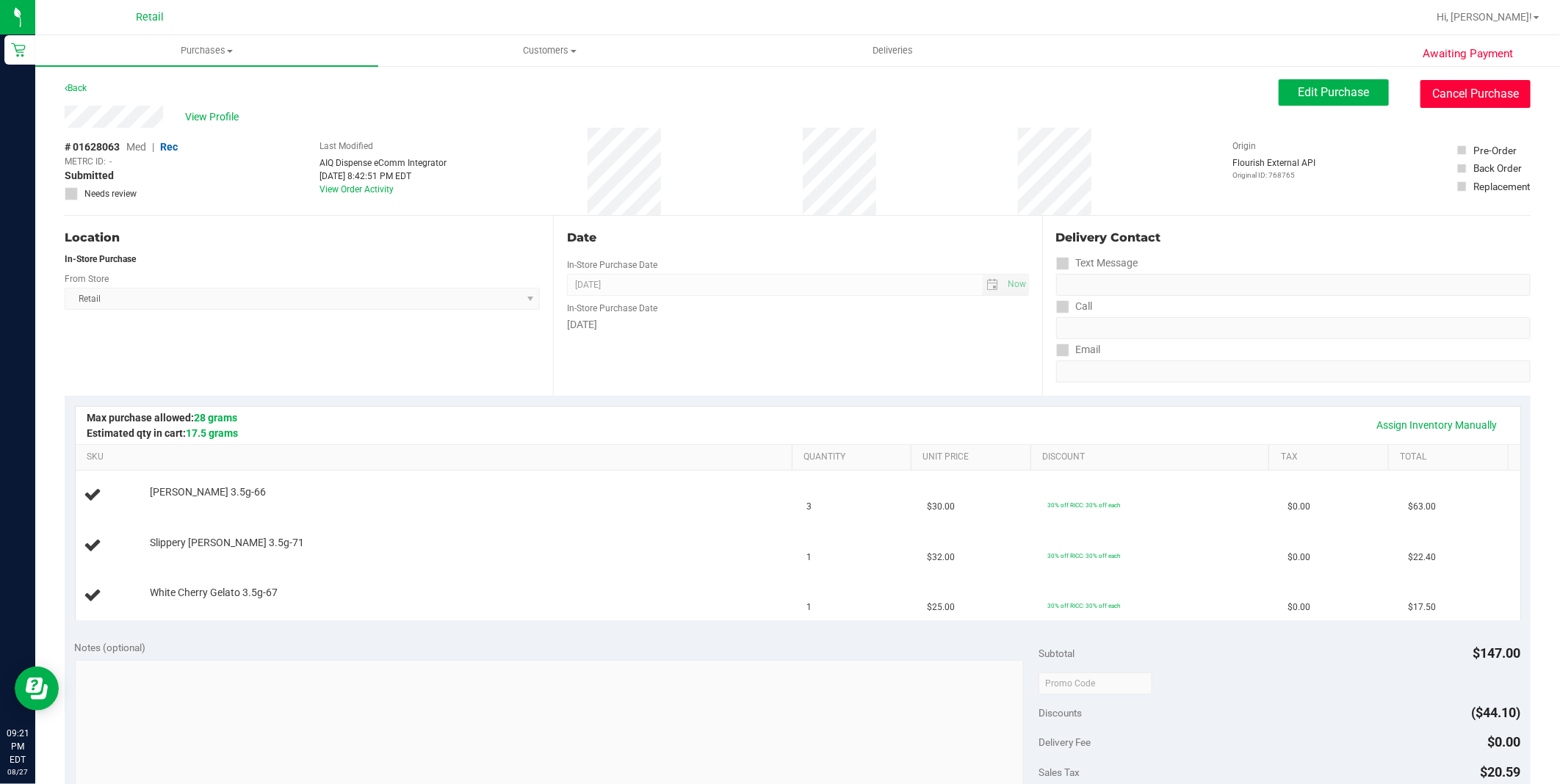
click at [1500, 92] on button "Cancel Purchase" at bounding box center [1475, 94] width 110 height 28
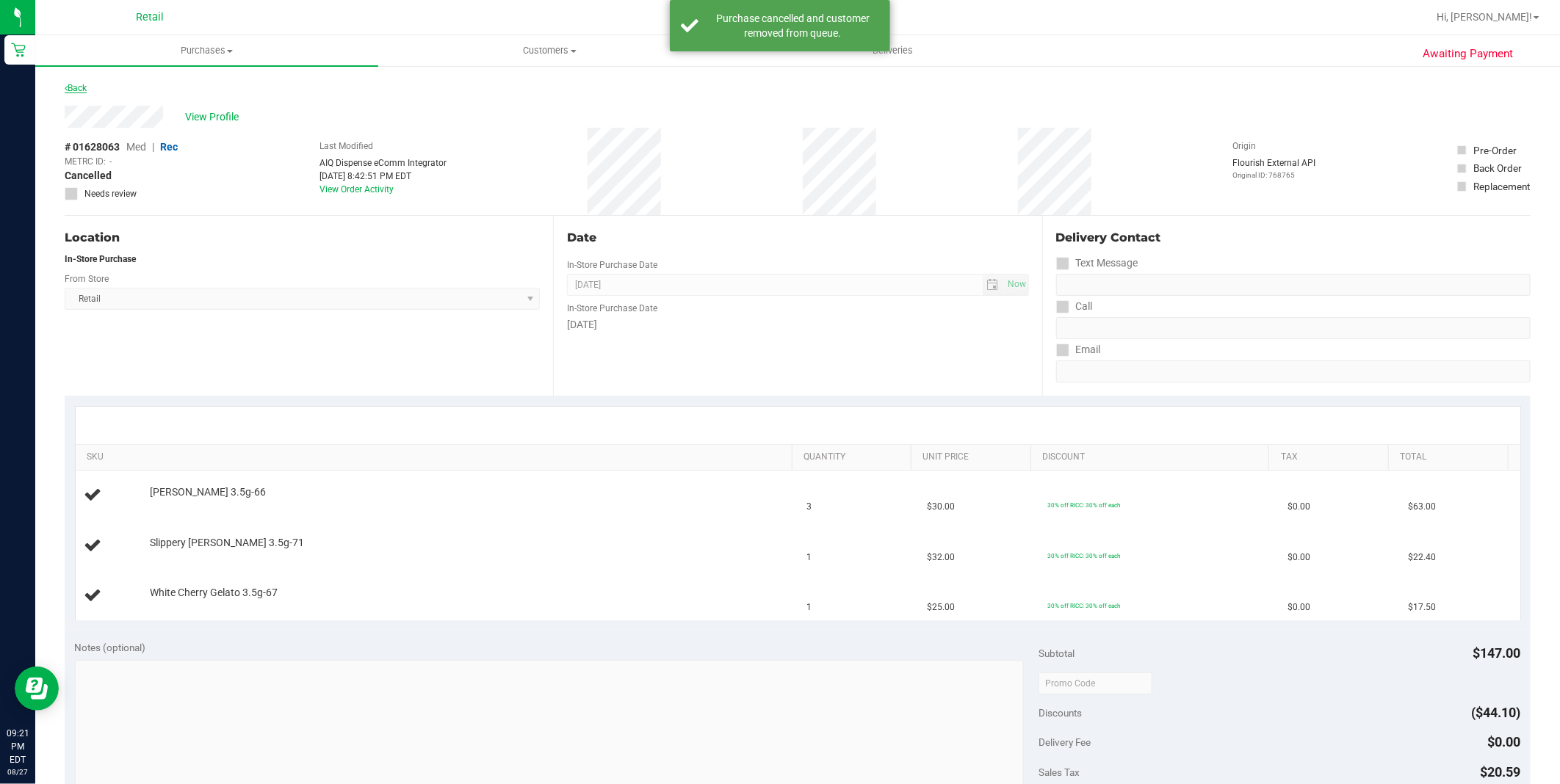
click at [72, 85] on link "Back" at bounding box center [75, 87] width 22 height 10
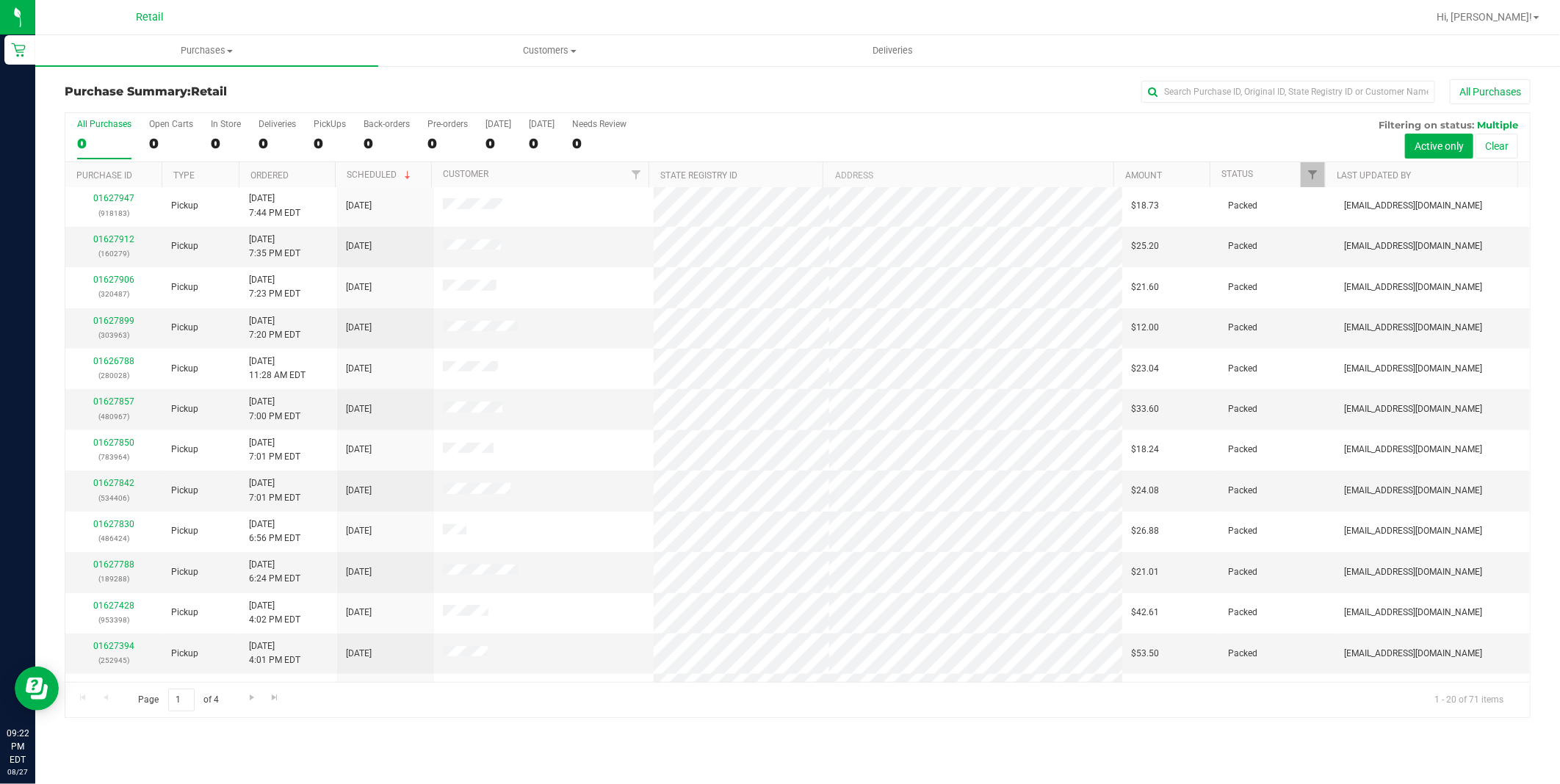
scroll to position [319, 0]
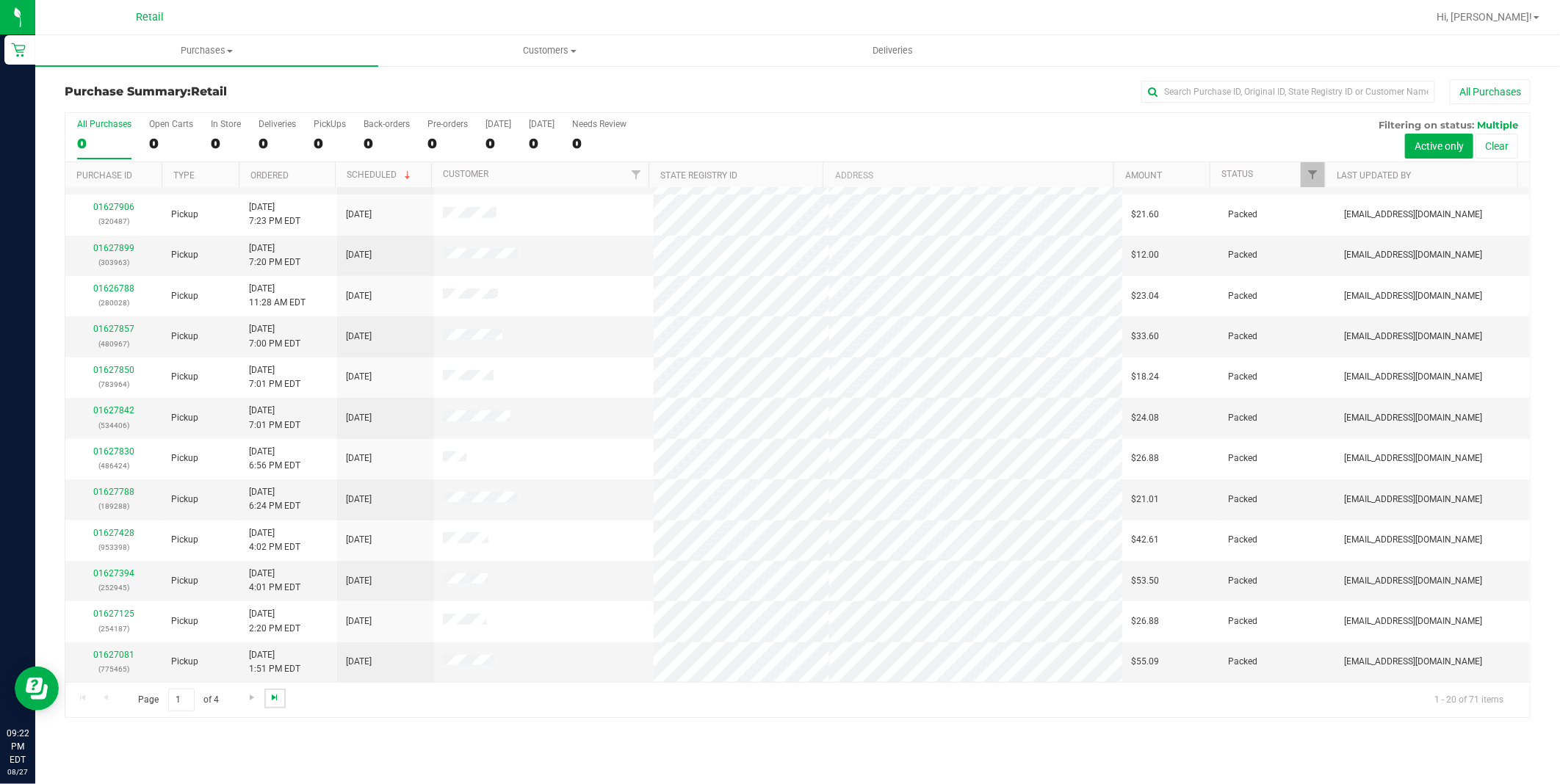
click at [276, 698] on span "Go to the last page" at bounding box center [274, 697] width 12 height 12
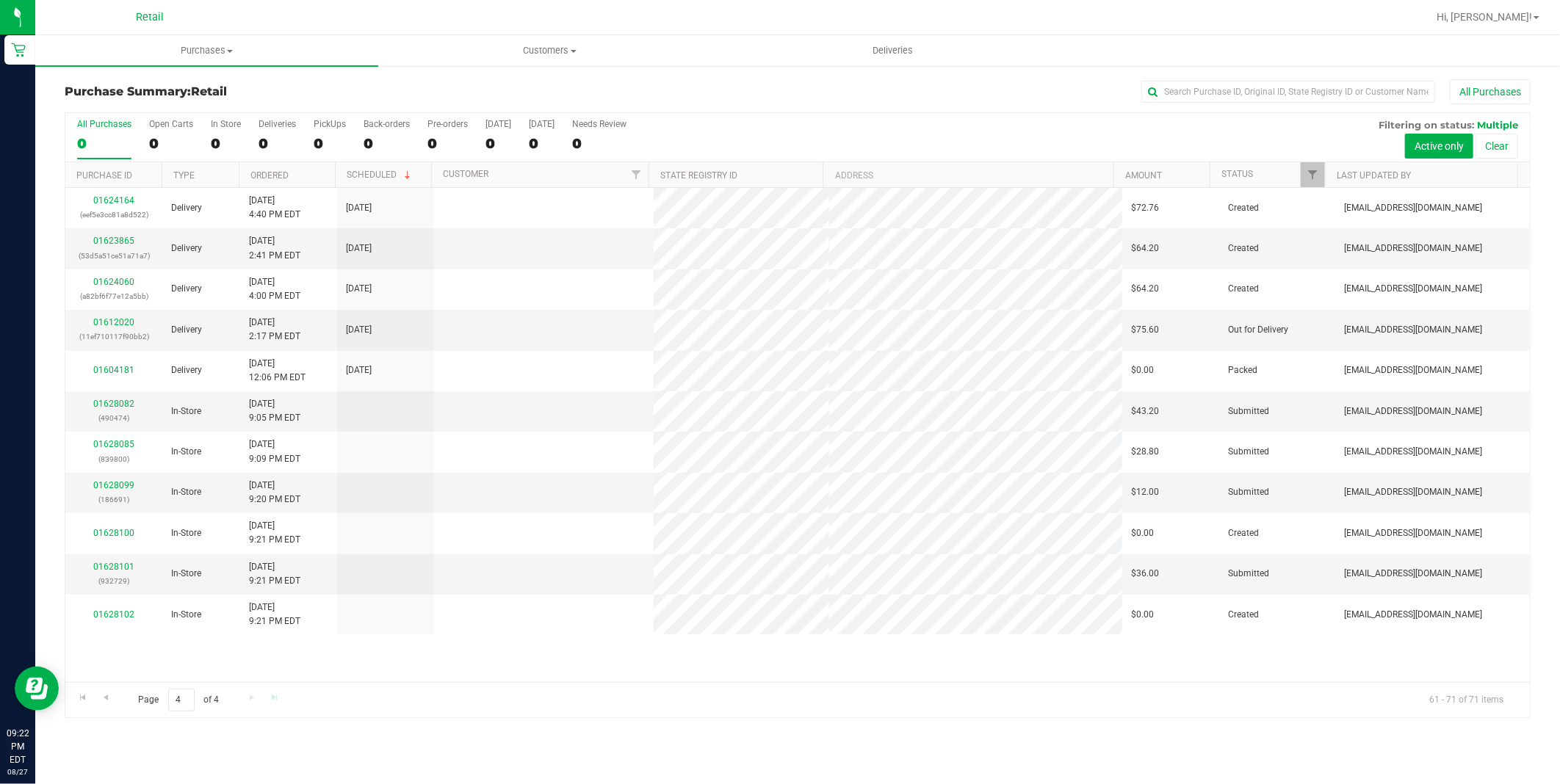
scroll to position [0, 0]
click at [276, 698] on div "Page 4 of 4 61 - 71 of 71 items" at bounding box center [797, 700] width 1464 height 36
click at [109, 698] on span "Go to the previous page" at bounding box center [105, 697] width 12 height 12
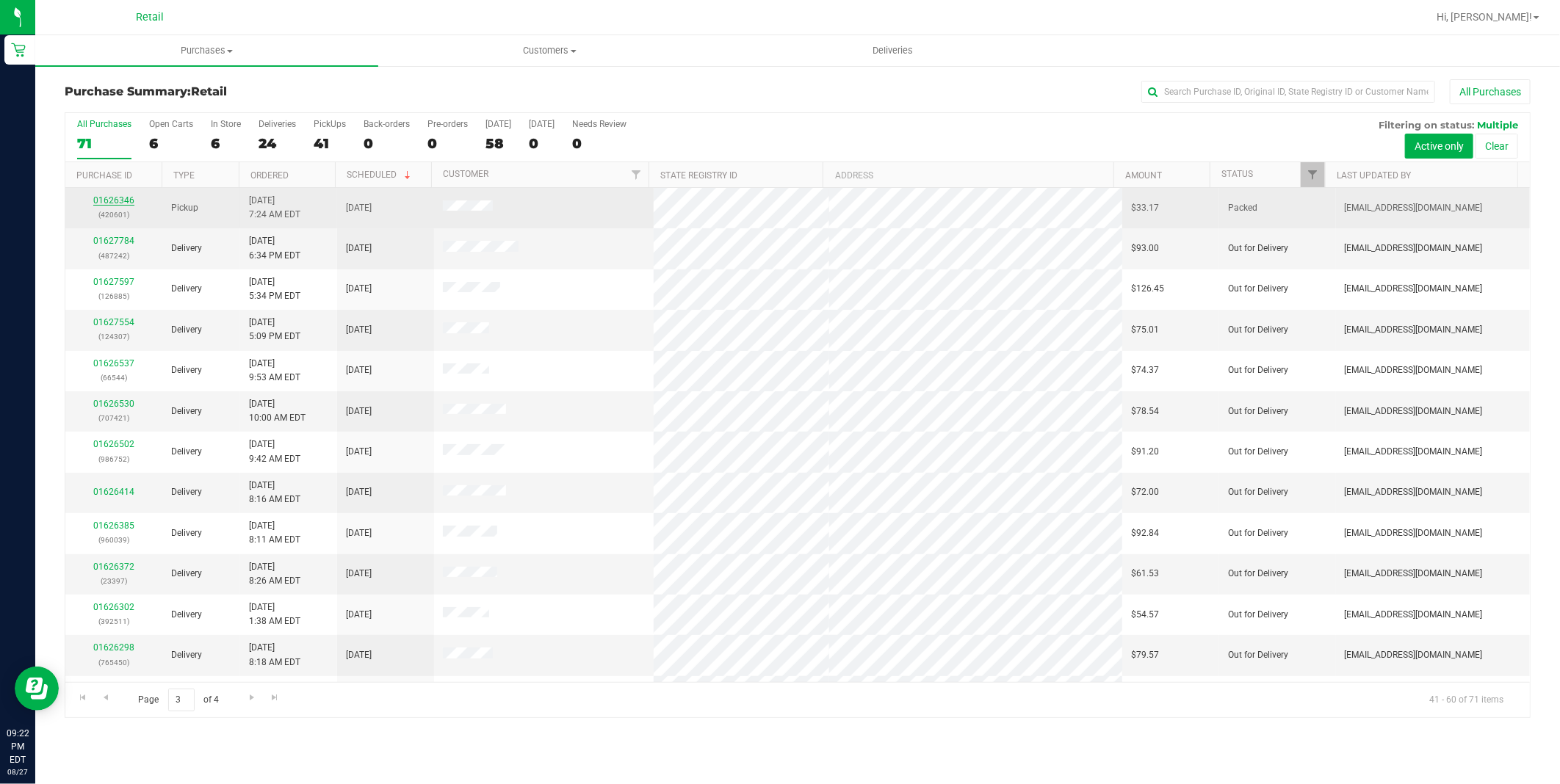
click at [111, 201] on link "01626346" at bounding box center [114, 200] width 41 height 10
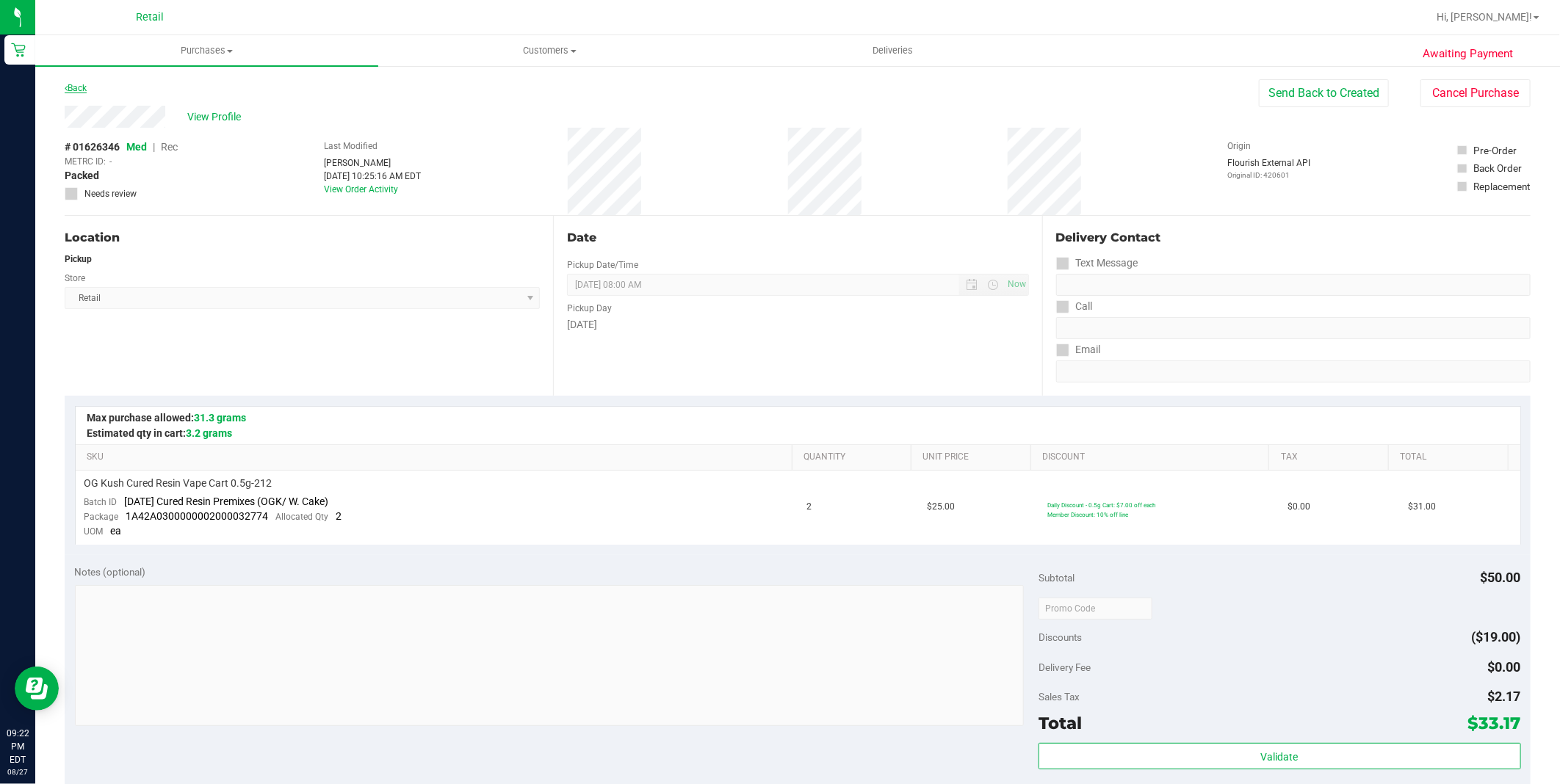
click at [80, 89] on link "Back" at bounding box center [75, 87] width 22 height 10
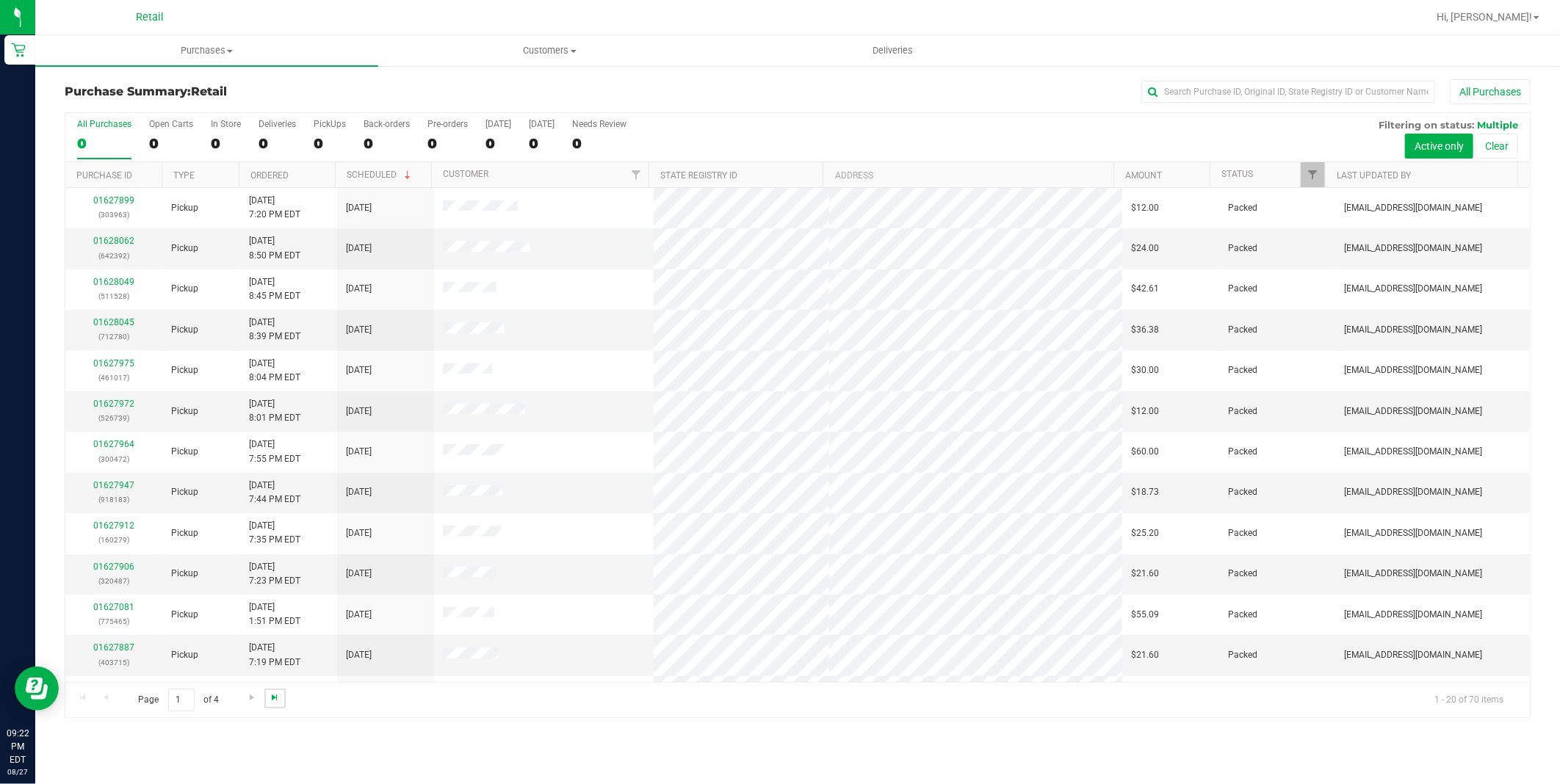
click at [277, 701] on span "Go to the last page" at bounding box center [274, 697] width 12 height 12
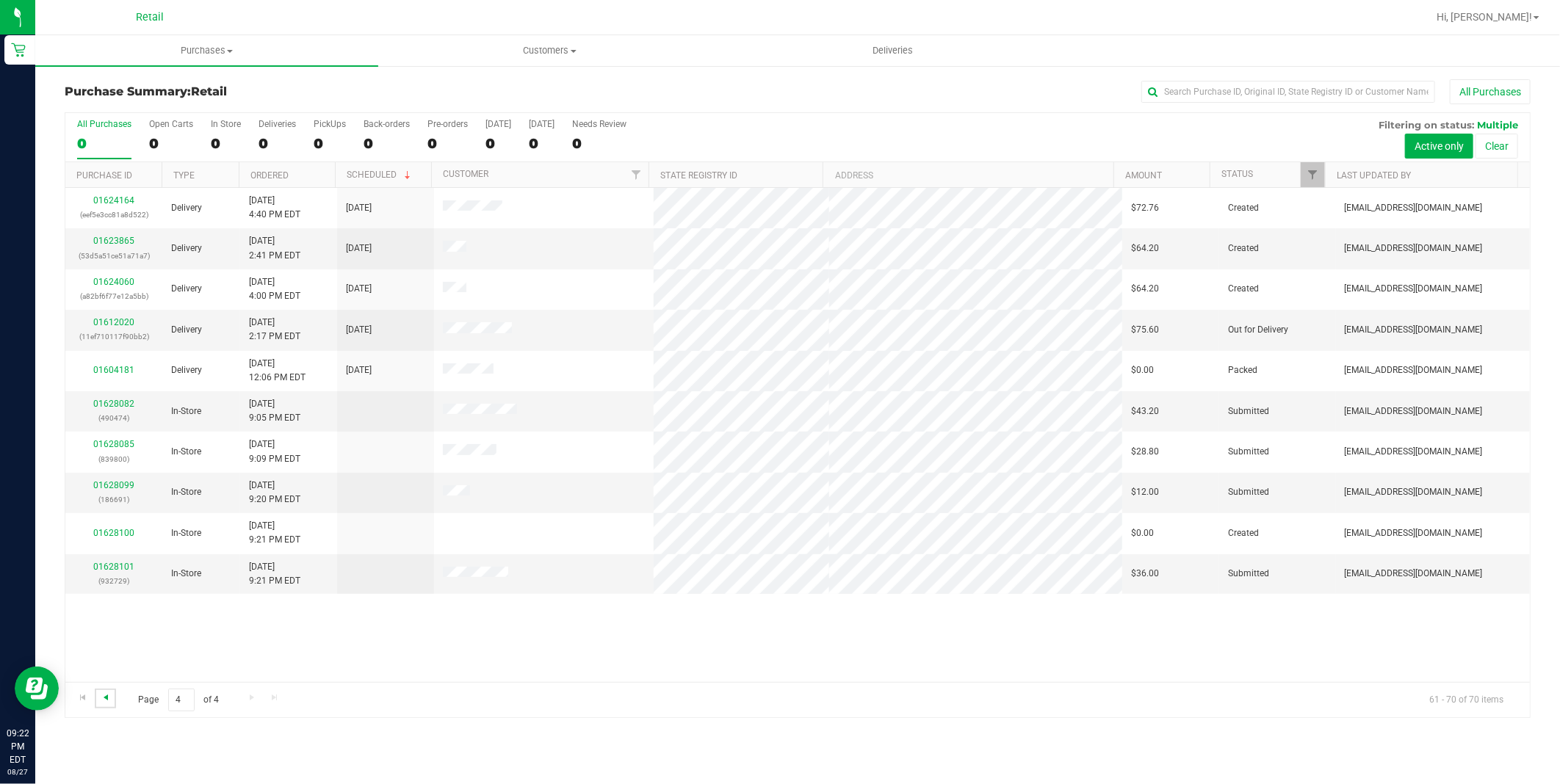
click at [107, 700] on span "Go to the previous page" at bounding box center [105, 697] width 12 height 12
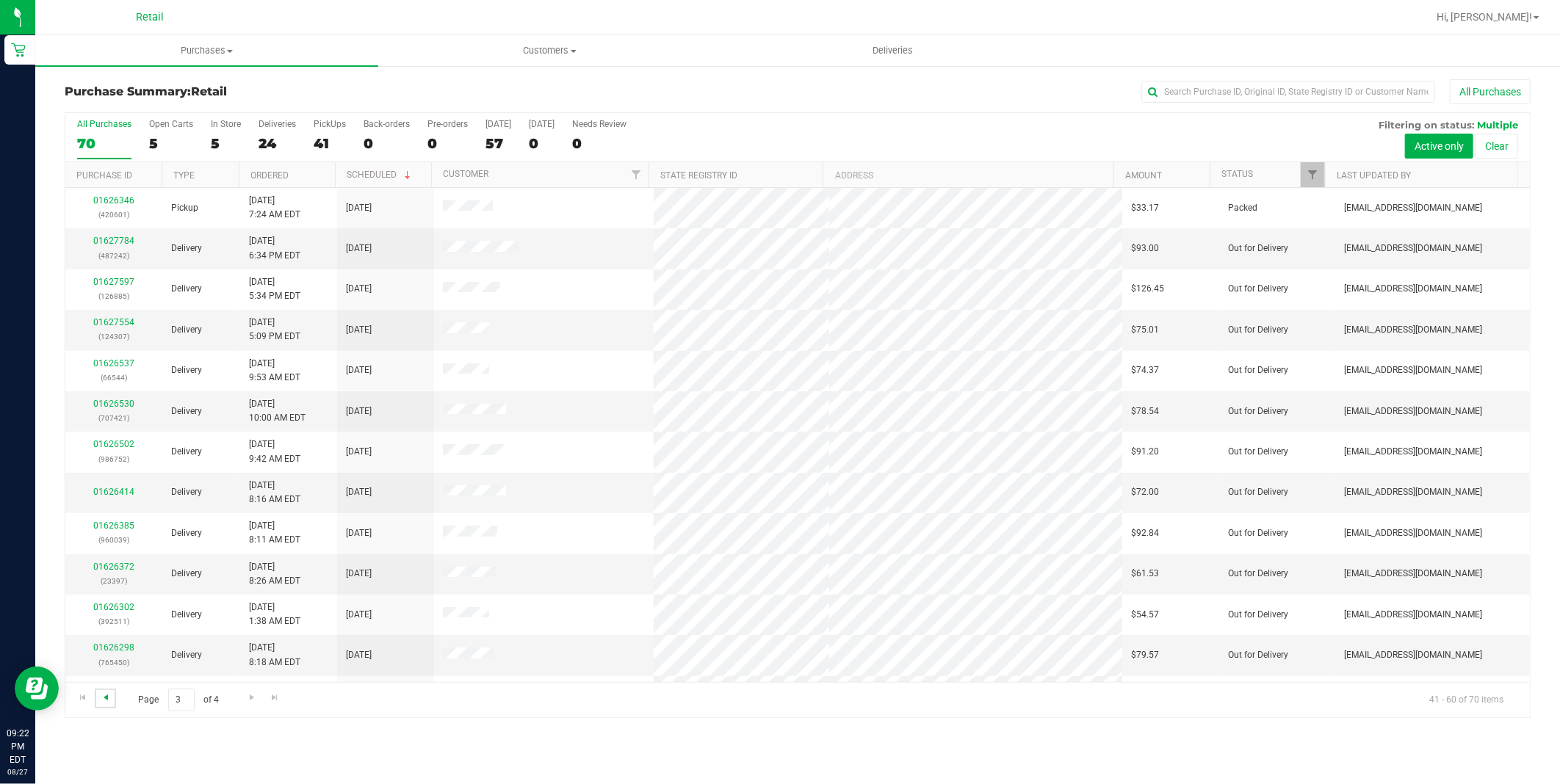
click at [101, 703] on span "Go to the previous page" at bounding box center [105, 697] width 12 height 12
click at [103, 700] on span "Go to the previous page" at bounding box center [105, 697] width 12 height 12
